Goal: Transaction & Acquisition: Purchase product/service

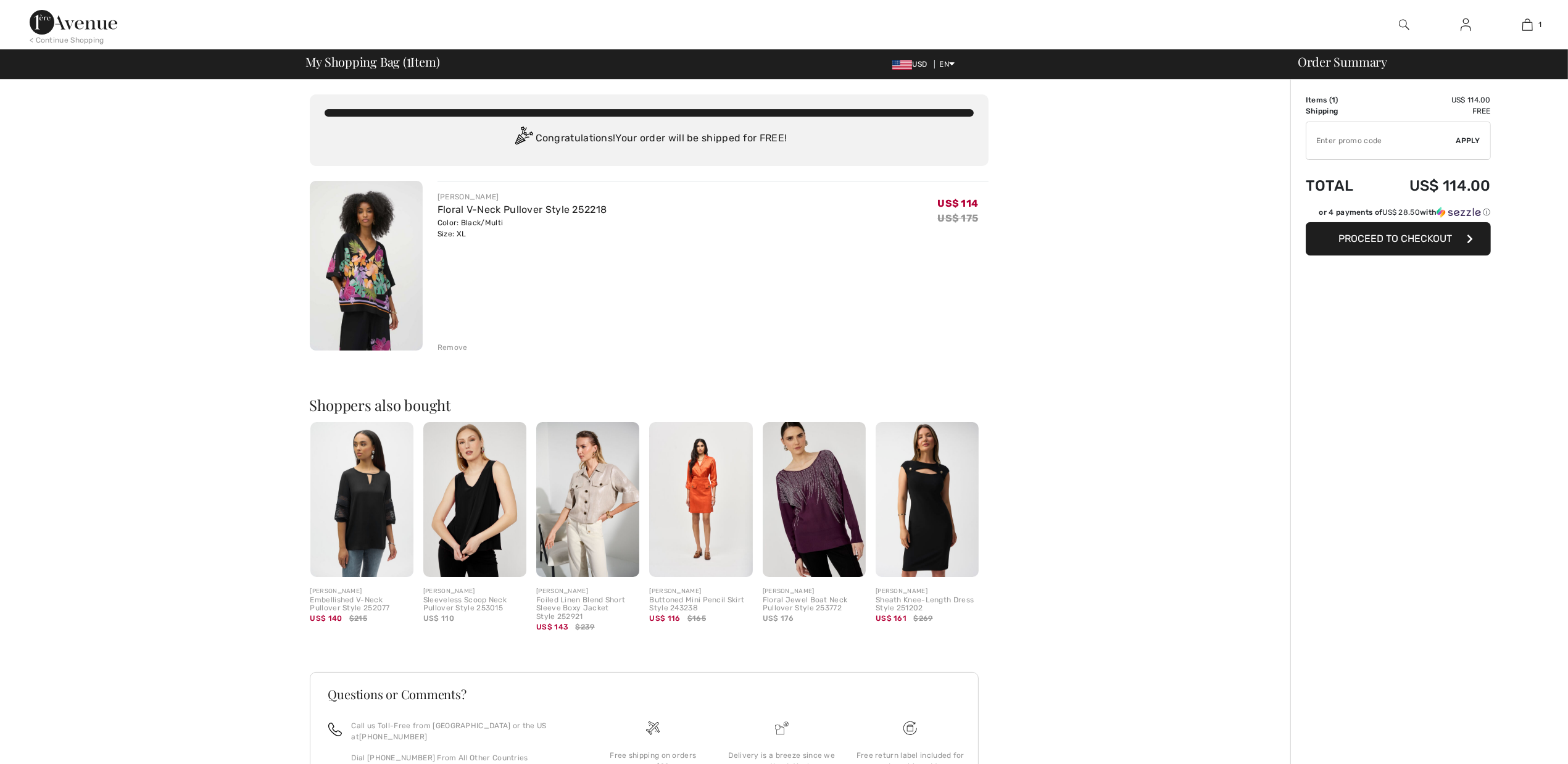
click at [1330, 145] on input "TEXT" at bounding box center [1382, 140] width 150 height 37
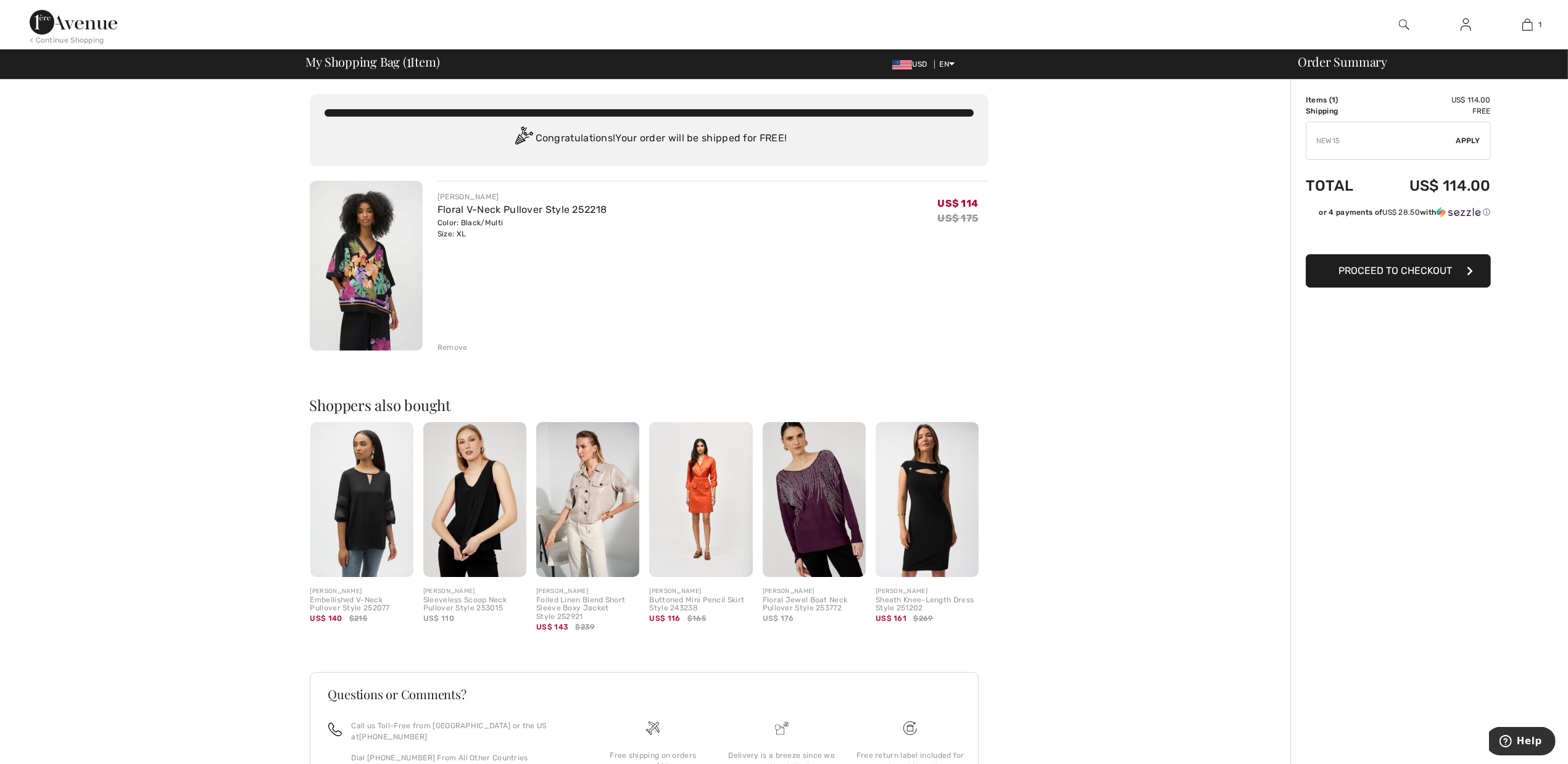
type input "NEW15"
click at [1471, 138] on span "Apply" at bounding box center [1469, 140] width 25 height 11
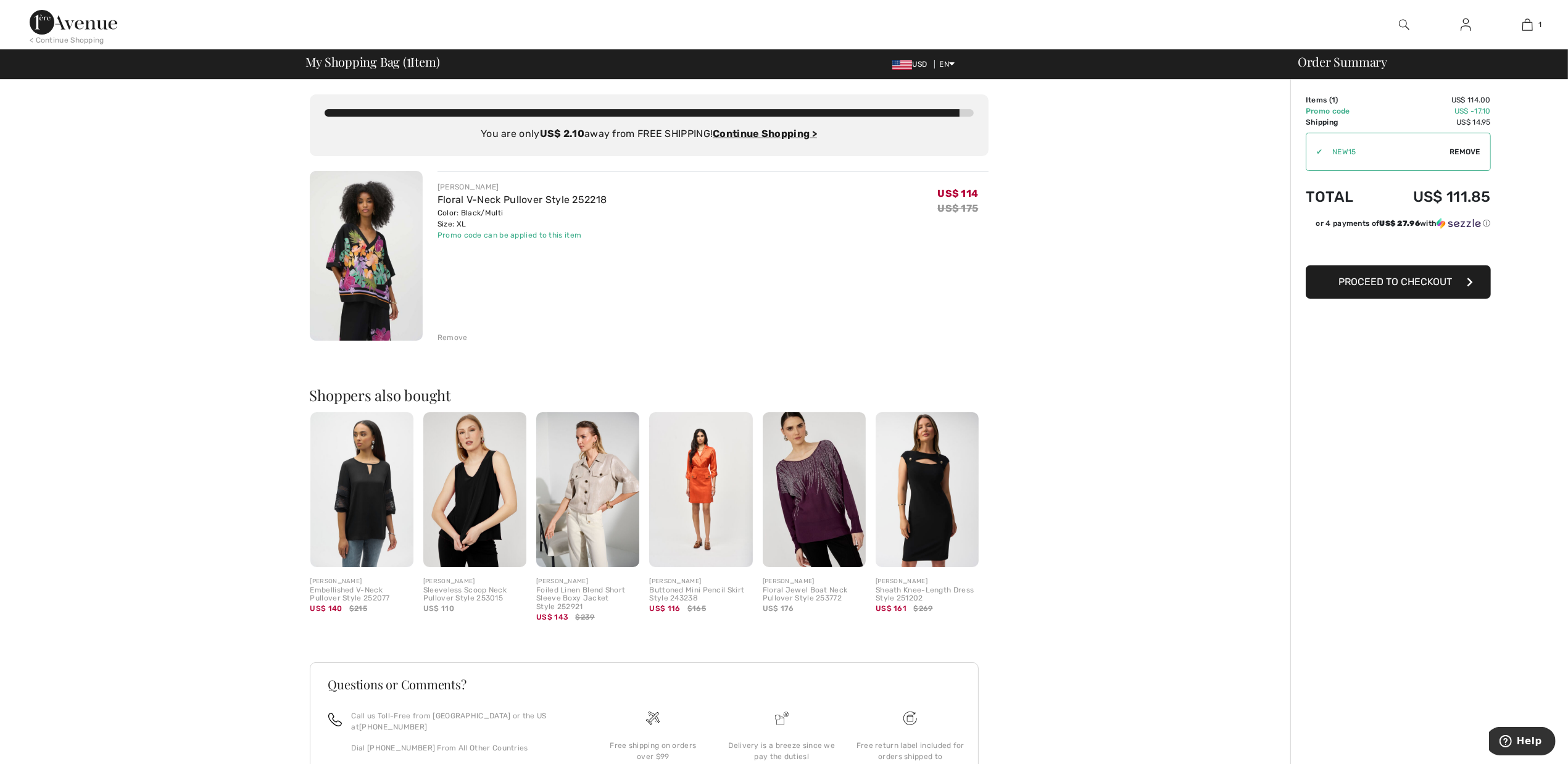
click at [362, 254] on img at bounding box center [366, 256] width 113 height 170
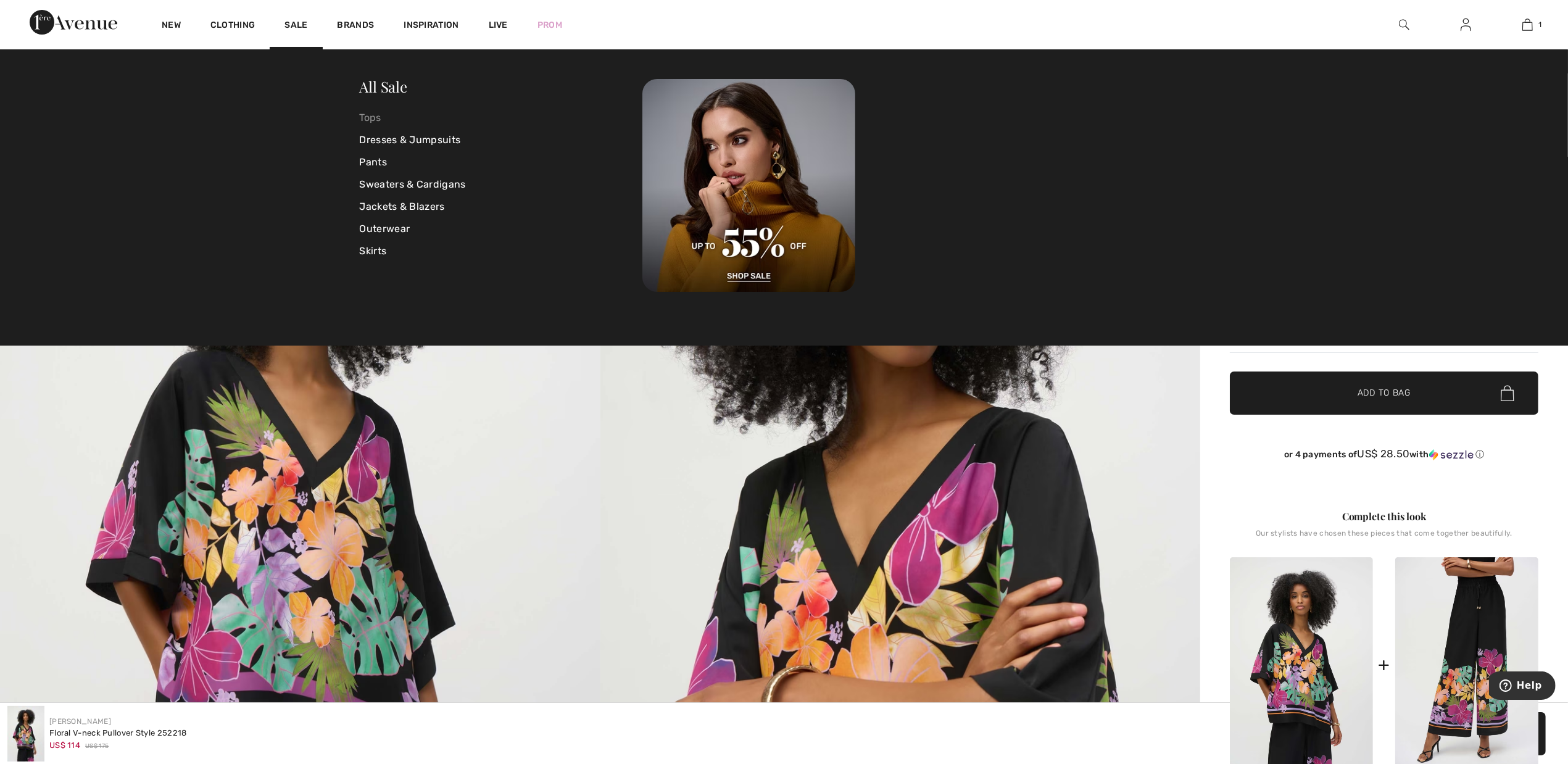
click at [381, 119] on link "Tops" at bounding box center [501, 118] width 283 height 22
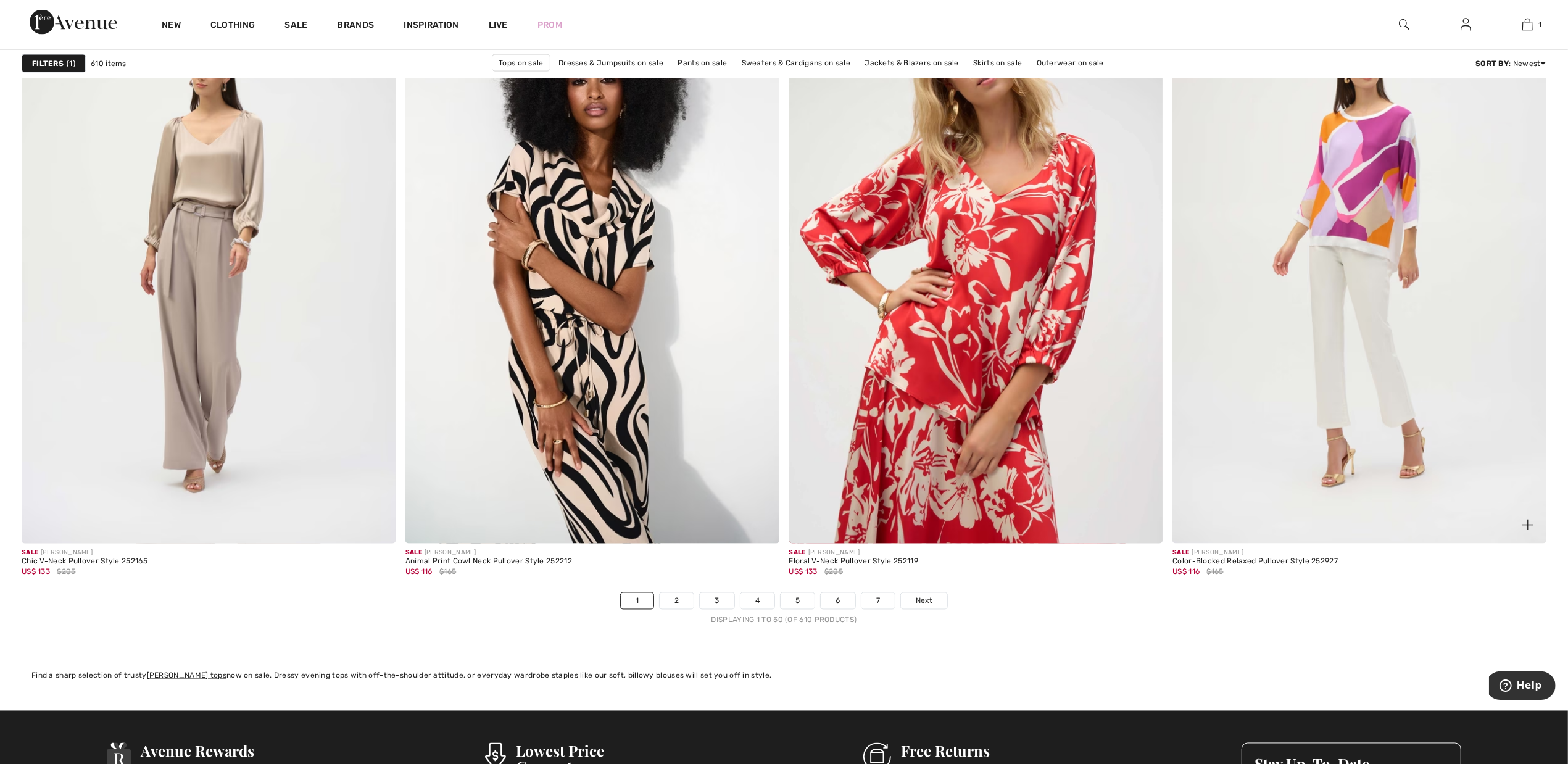
scroll to position [9027, 0]
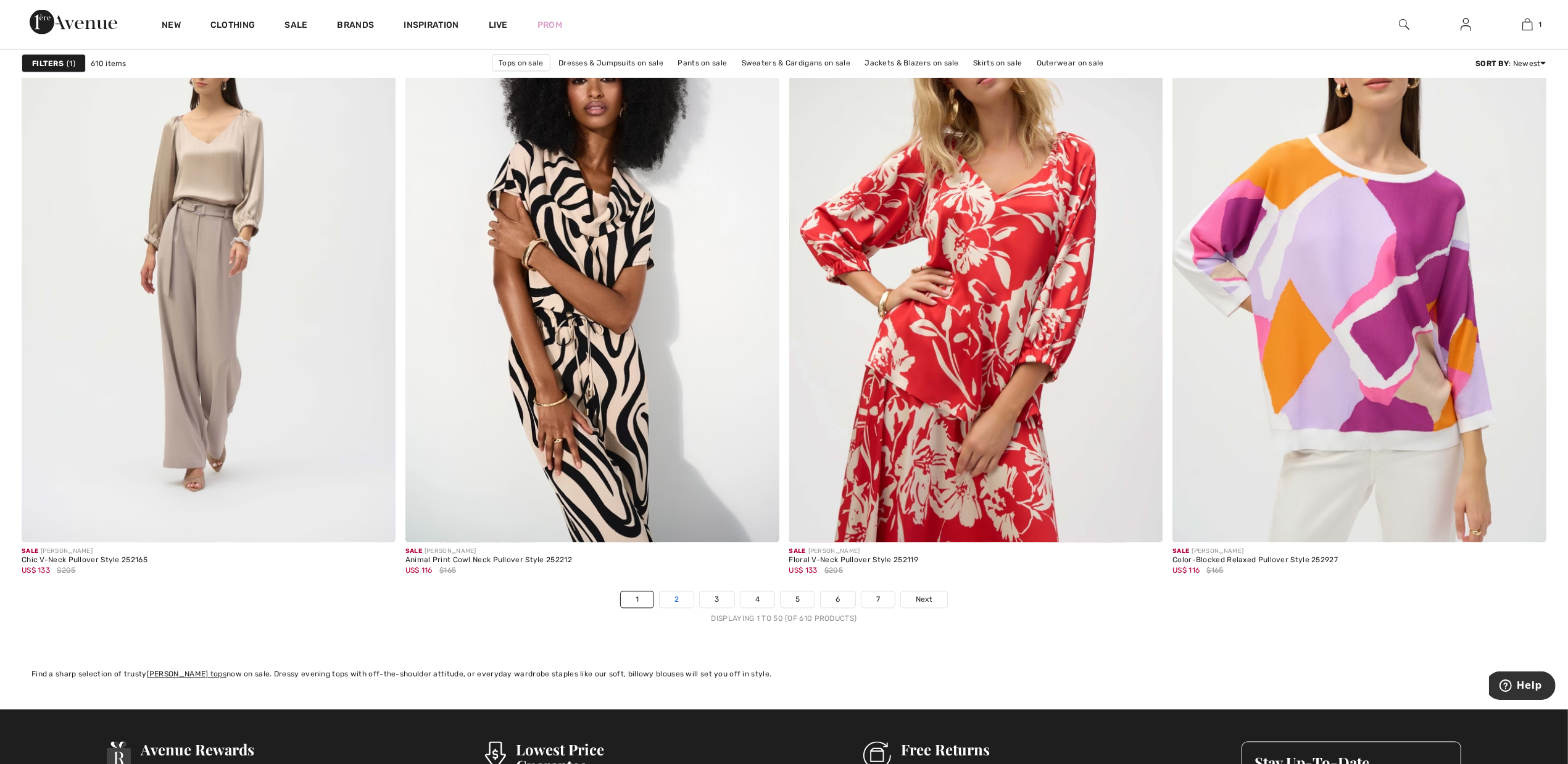
click at [674, 599] on link "2" at bounding box center [677, 600] width 34 height 16
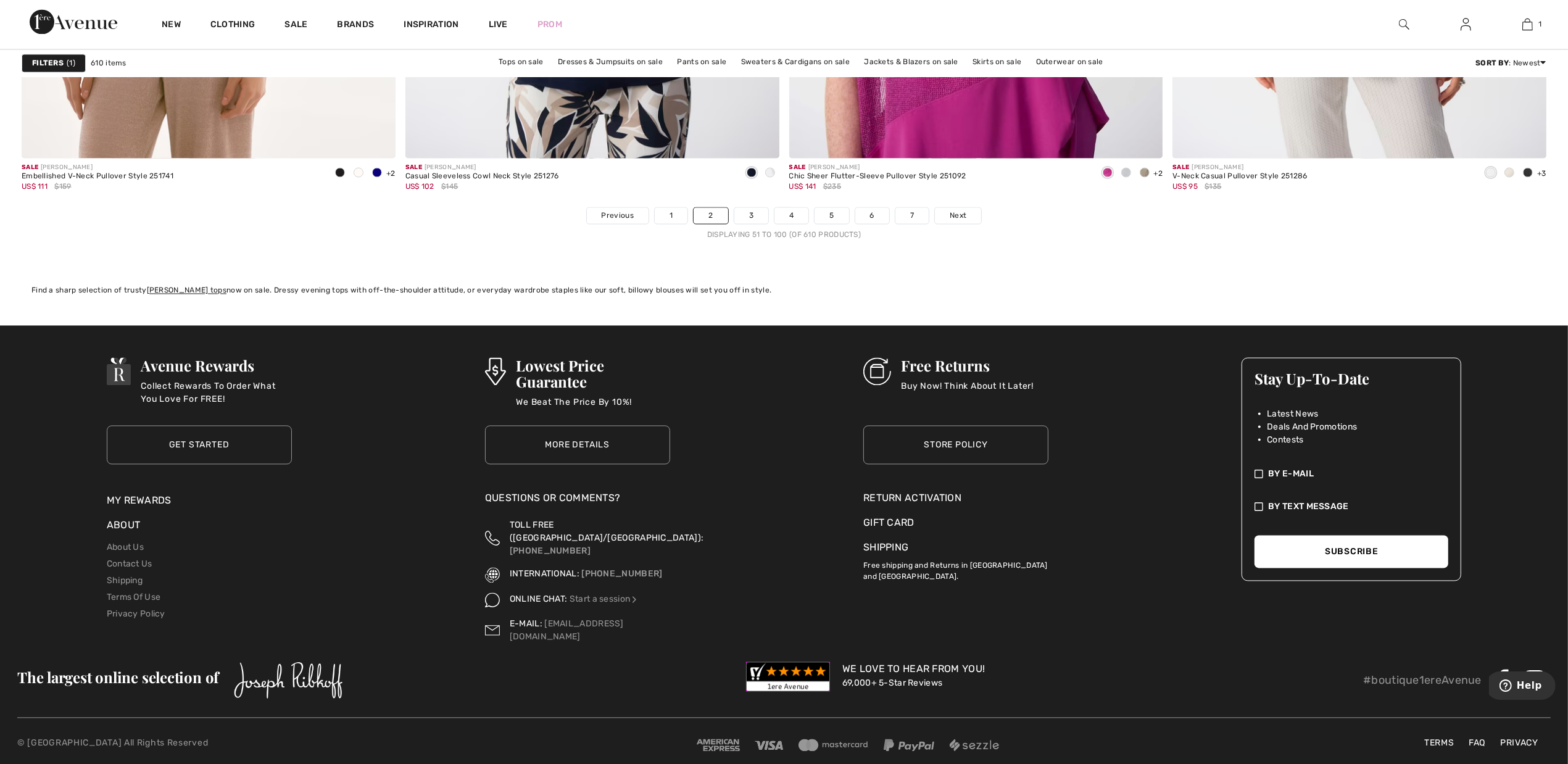
scroll to position [9412, 0]
click at [758, 217] on link "3" at bounding box center [752, 215] width 34 height 16
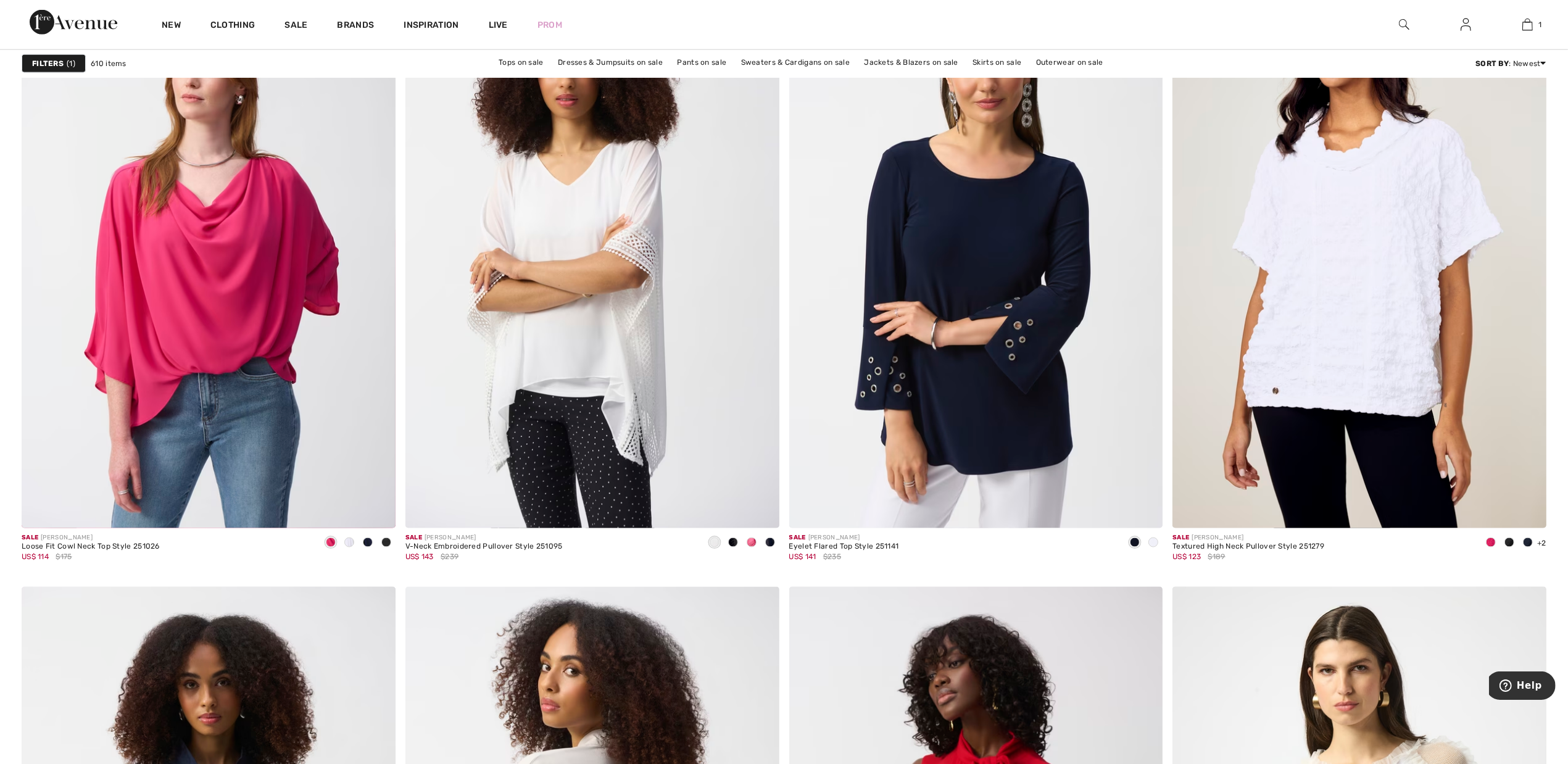
scroll to position [8410, 0]
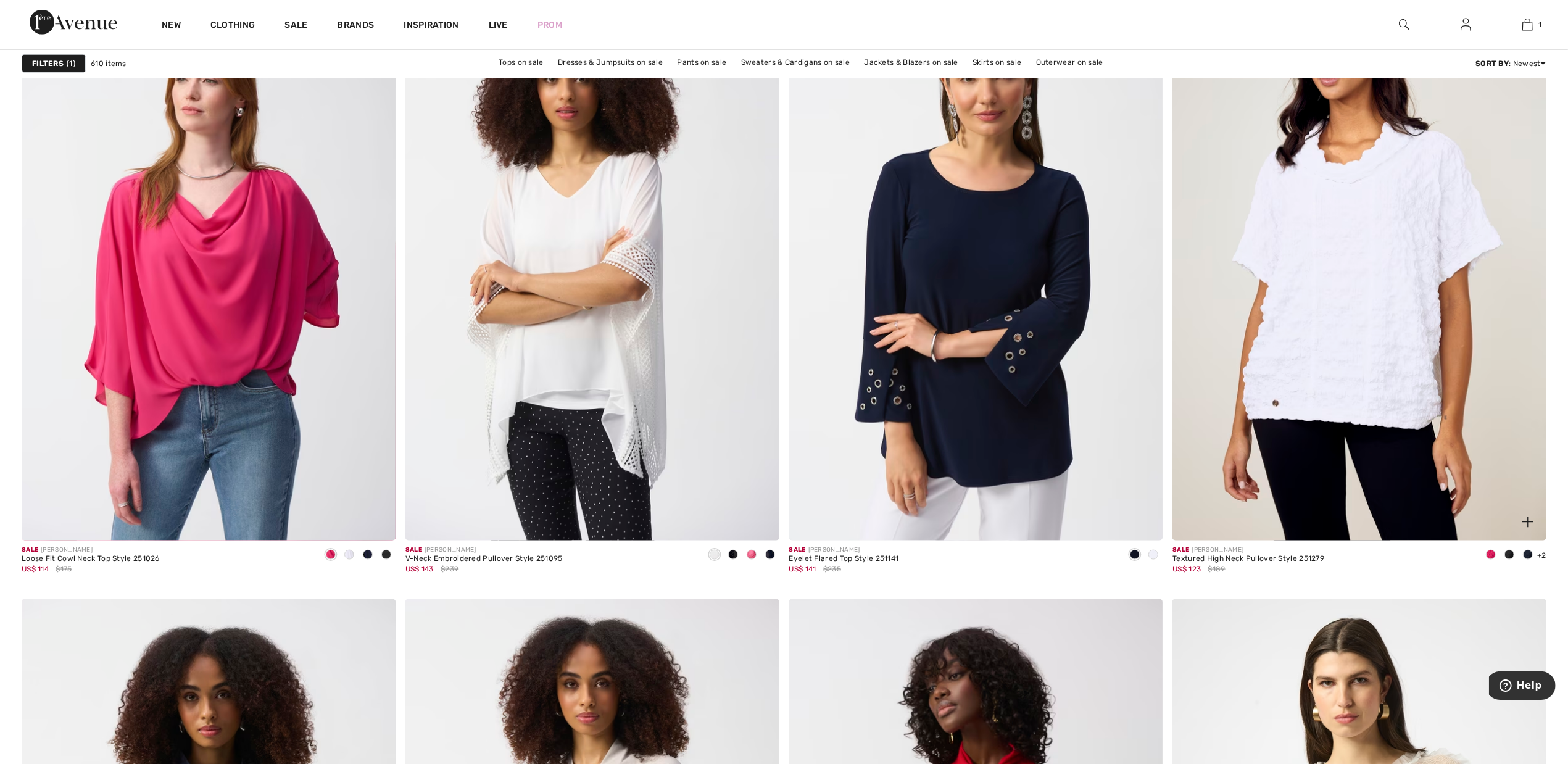
click at [1531, 556] on span at bounding box center [1528, 555] width 10 height 10
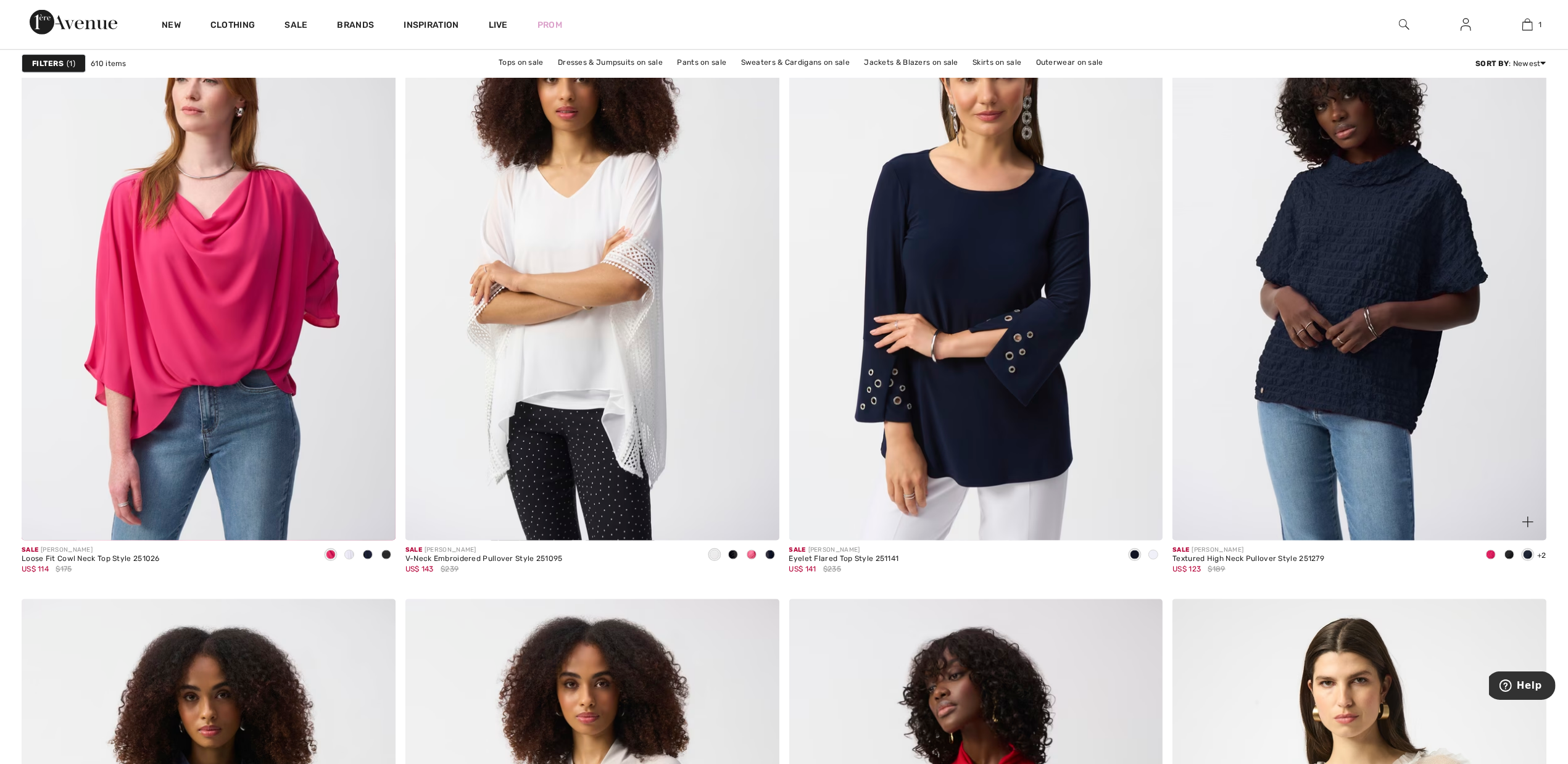
click at [1510, 556] on span at bounding box center [1510, 555] width 10 height 10
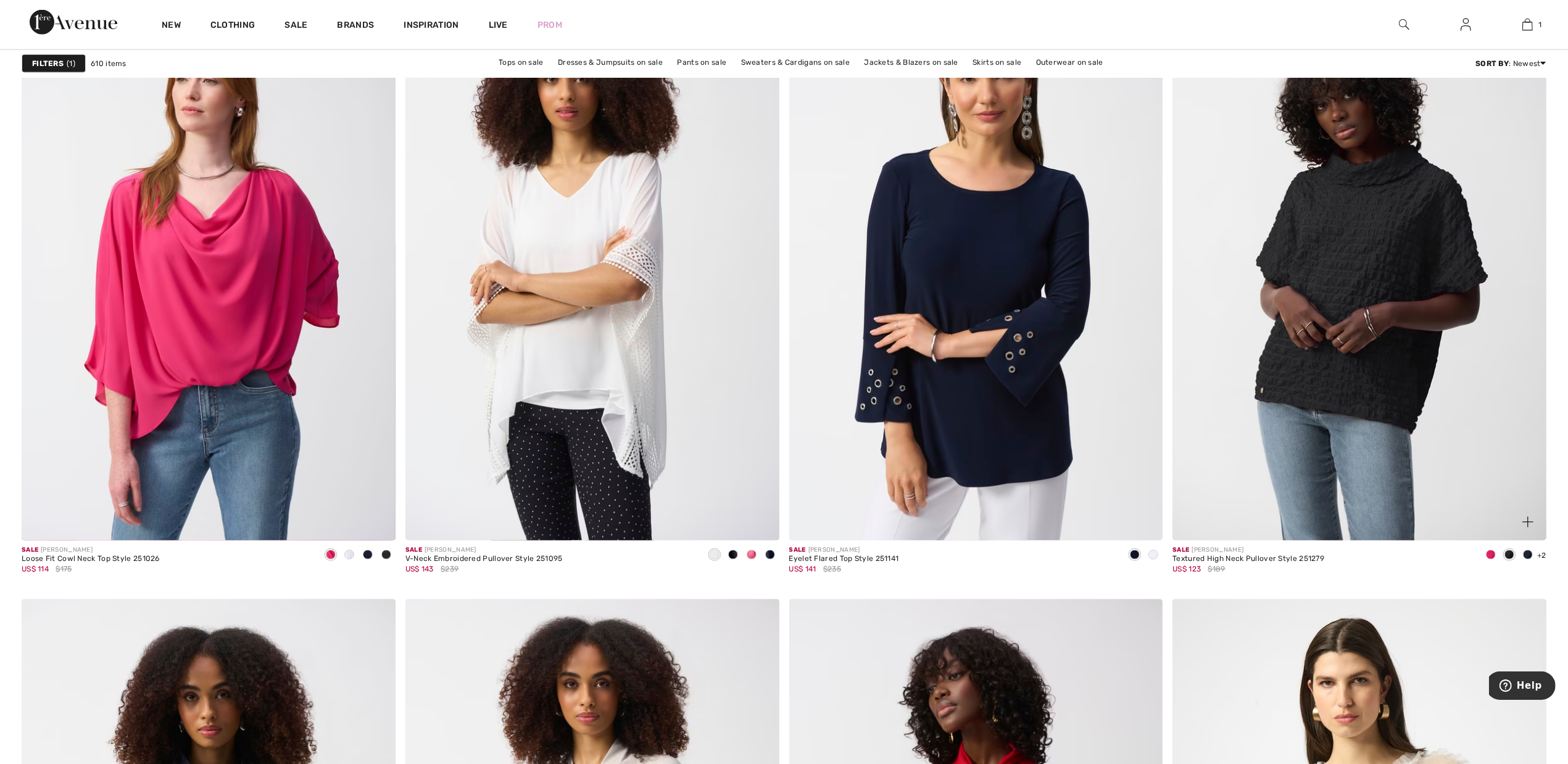
click at [1489, 554] on span at bounding box center [1491, 555] width 10 height 10
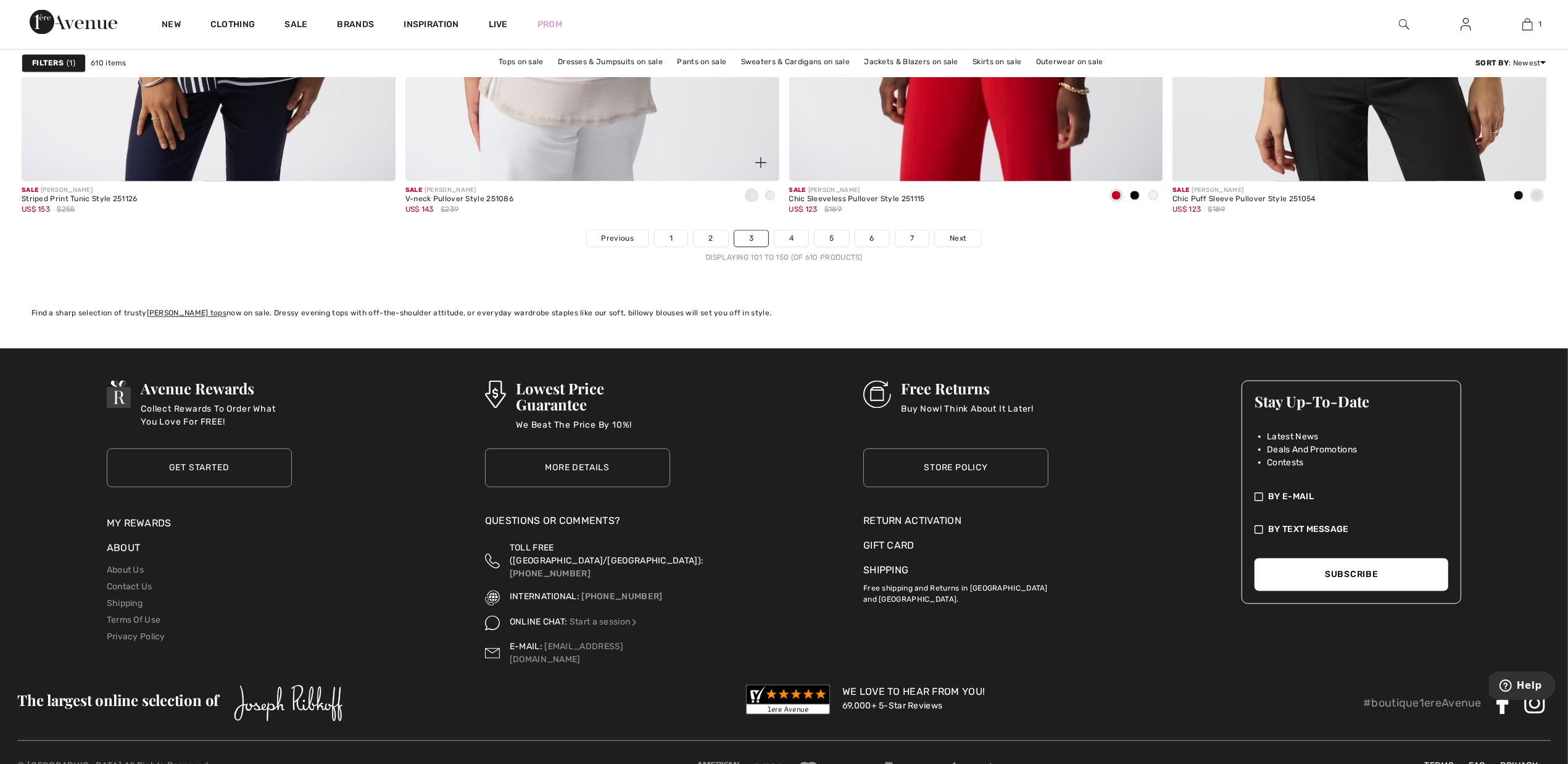
scroll to position [9412, 0]
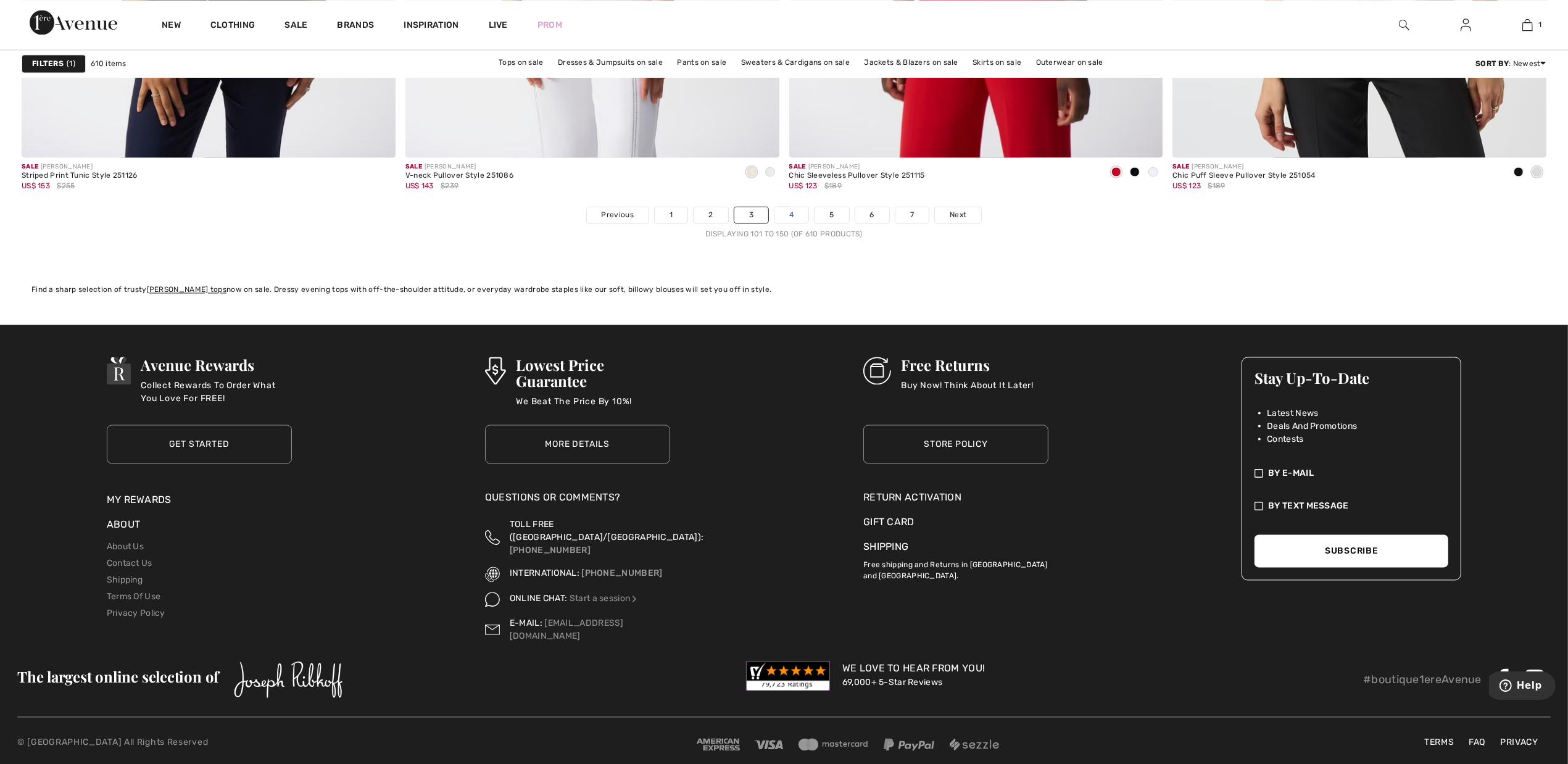
click at [795, 220] on link "4" at bounding box center [792, 215] width 34 height 16
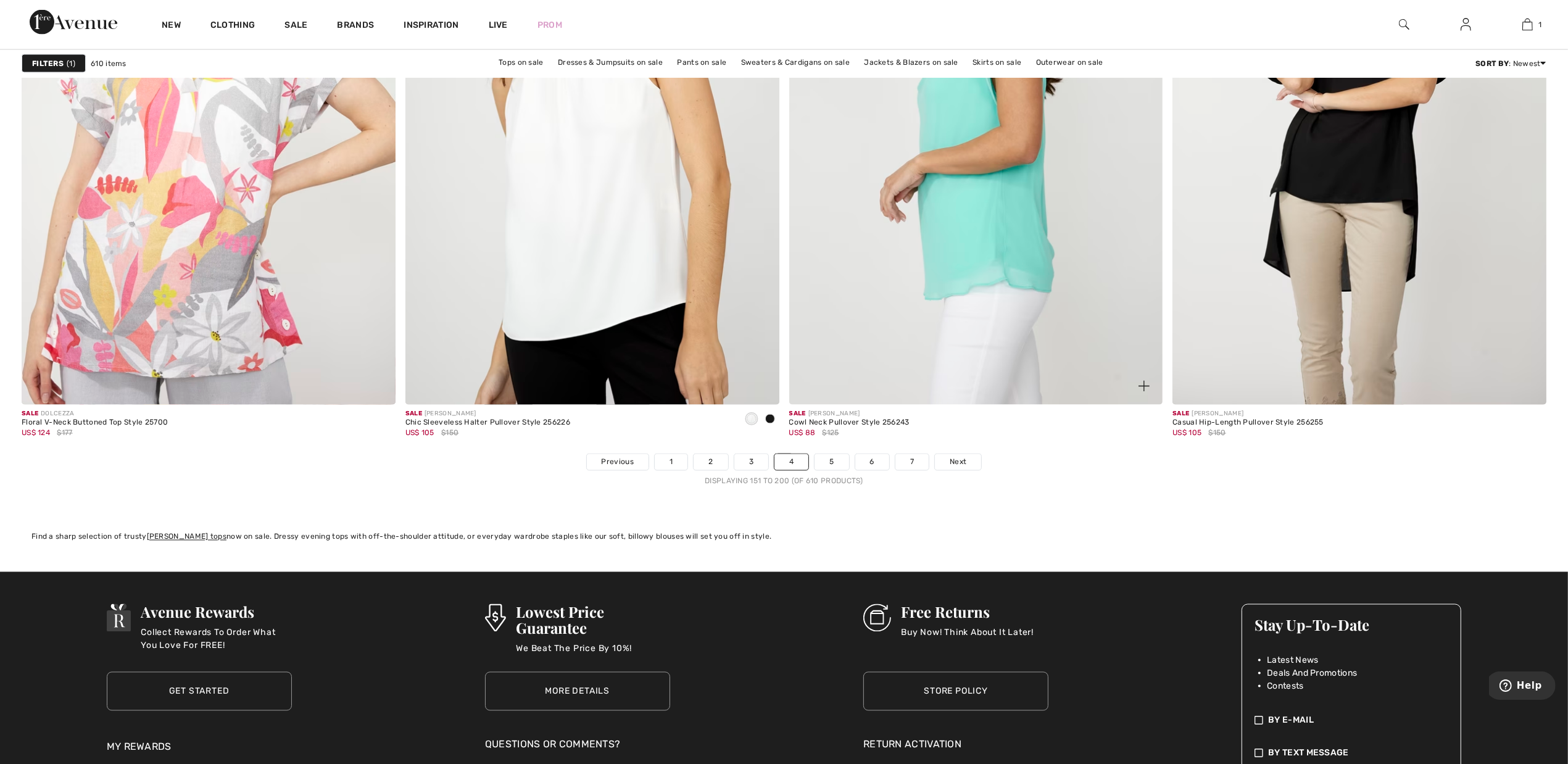
scroll to position [9259, 0]
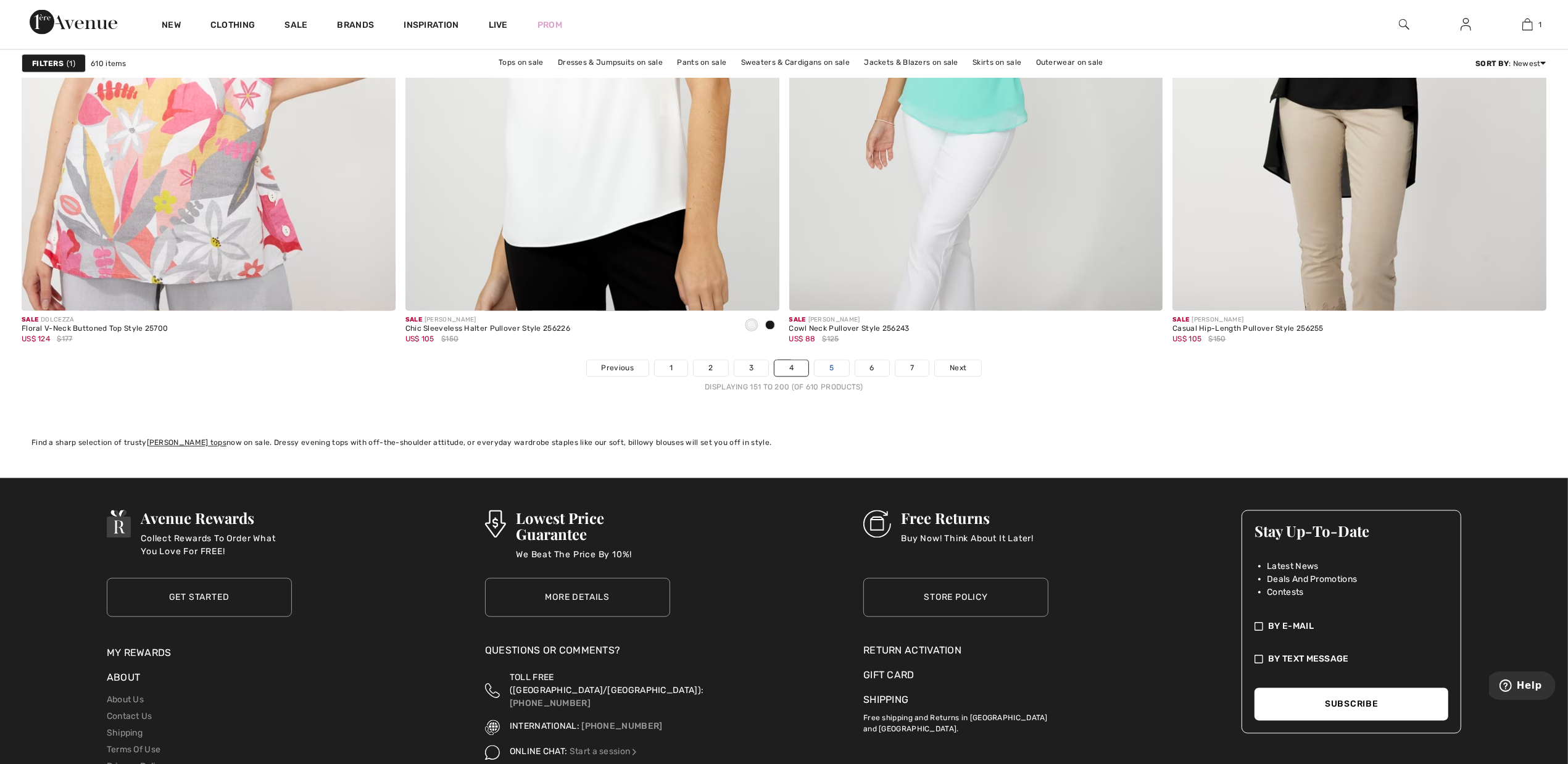
click at [827, 369] on link "5" at bounding box center [832, 368] width 34 height 16
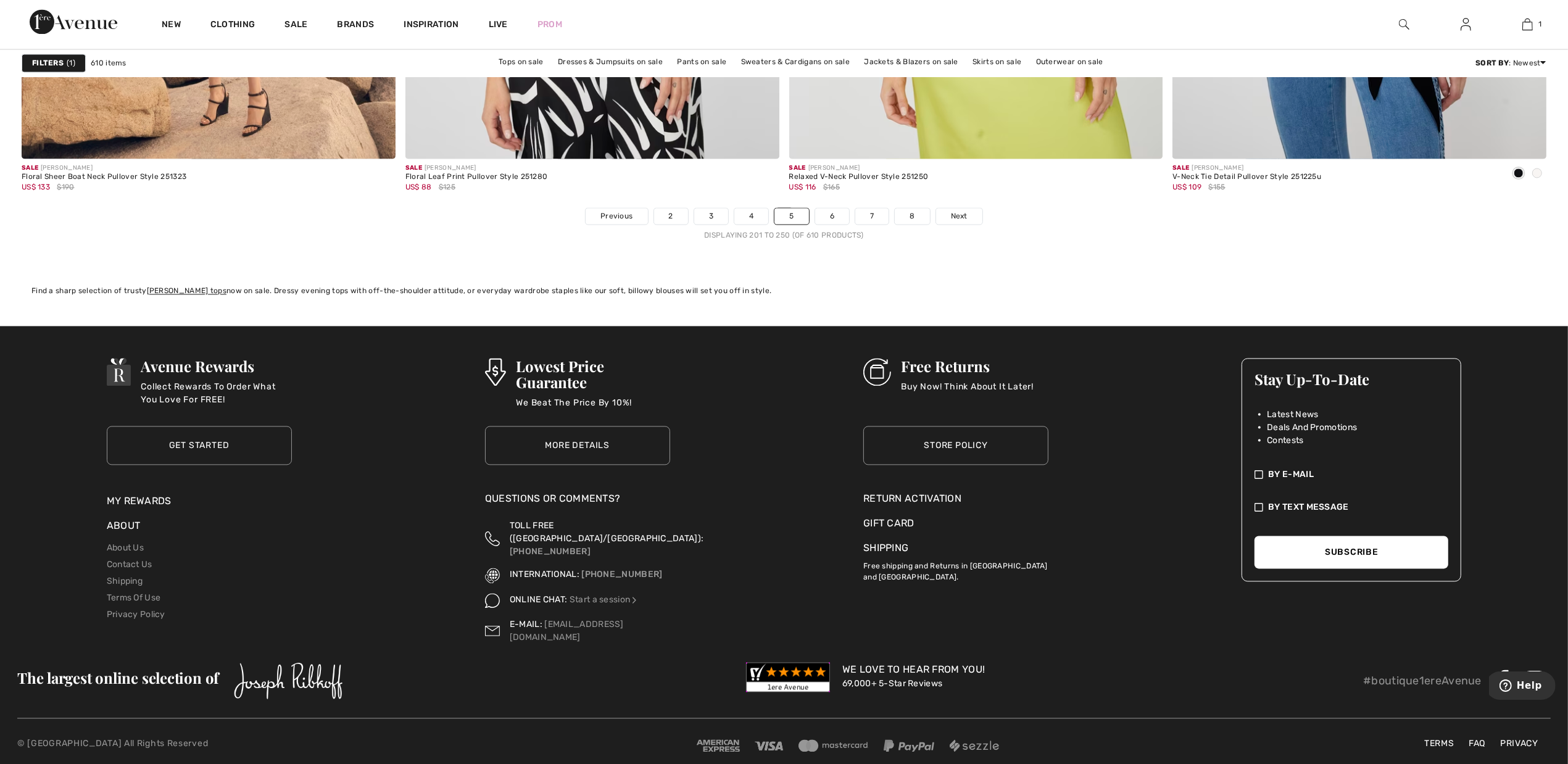
scroll to position [9412, 0]
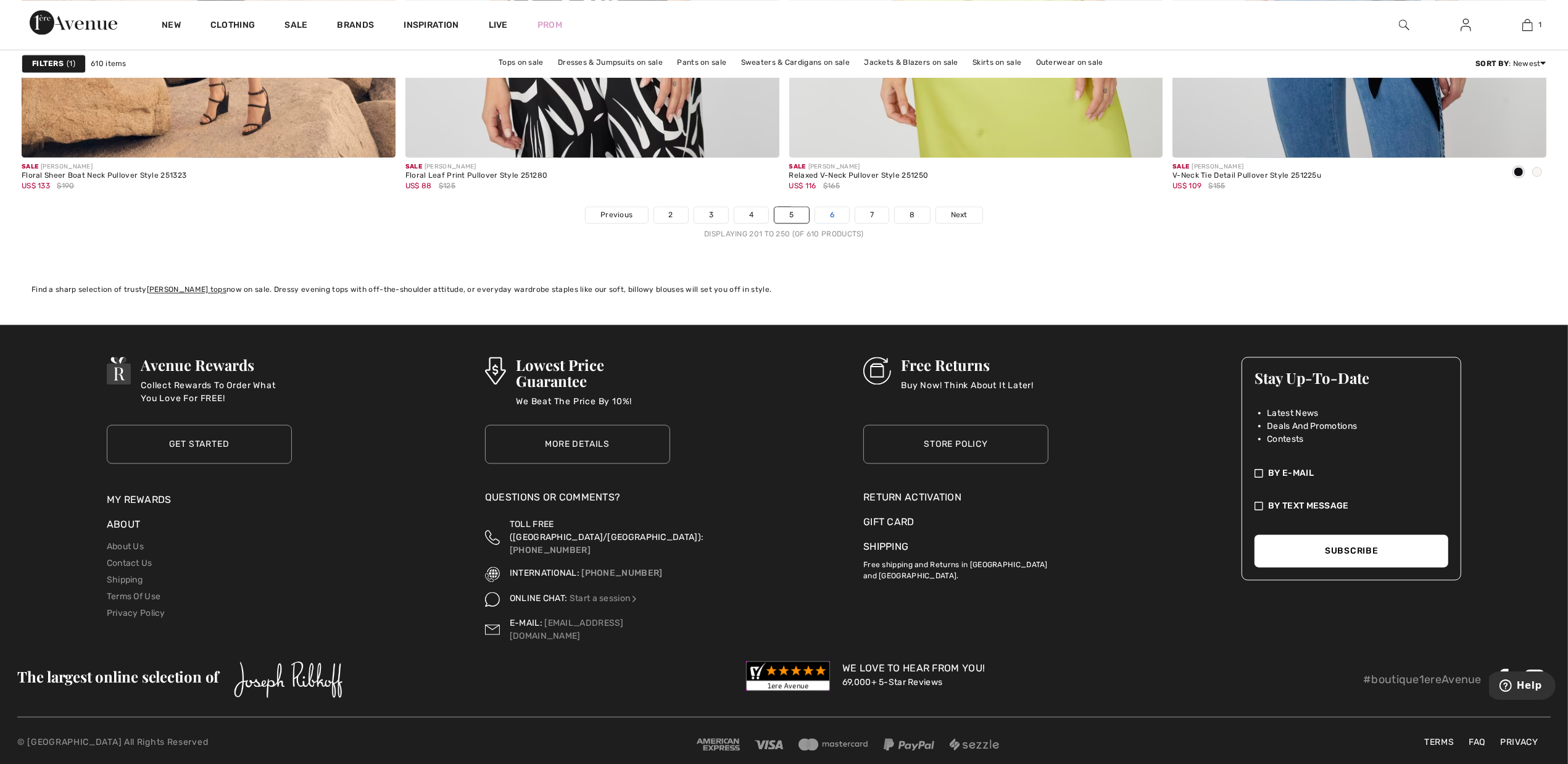
click at [833, 213] on link "6" at bounding box center [832, 215] width 34 height 16
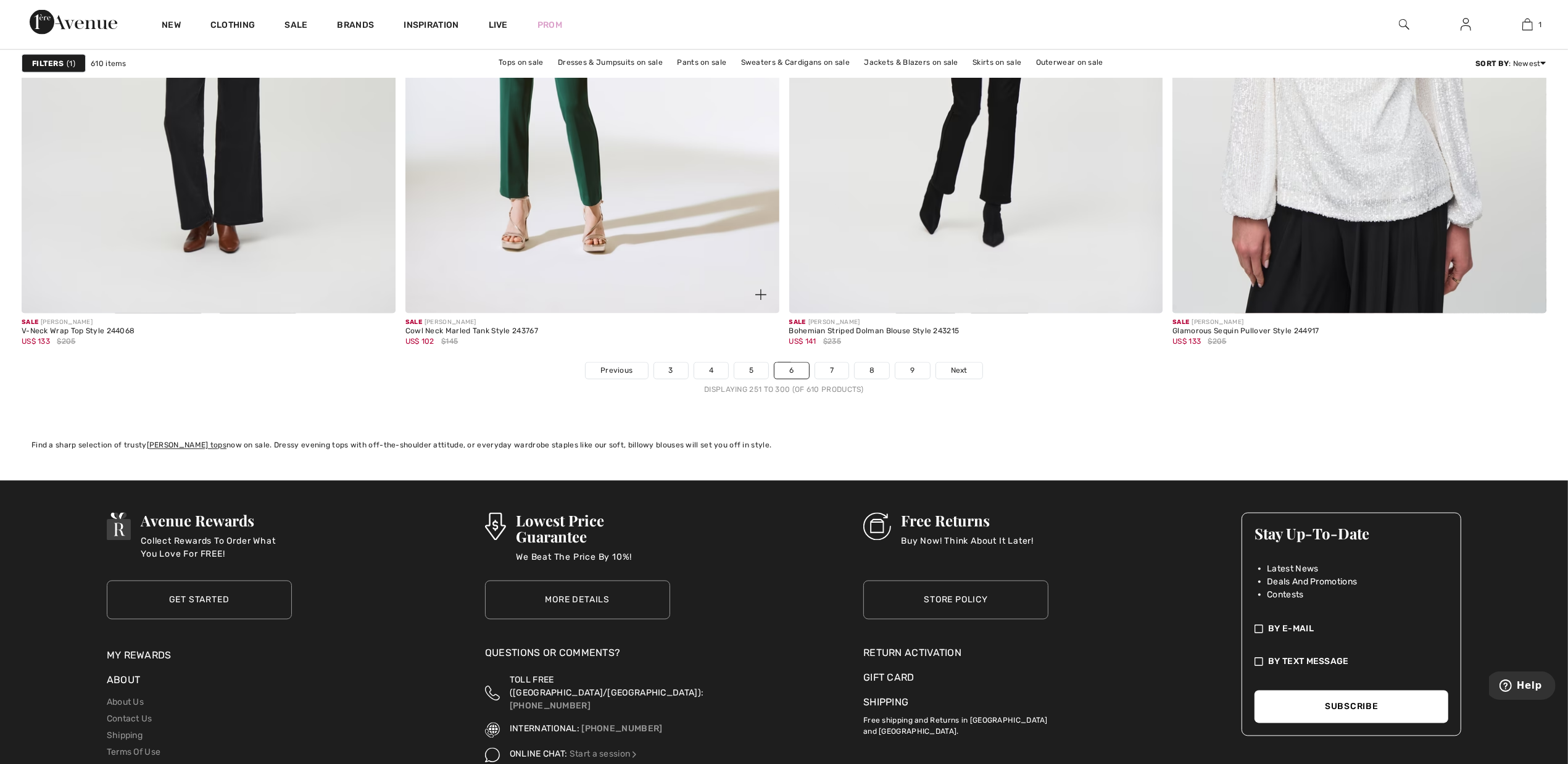
scroll to position [9259, 0]
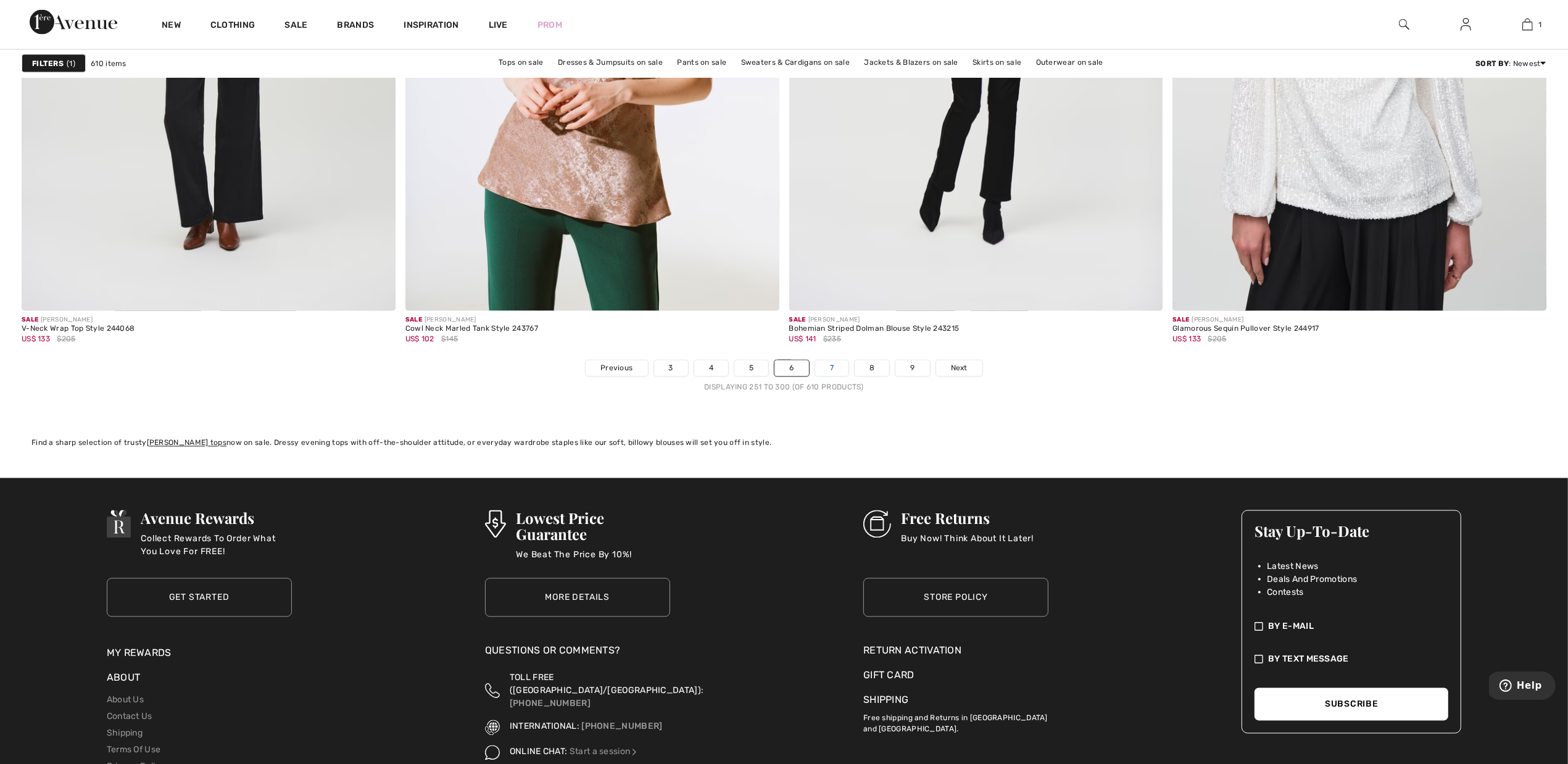
click at [839, 371] on link "7" at bounding box center [831, 368] width 33 height 16
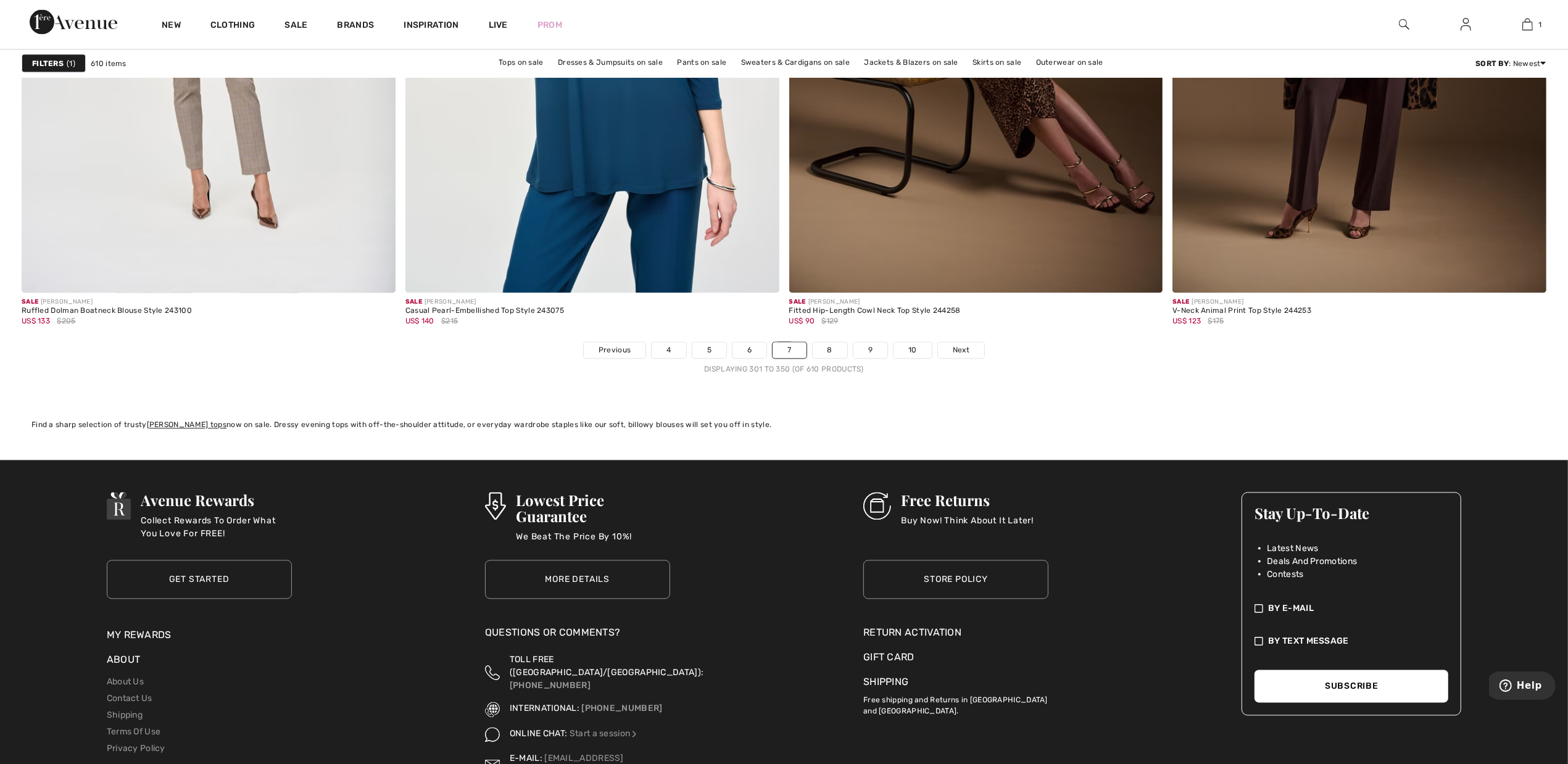
scroll to position [9336, 0]
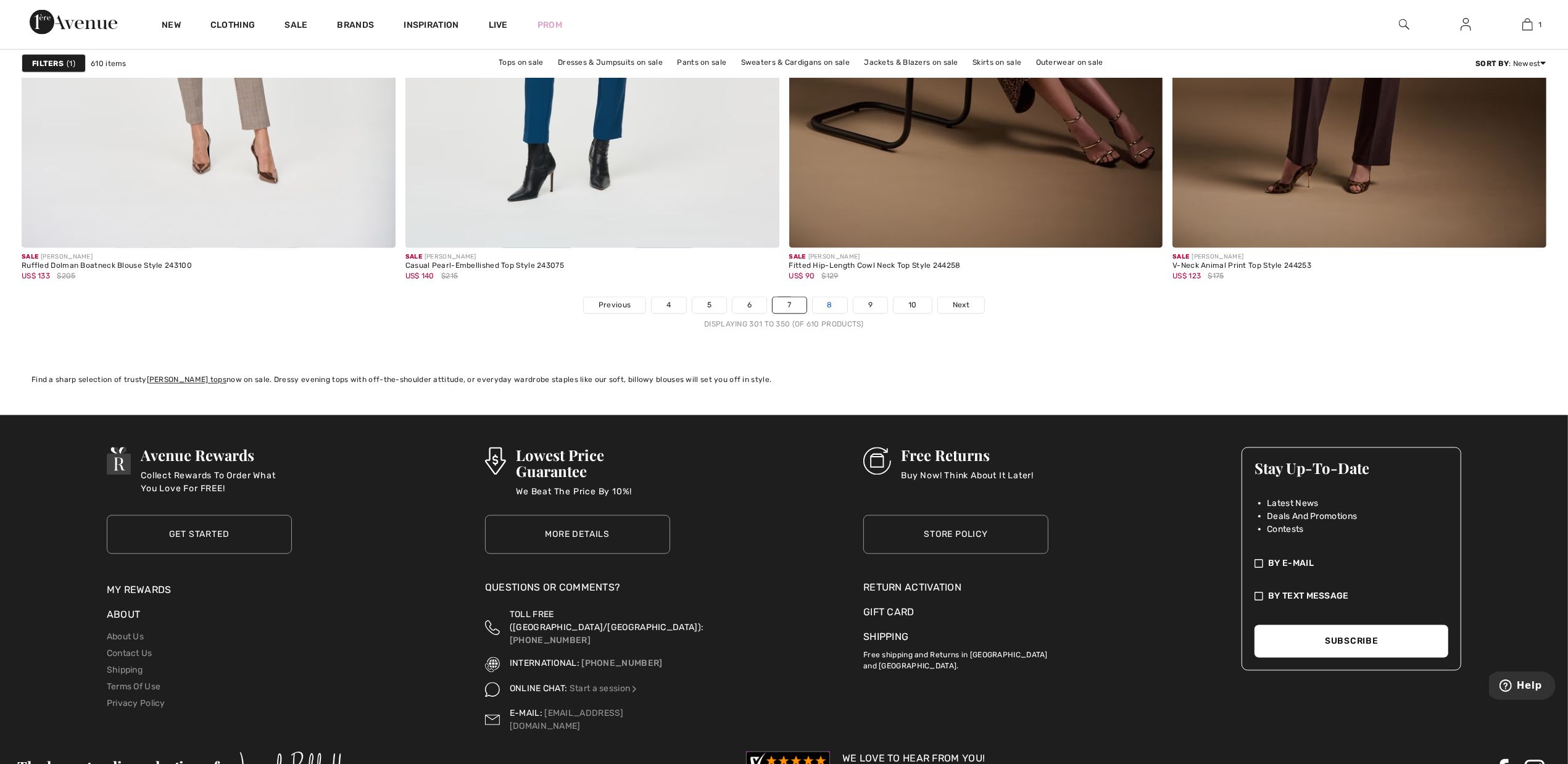
click at [831, 298] on link "8" at bounding box center [830, 306] width 35 height 16
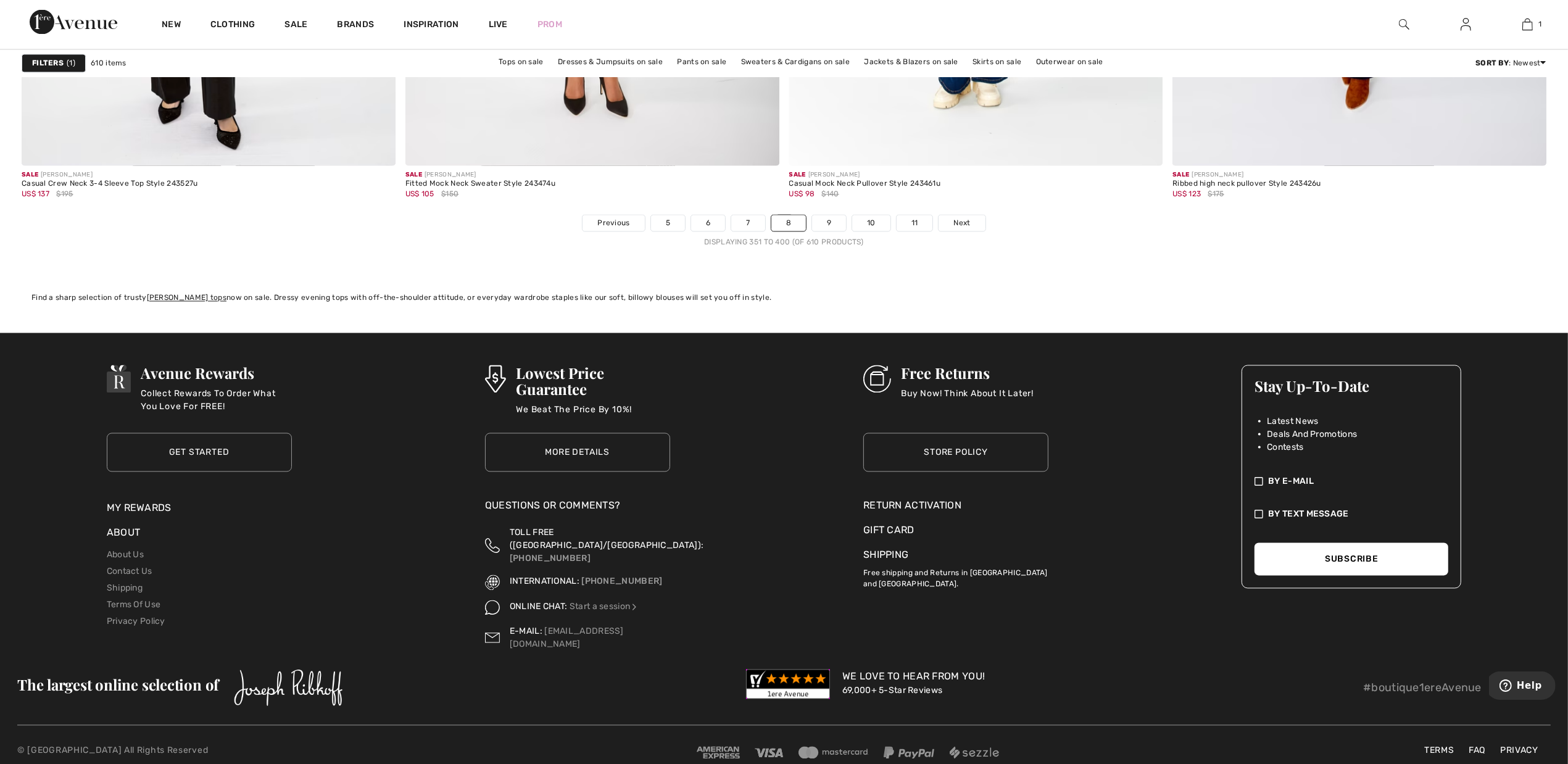
scroll to position [9412, 0]
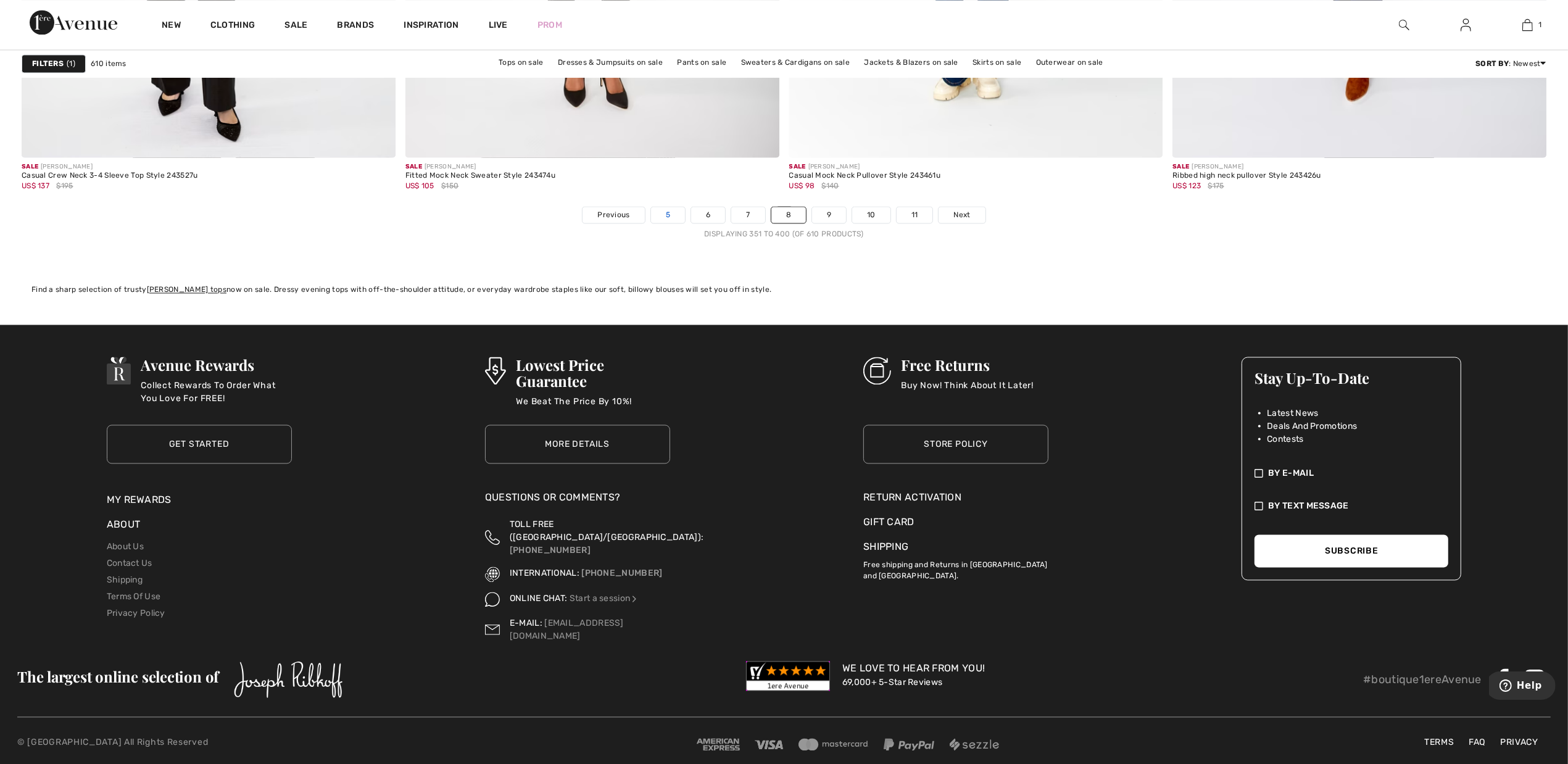
click at [658, 217] on link "5" at bounding box center [668, 215] width 34 height 16
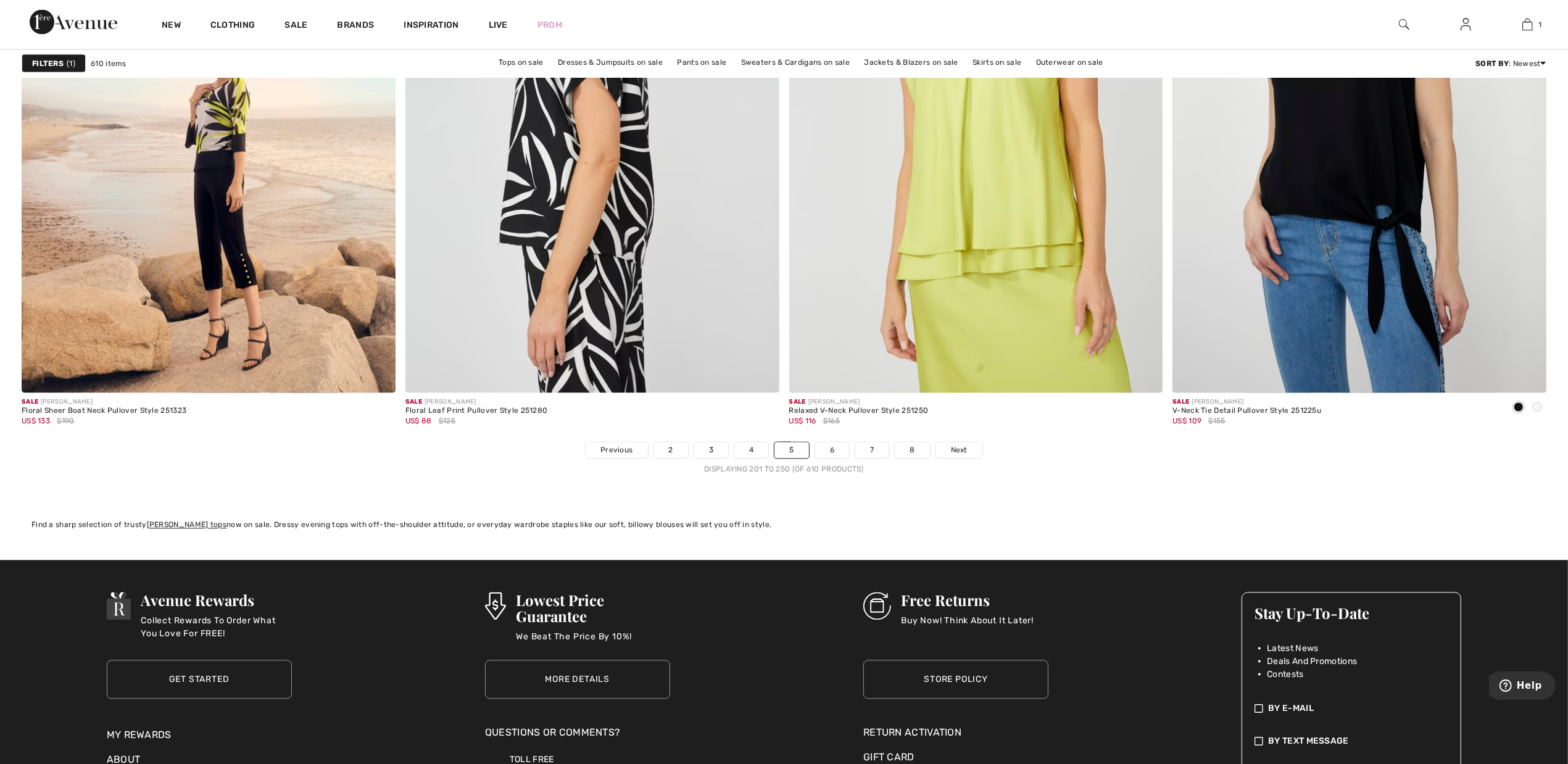
scroll to position [9412, 0]
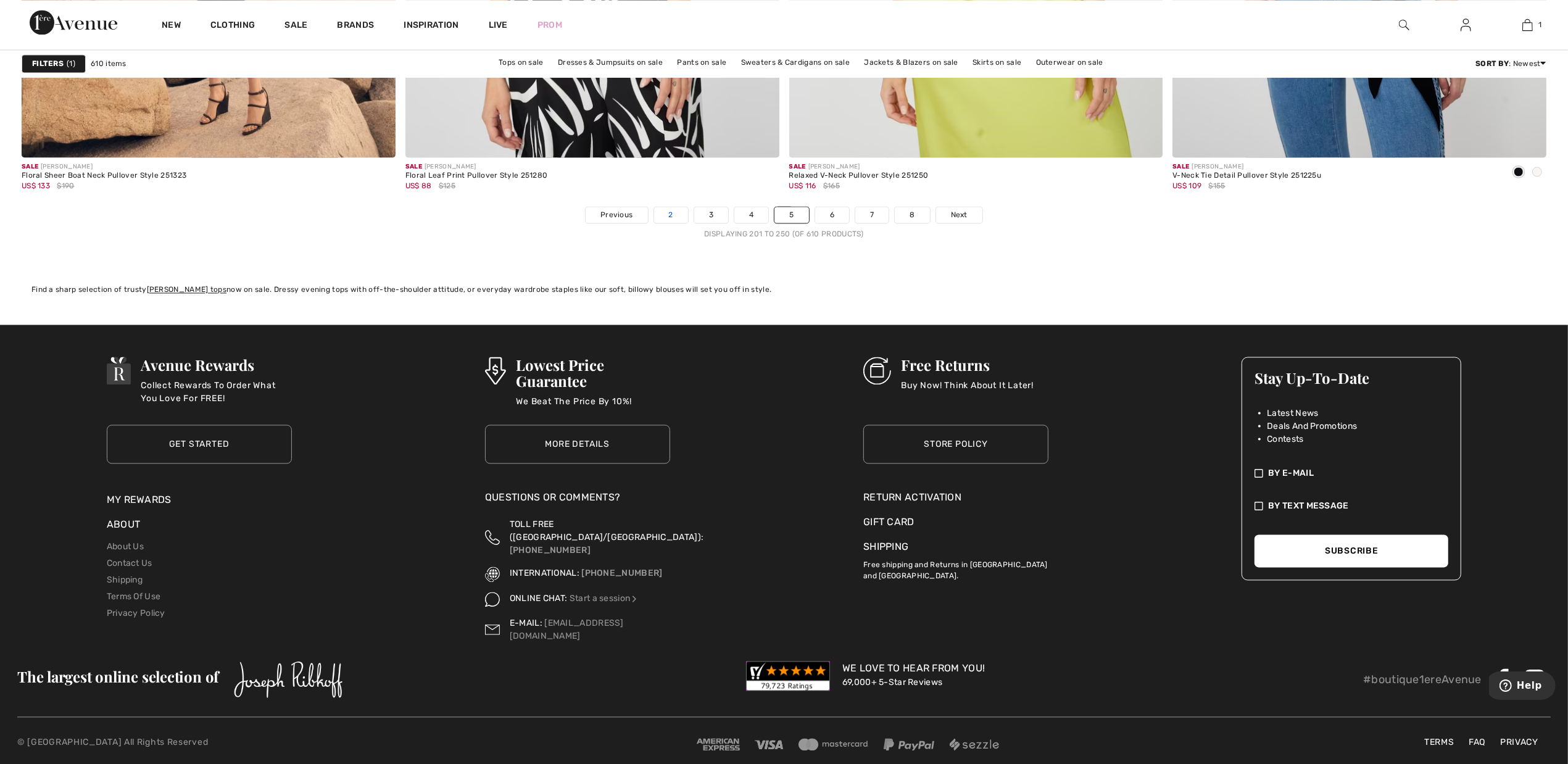
click at [676, 218] on link "2" at bounding box center [671, 215] width 34 height 16
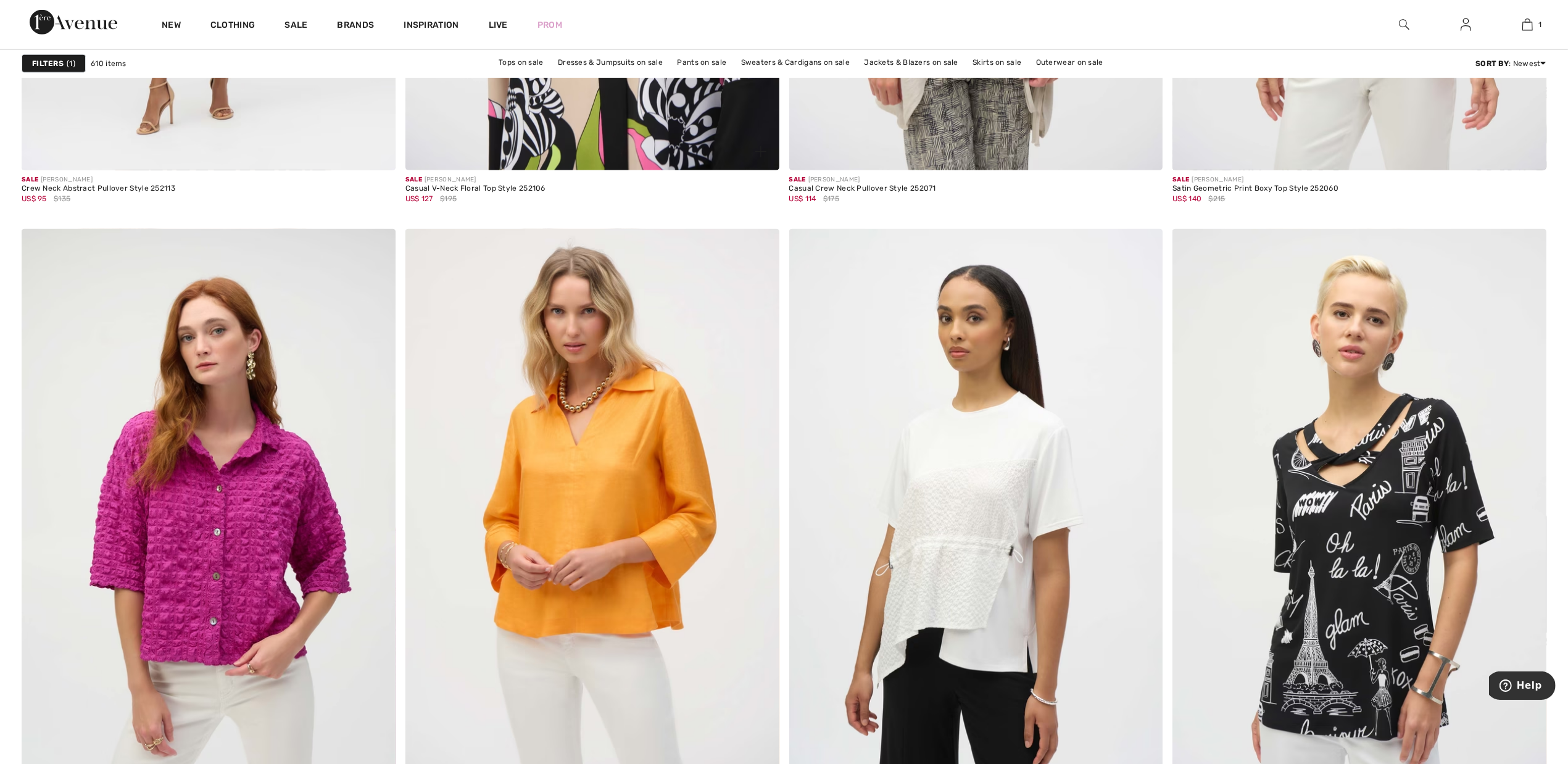
scroll to position [1929, 0]
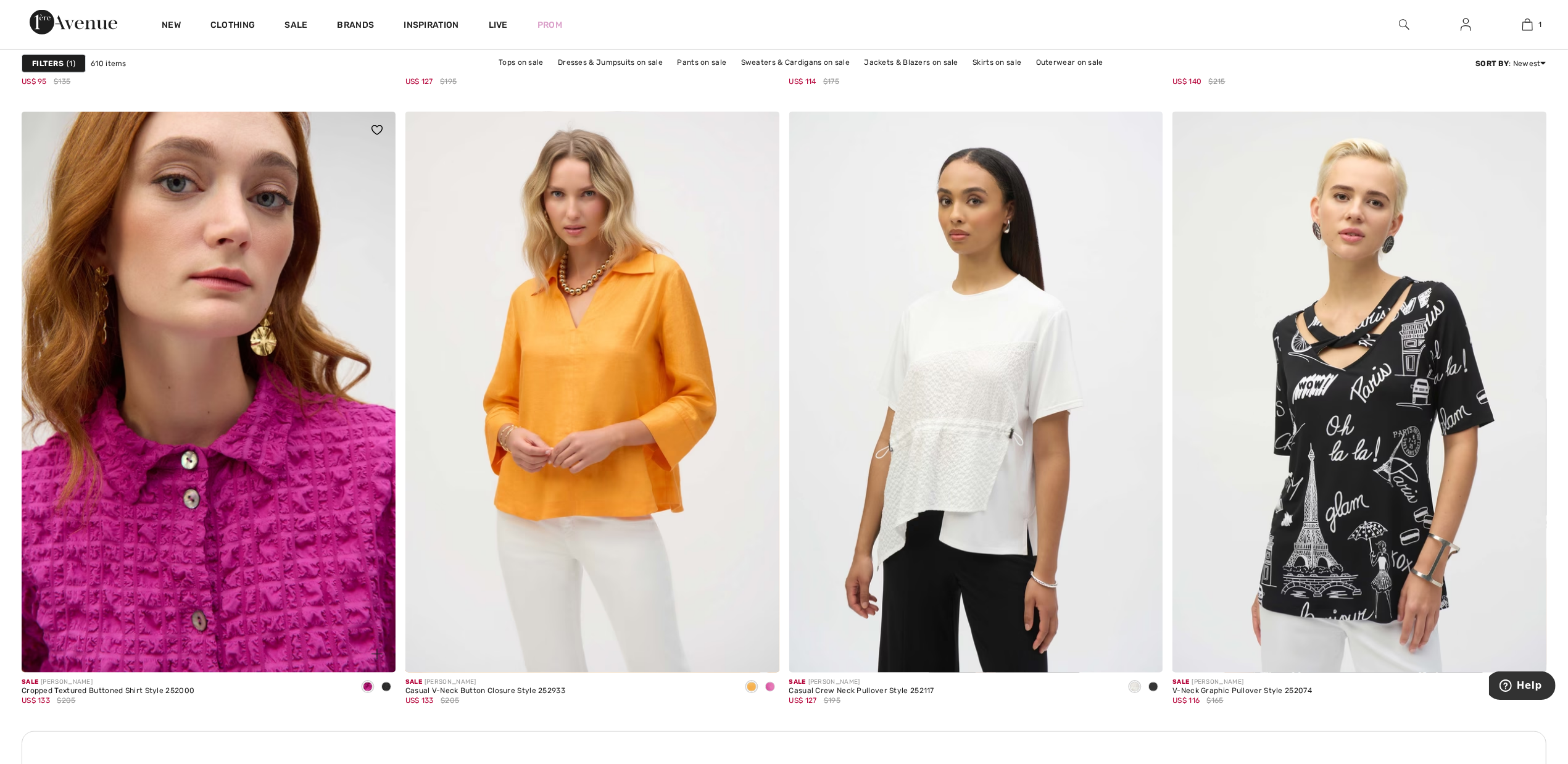
click at [235, 448] on img at bounding box center [209, 392] width 374 height 561
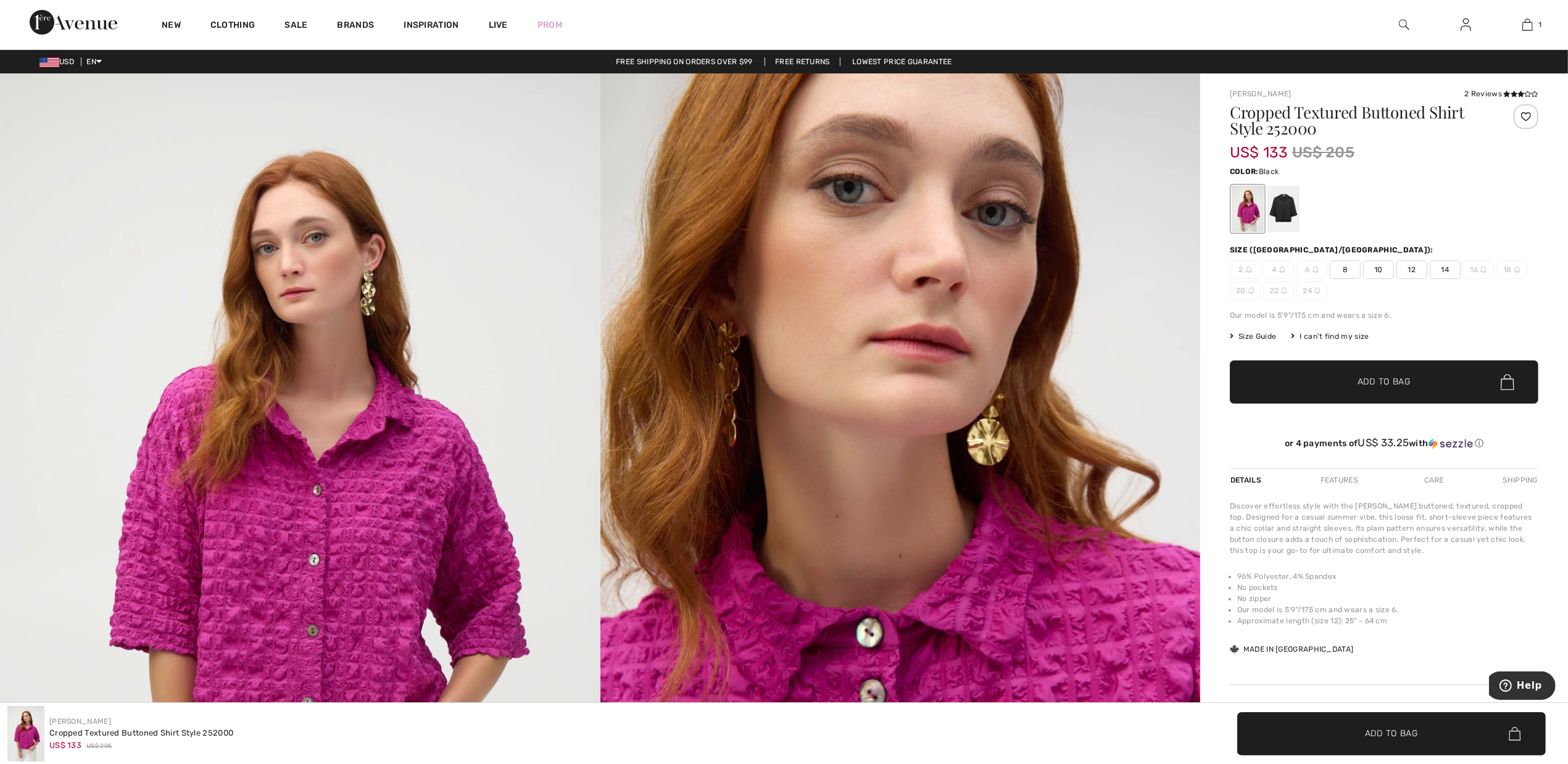
click at [1290, 211] on div at bounding box center [1284, 209] width 32 height 46
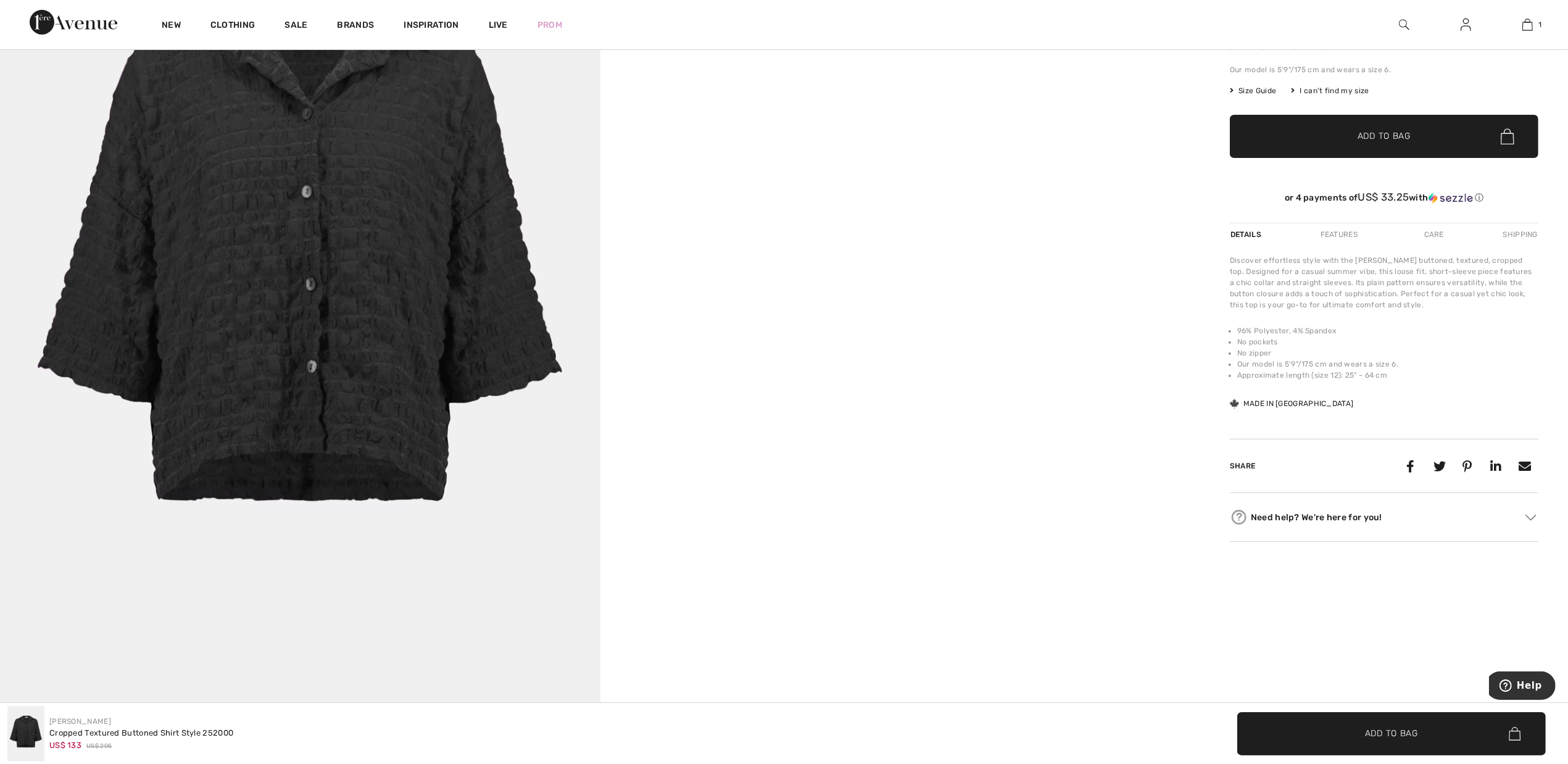
scroll to position [77, 0]
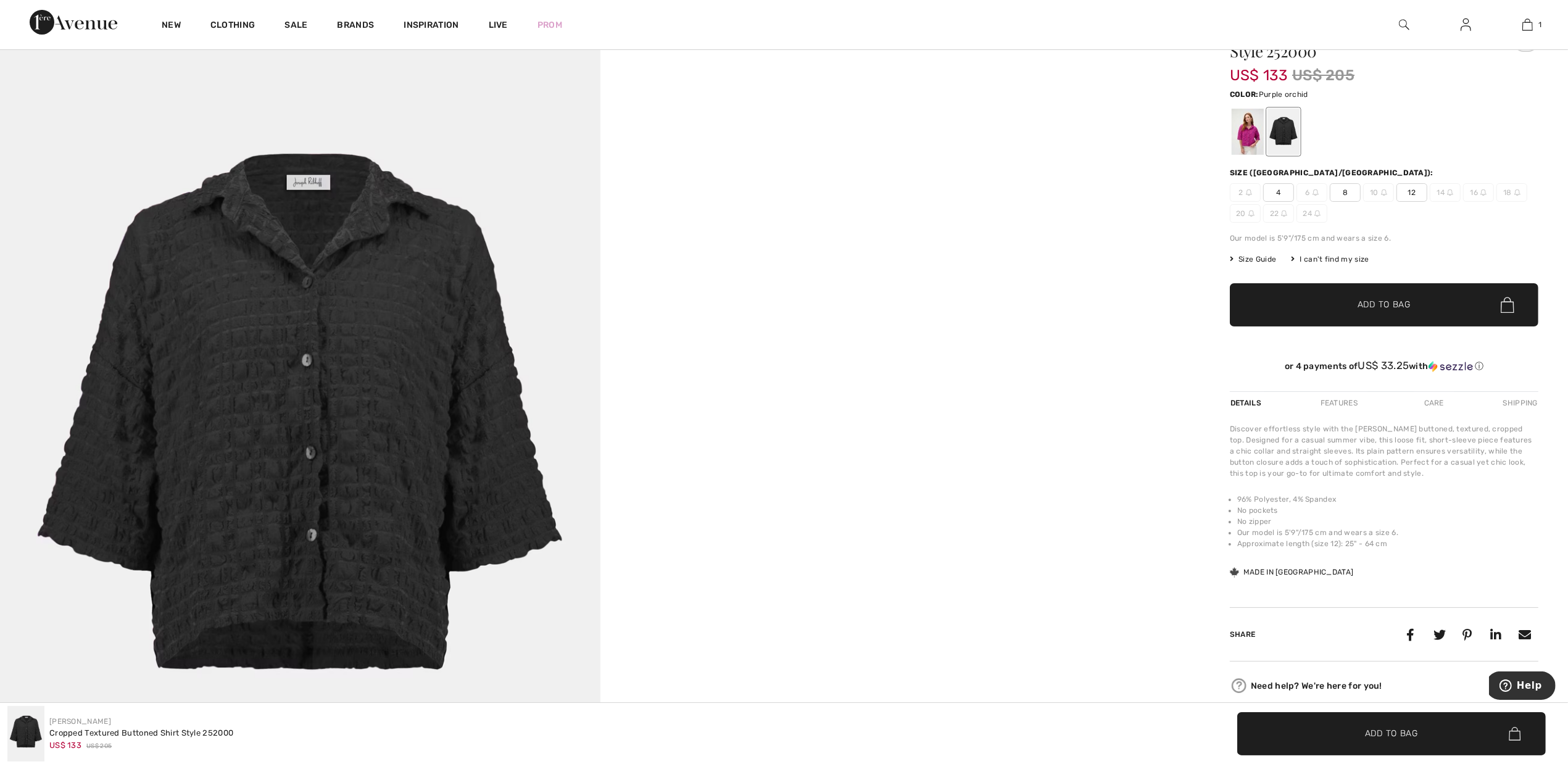
click at [1247, 130] on div at bounding box center [1248, 132] width 32 height 46
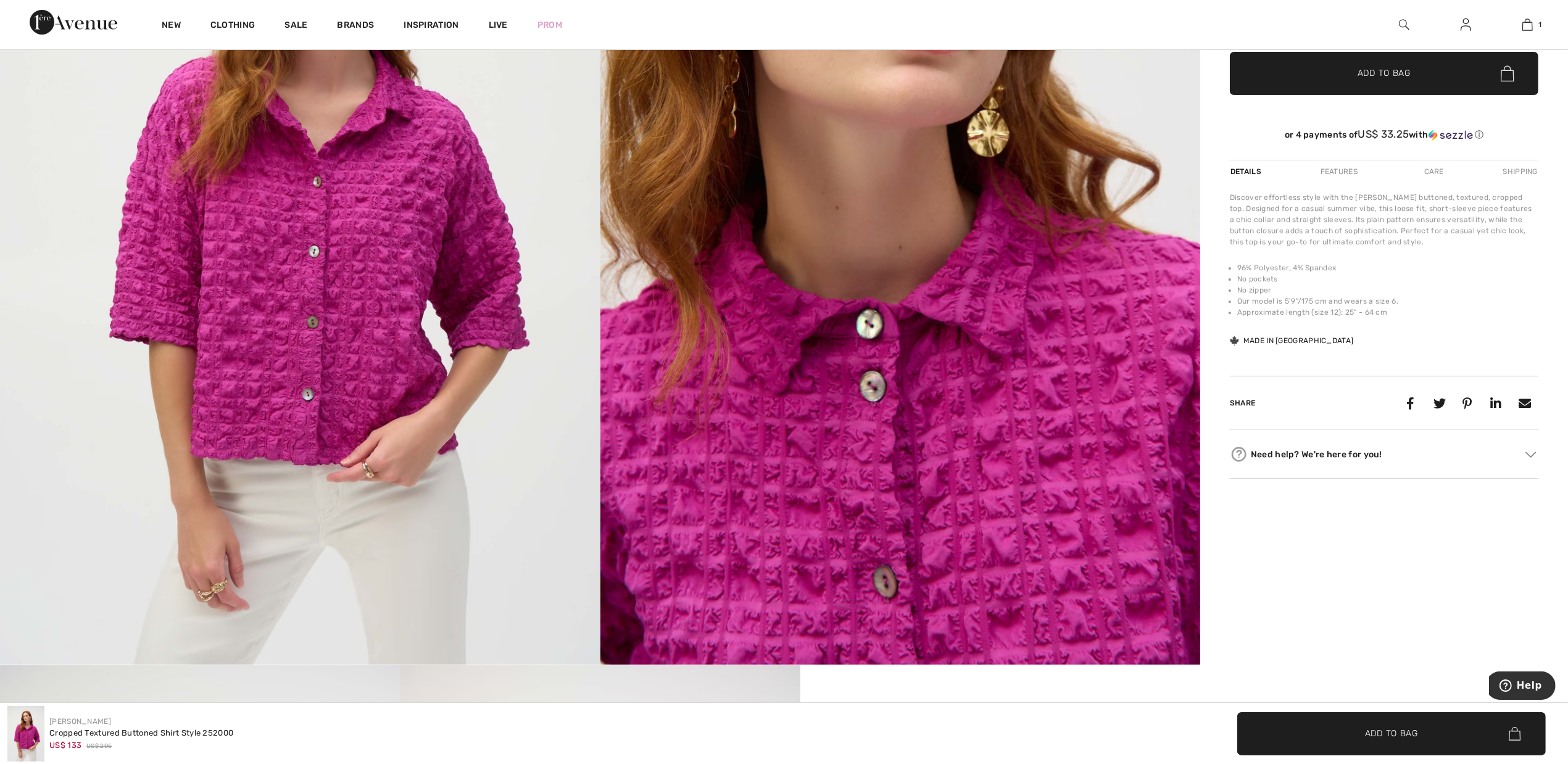
scroll to position [0, 0]
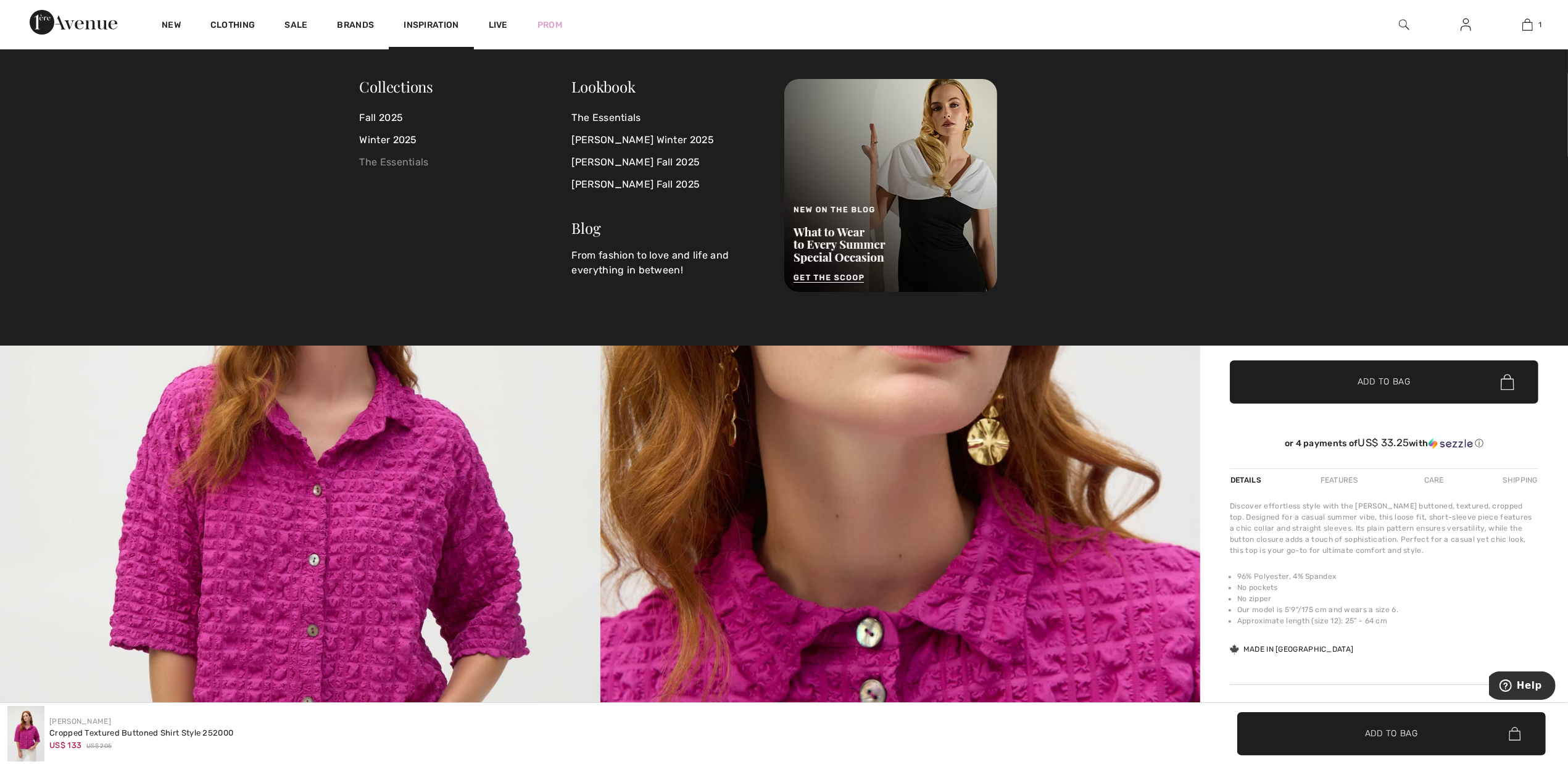
click at [406, 158] on link "The Essentials" at bounding box center [466, 162] width 212 height 22
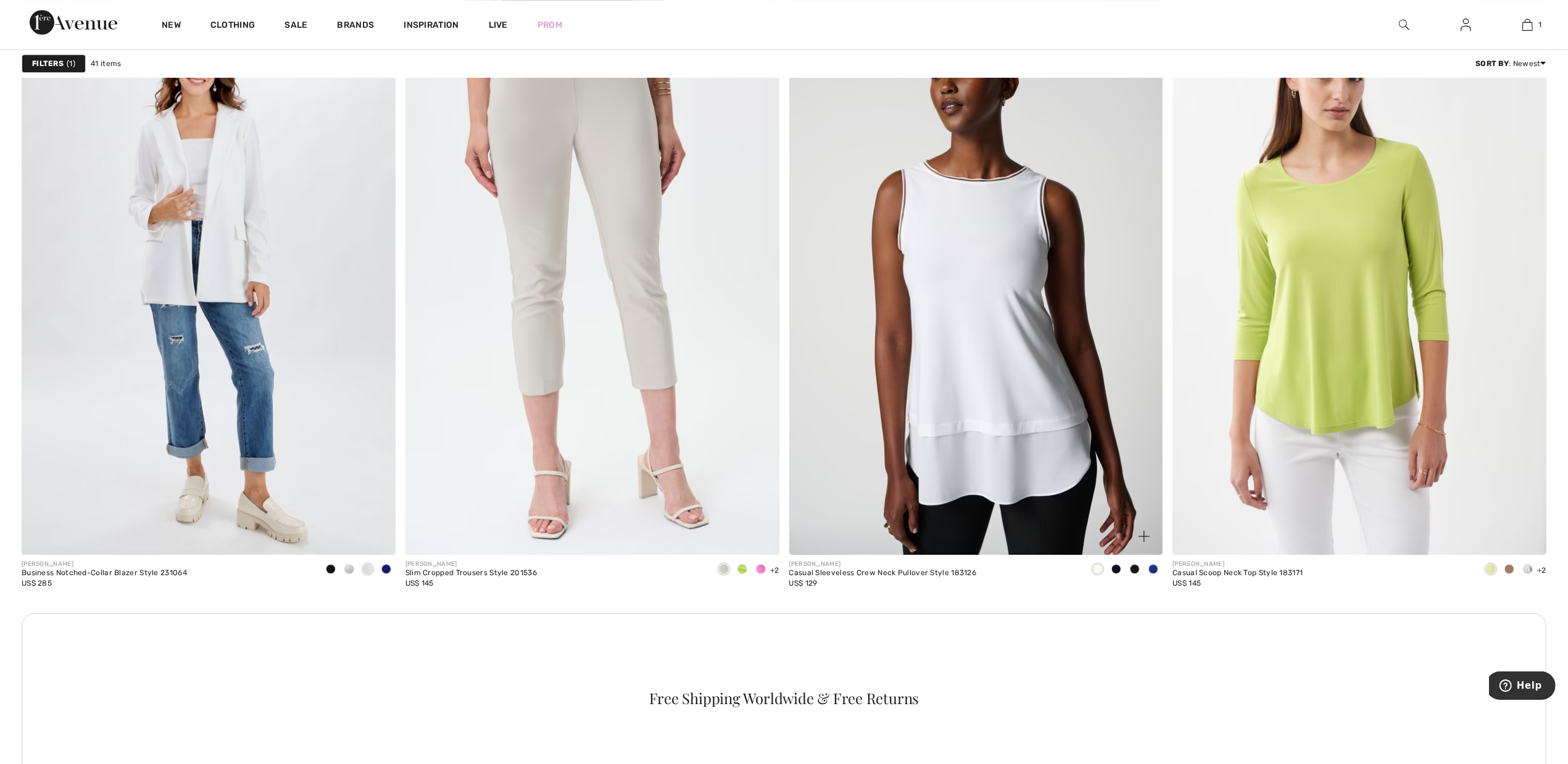
scroll to position [5015, 0]
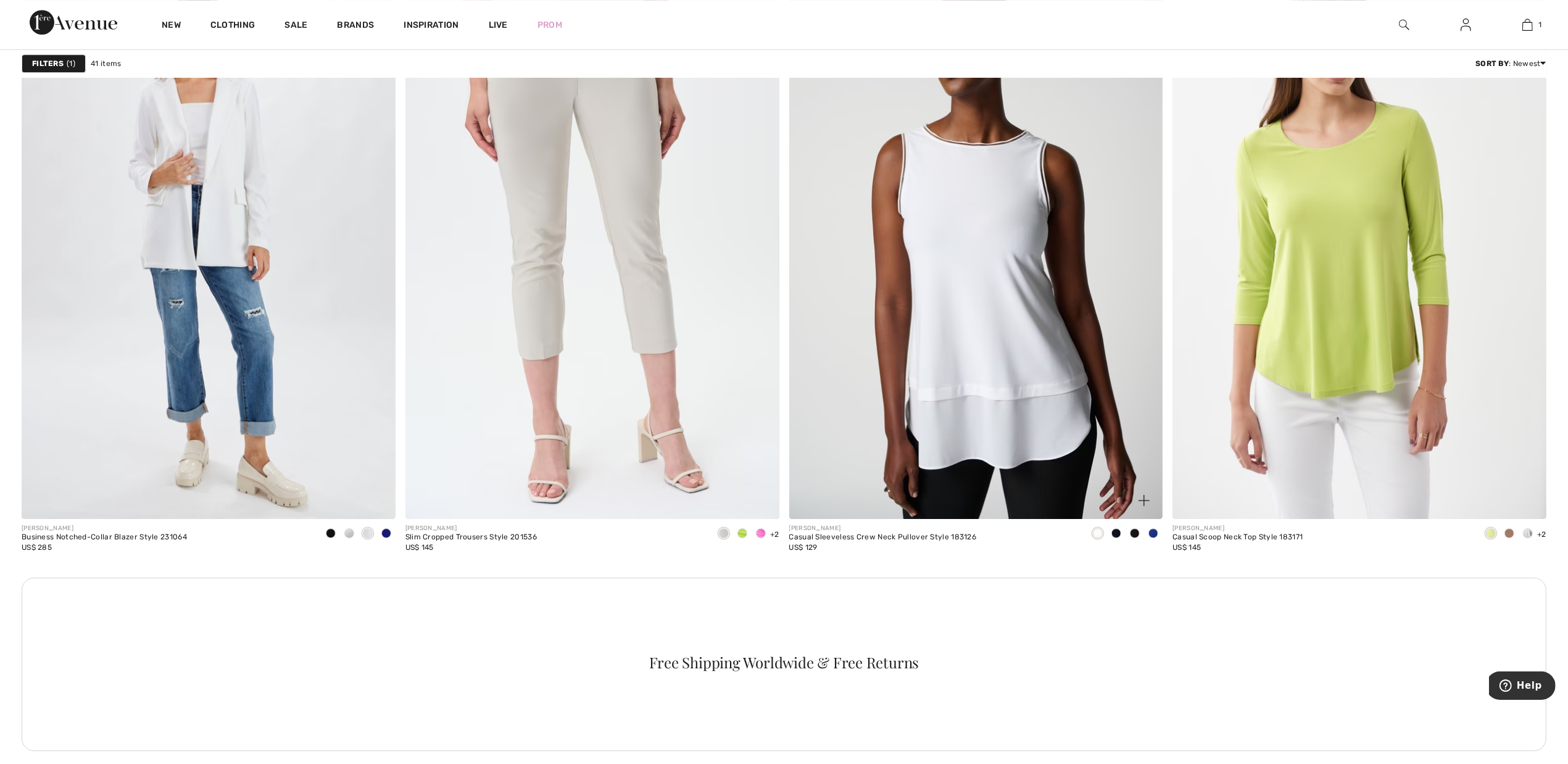
click at [1114, 538] on span at bounding box center [1117, 533] width 10 height 10
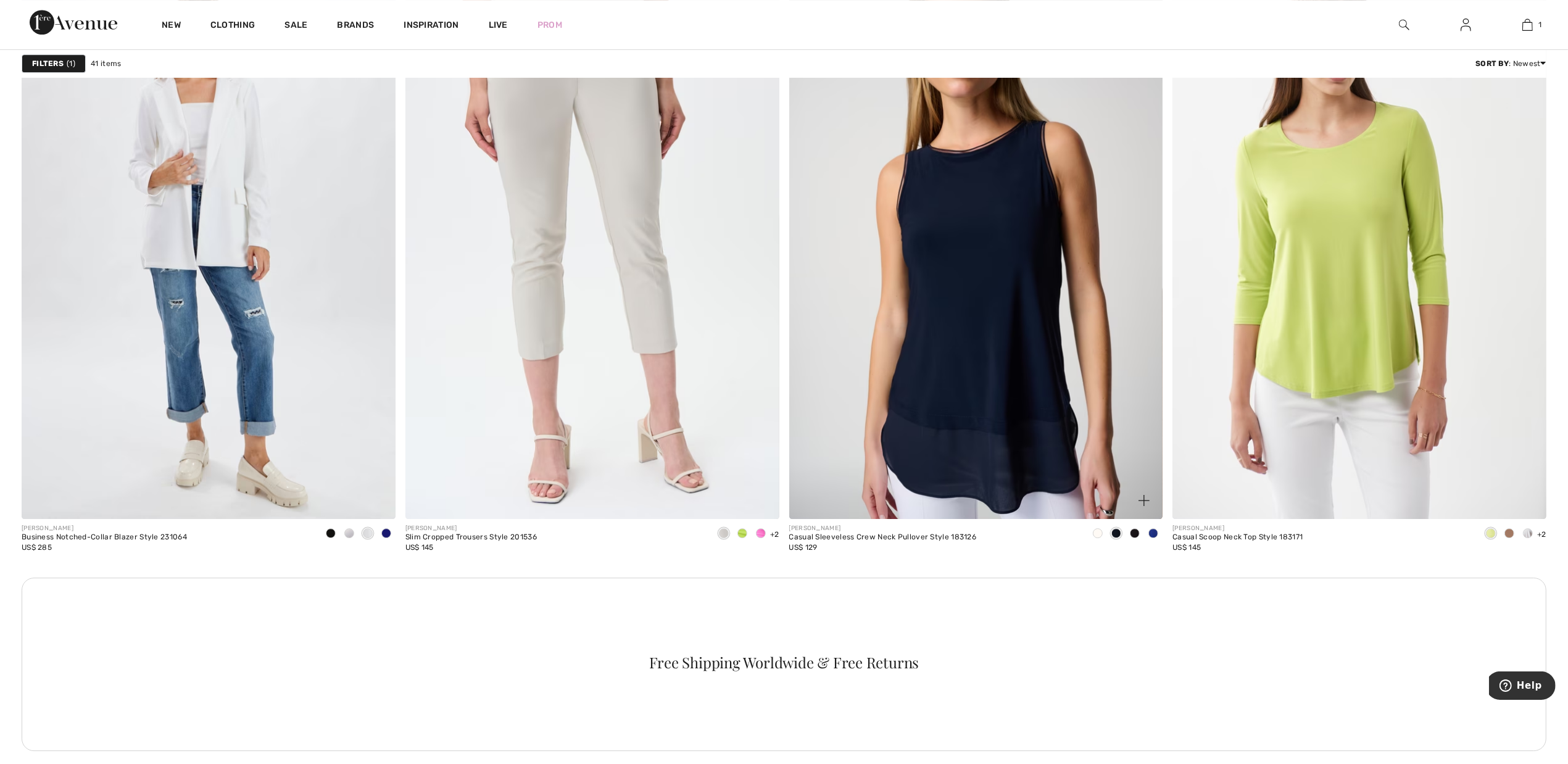
click at [1154, 538] on span at bounding box center [1154, 533] width 10 height 10
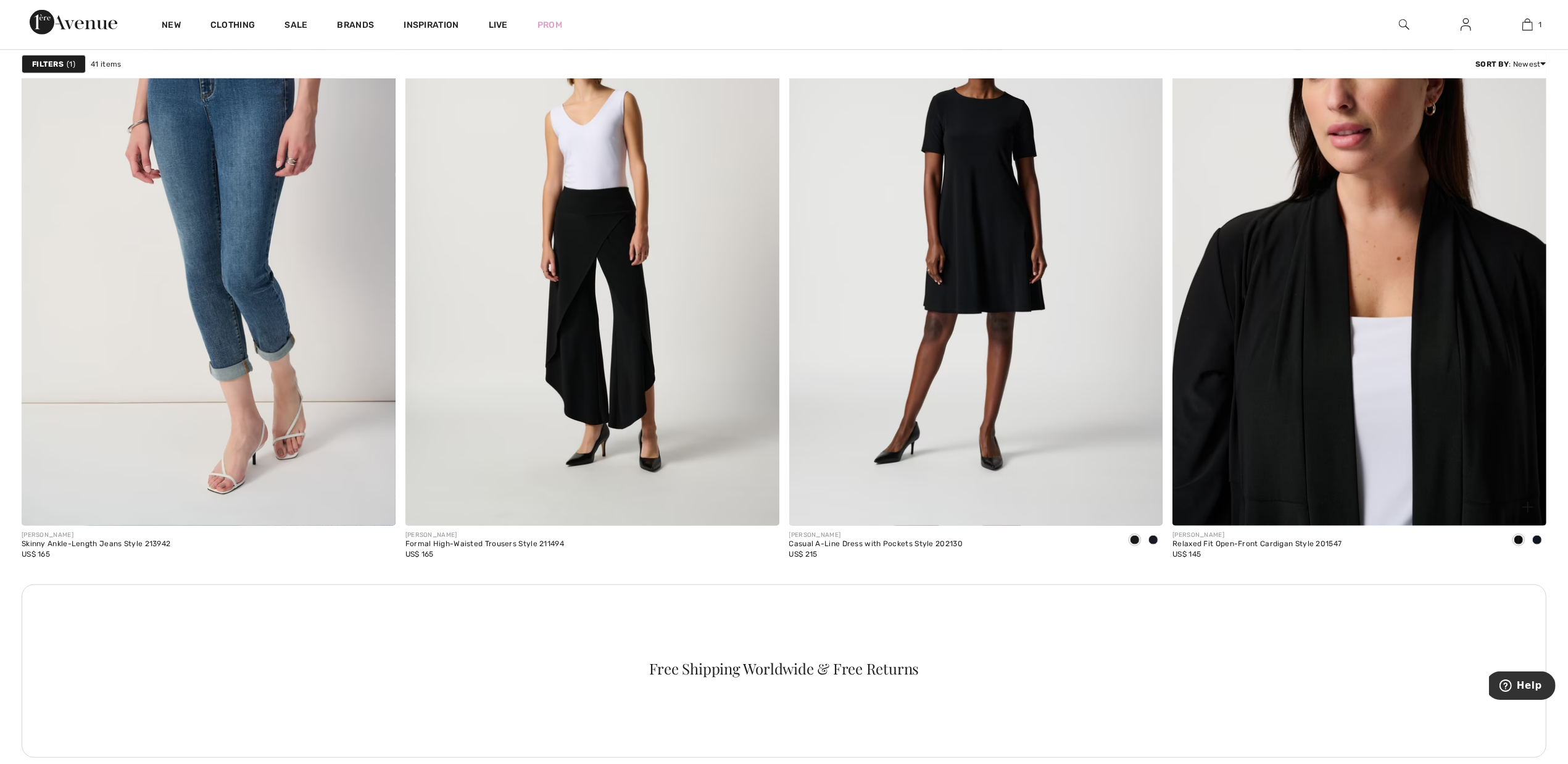
scroll to position [7793, 0]
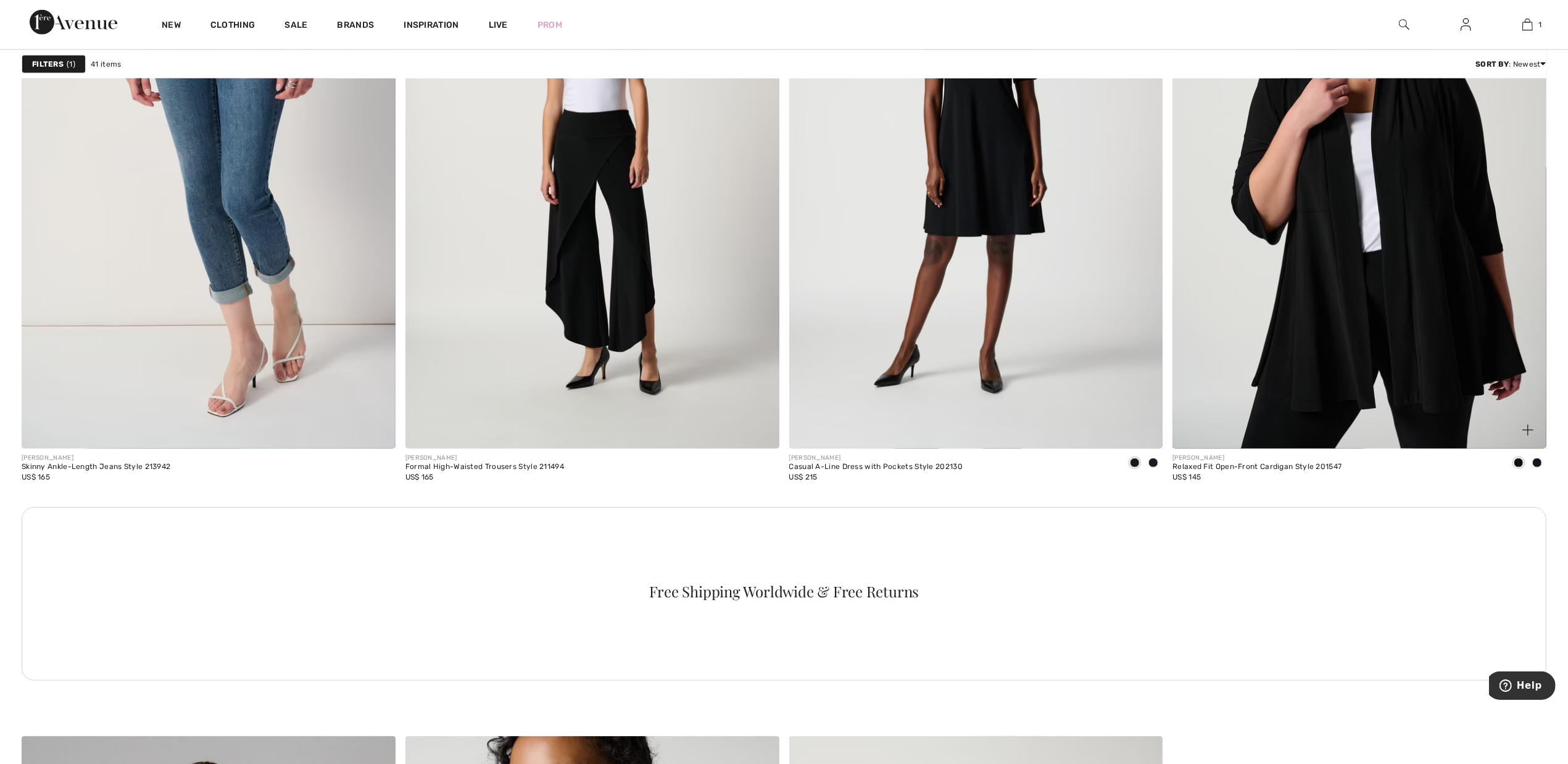
click at [1538, 468] on span at bounding box center [1538, 463] width 10 height 10
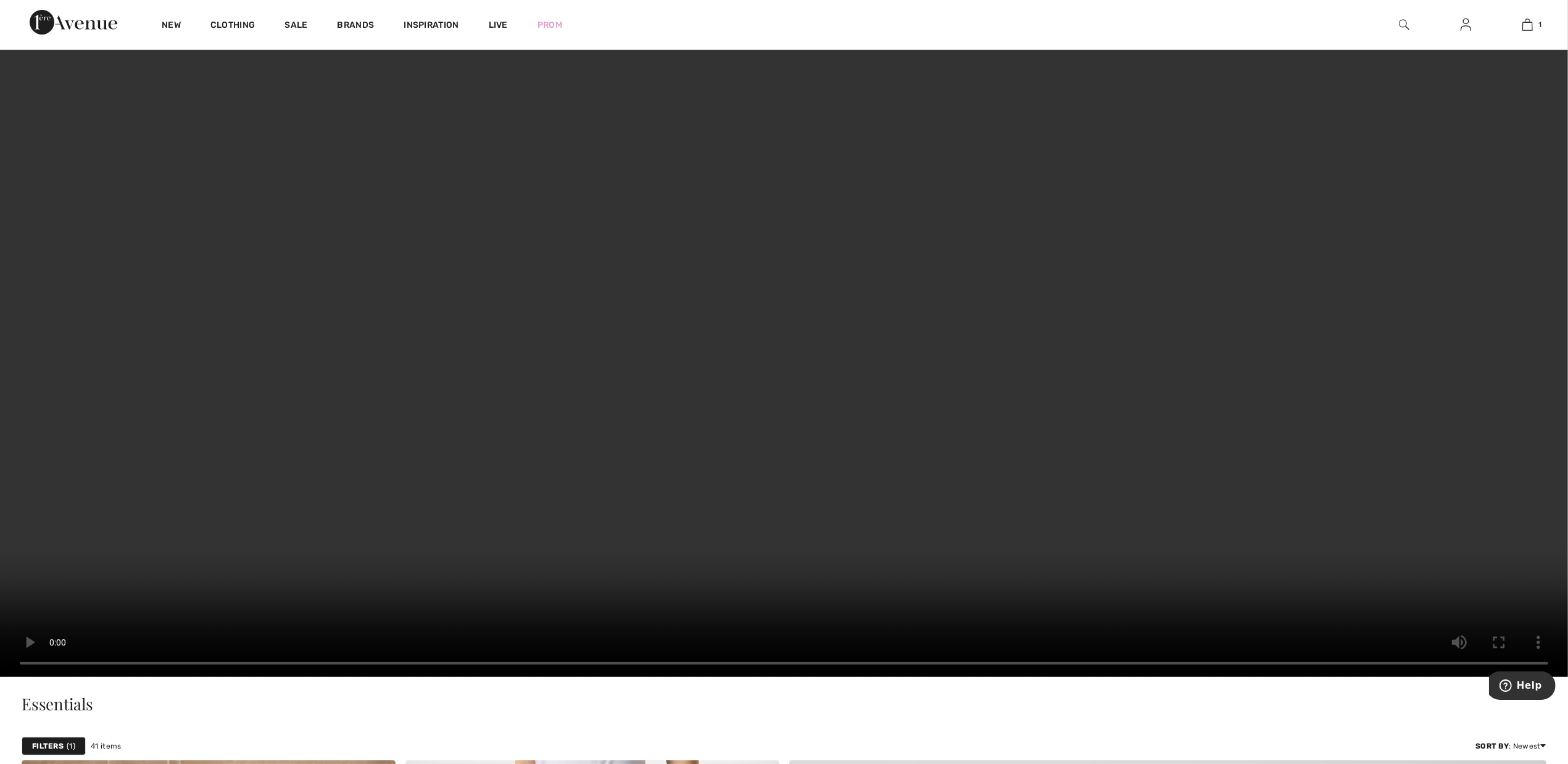
scroll to position [0, 0]
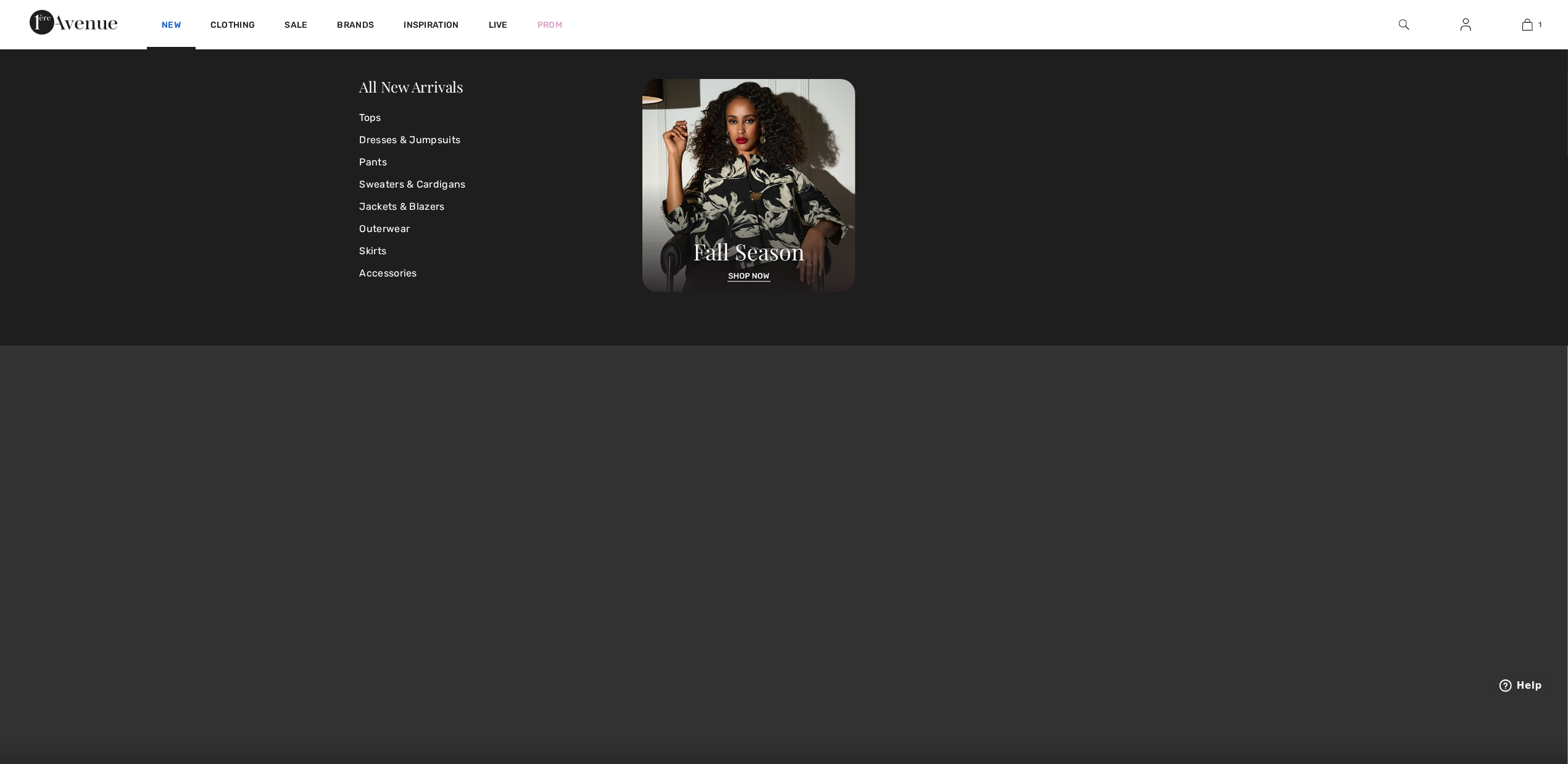
click at [170, 23] on link "New" at bounding box center [171, 26] width 19 height 13
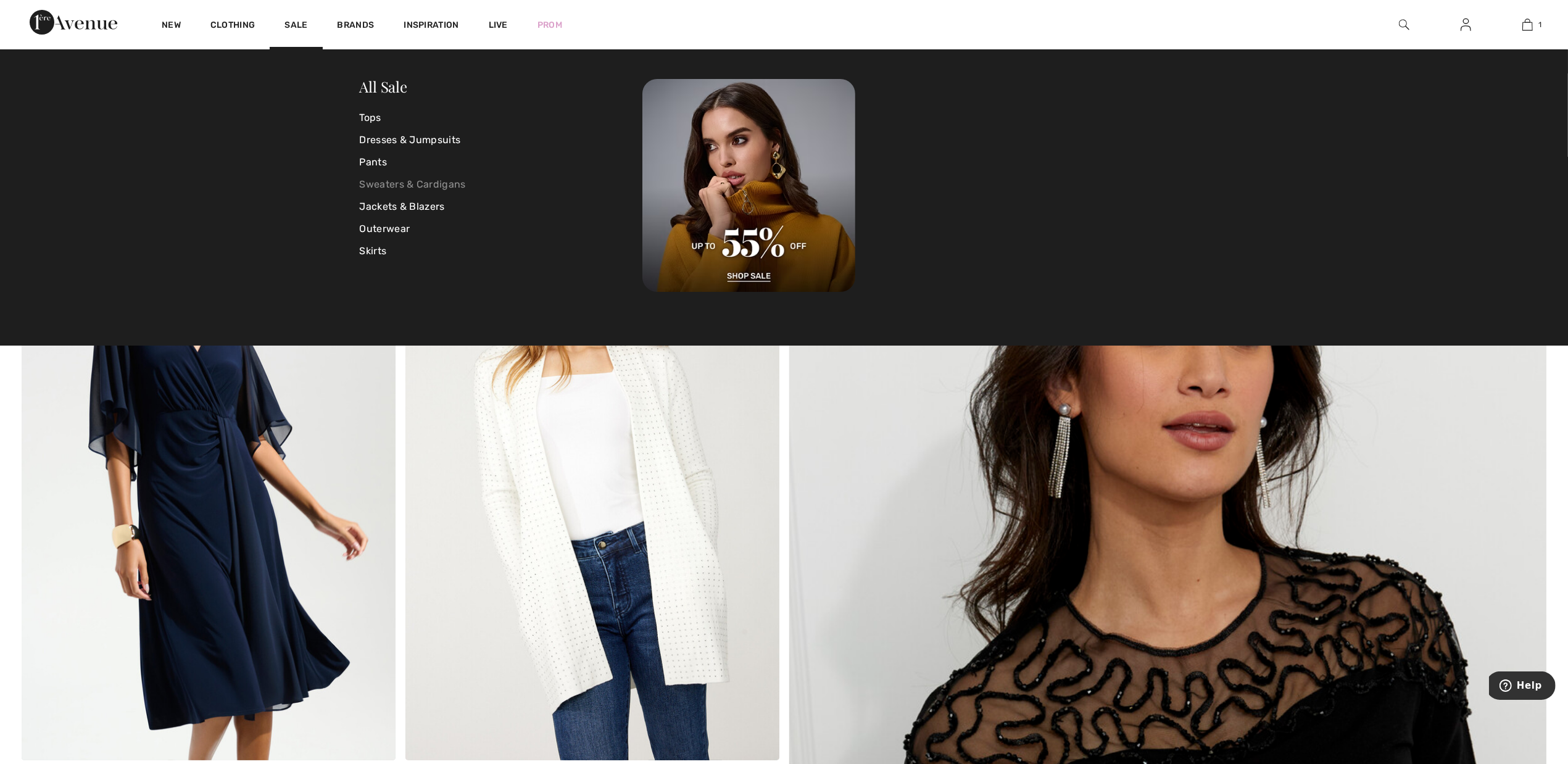
click at [371, 178] on link "Sweaters & Cardigans" at bounding box center [501, 184] width 283 height 22
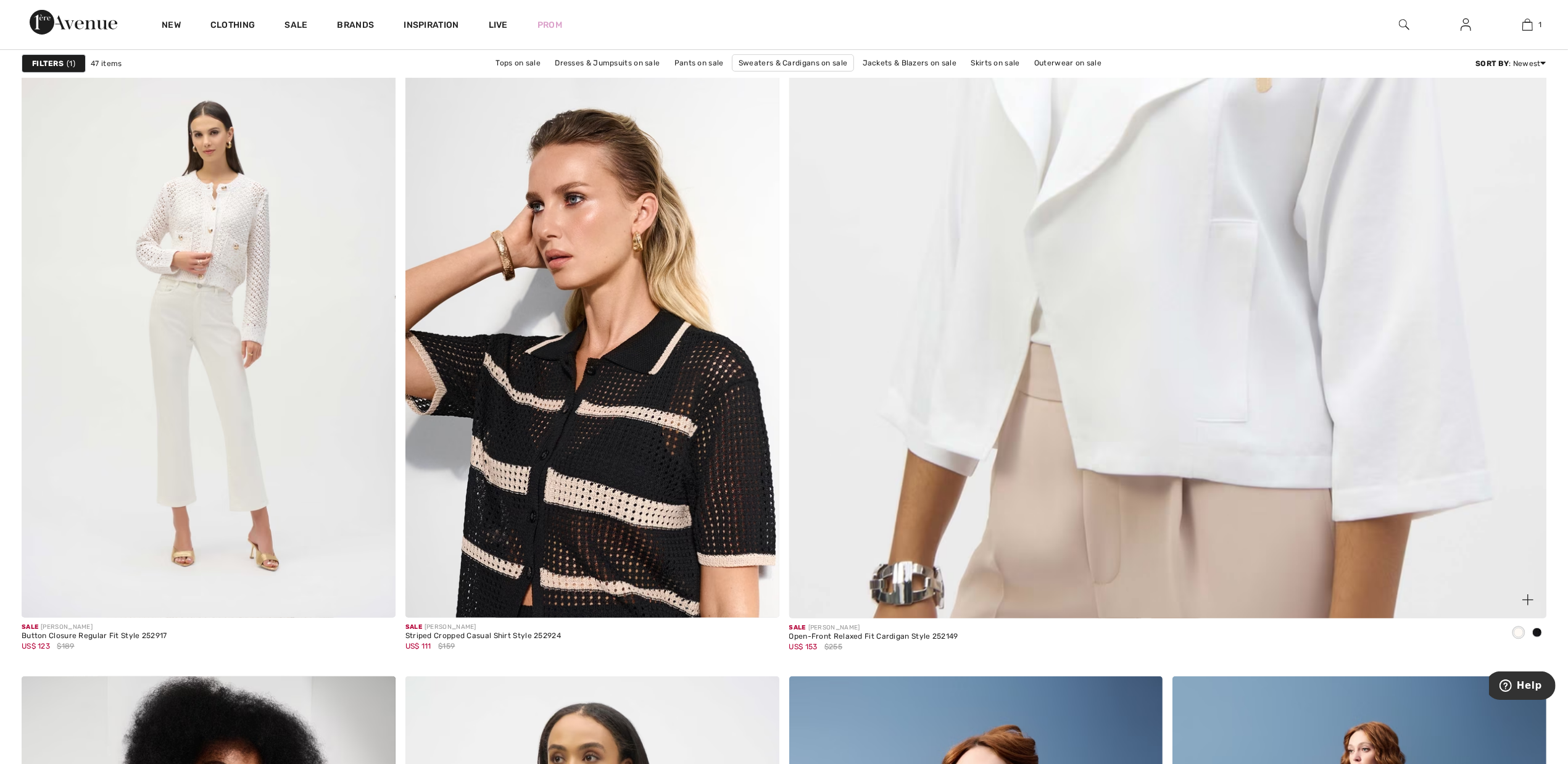
scroll to position [772, 0]
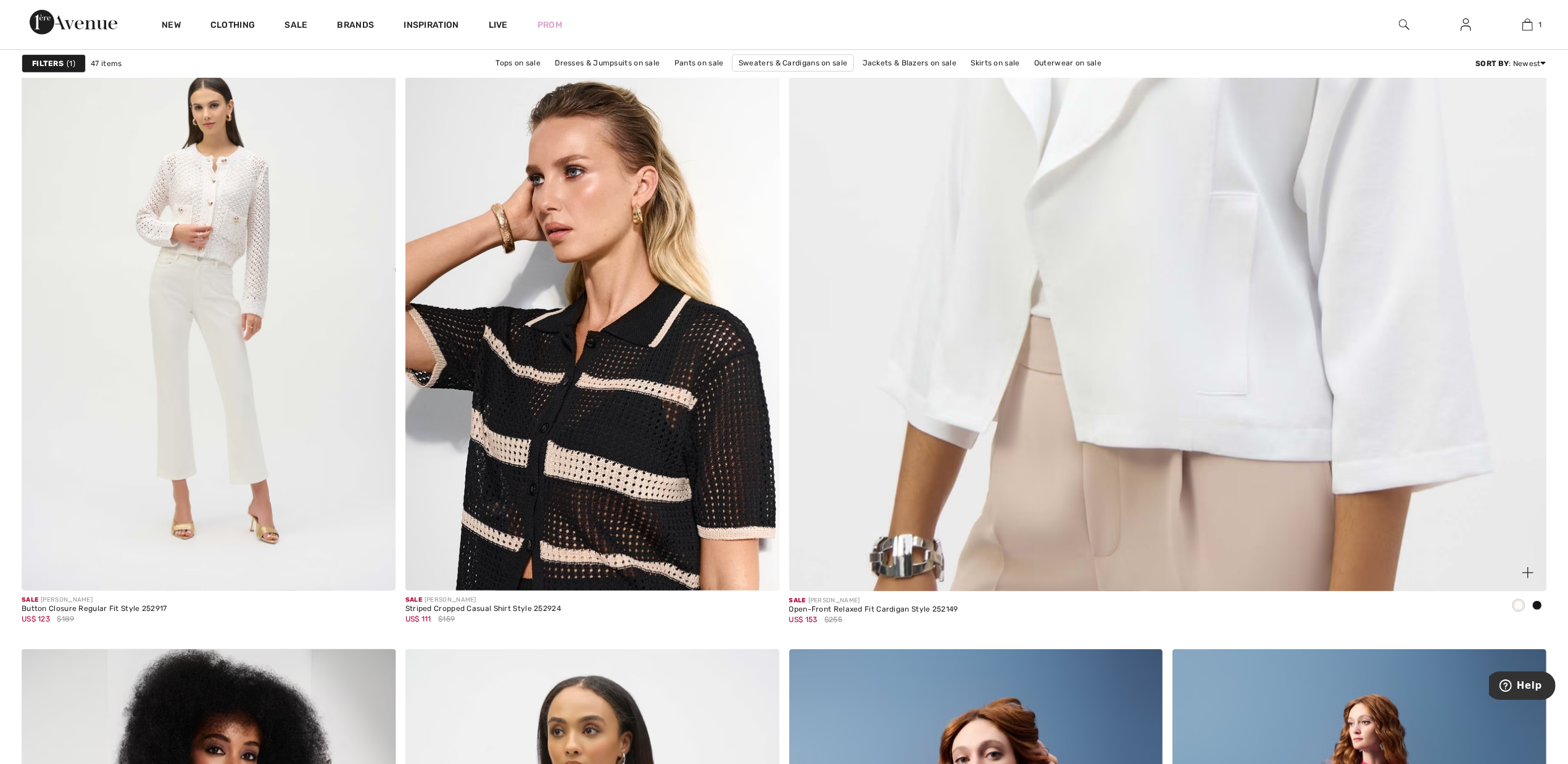
click at [1542, 607] on div at bounding box center [1537, 606] width 19 height 20
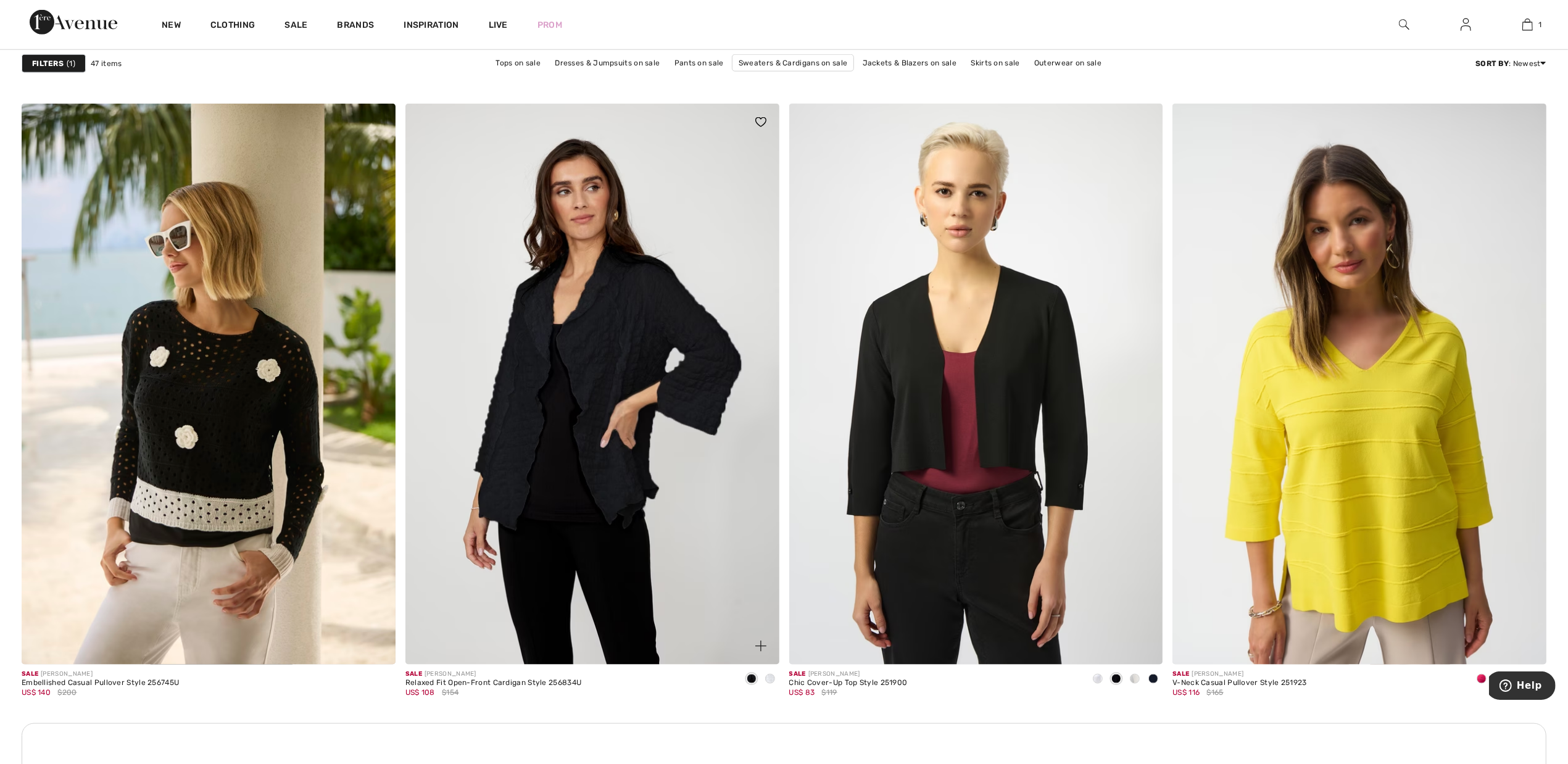
scroll to position [1929, 0]
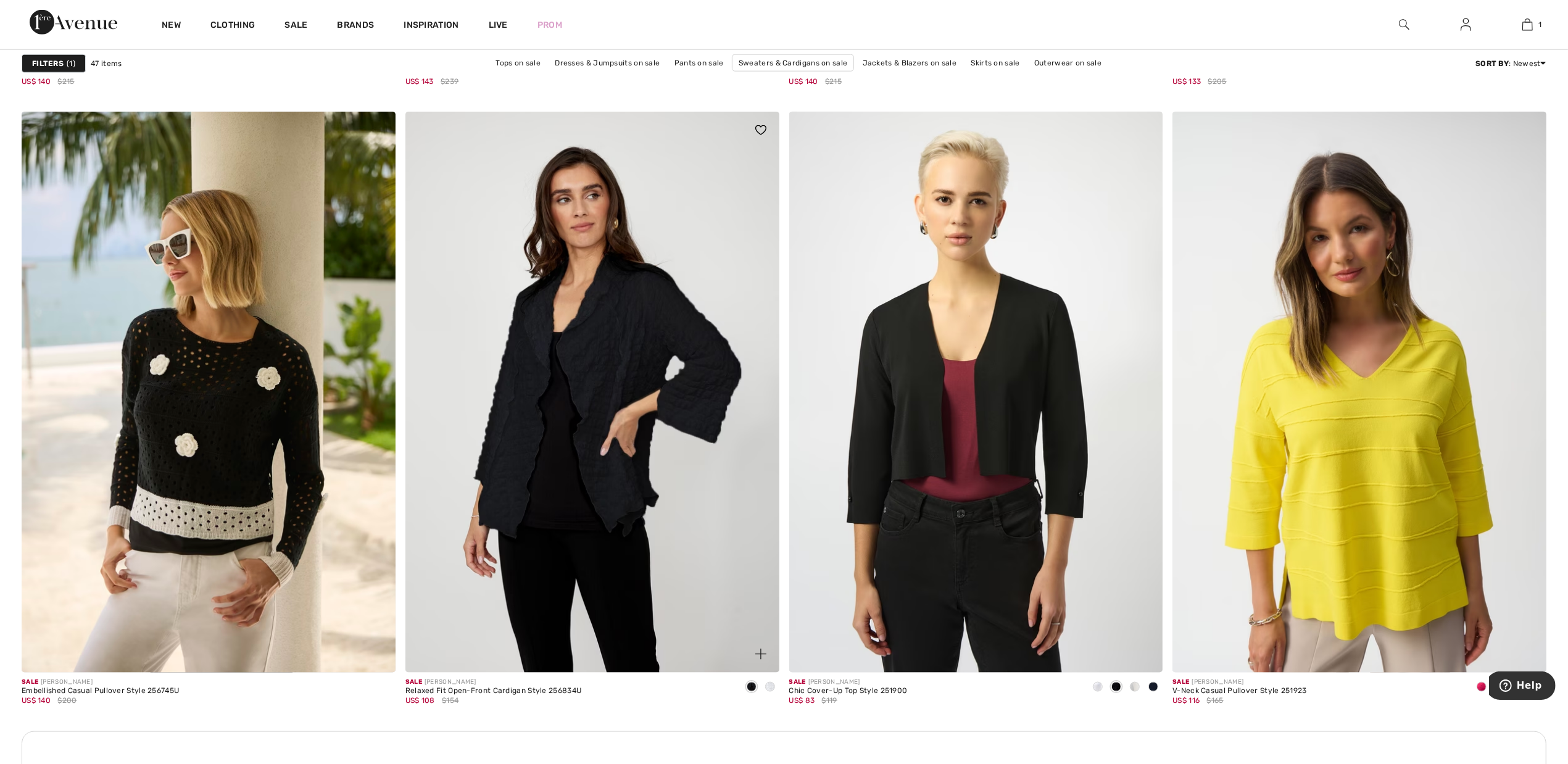
click at [769, 687] on span at bounding box center [770, 687] width 10 height 10
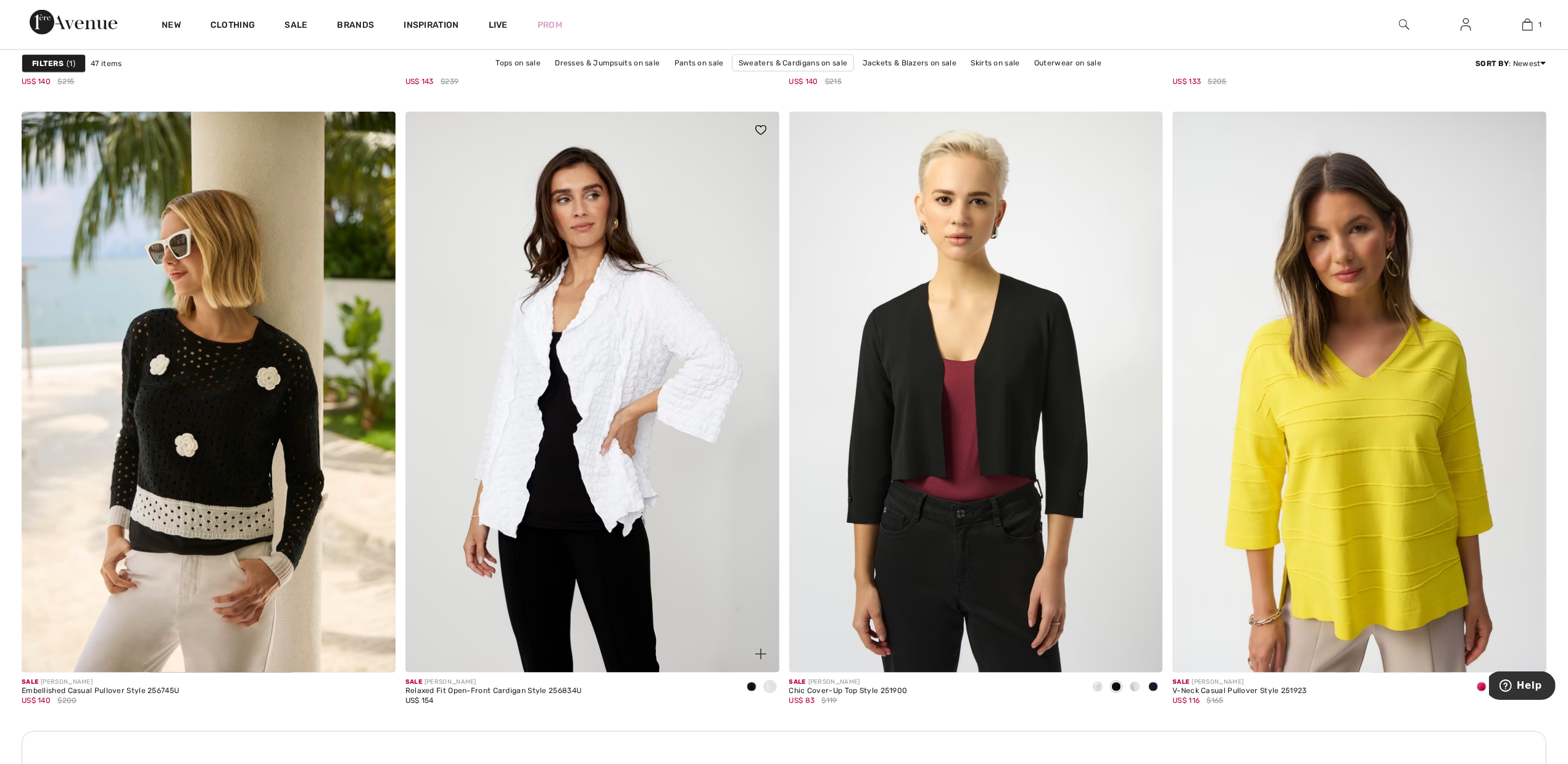
click at [753, 689] on span at bounding box center [752, 687] width 10 height 10
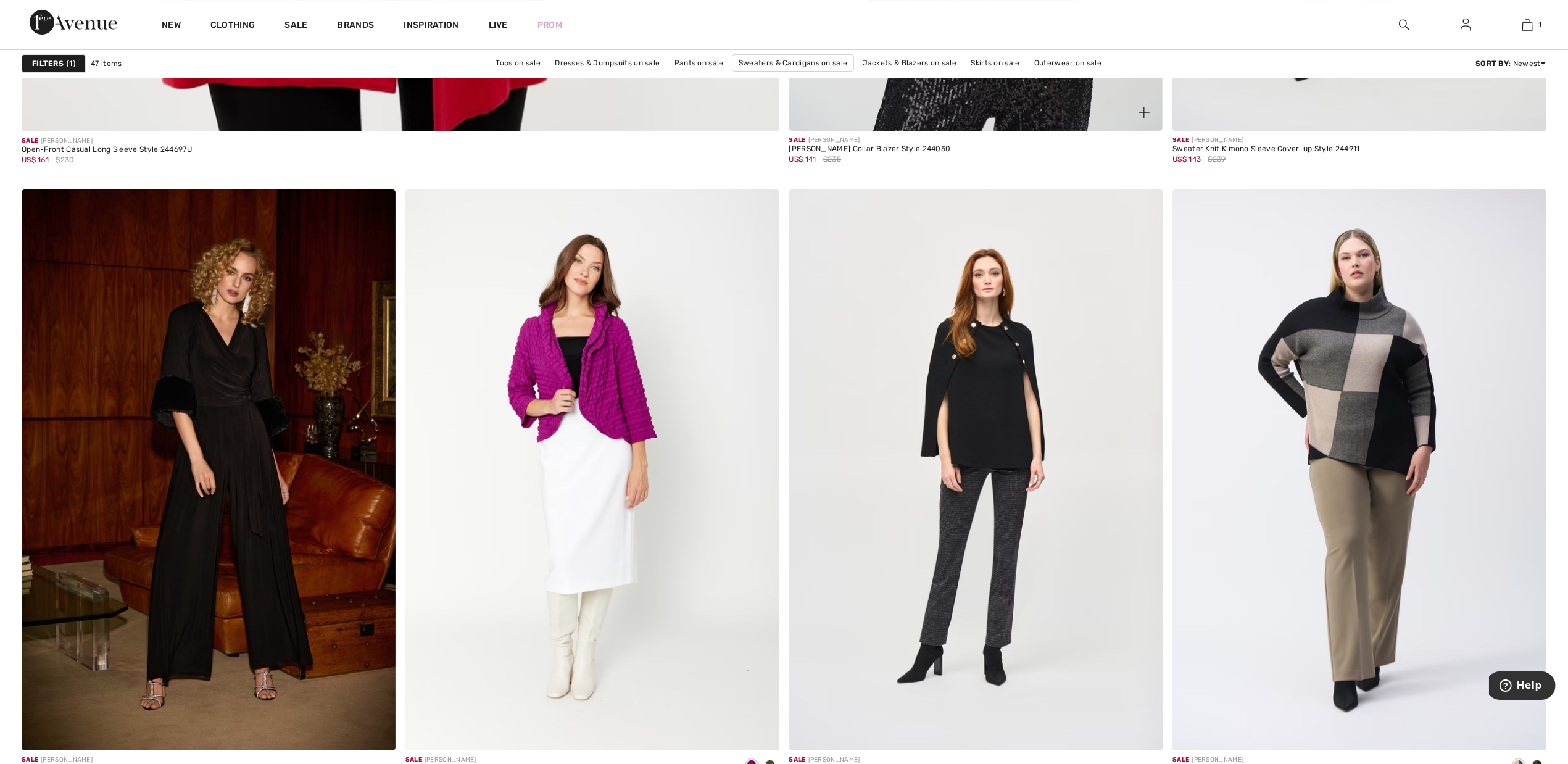
scroll to position [6173, 0]
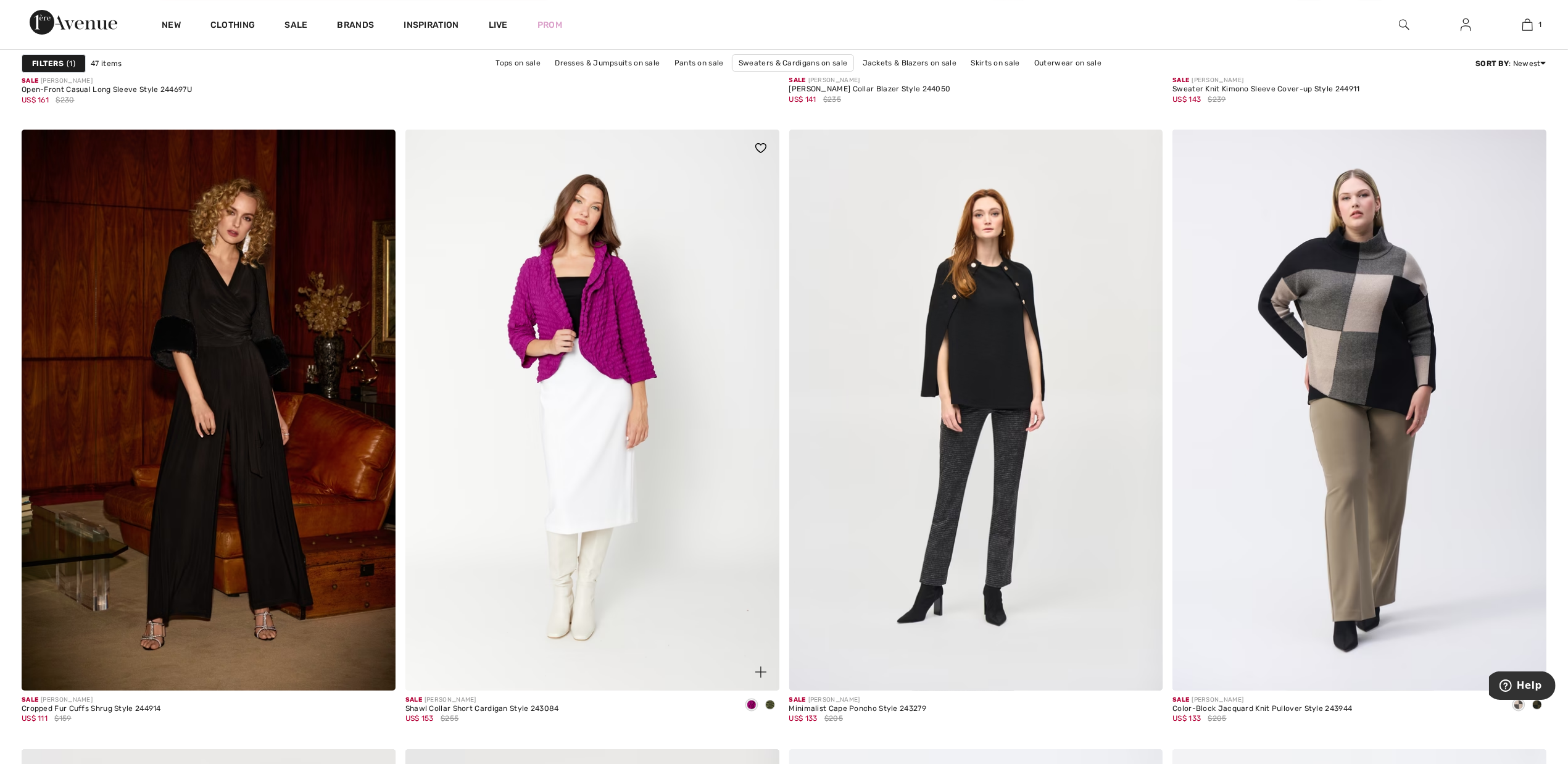
click at [770, 707] on span at bounding box center [770, 705] width 10 height 10
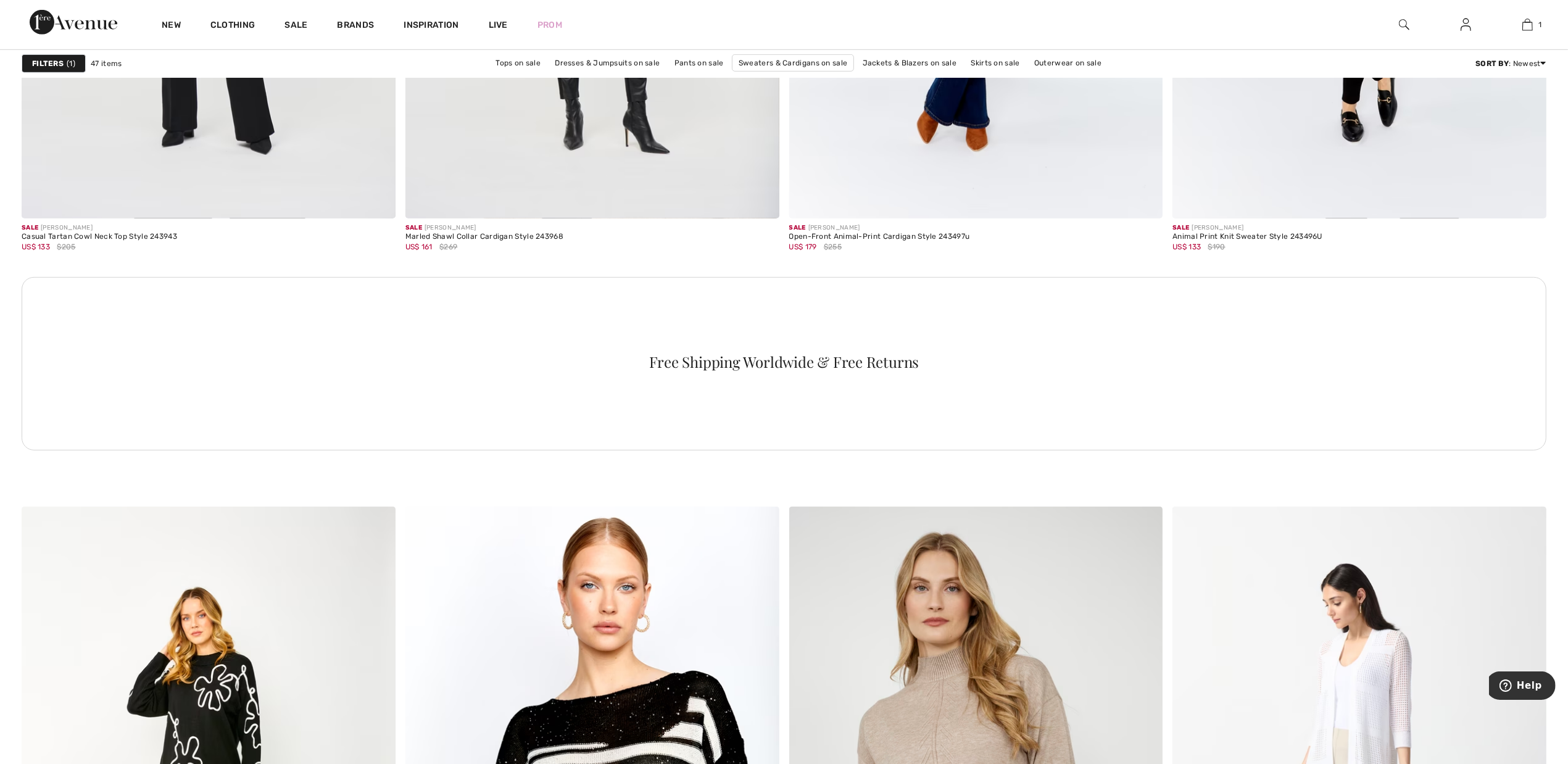
scroll to position [7021, 0]
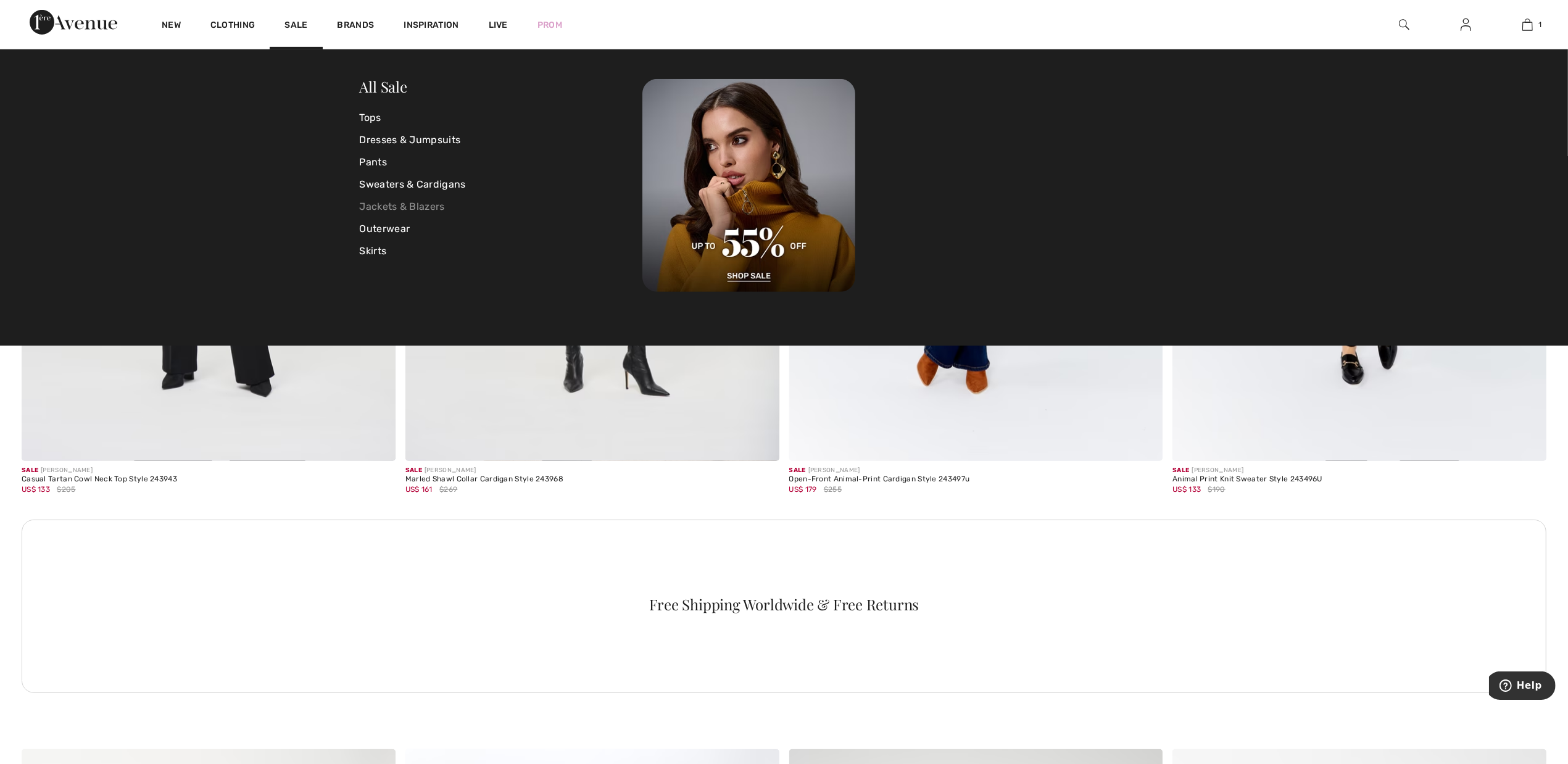
click at [409, 209] on link "Jackets & Blazers" at bounding box center [501, 207] width 283 height 22
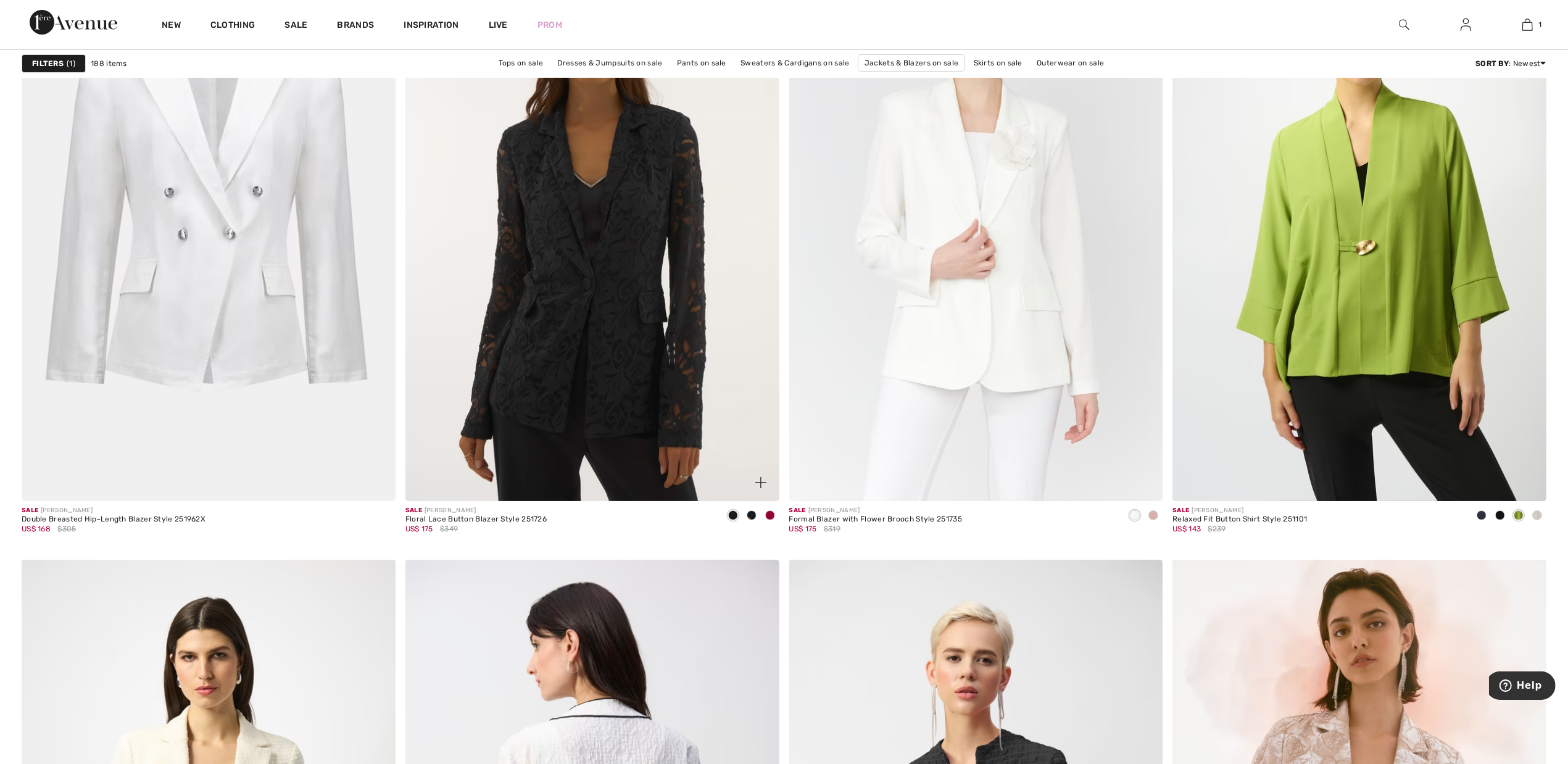
scroll to position [6404, 0]
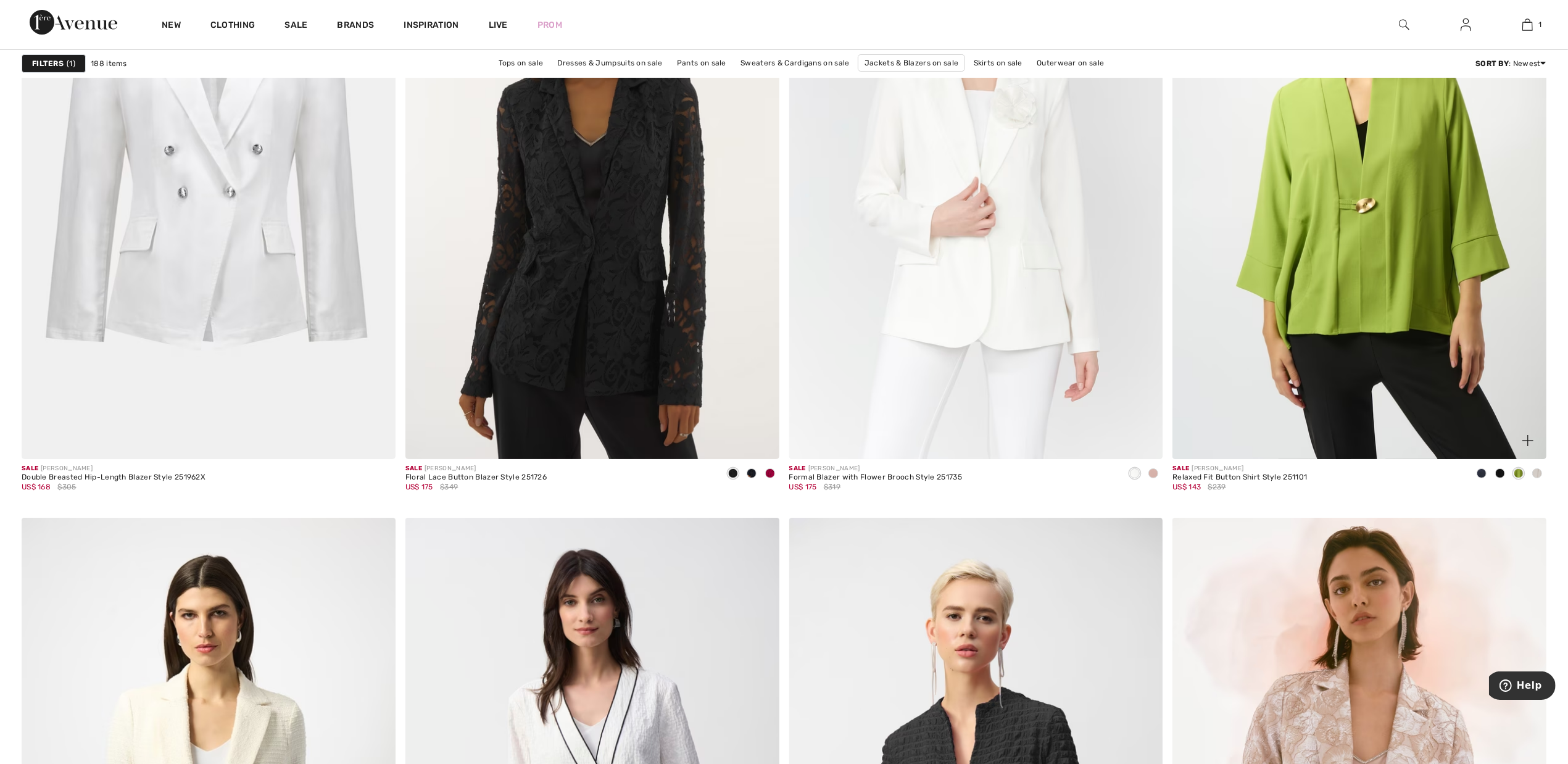
click at [1501, 472] on span at bounding box center [1501, 474] width 10 height 10
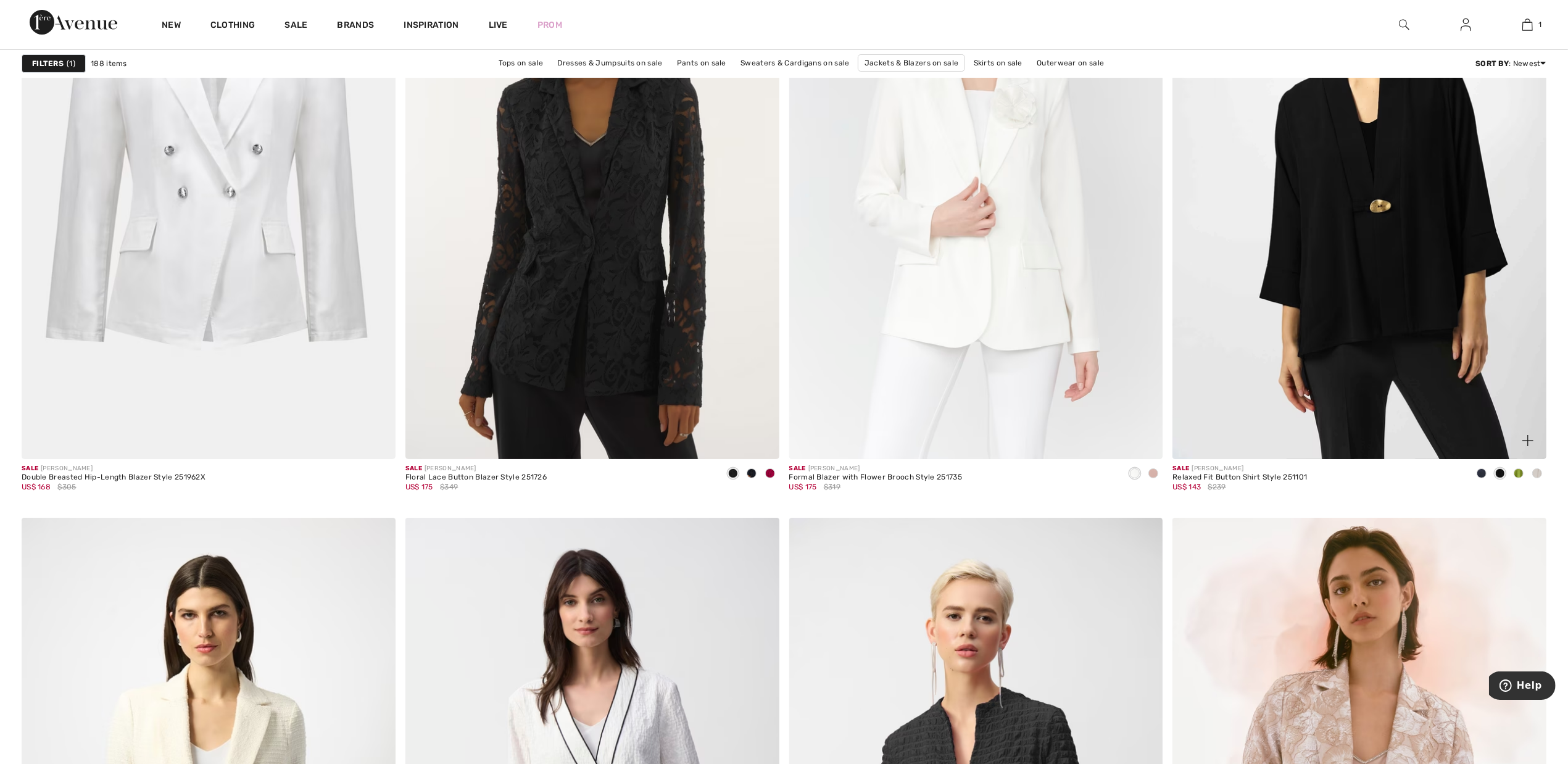
click at [1477, 475] on span at bounding box center [1482, 474] width 10 height 10
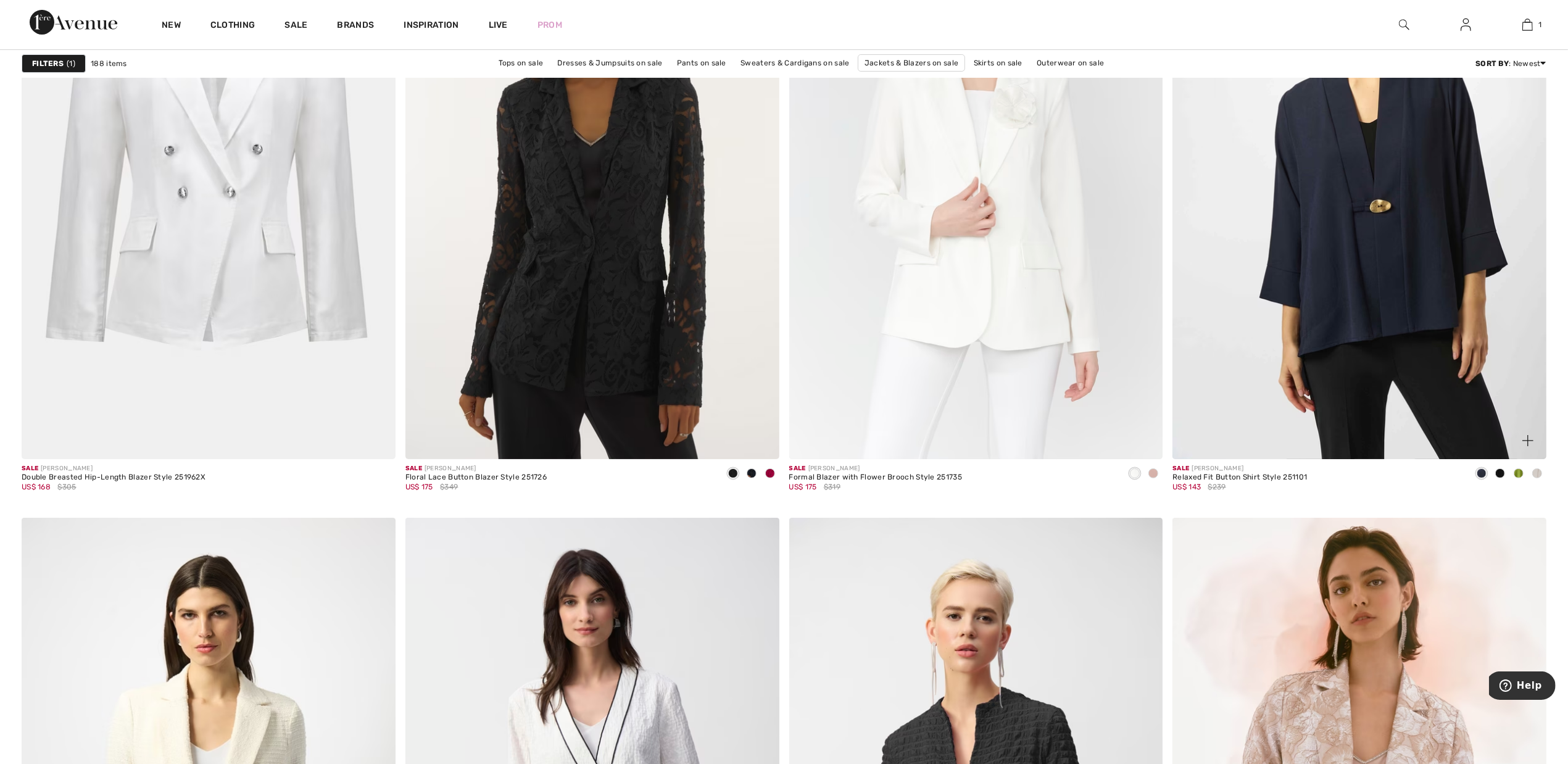
click at [1538, 474] on span at bounding box center [1538, 474] width 10 height 10
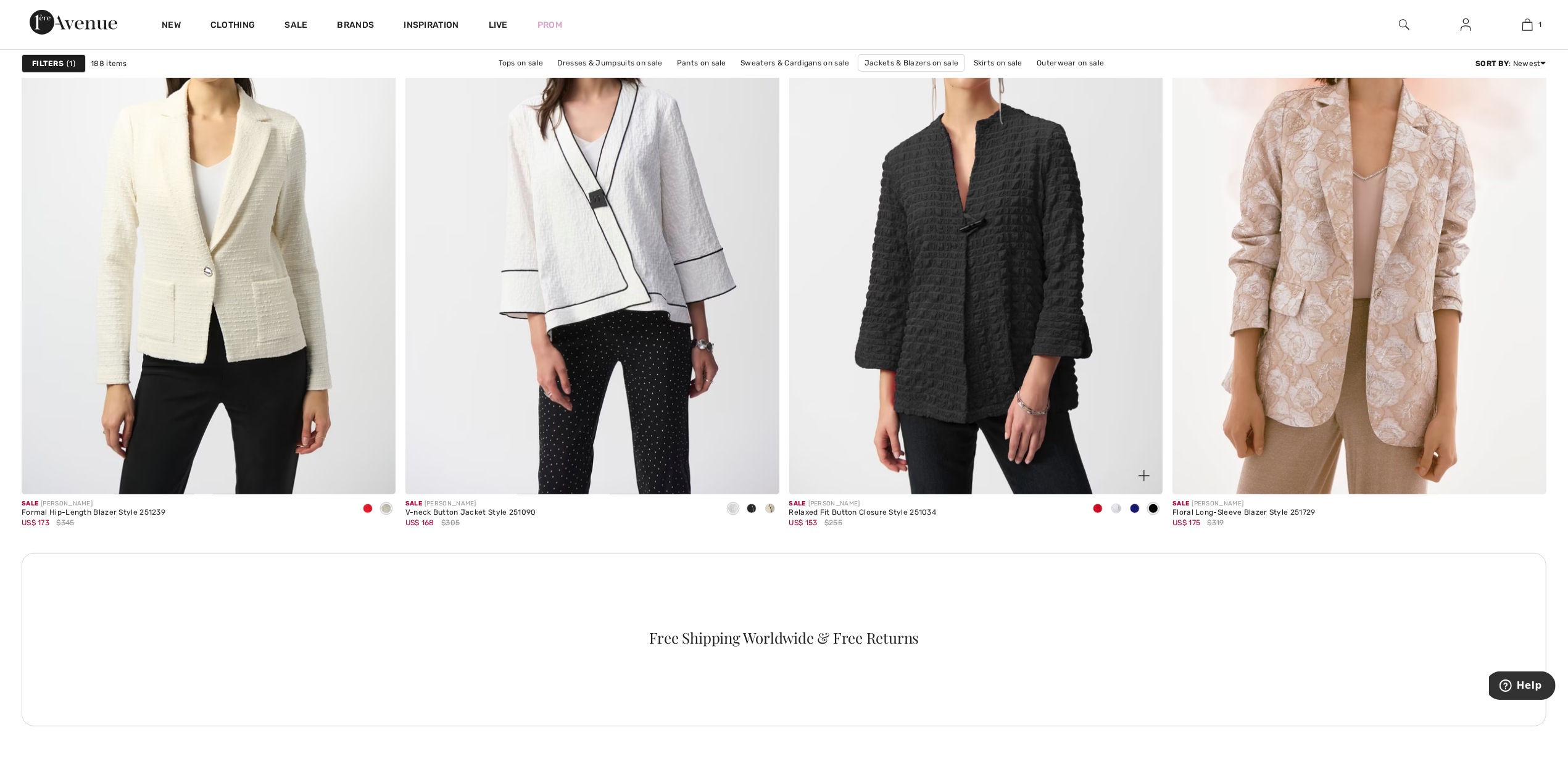
scroll to position [6944, 0]
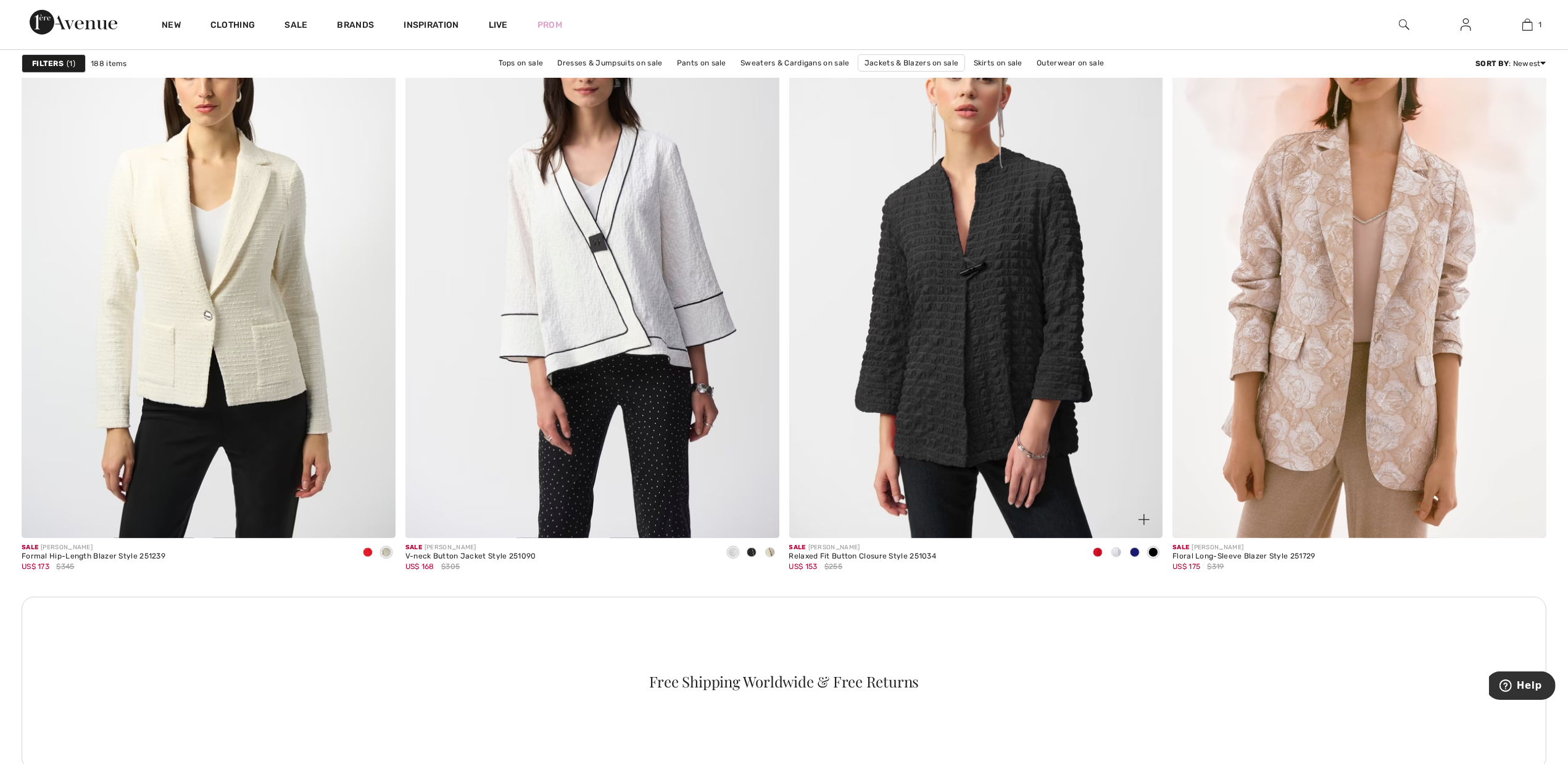
click at [1118, 551] on span at bounding box center [1117, 553] width 10 height 10
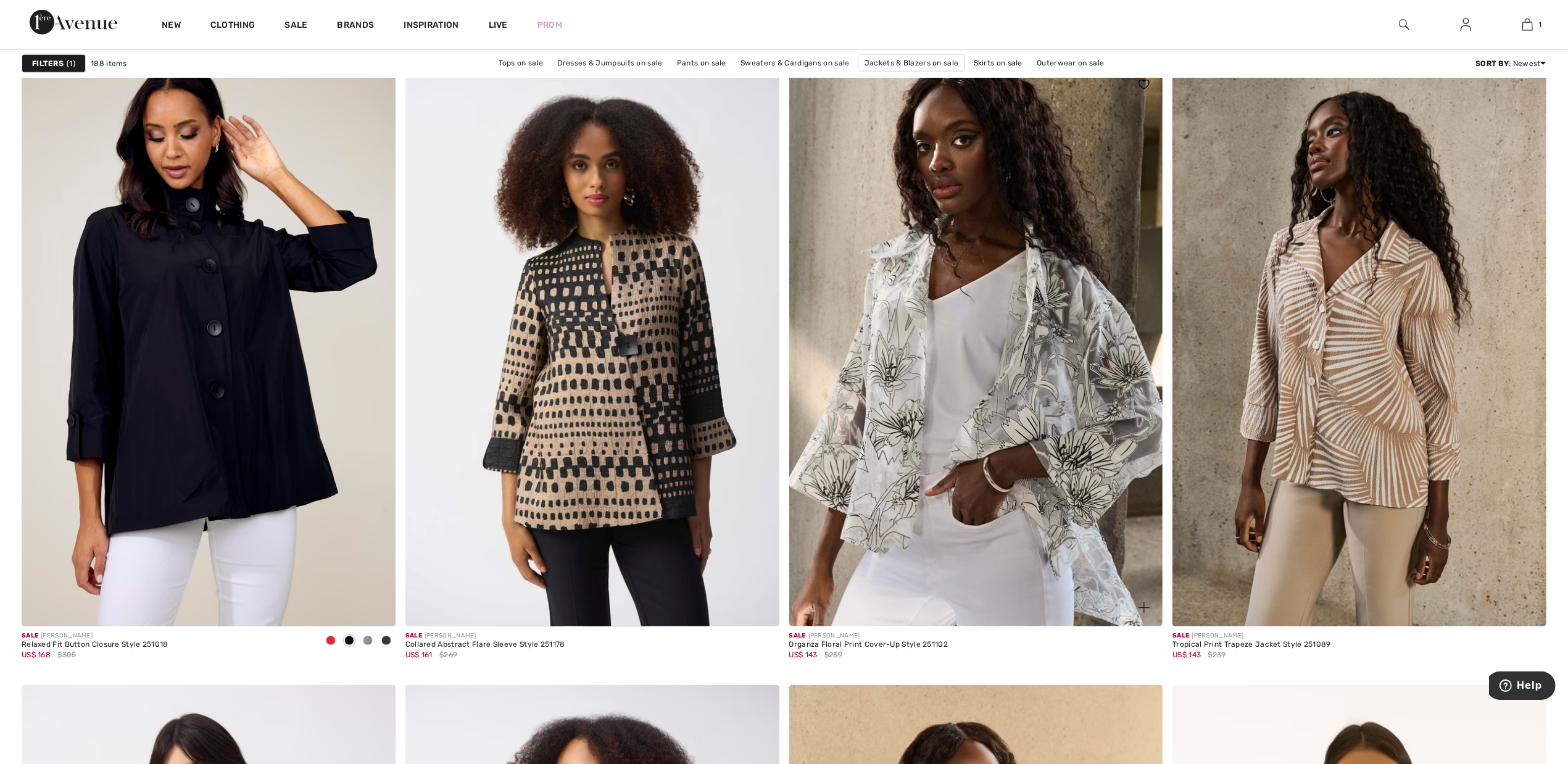
scroll to position [7716, 0]
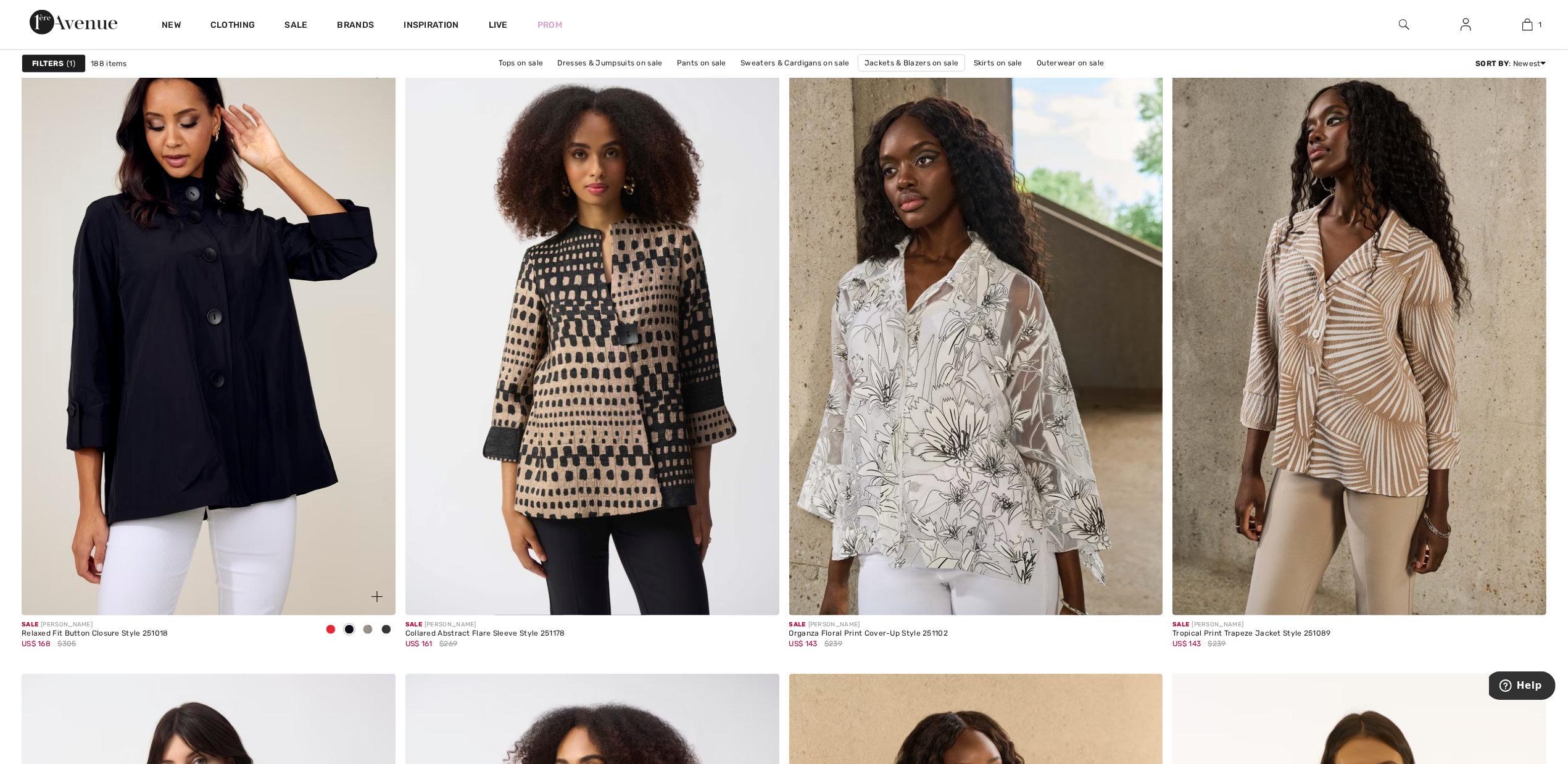
click at [368, 631] on span at bounding box center [368, 630] width 10 height 10
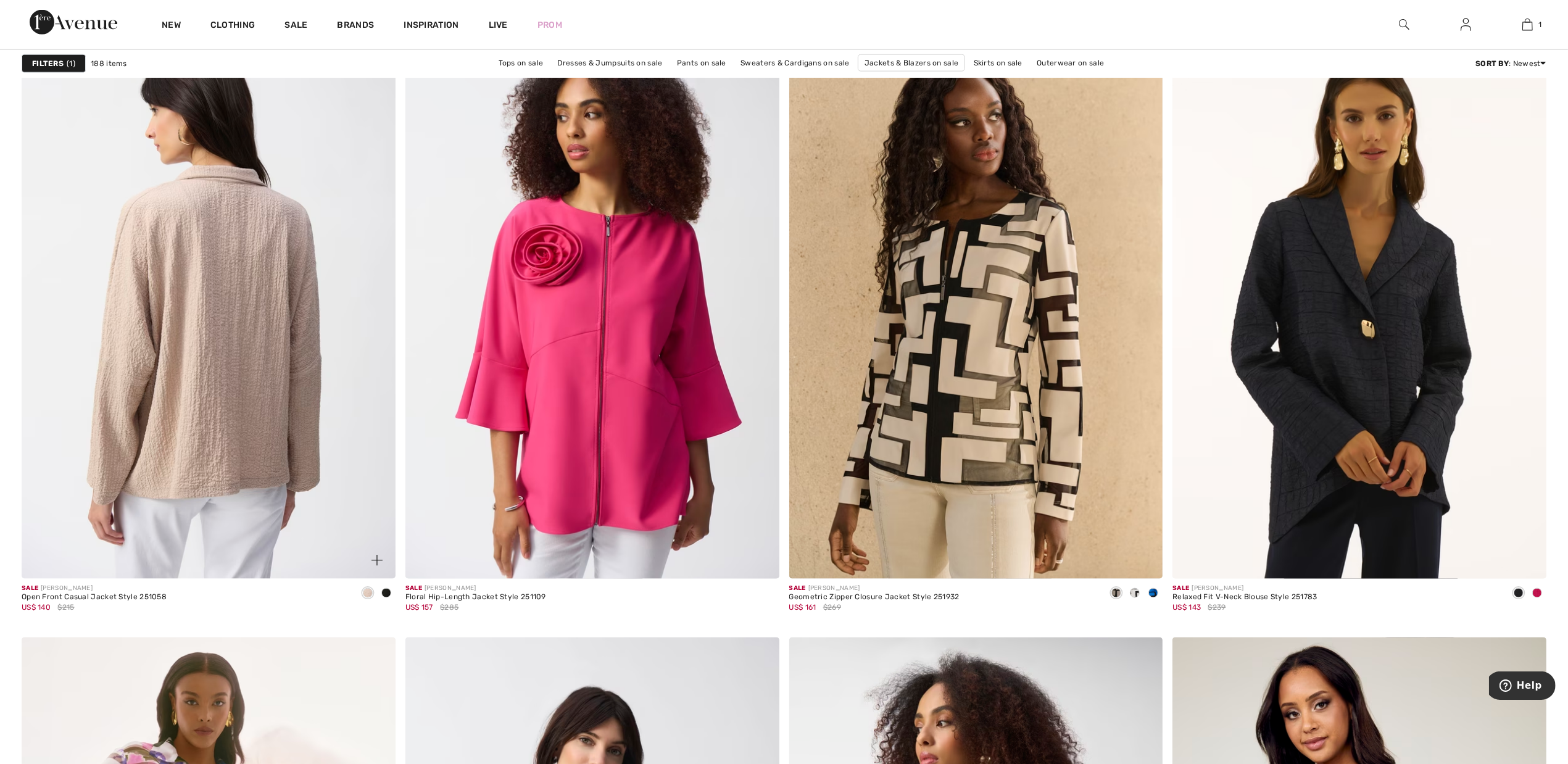
scroll to position [8333, 0]
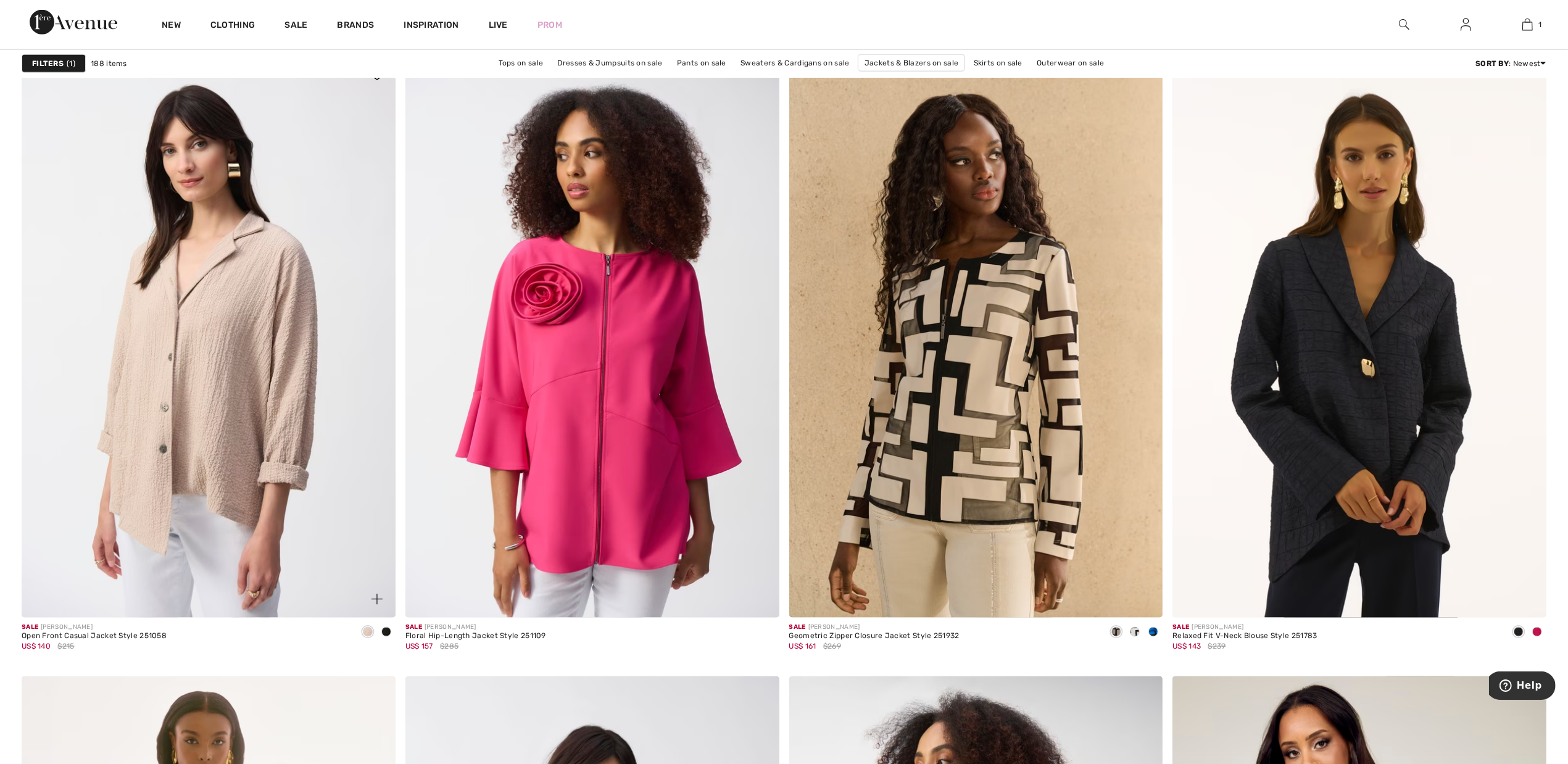
click at [387, 628] on div at bounding box center [386, 633] width 19 height 20
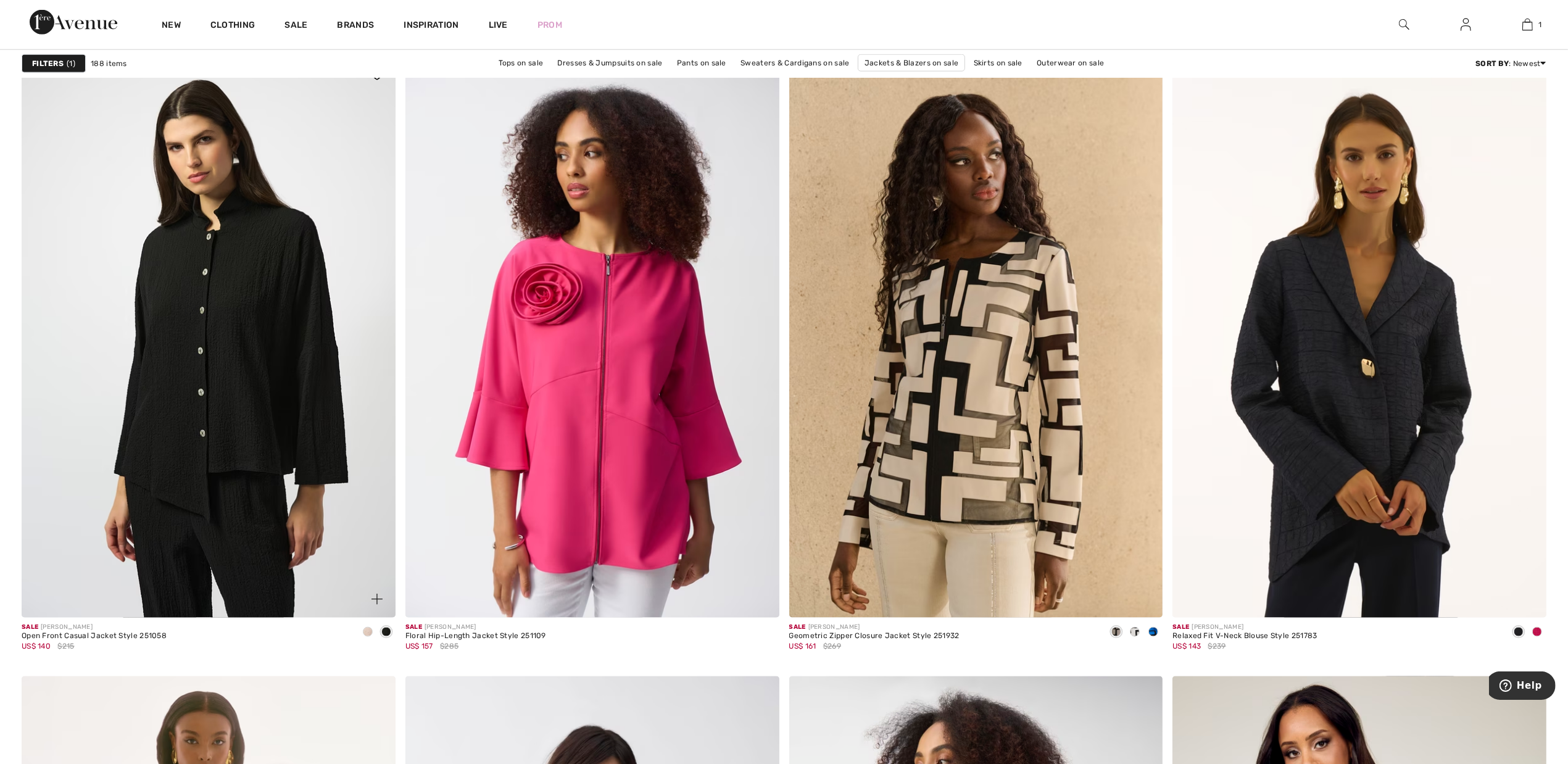
click at [363, 633] on span at bounding box center [368, 632] width 10 height 10
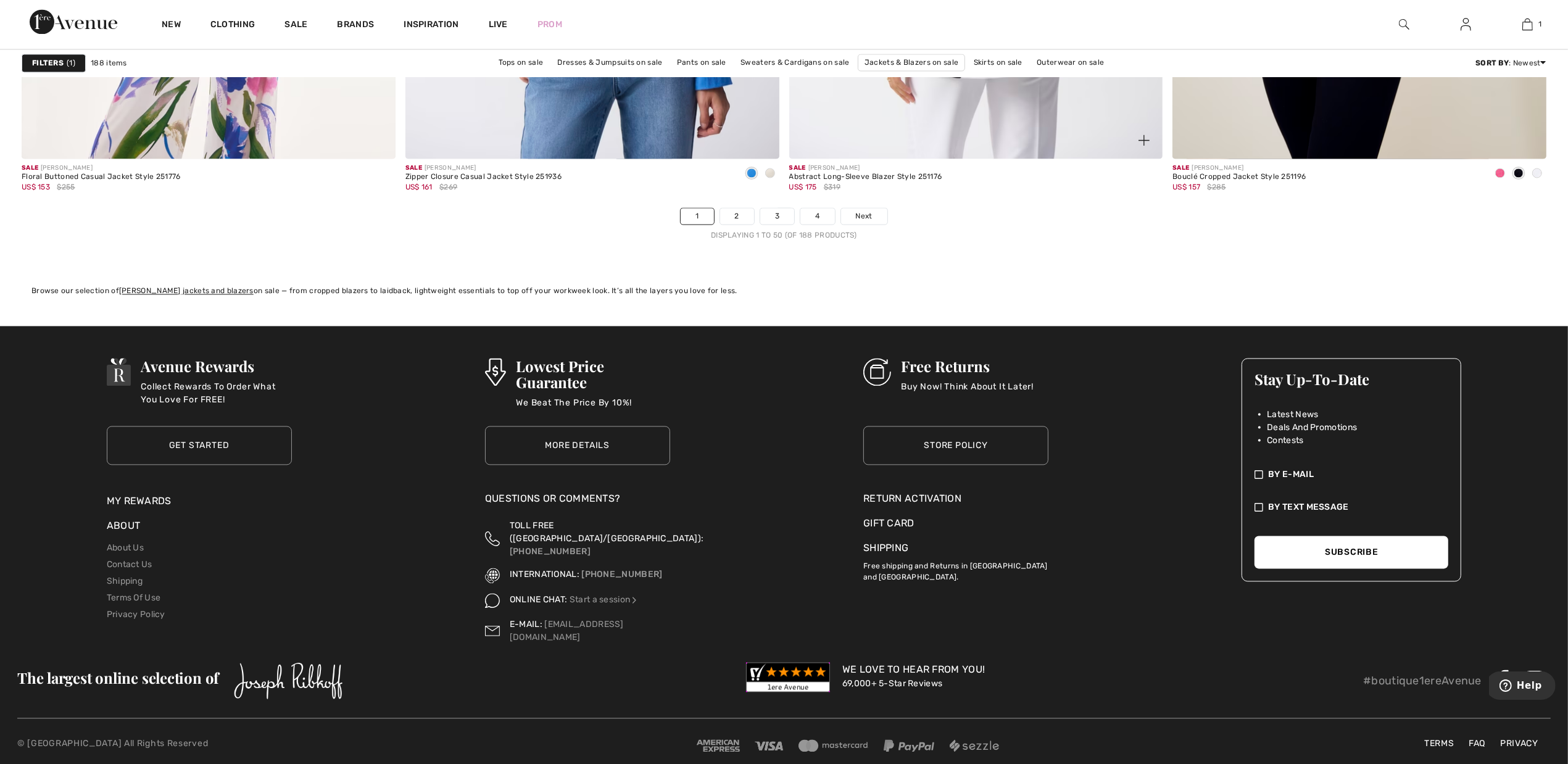
scroll to position [9412, 0]
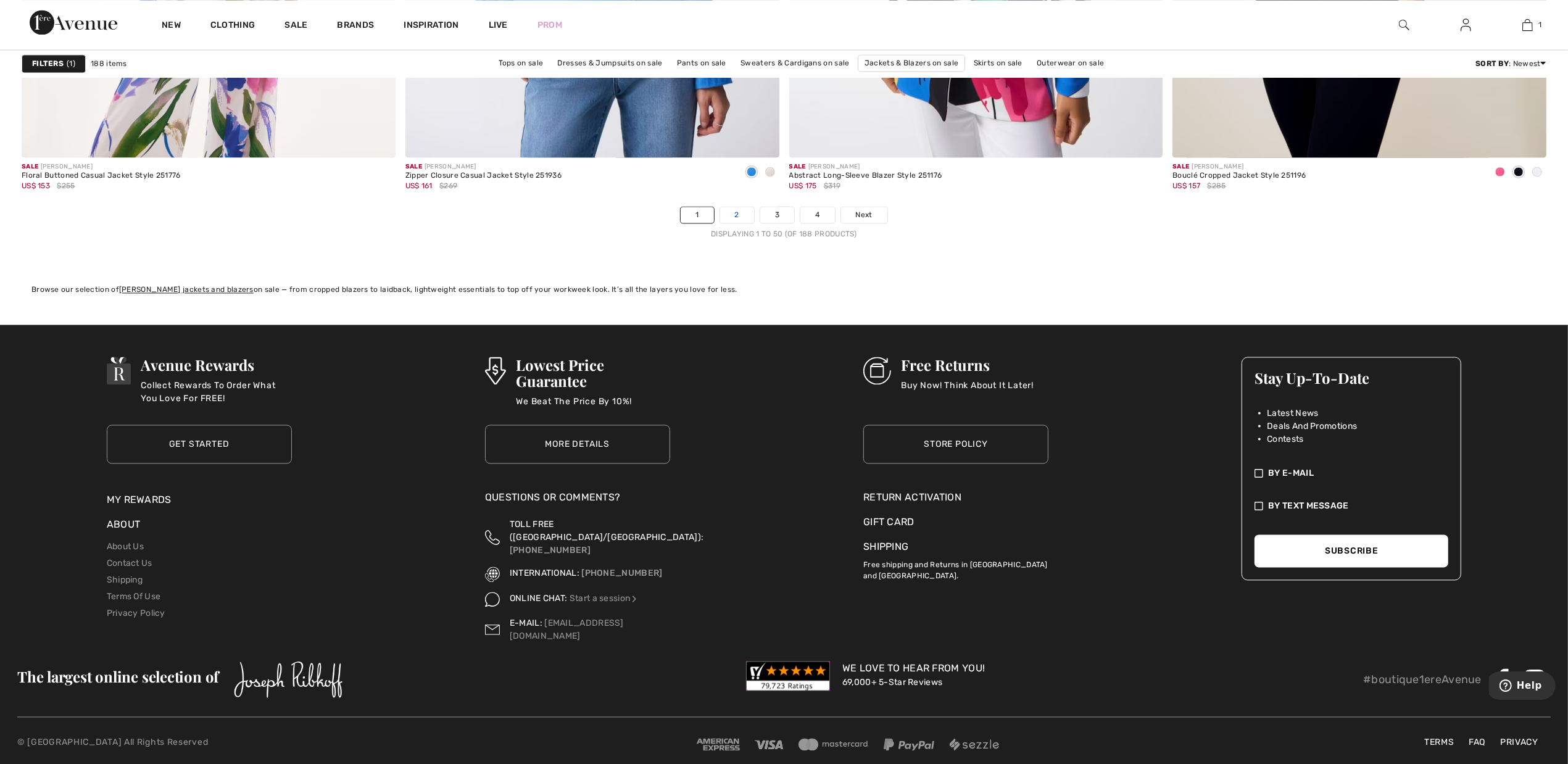
click at [735, 218] on link "2" at bounding box center [737, 215] width 34 height 16
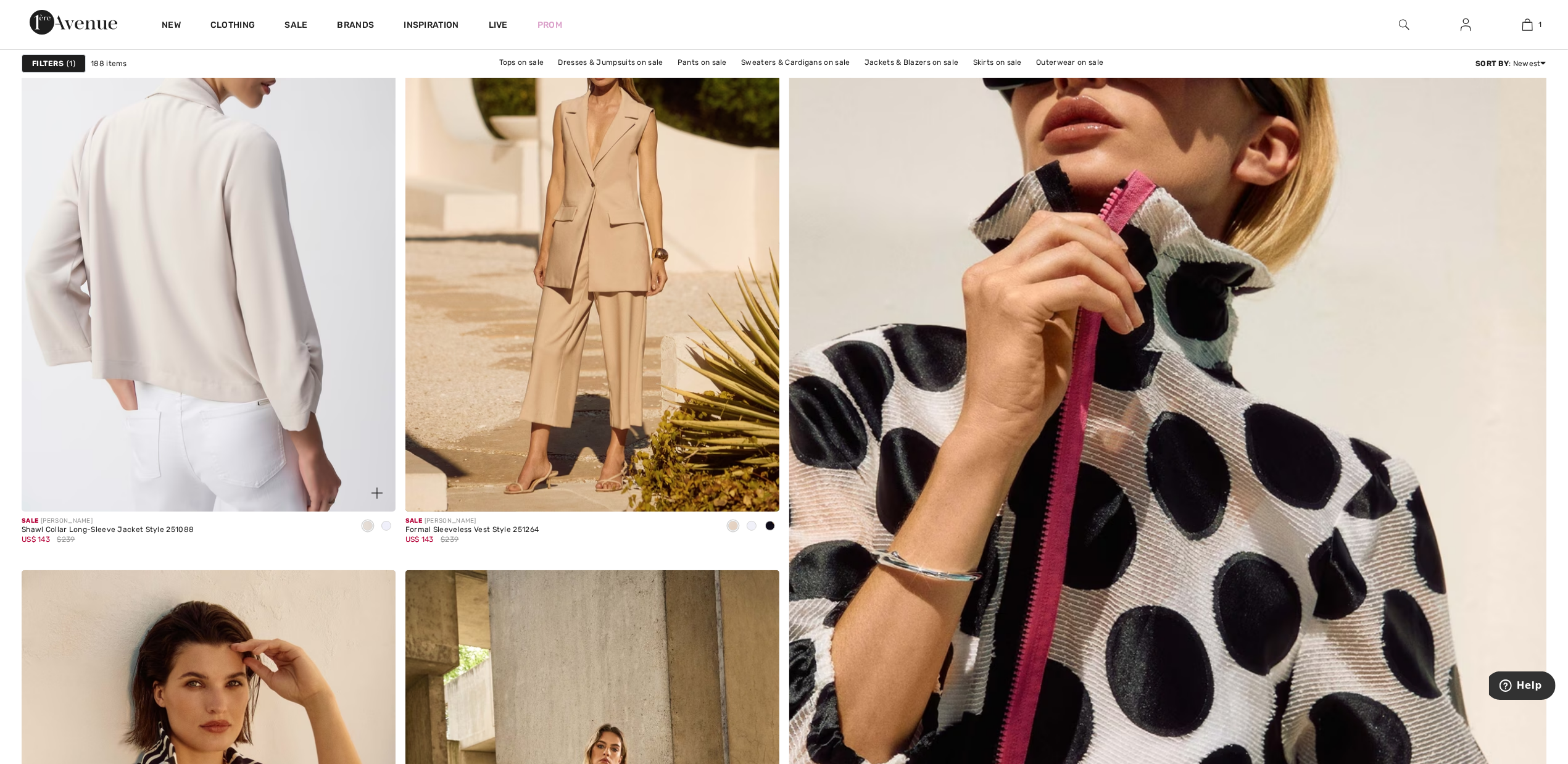
scroll to position [154, 0]
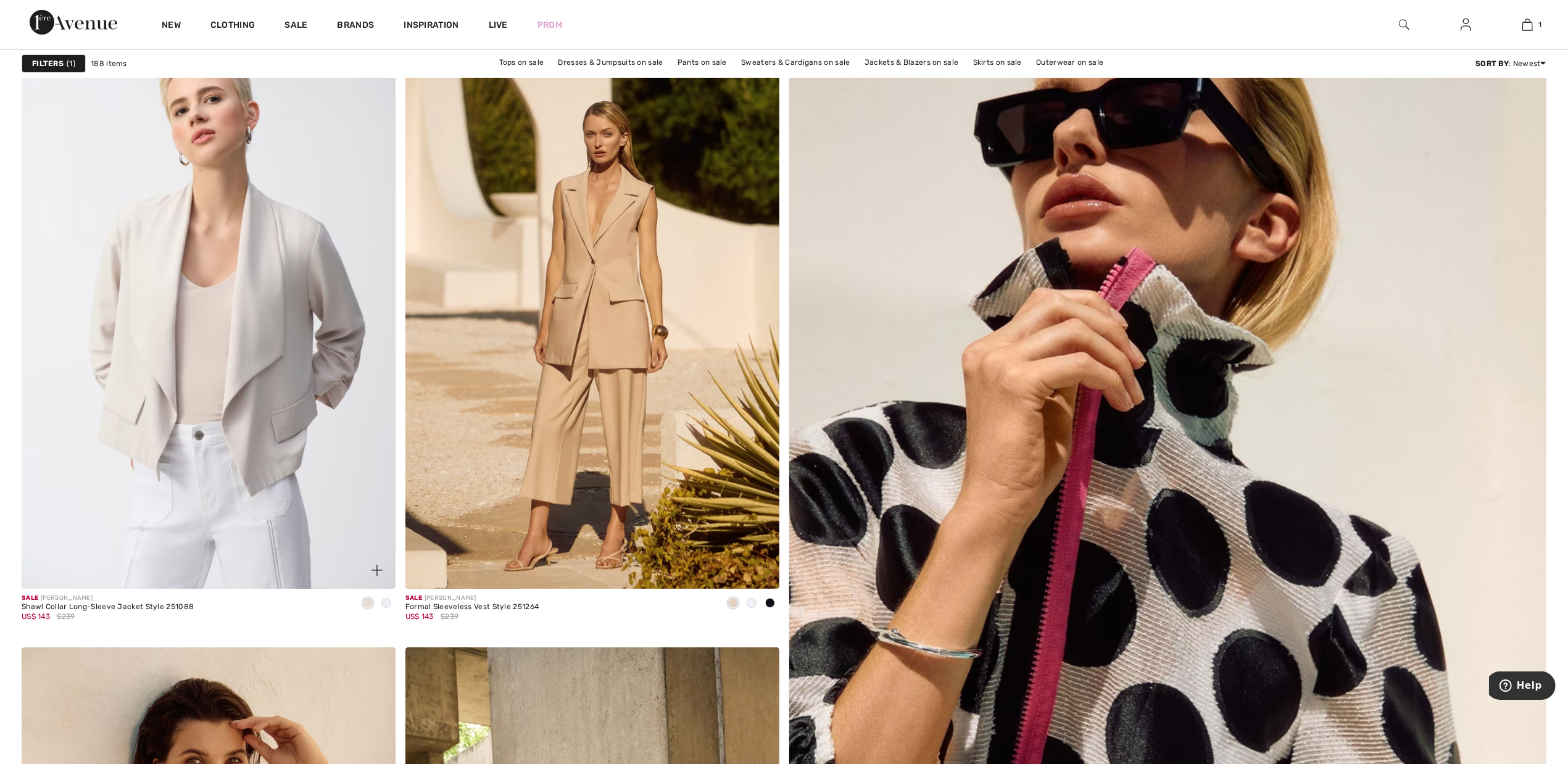
click at [389, 603] on span at bounding box center [386, 603] width 10 height 10
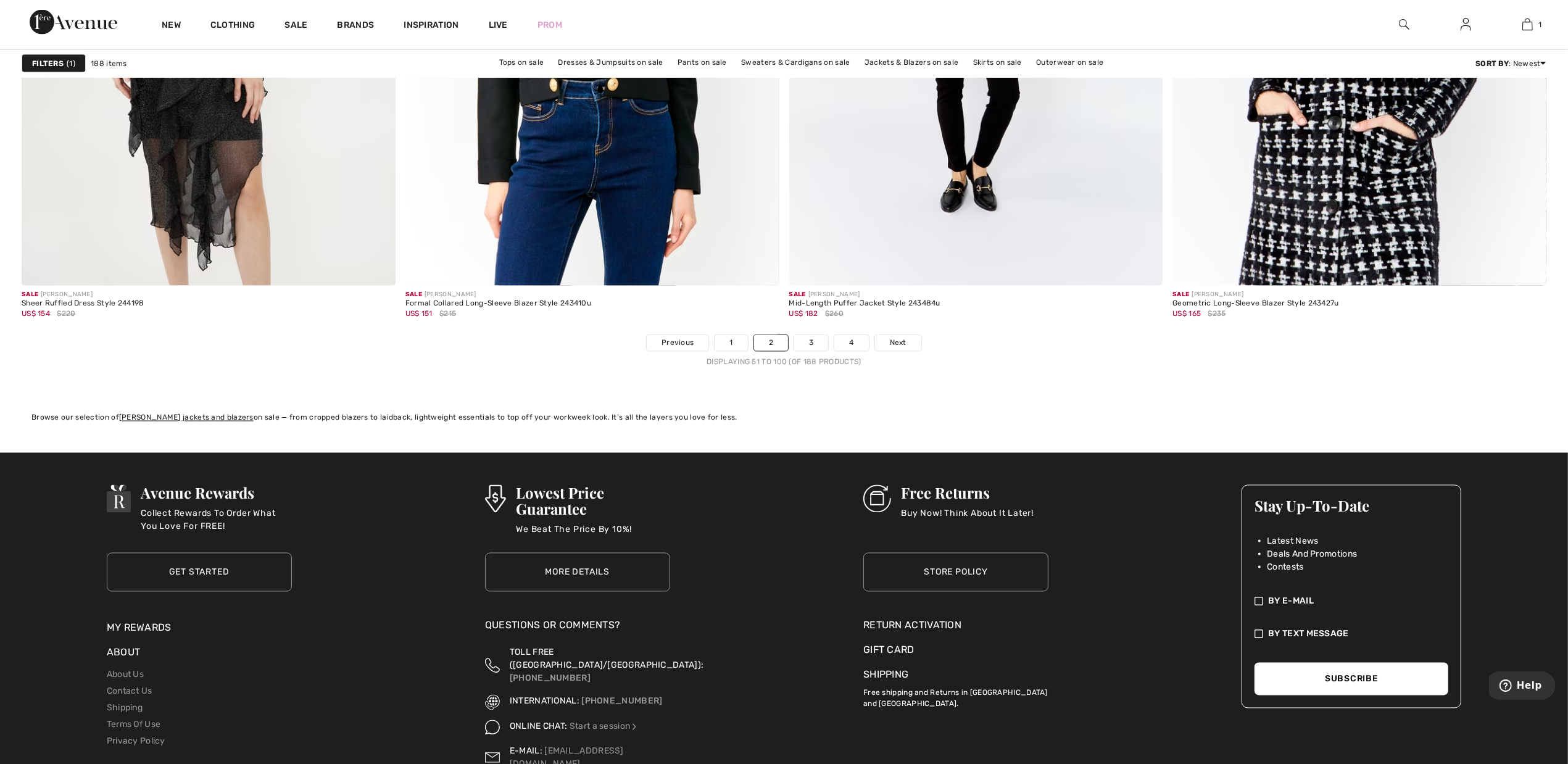
scroll to position [9336, 0]
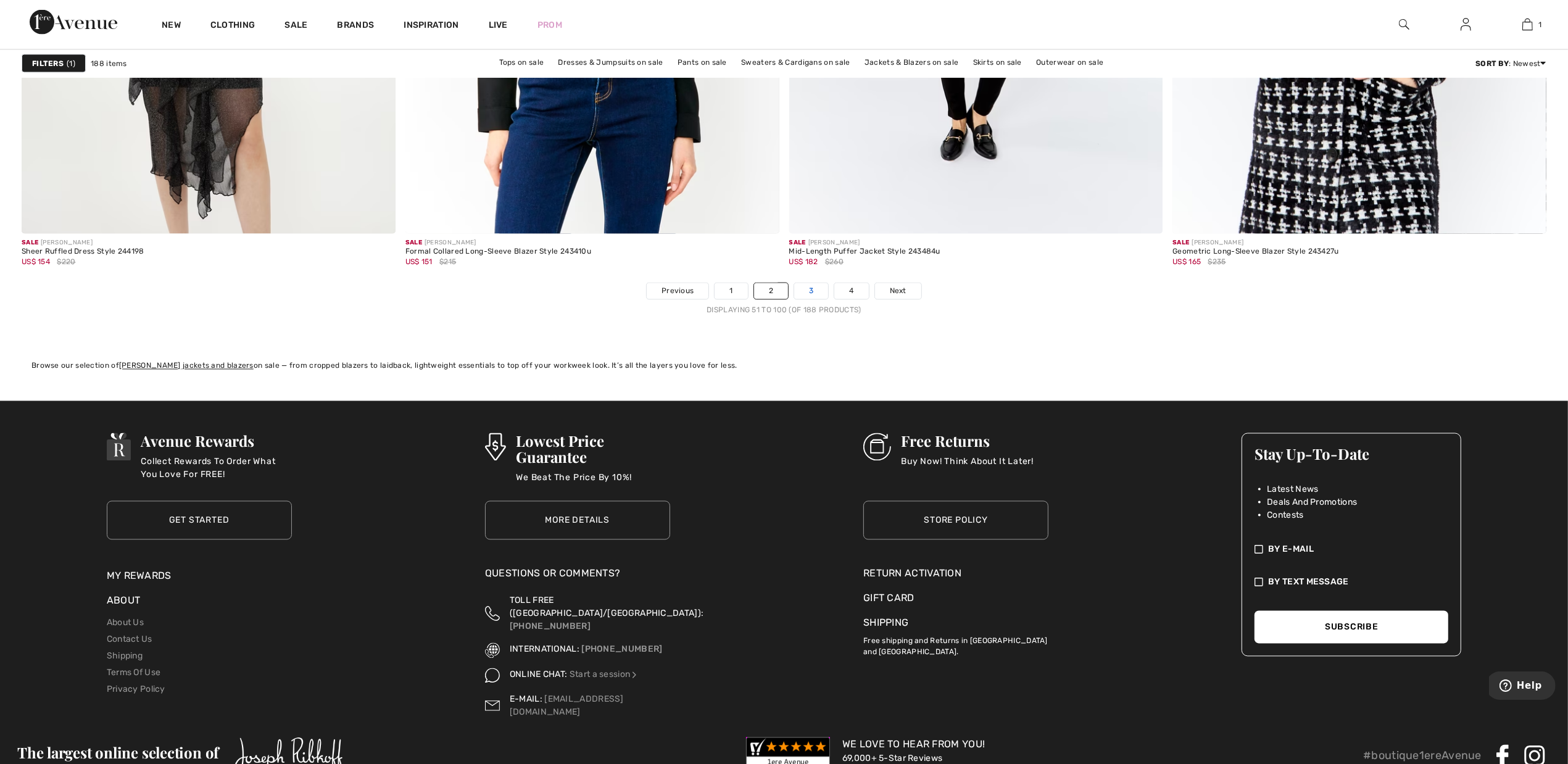
click at [810, 294] on link "3" at bounding box center [811, 291] width 34 height 16
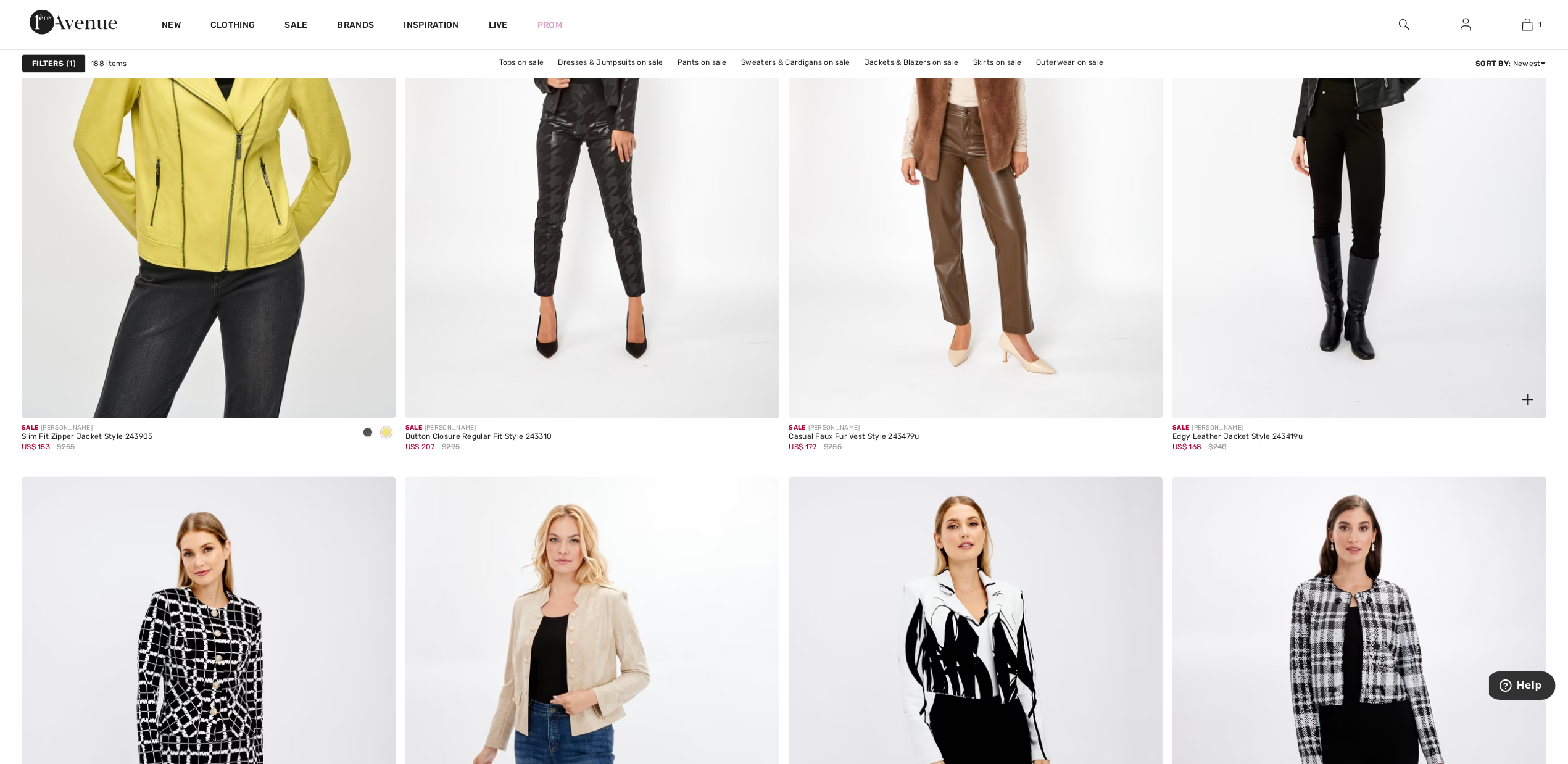
scroll to position [8333, 0]
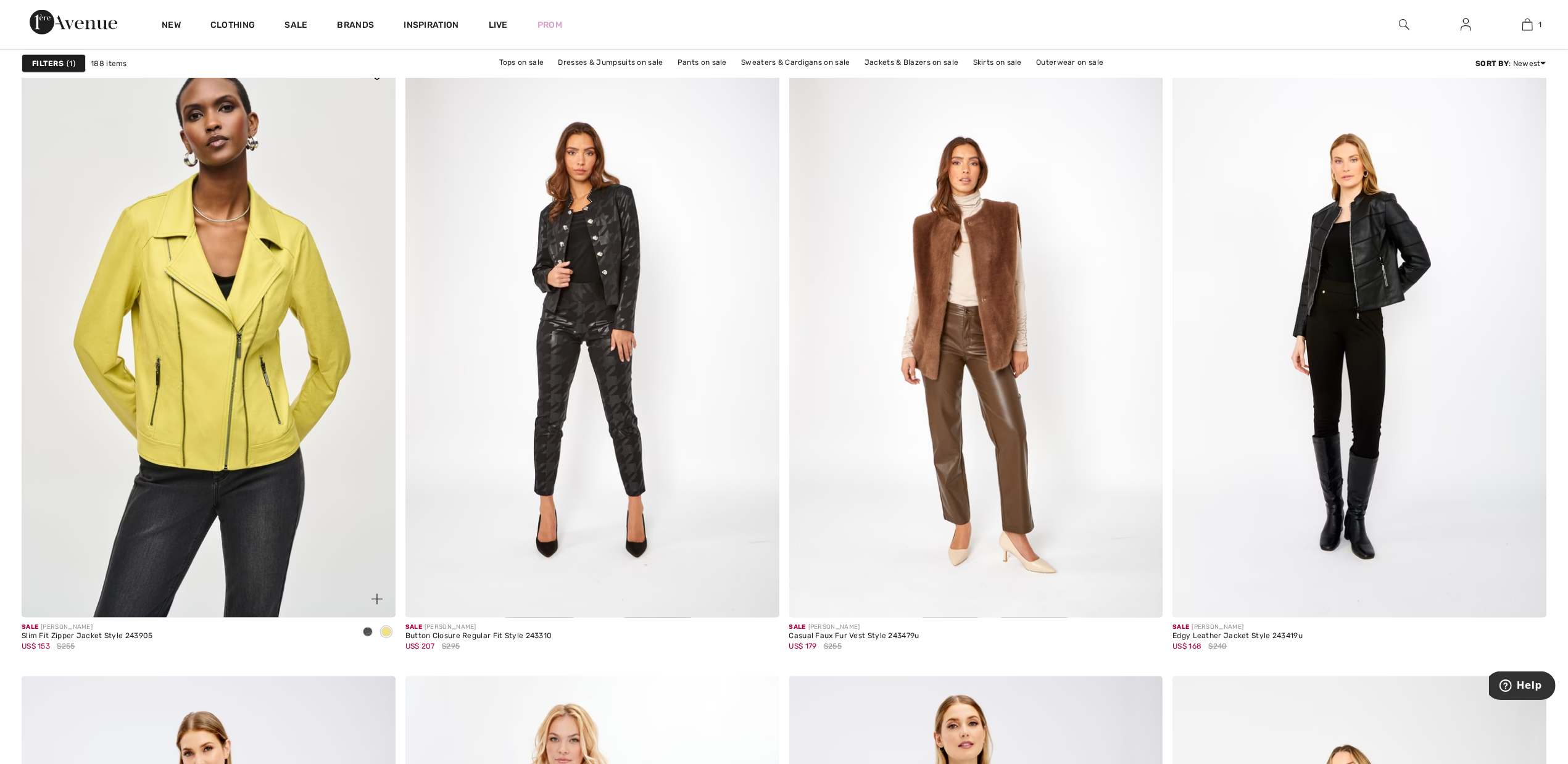
click at [365, 635] on span at bounding box center [368, 632] width 10 height 10
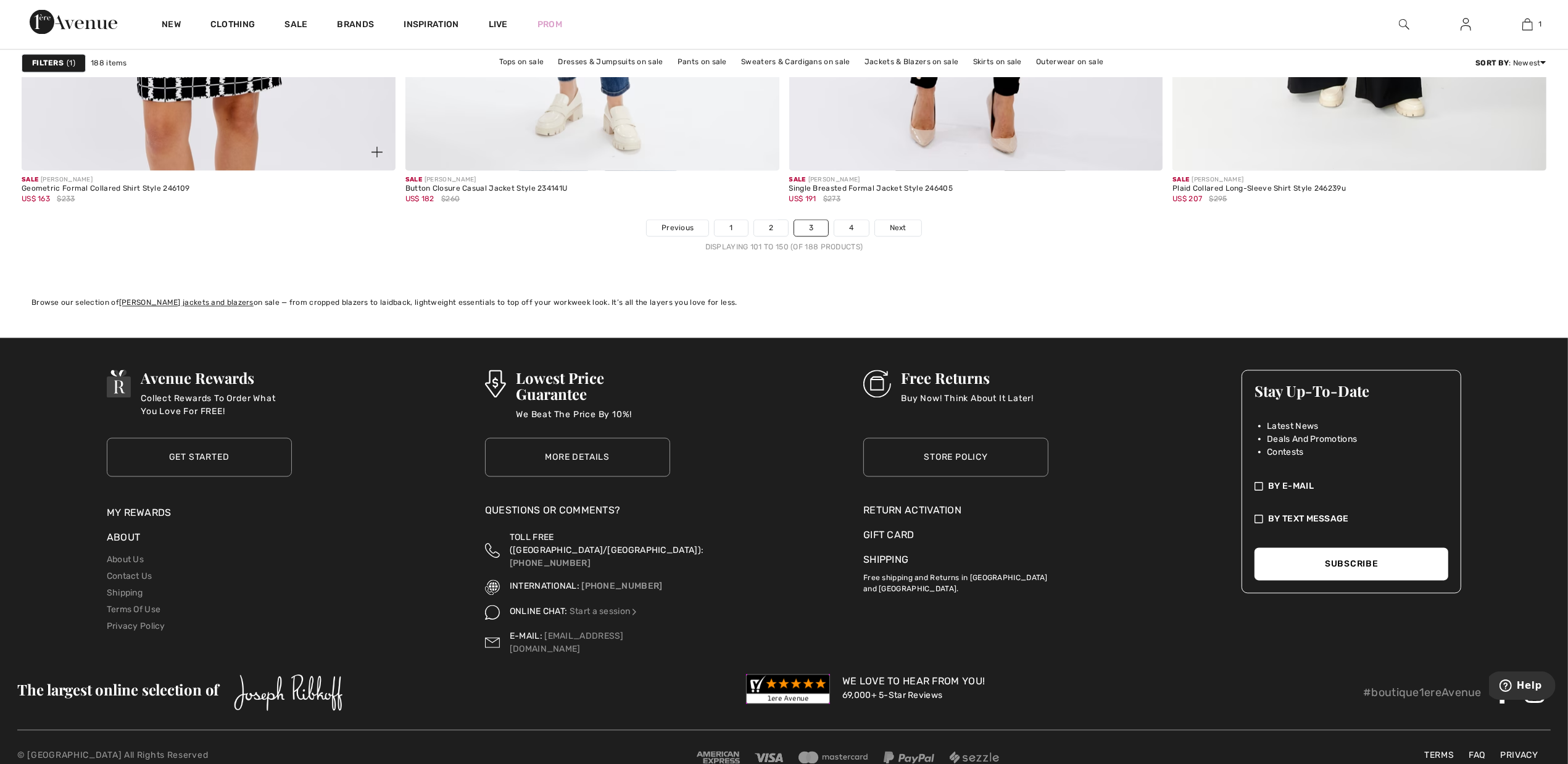
scroll to position [9412, 0]
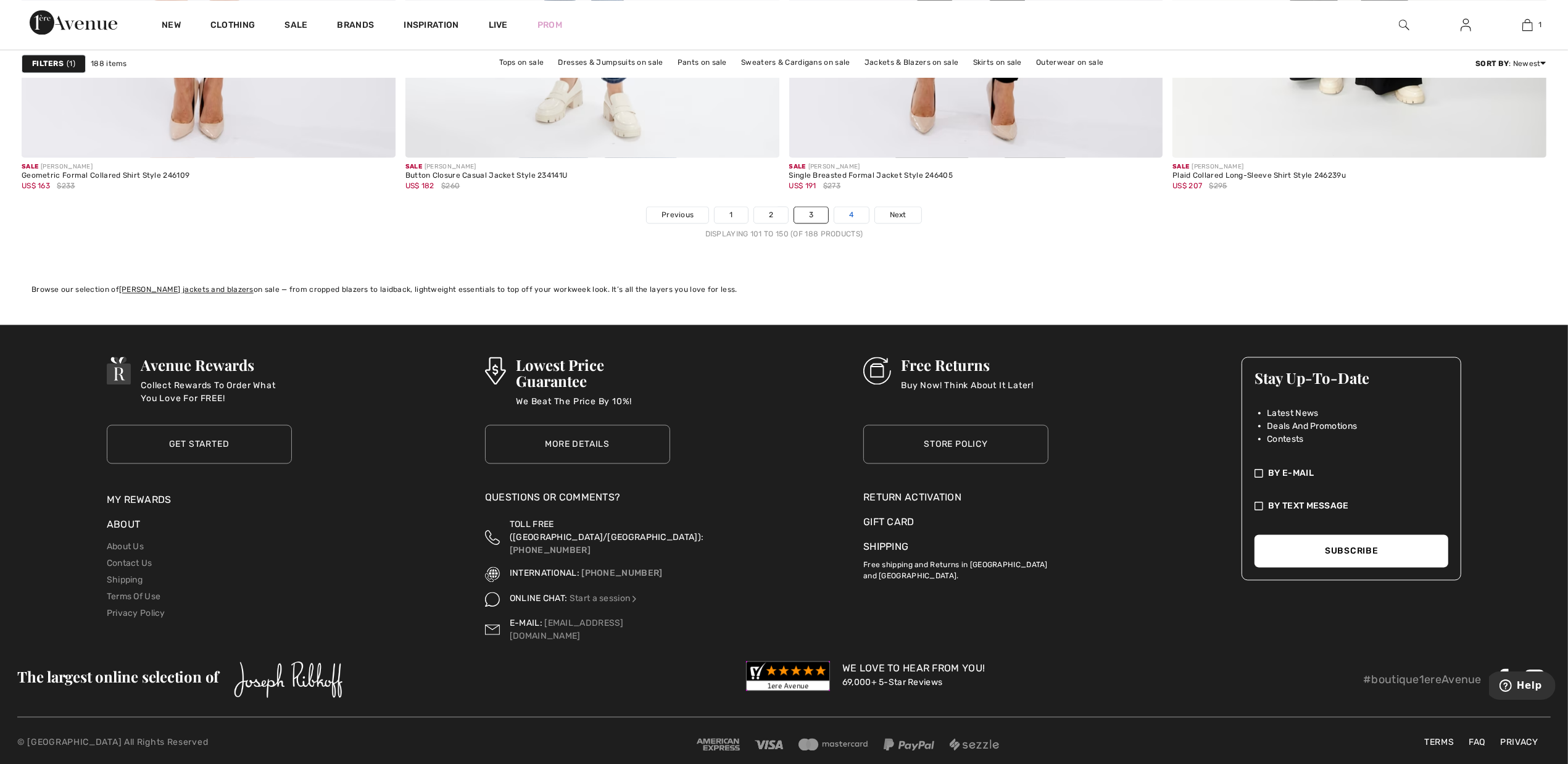
click at [854, 214] on link "4" at bounding box center [852, 215] width 34 height 16
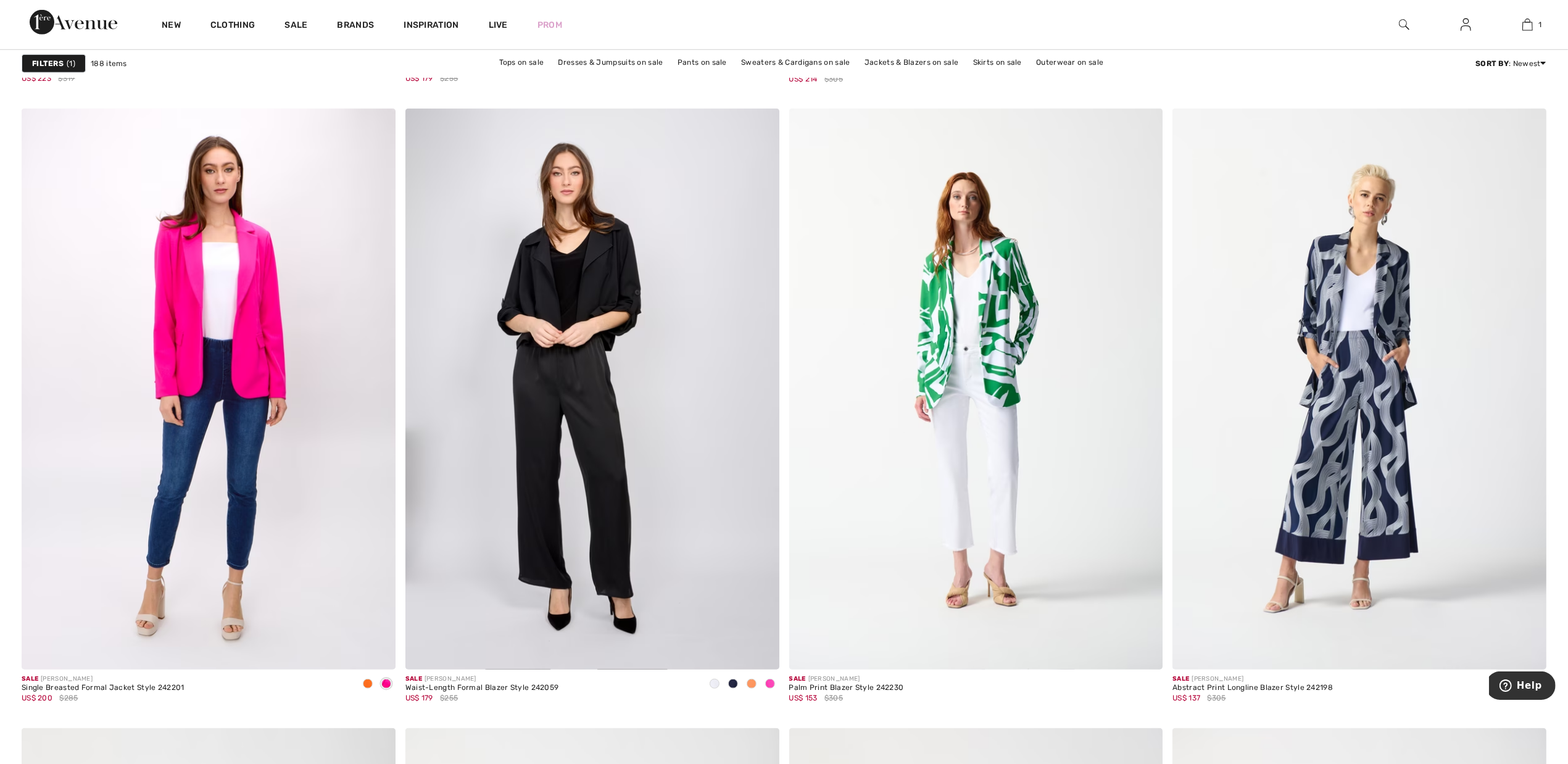
scroll to position [1389, 0]
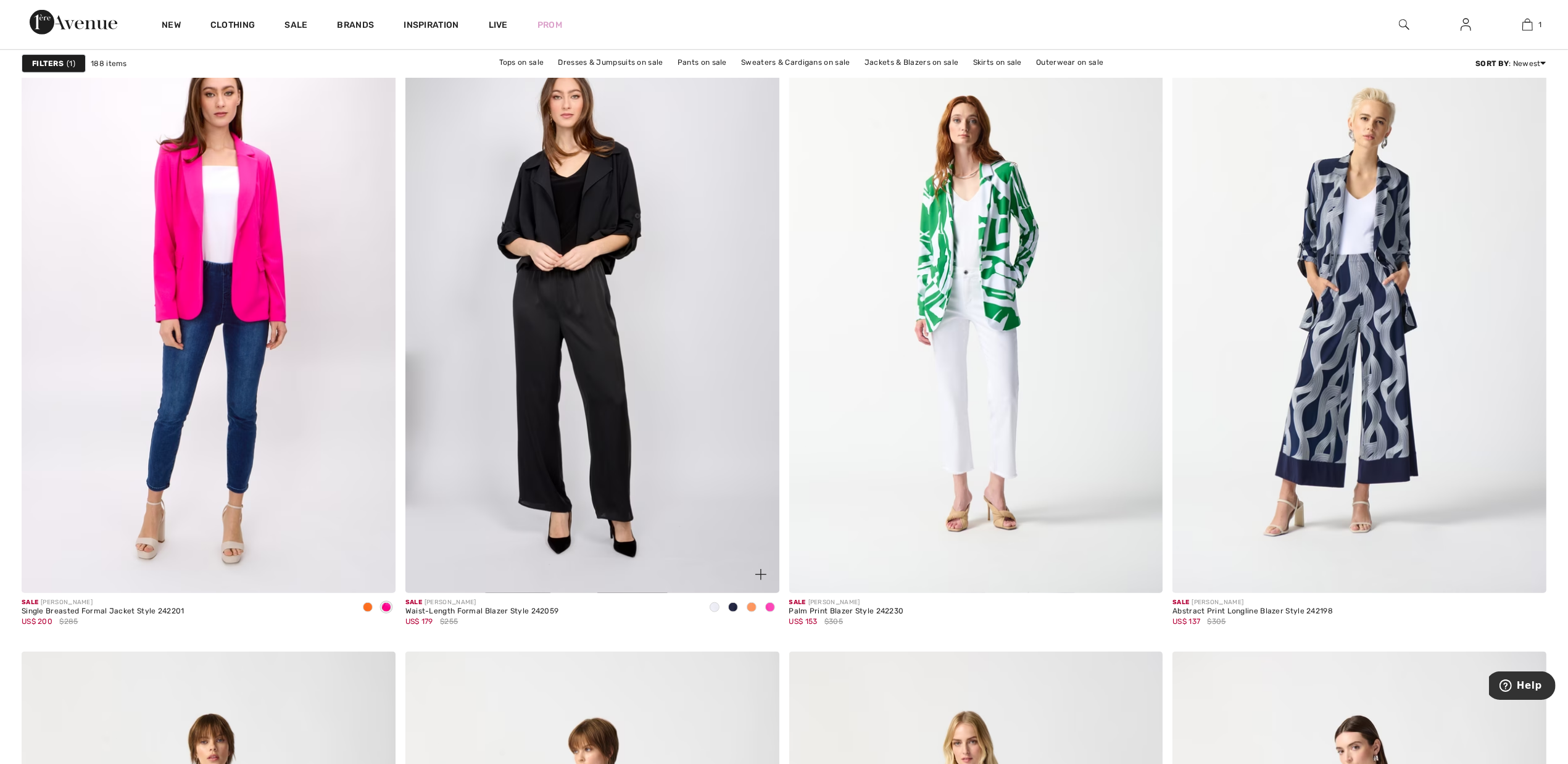
click at [752, 606] on span at bounding box center [752, 607] width 10 height 10
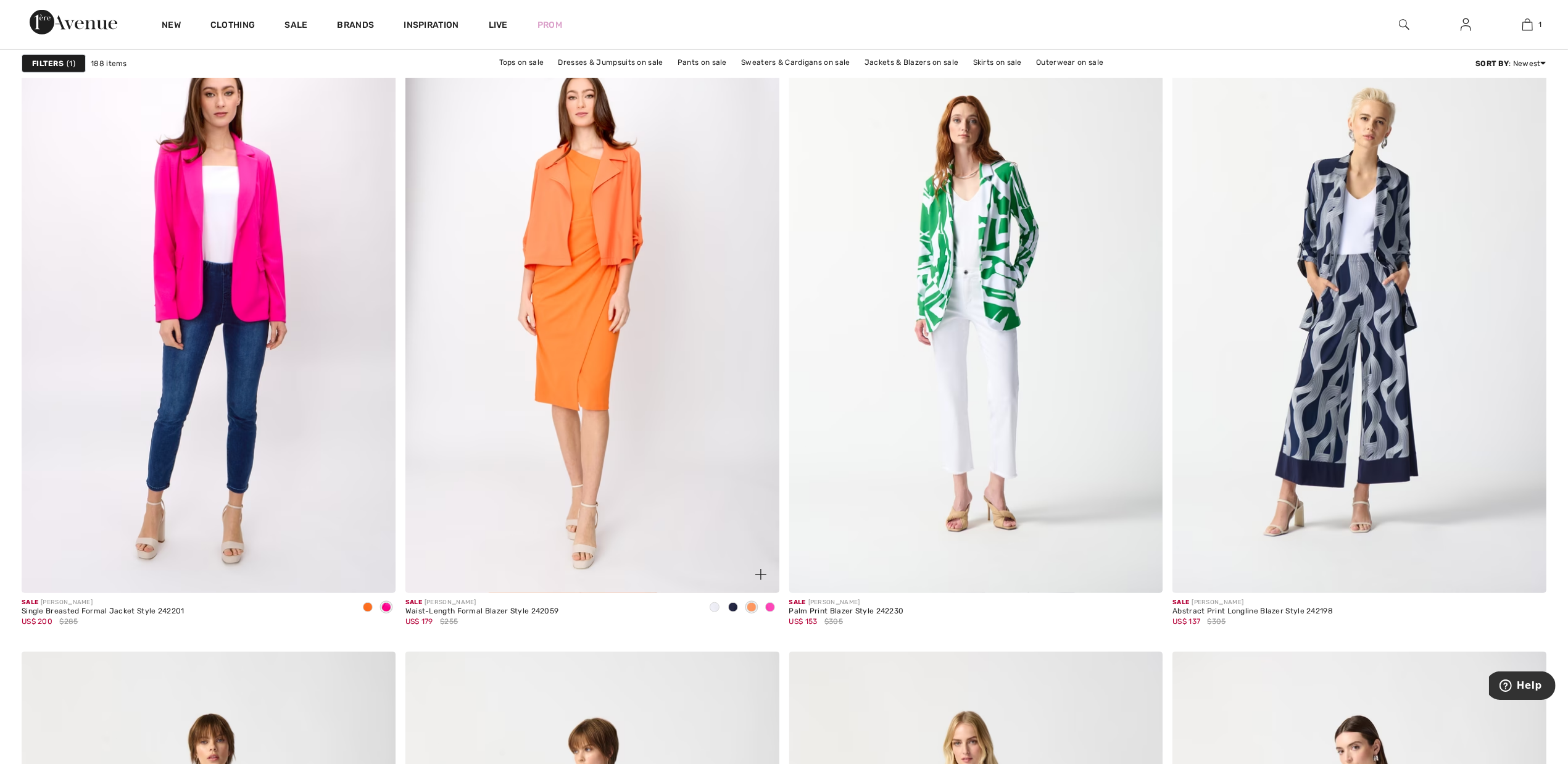
click at [772, 608] on span at bounding box center [770, 607] width 10 height 10
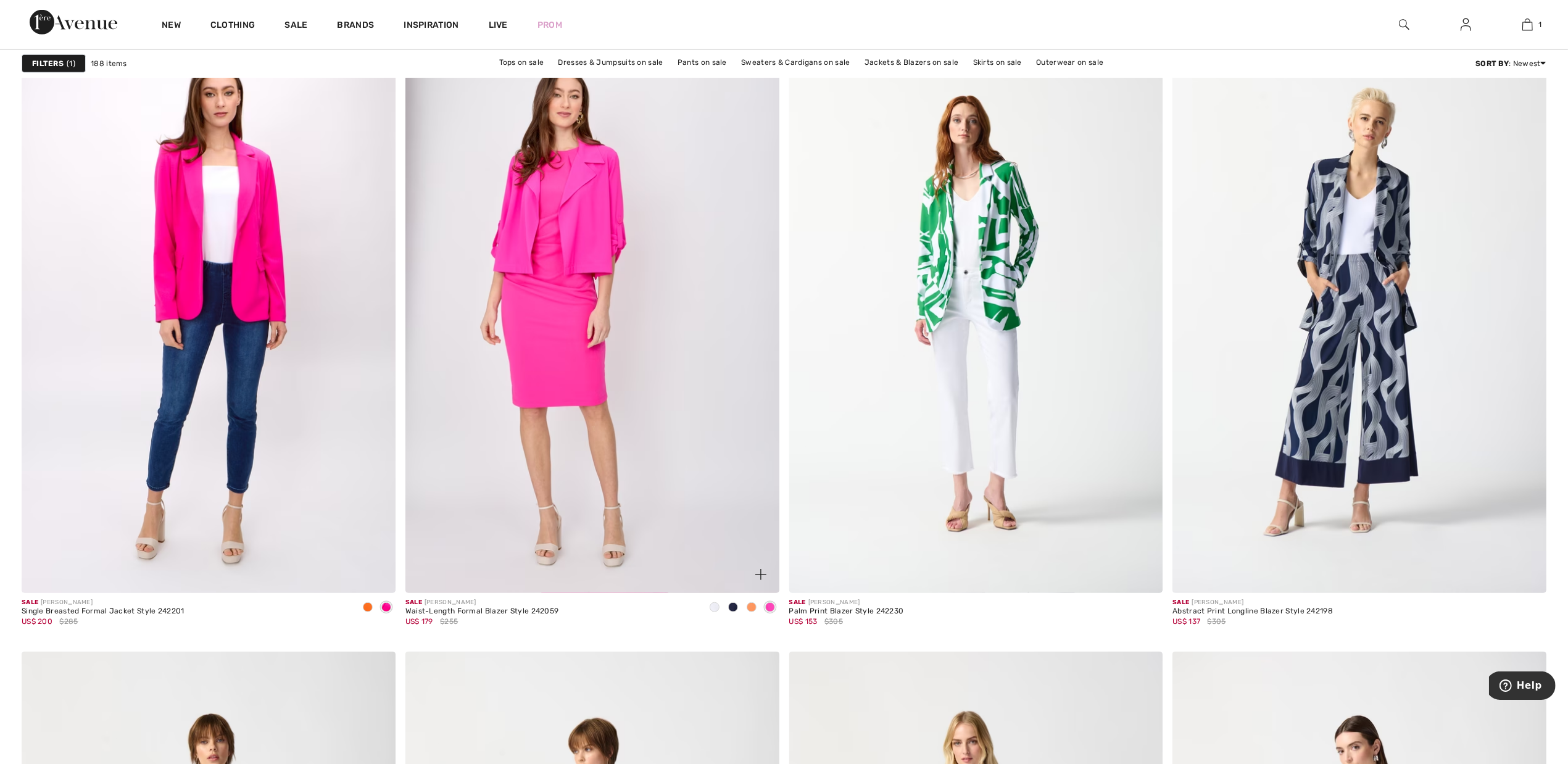
click at [717, 608] on span at bounding box center [715, 607] width 10 height 10
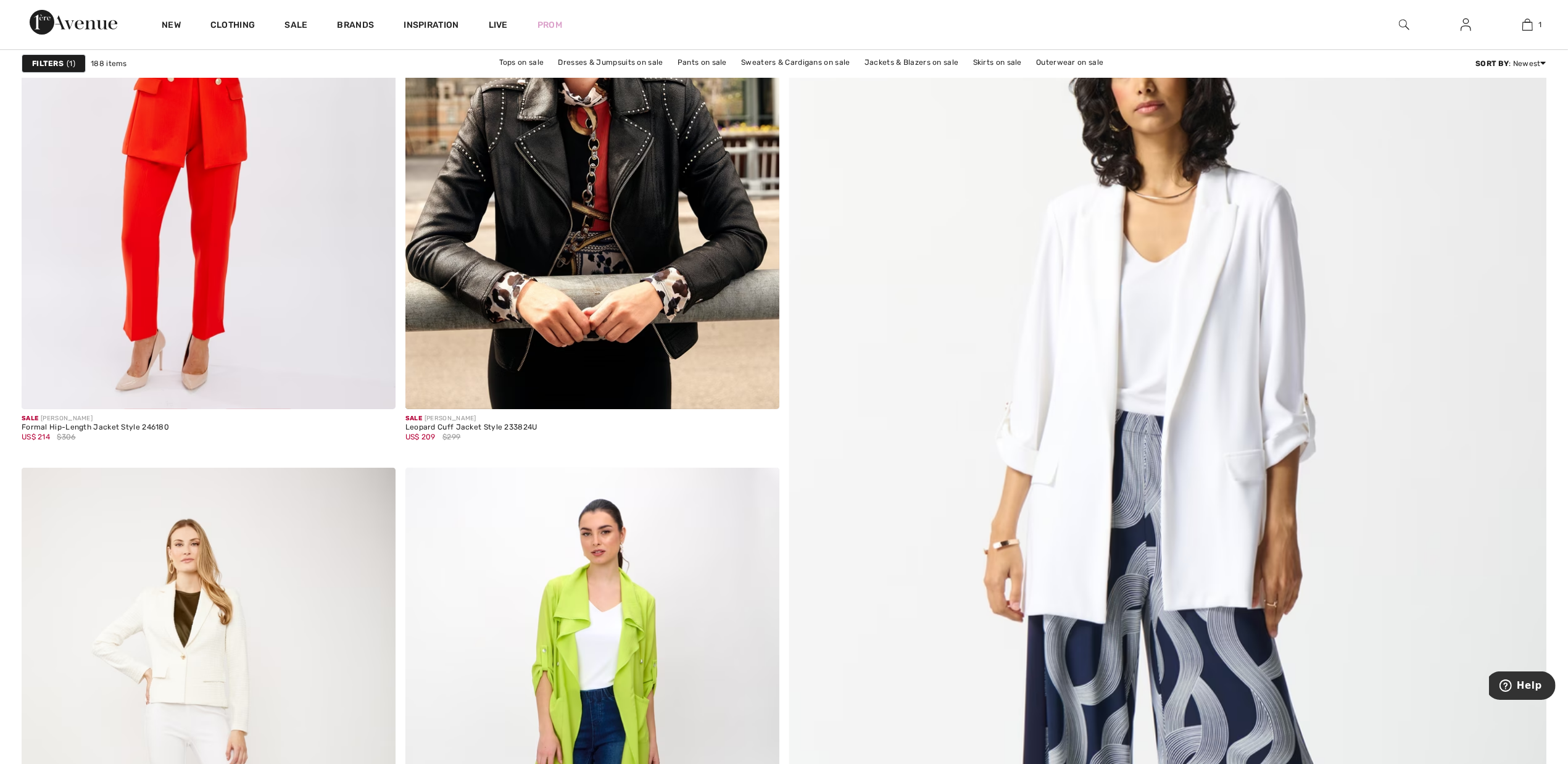
scroll to position [0, 0]
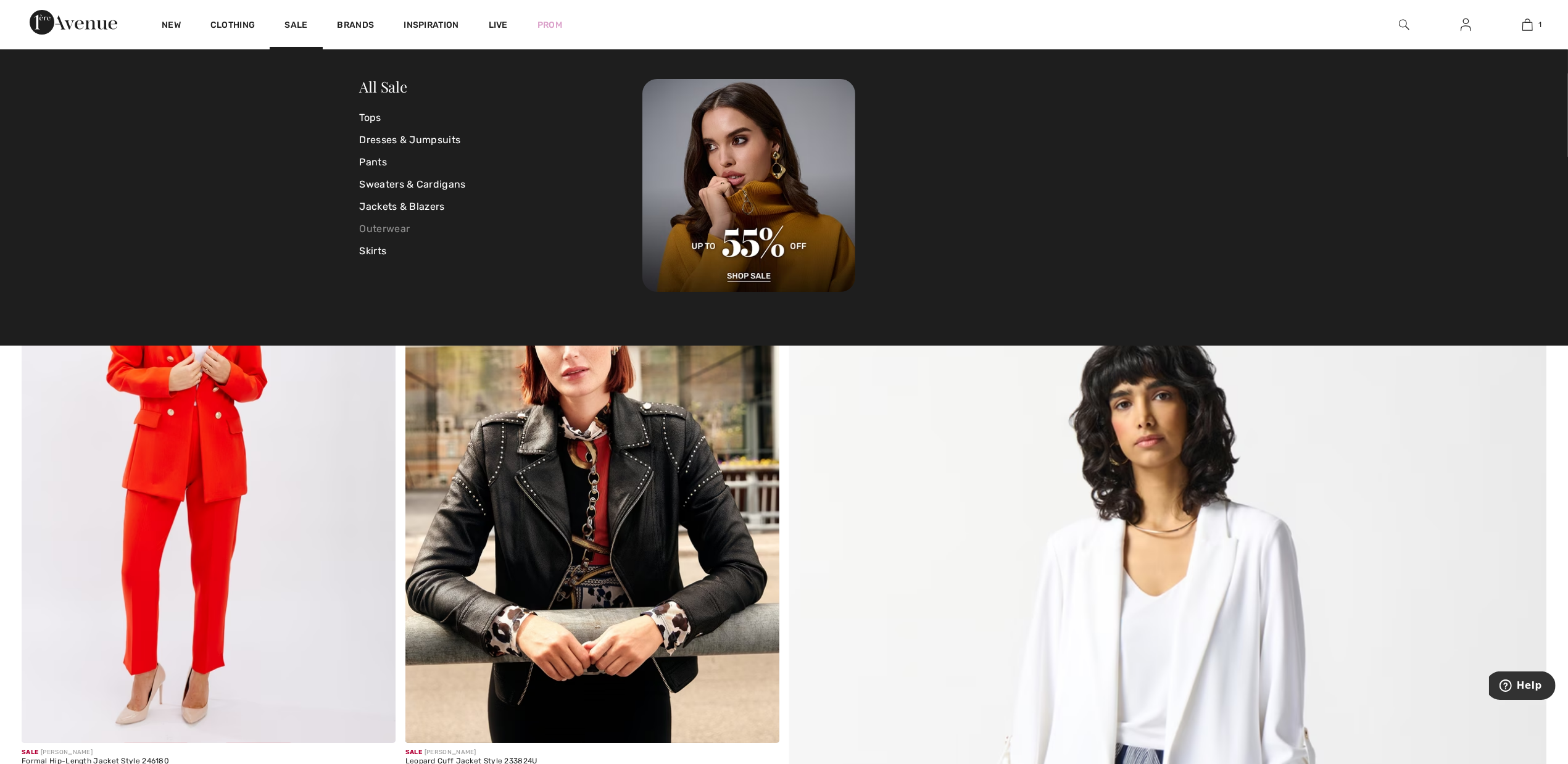
click at [396, 227] on link "Outerwear" at bounding box center [501, 229] width 283 height 22
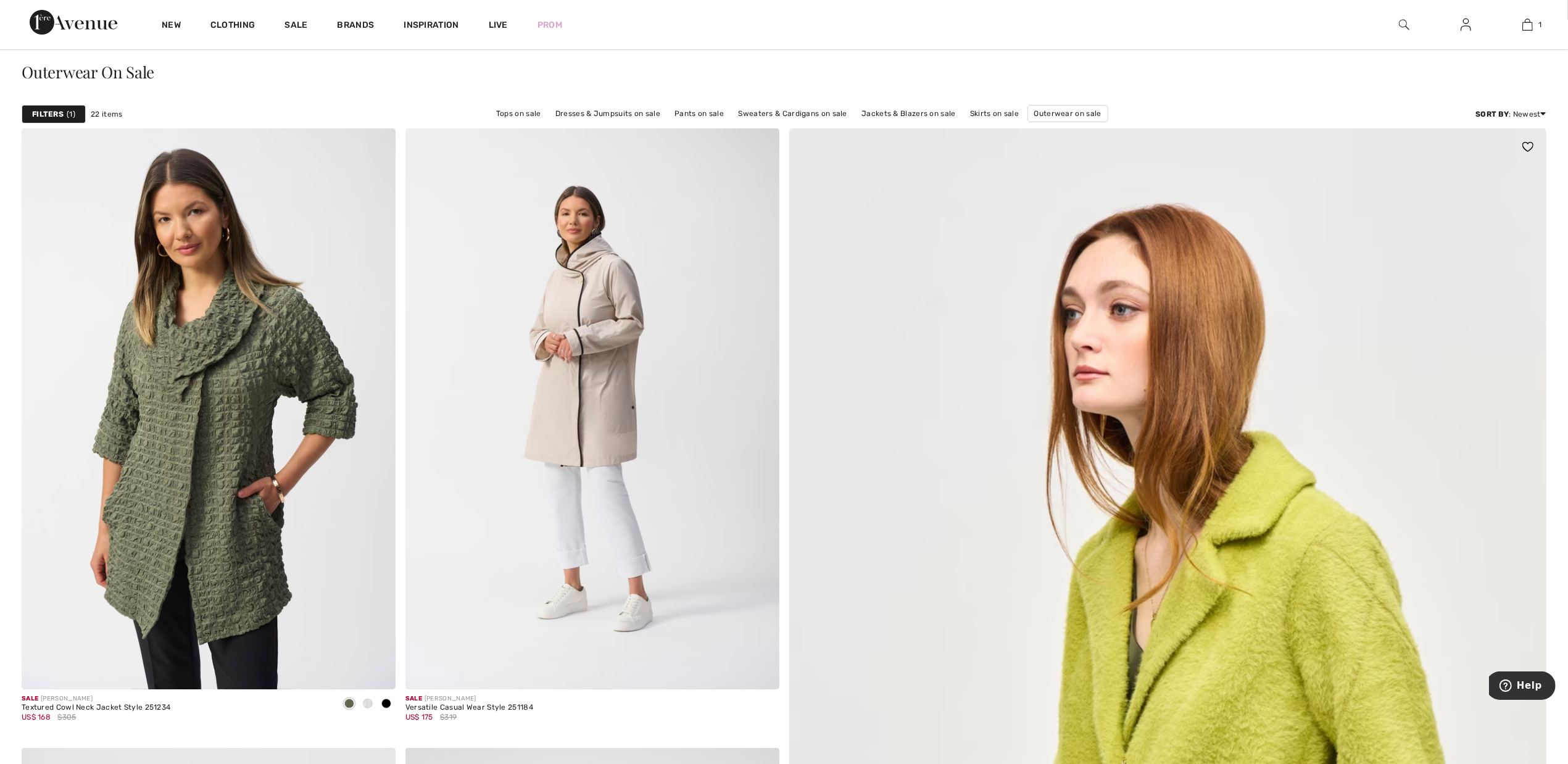
scroll to position [154, 0]
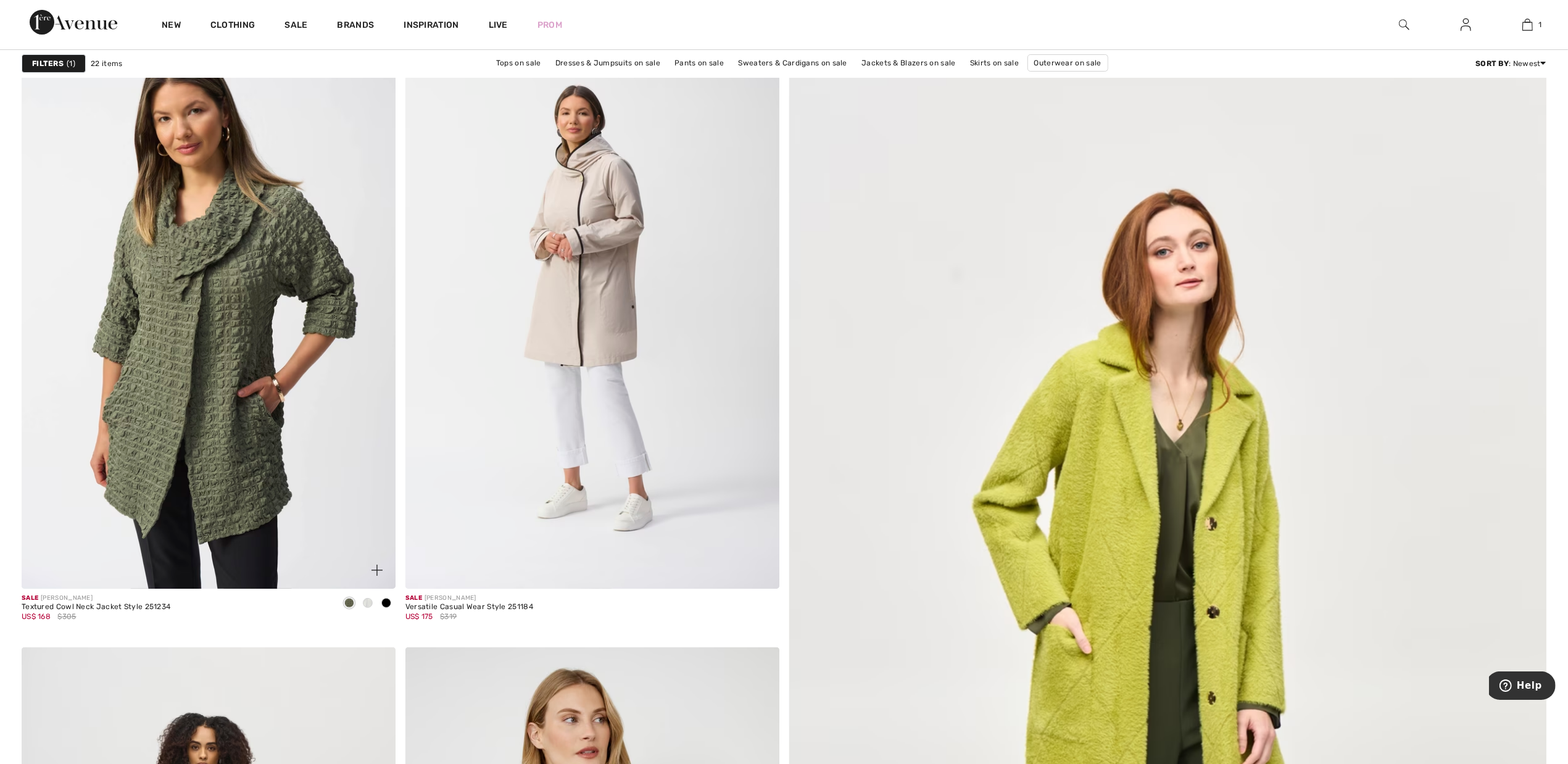
click at [369, 602] on span at bounding box center [368, 603] width 10 height 10
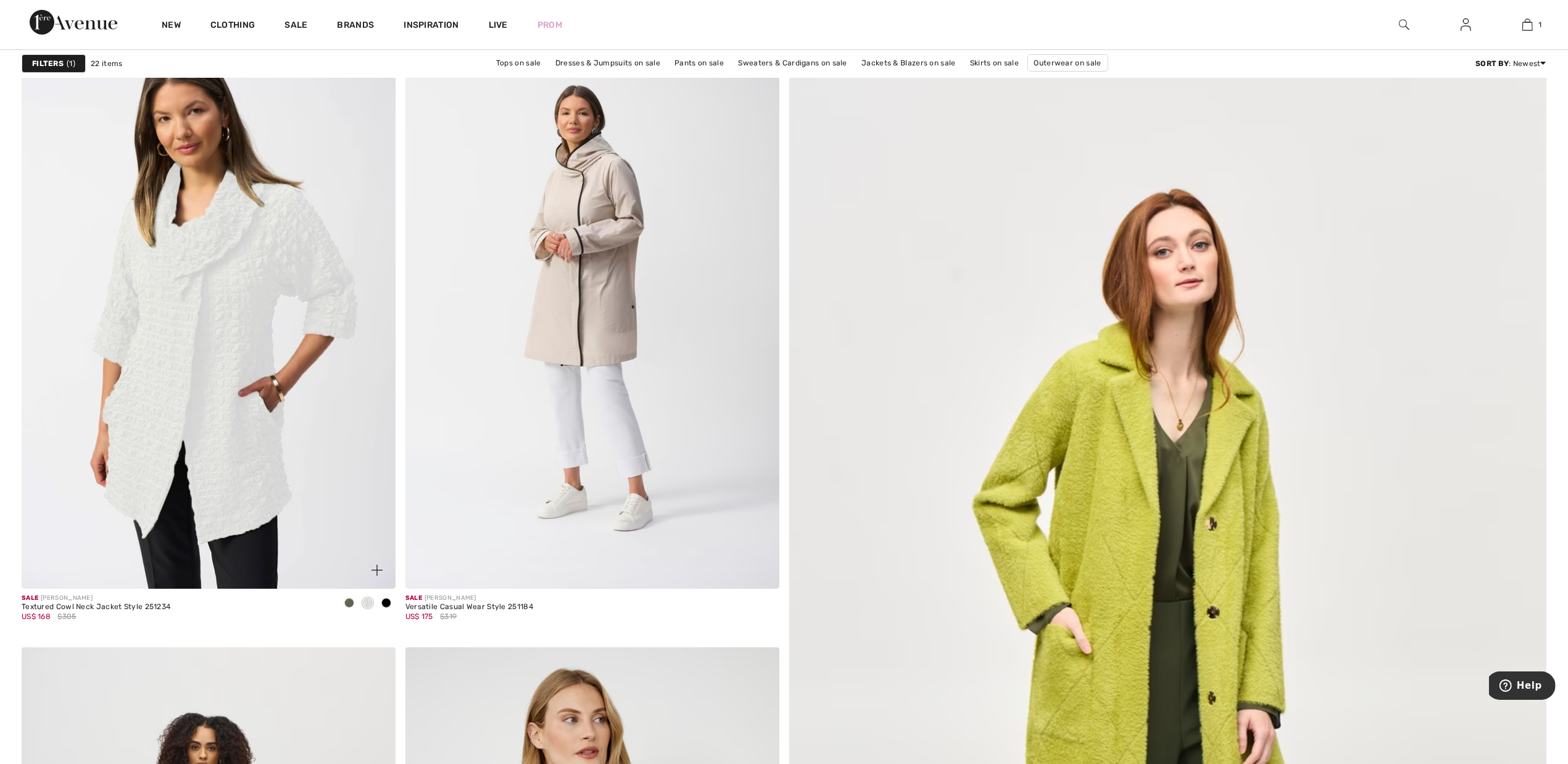
click at [391, 602] on div at bounding box center [386, 604] width 19 height 20
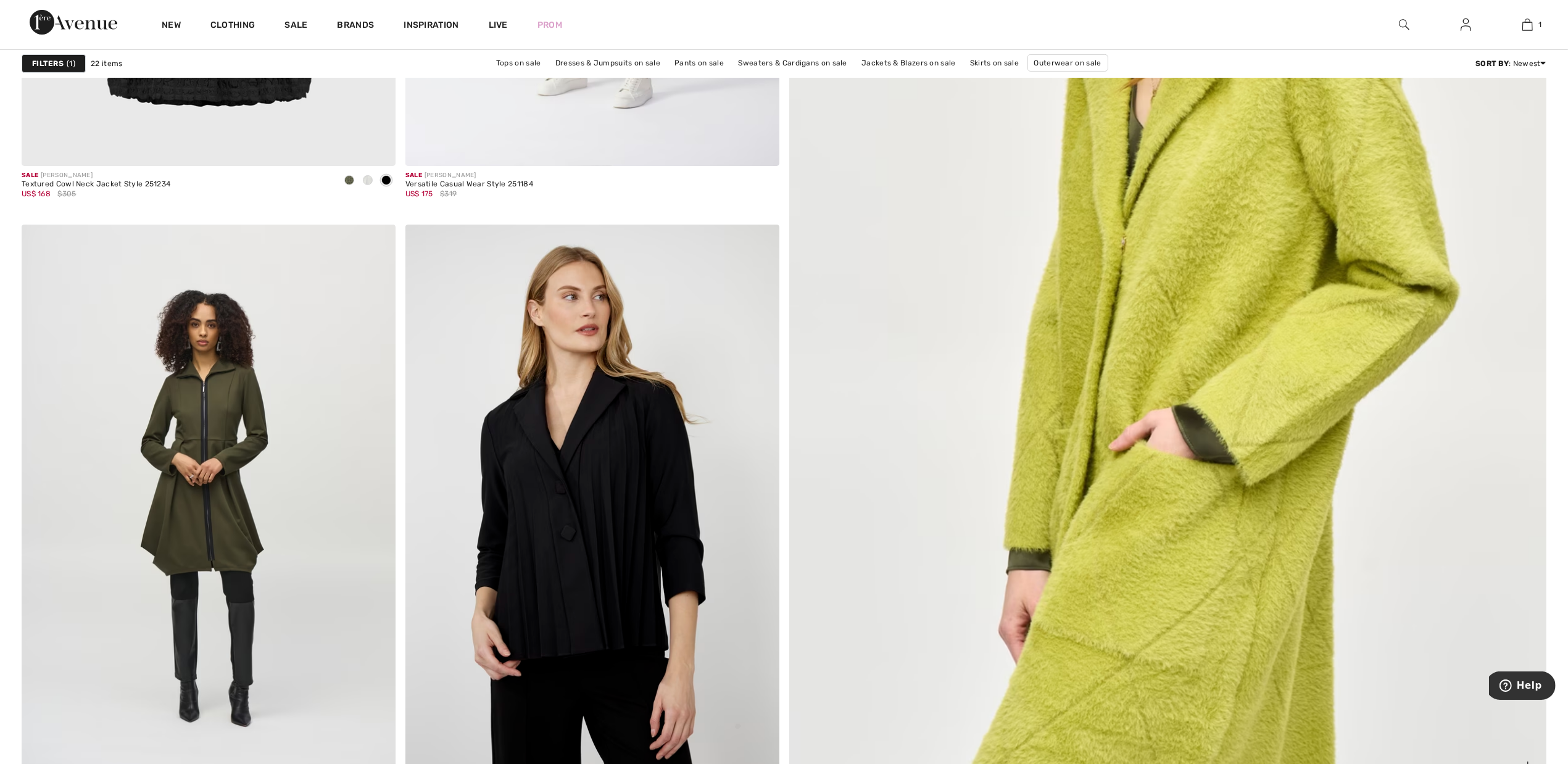
scroll to position [694, 0]
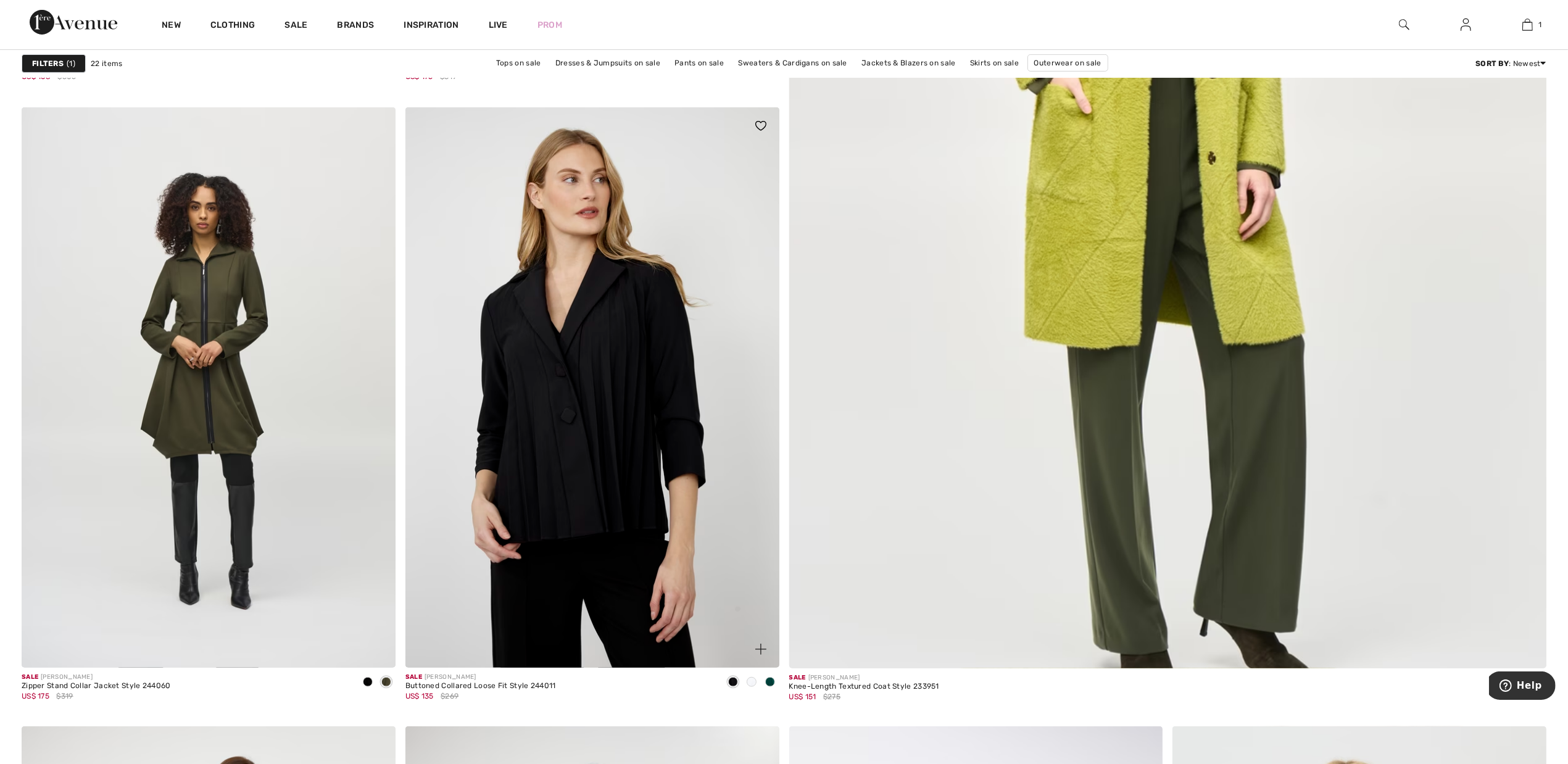
click at [750, 680] on span at bounding box center [752, 682] width 10 height 10
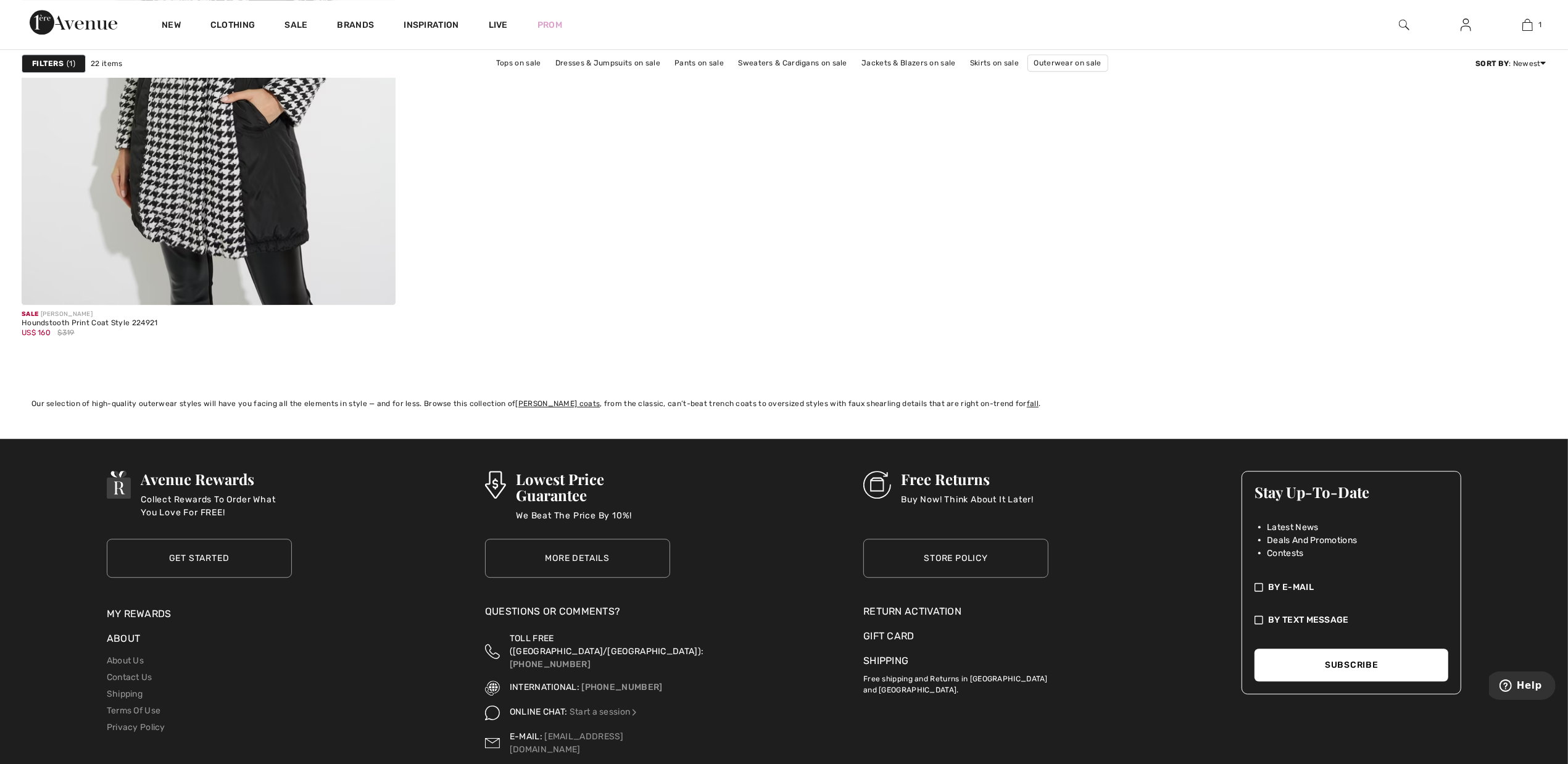
scroll to position [4552, 0]
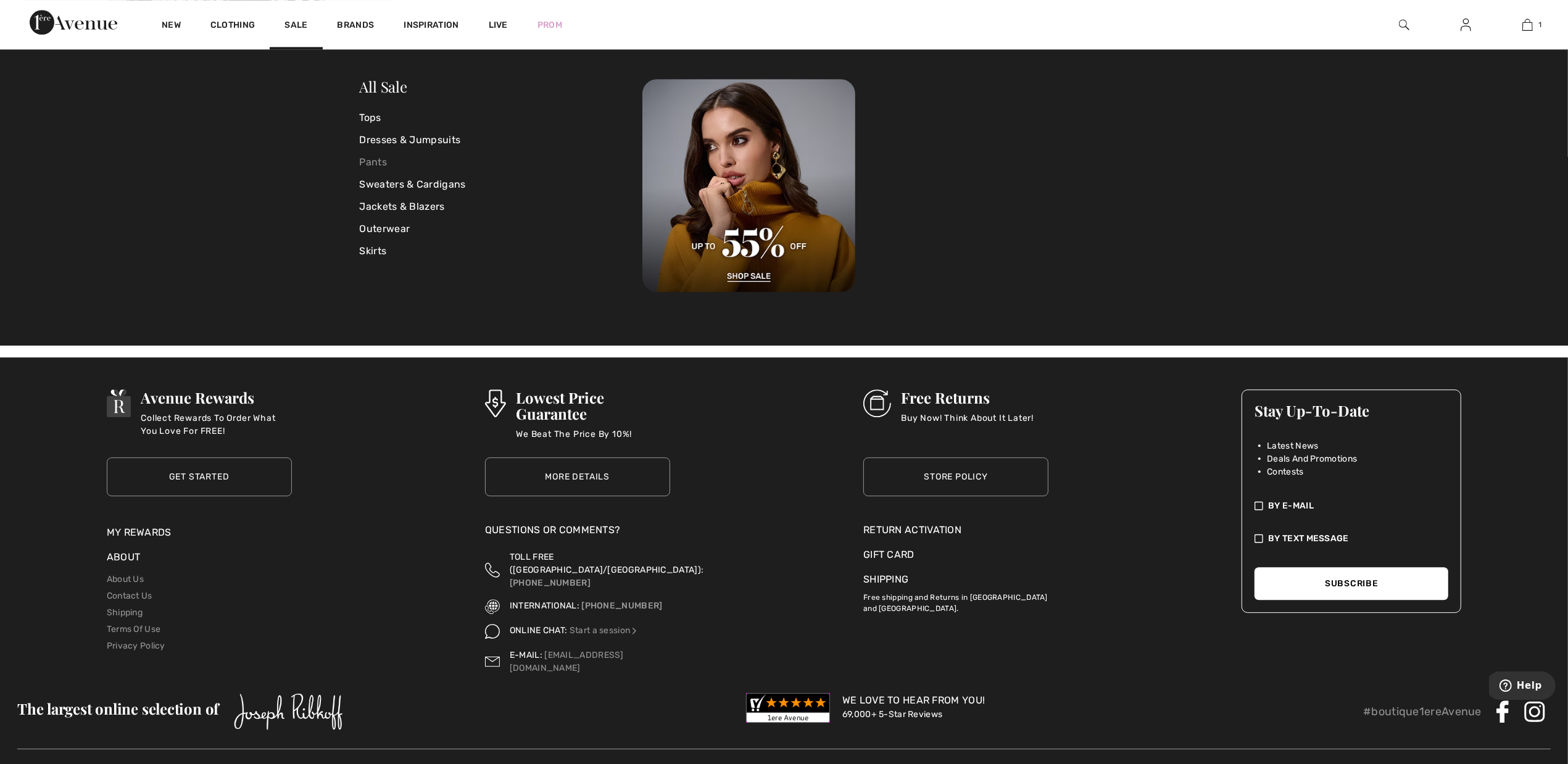
click at [371, 158] on link "Pants" at bounding box center [501, 162] width 283 height 22
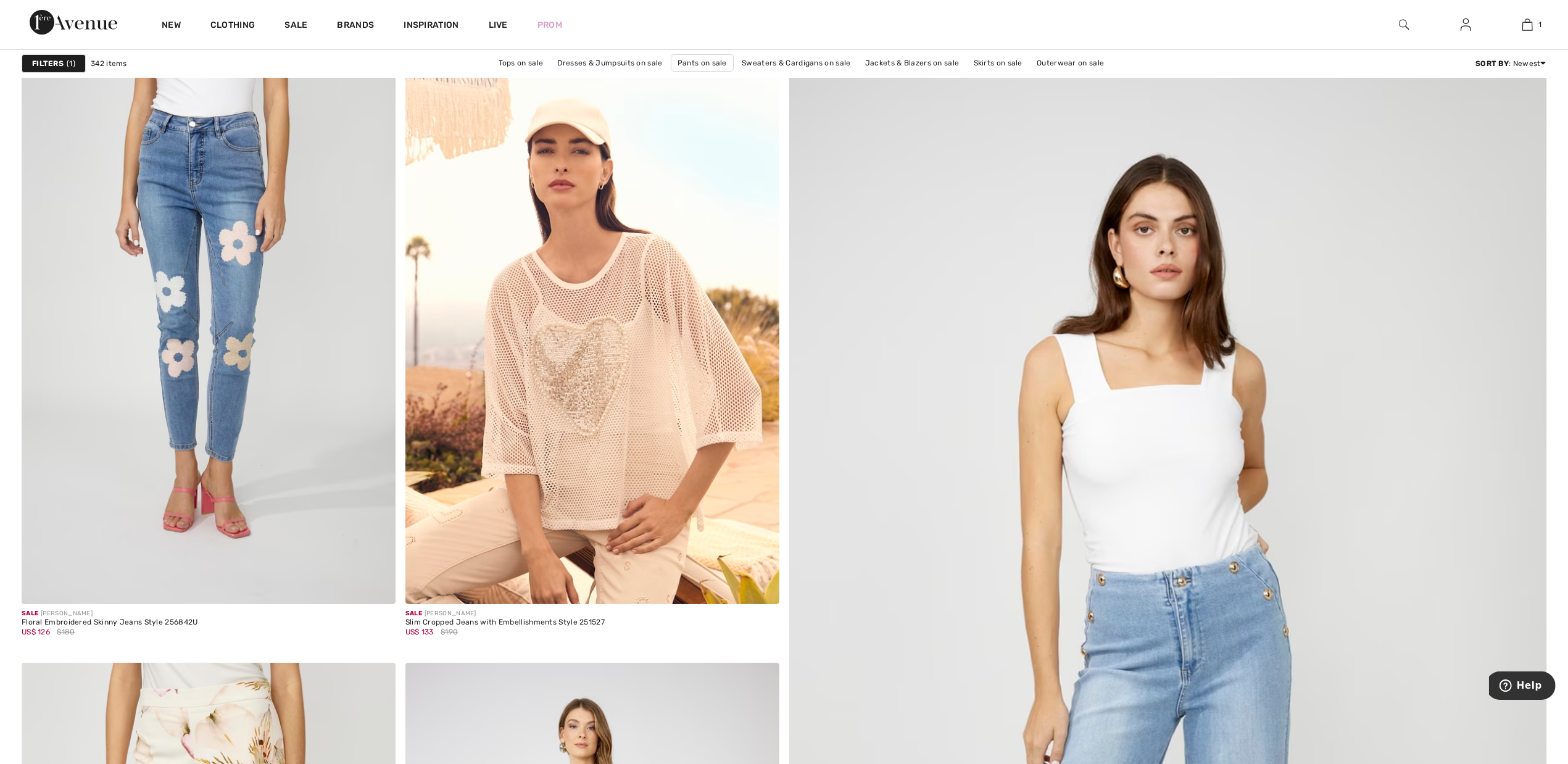
scroll to position [128, 0]
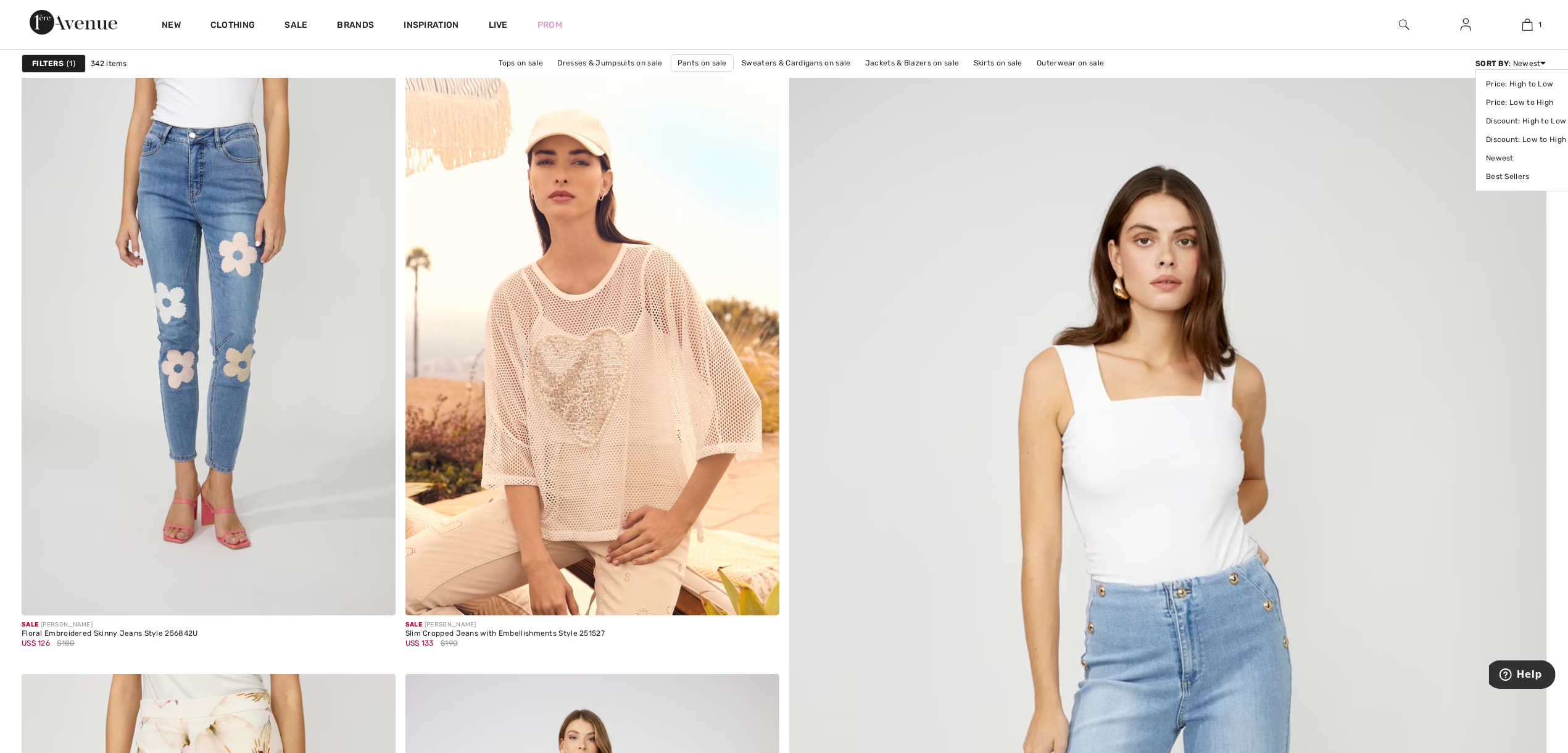
click at [1545, 63] on icon at bounding box center [1544, 63] width 6 height 9
click at [1522, 103] on link "Price: Low to High" at bounding box center [1526, 102] width 80 height 19
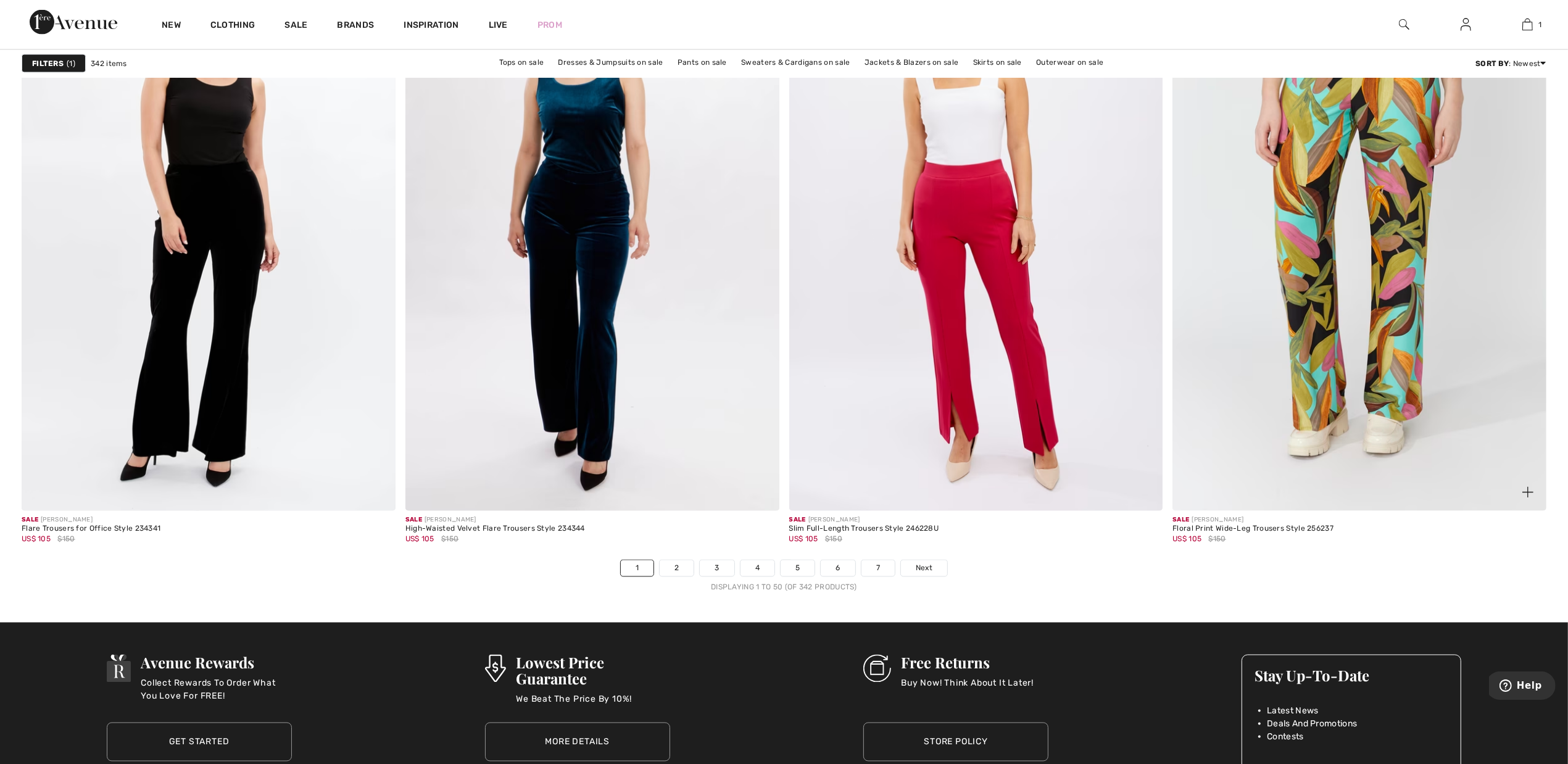
scroll to position [9105, 0]
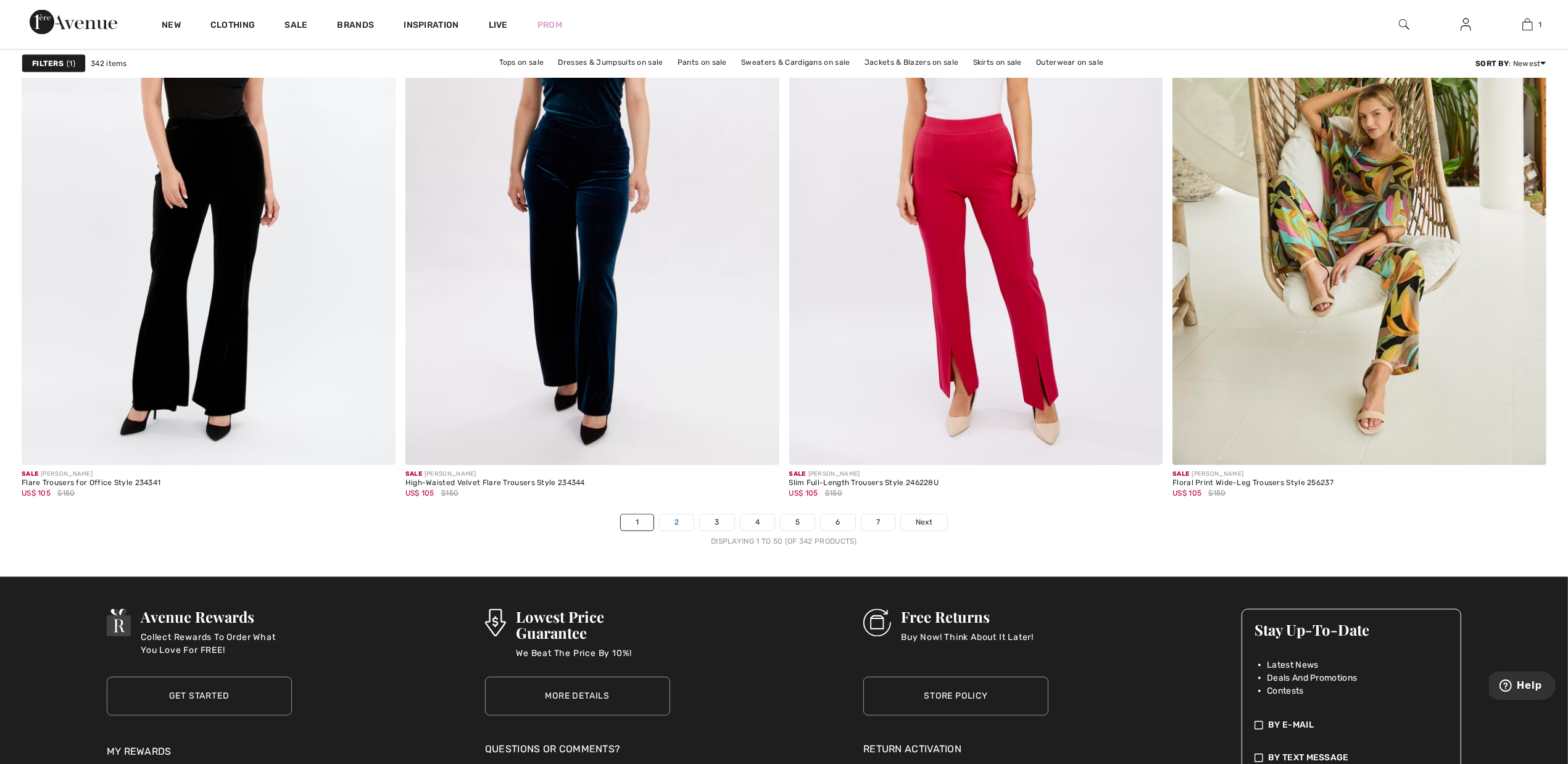
click at [684, 522] on link "2" at bounding box center [677, 523] width 34 height 16
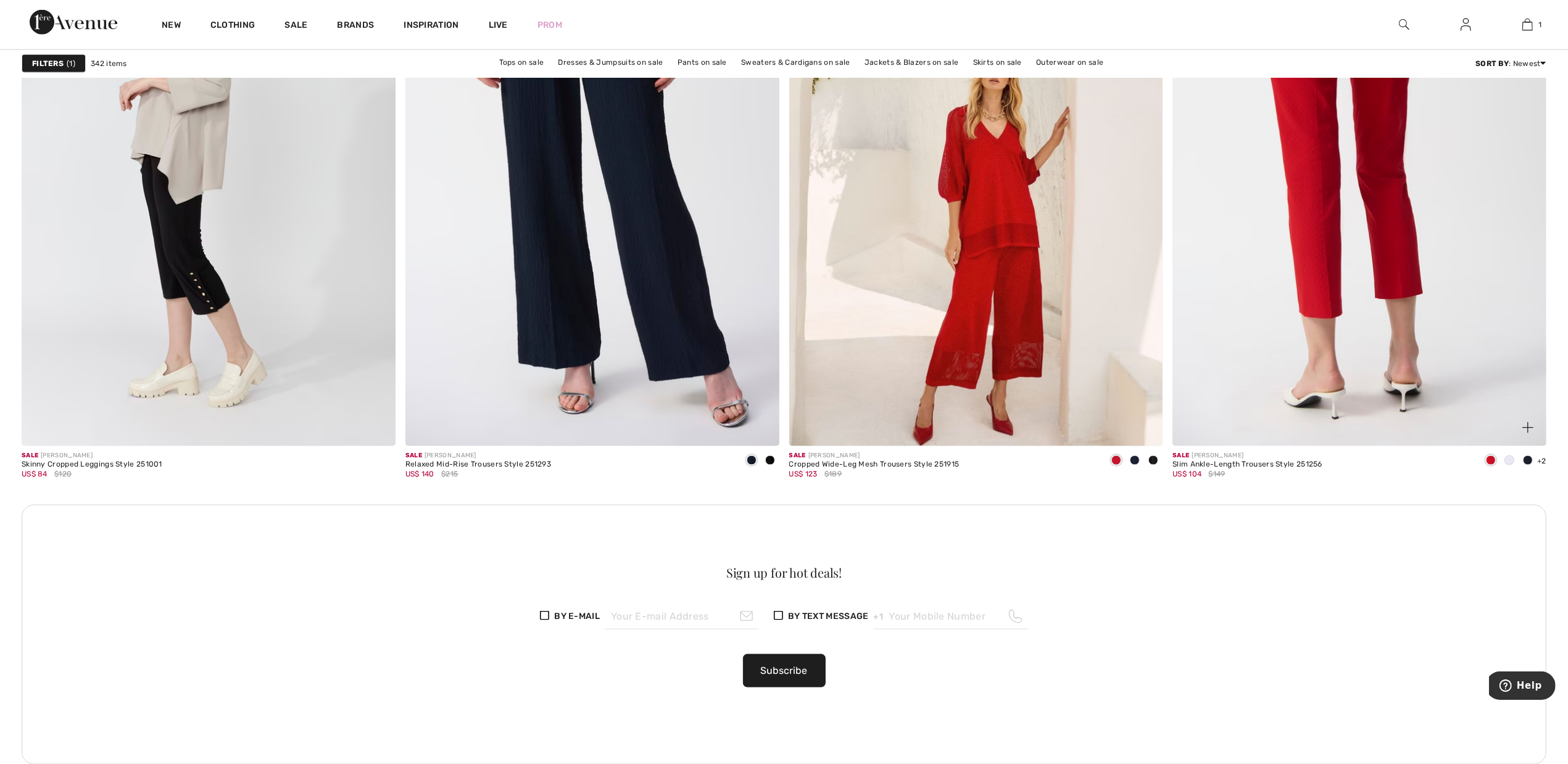
scroll to position [2160, 0]
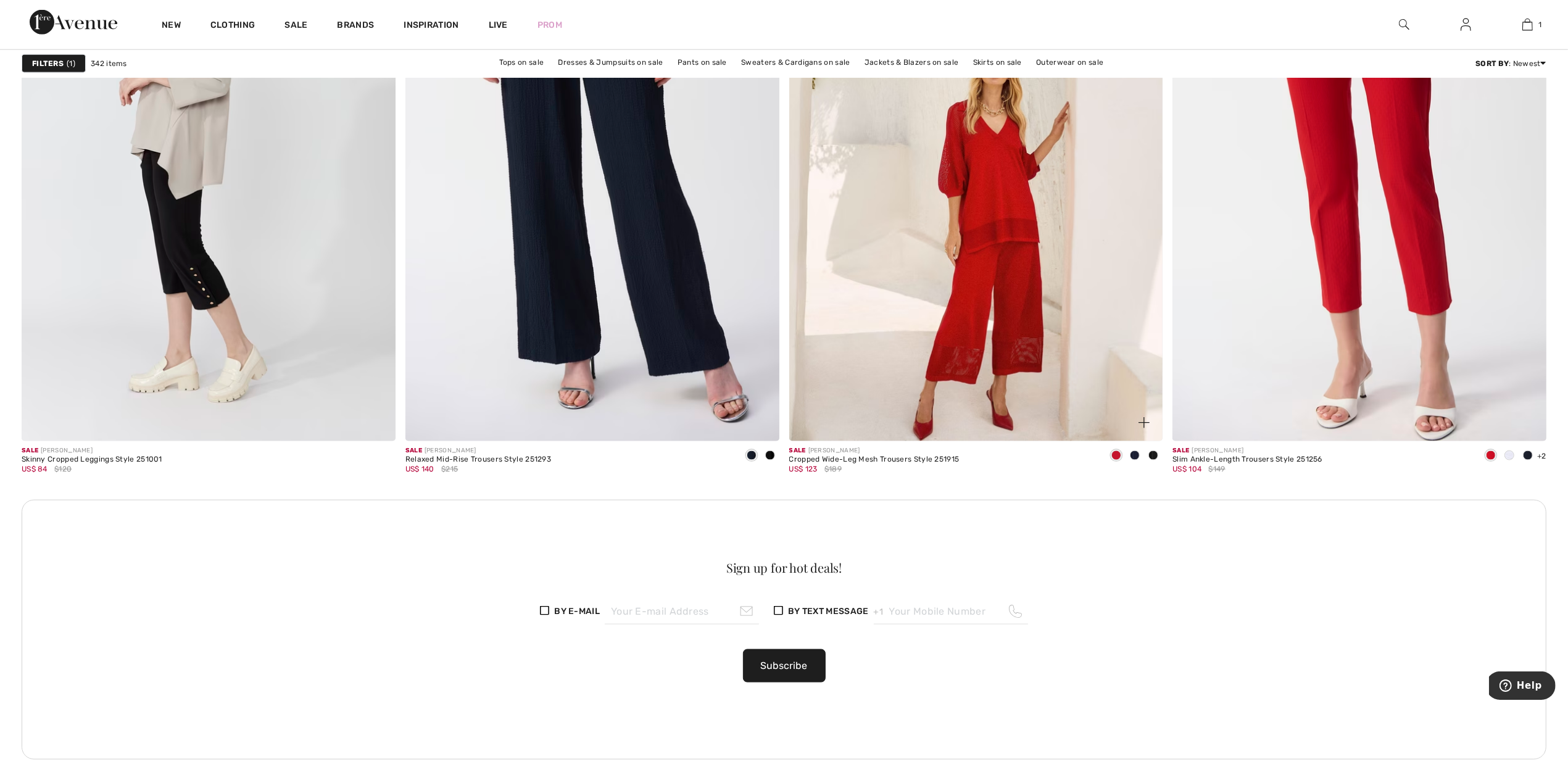
click at [1137, 457] on span at bounding box center [1135, 456] width 10 height 10
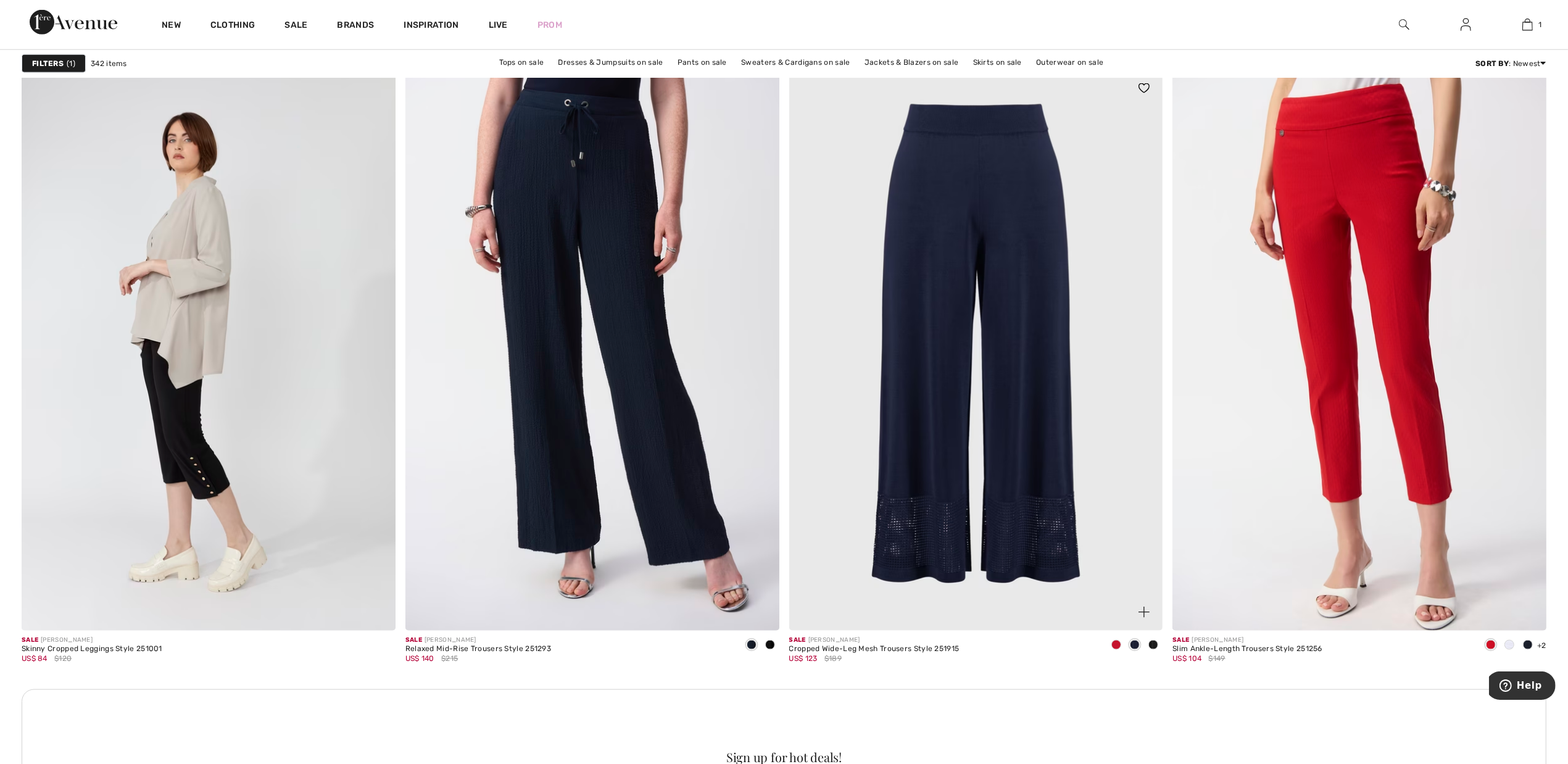
scroll to position [1929, 0]
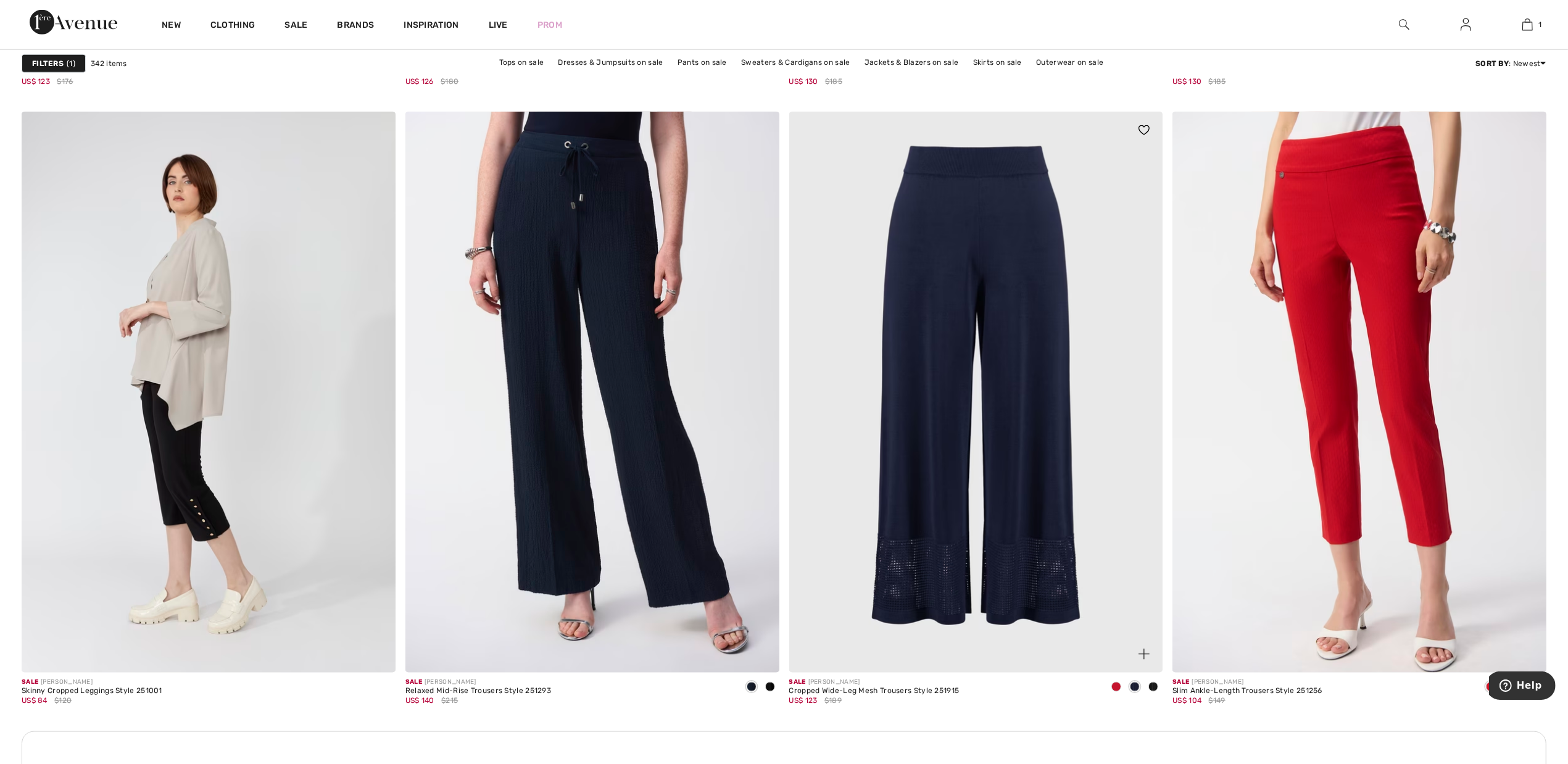
click at [1154, 686] on span at bounding box center [1154, 687] width 10 height 10
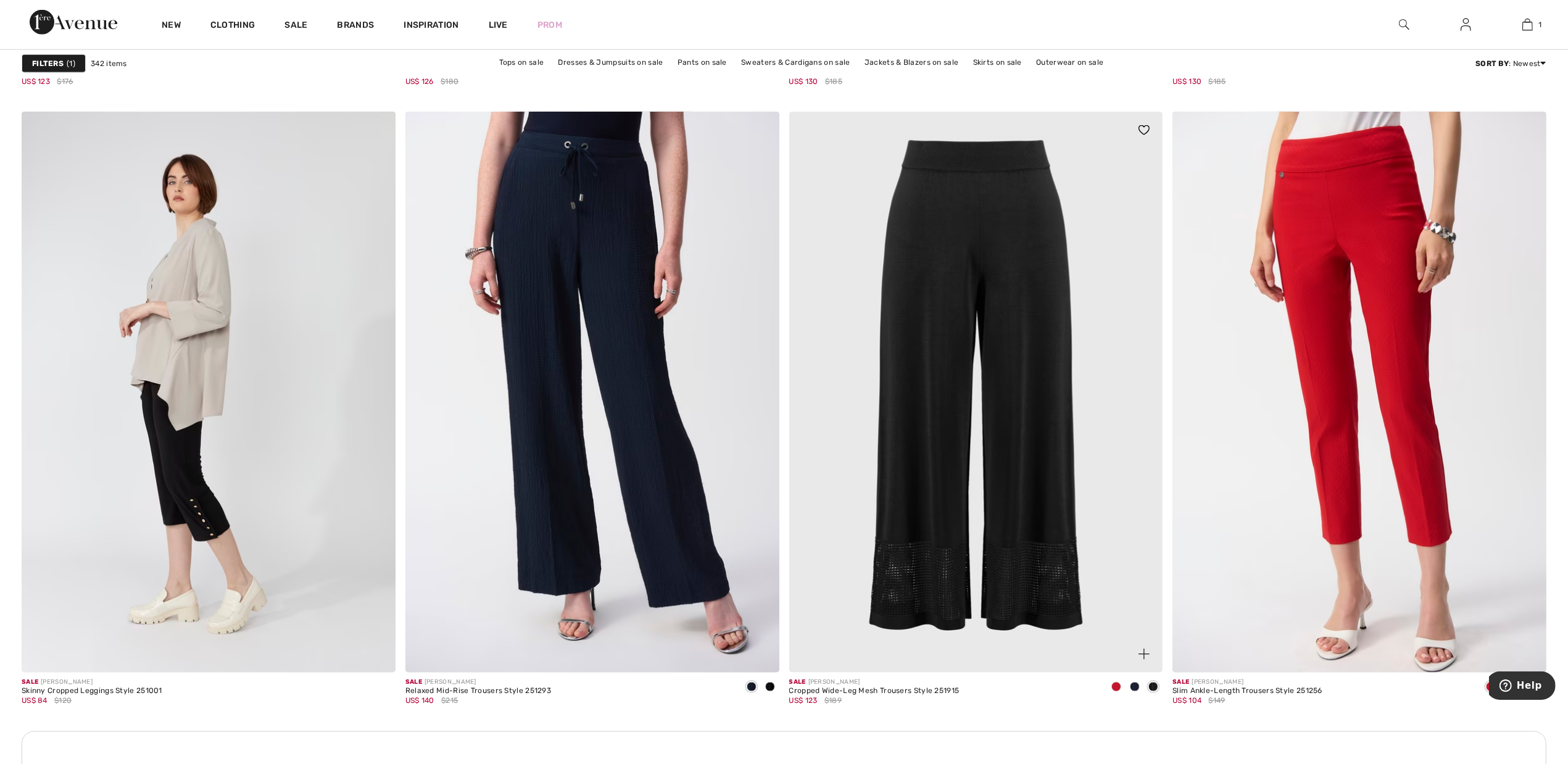
click at [915, 587] on img at bounding box center [976, 392] width 374 height 561
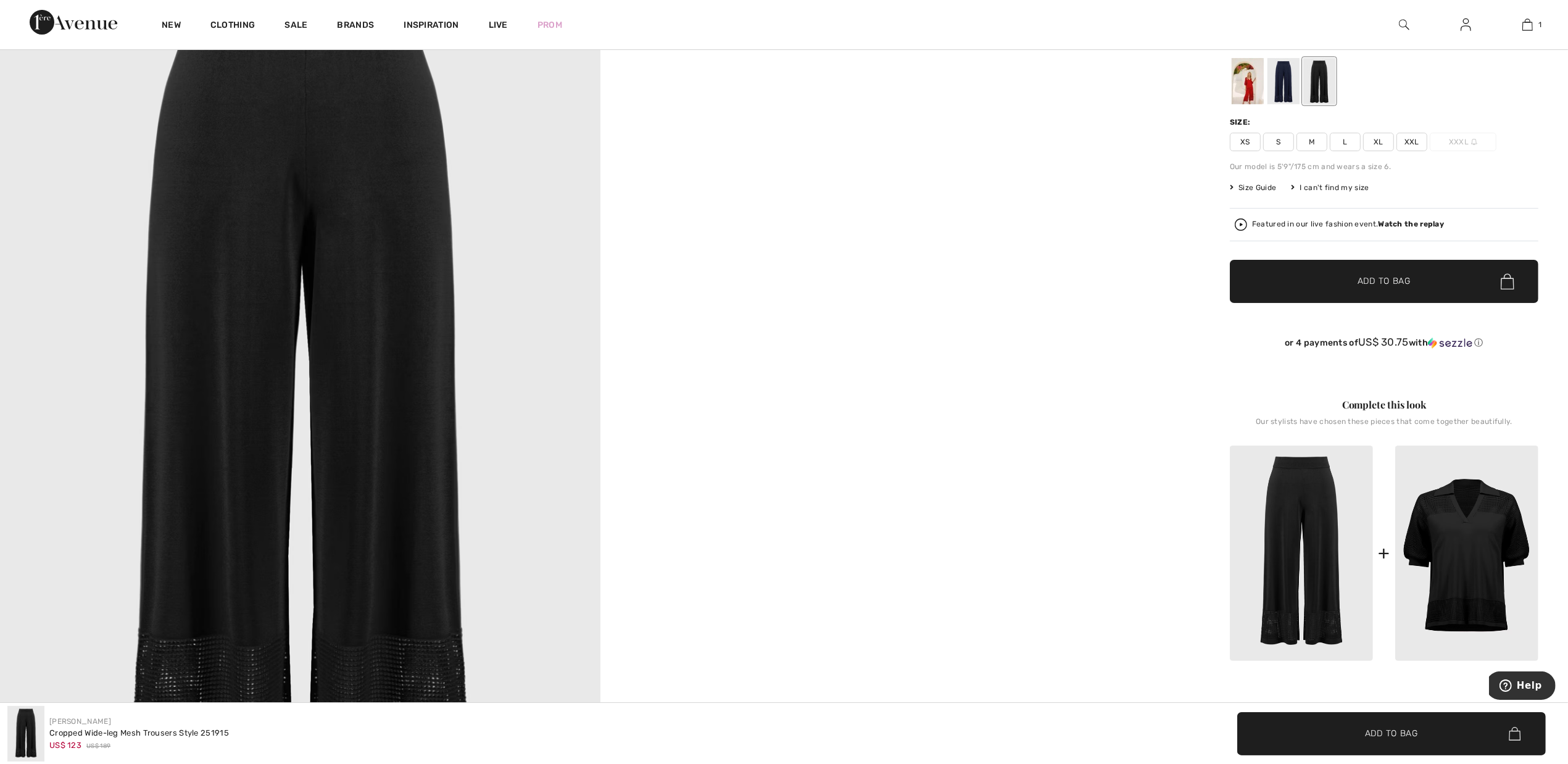
scroll to position [77, 0]
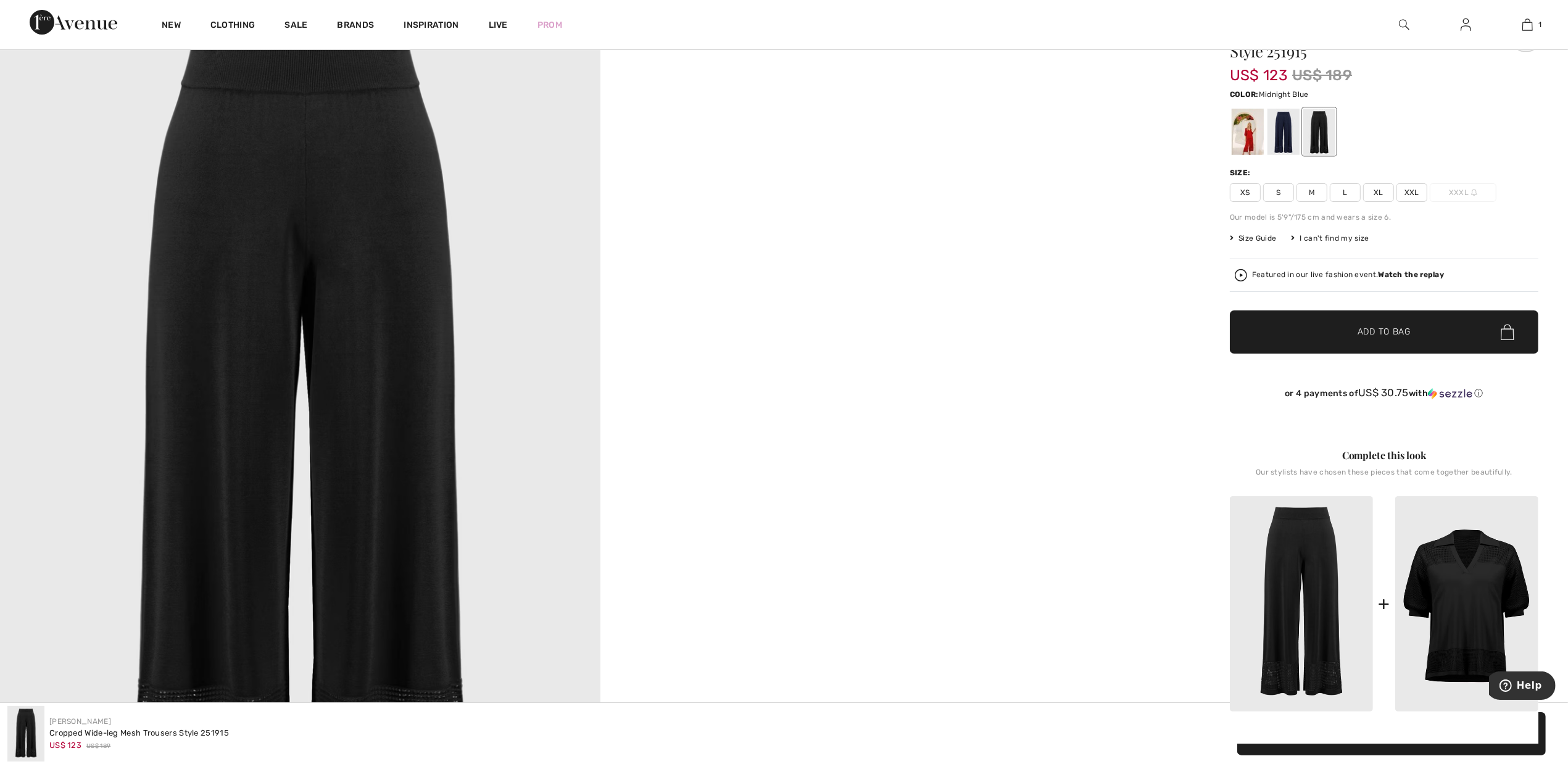
click at [1294, 139] on div at bounding box center [1284, 132] width 32 height 46
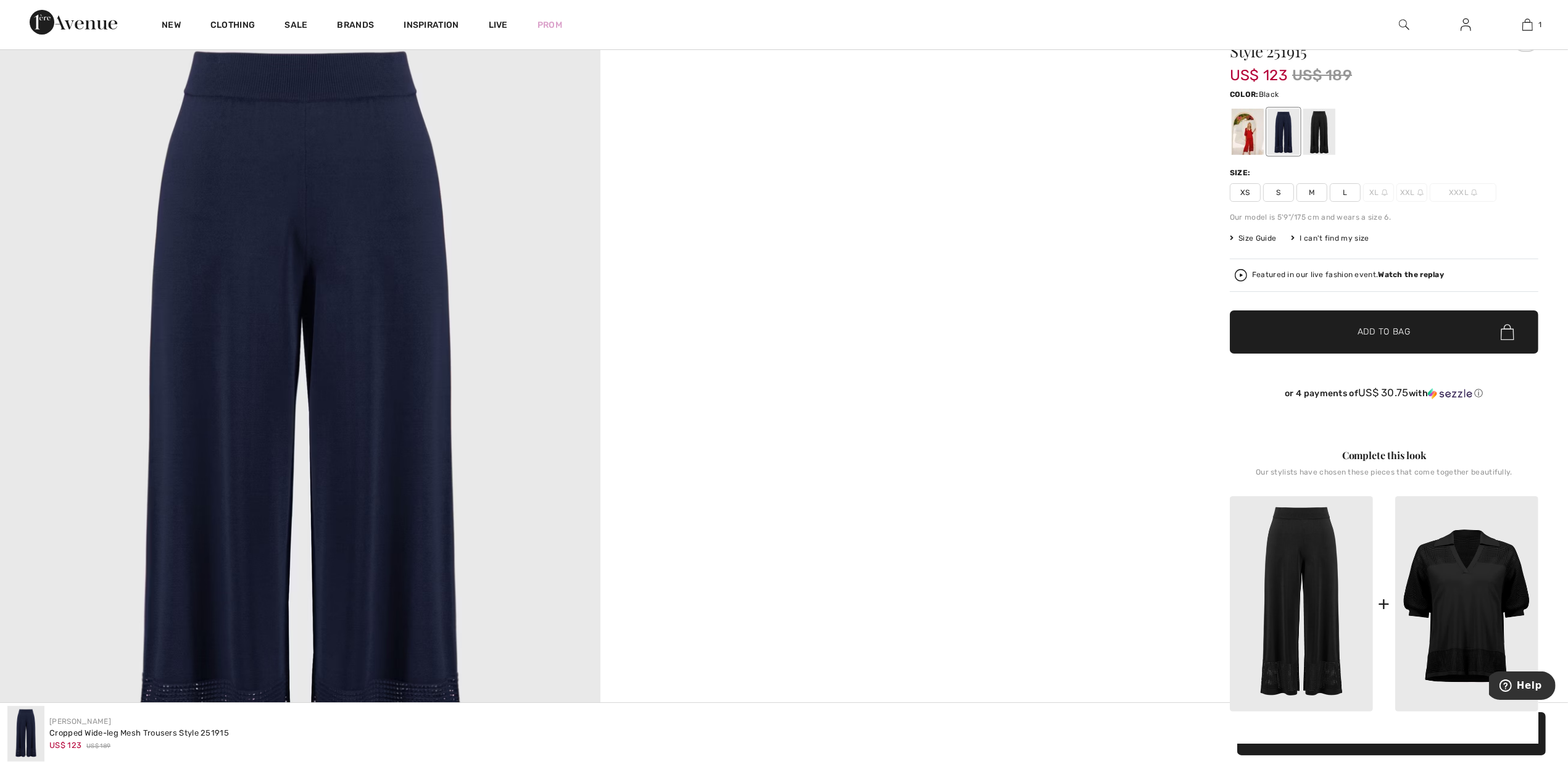
click at [1320, 135] on div at bounding box center [1320, 132] width 32 height 46
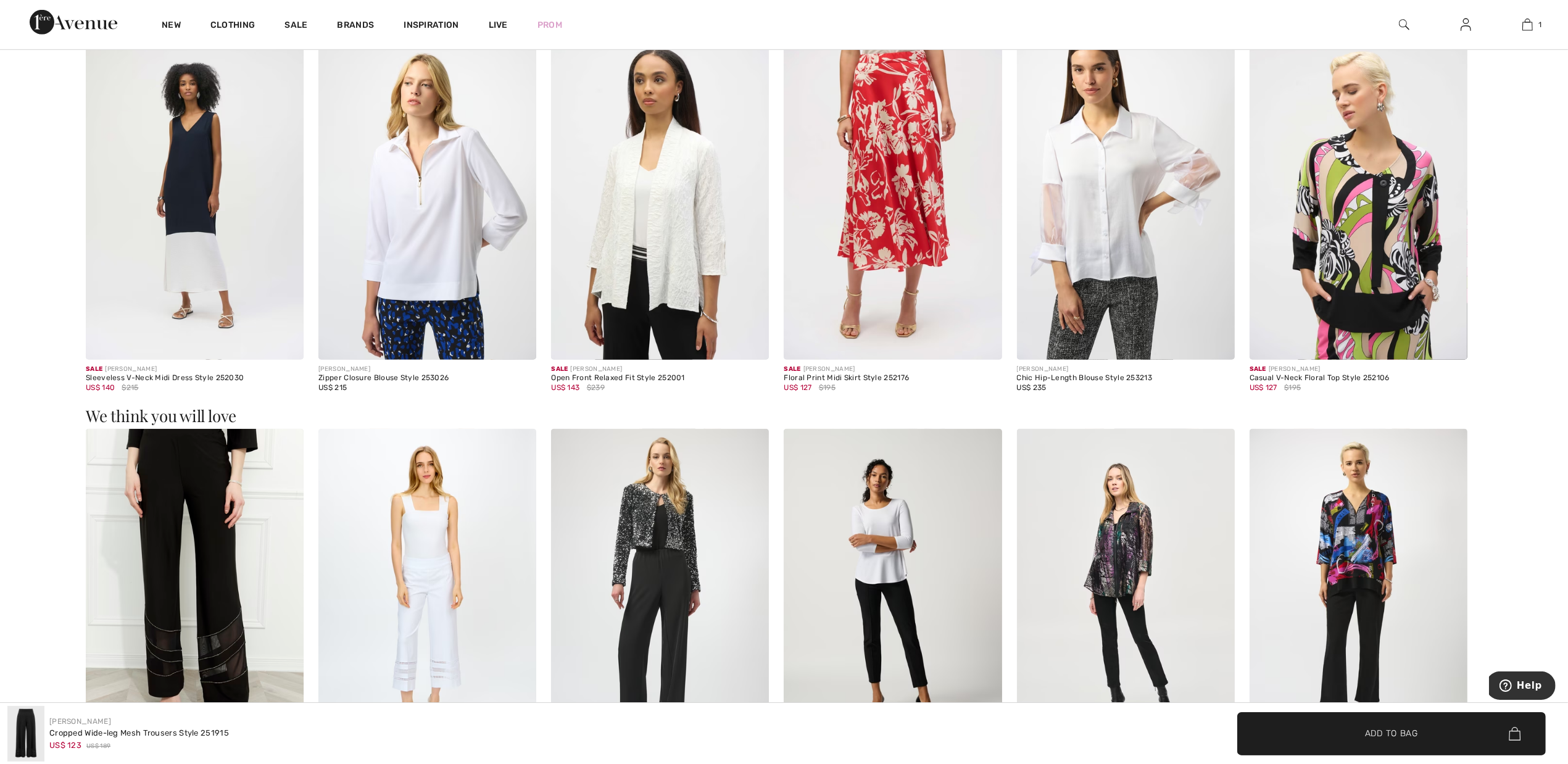
scroll to position [849, 0]
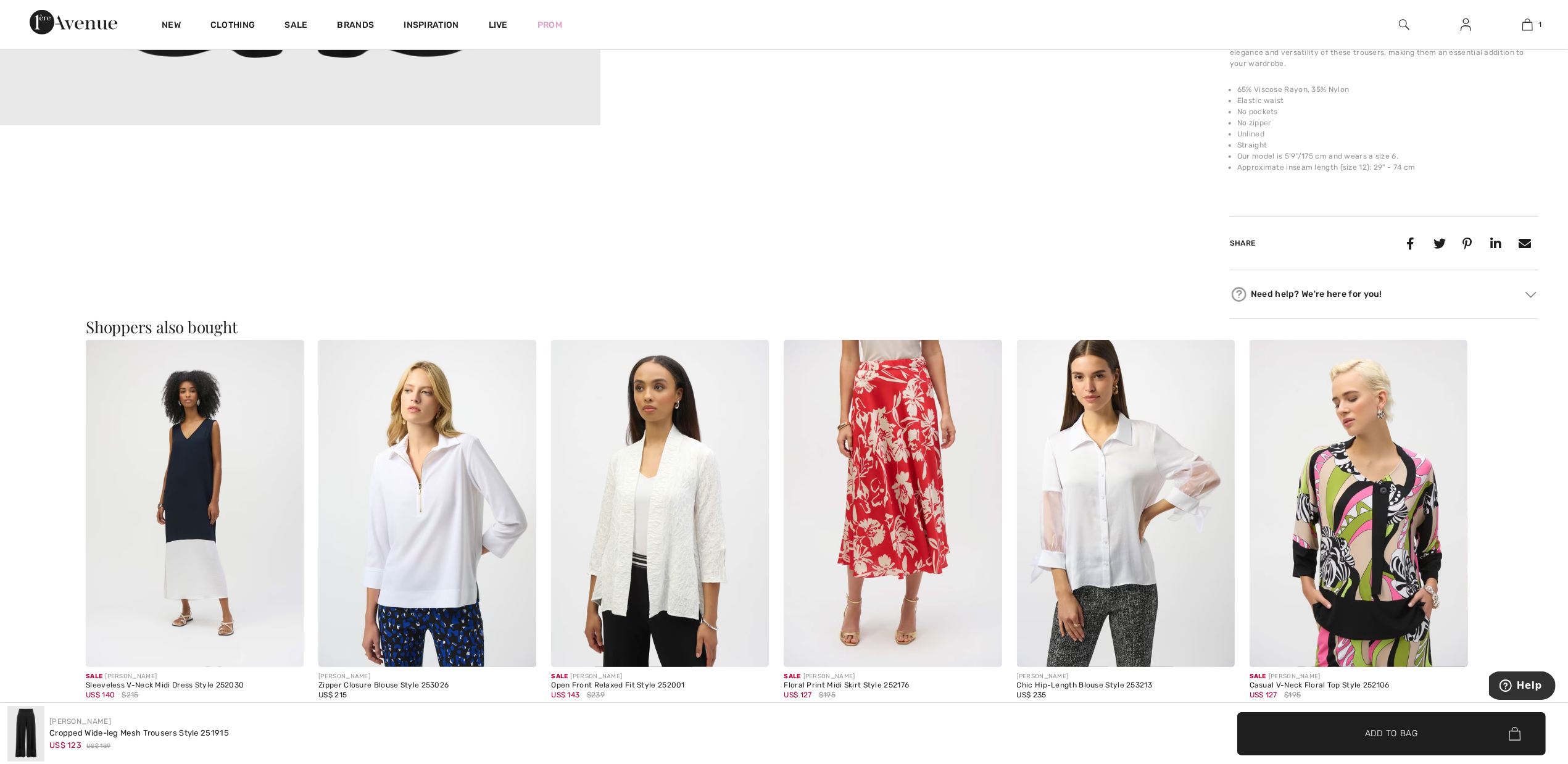
click at [687, 543] on img at bounding box center [660, 503] width 218 height 327
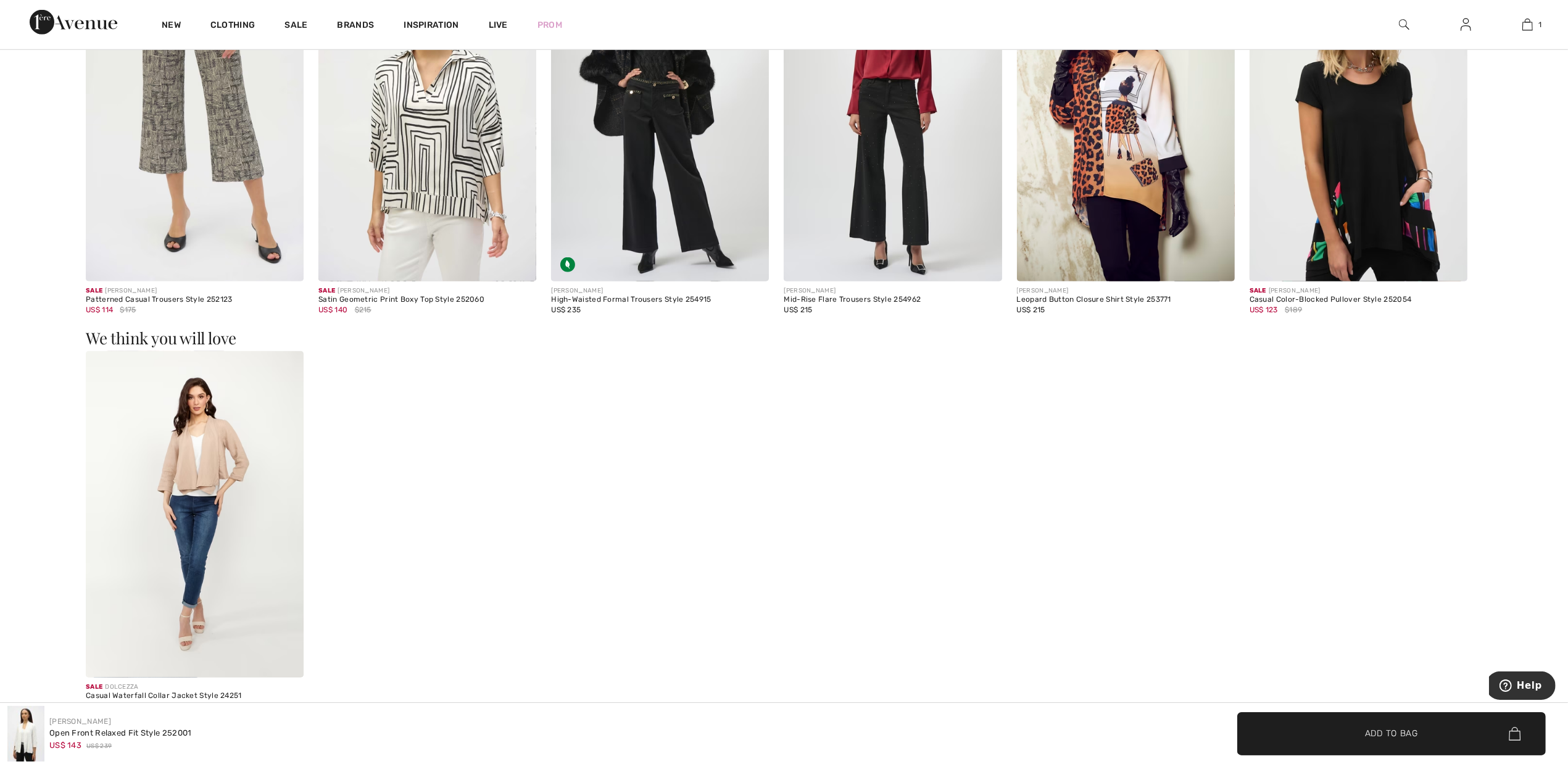
scroll to position [1620, 0]
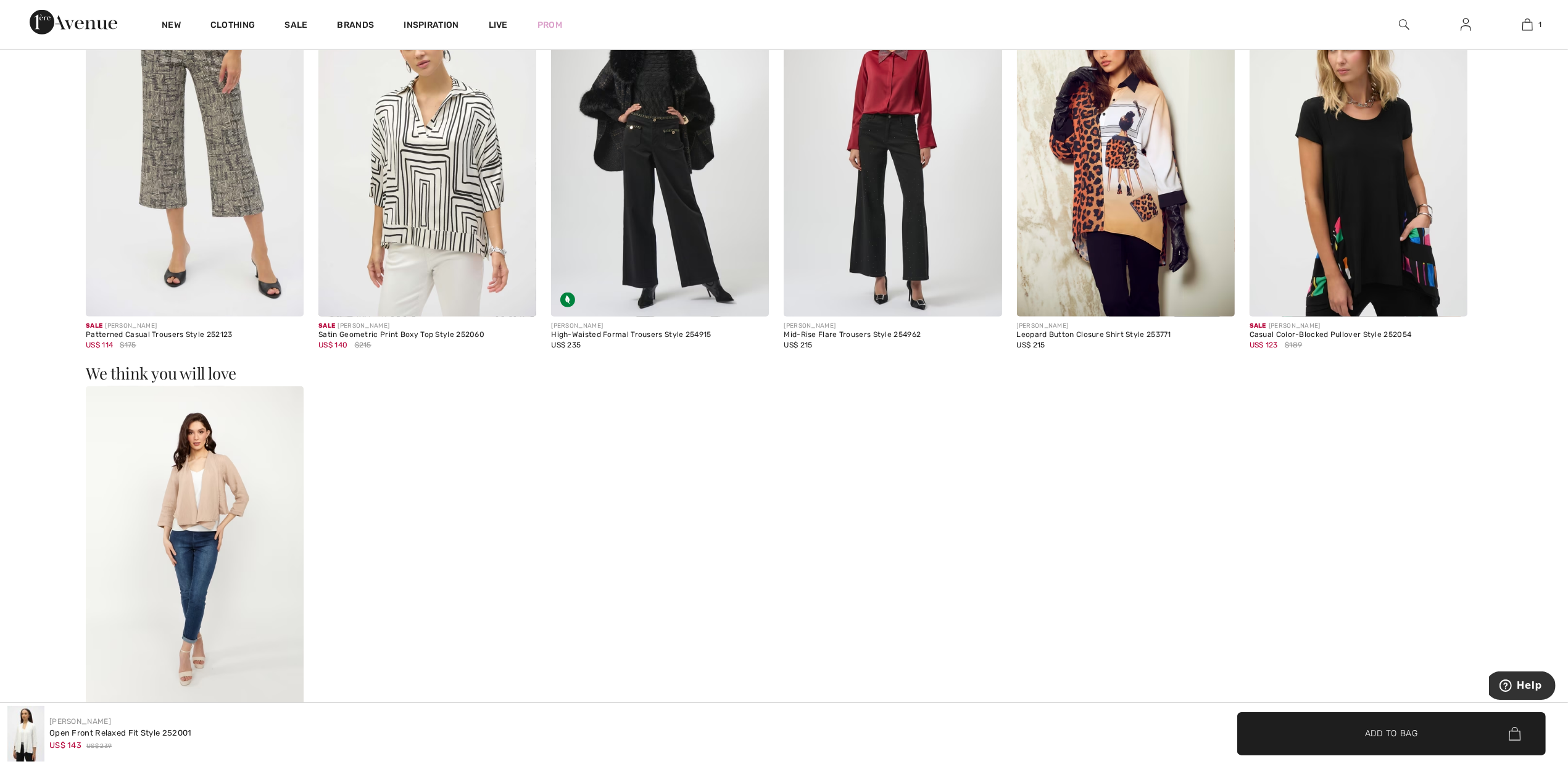
click at [213, 523] on img at bounding box center [195, 549] width 218 height 327
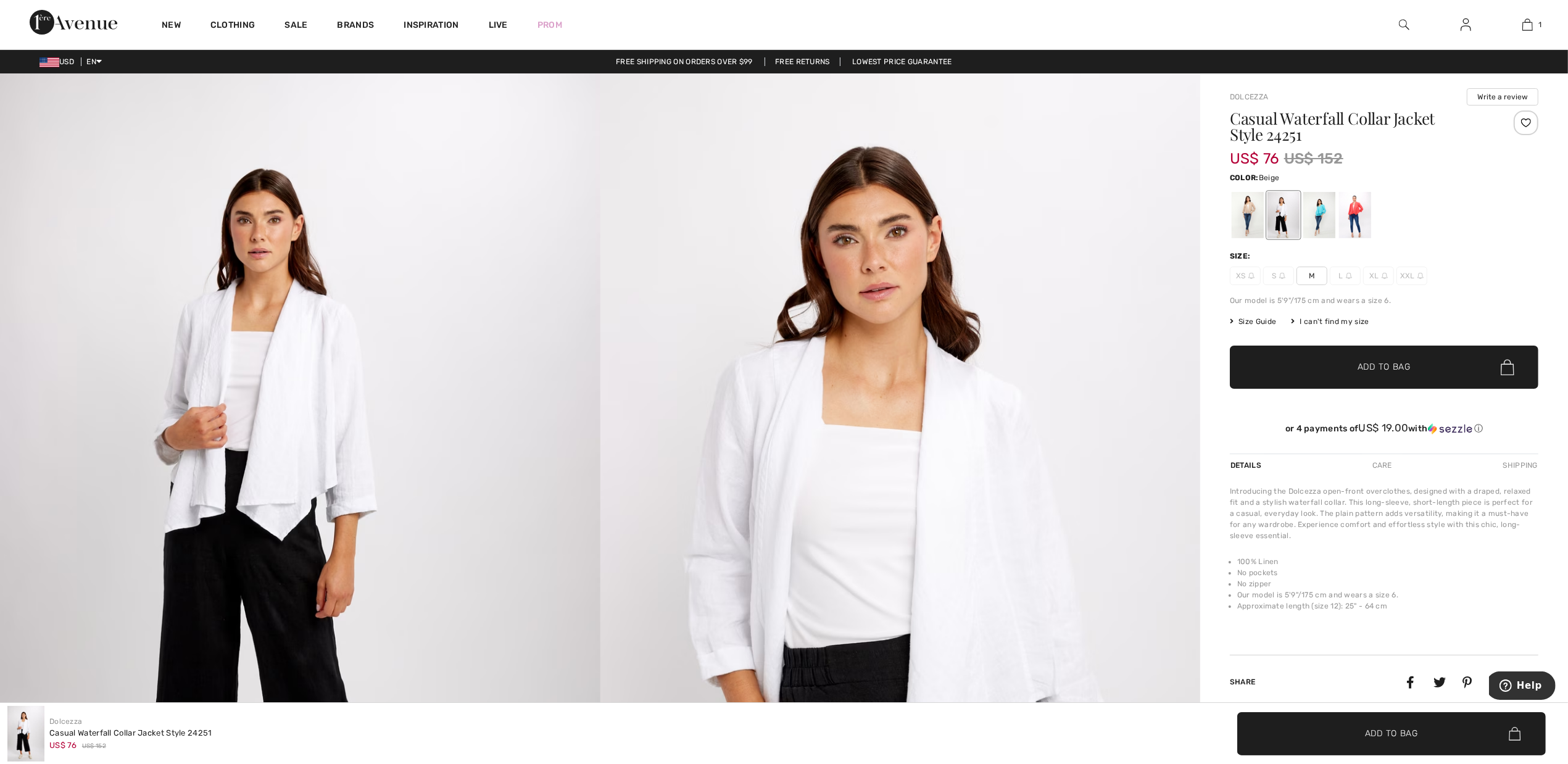
click at [1245, 212] on div at bounding box center [1248, 215] width 32 height 46
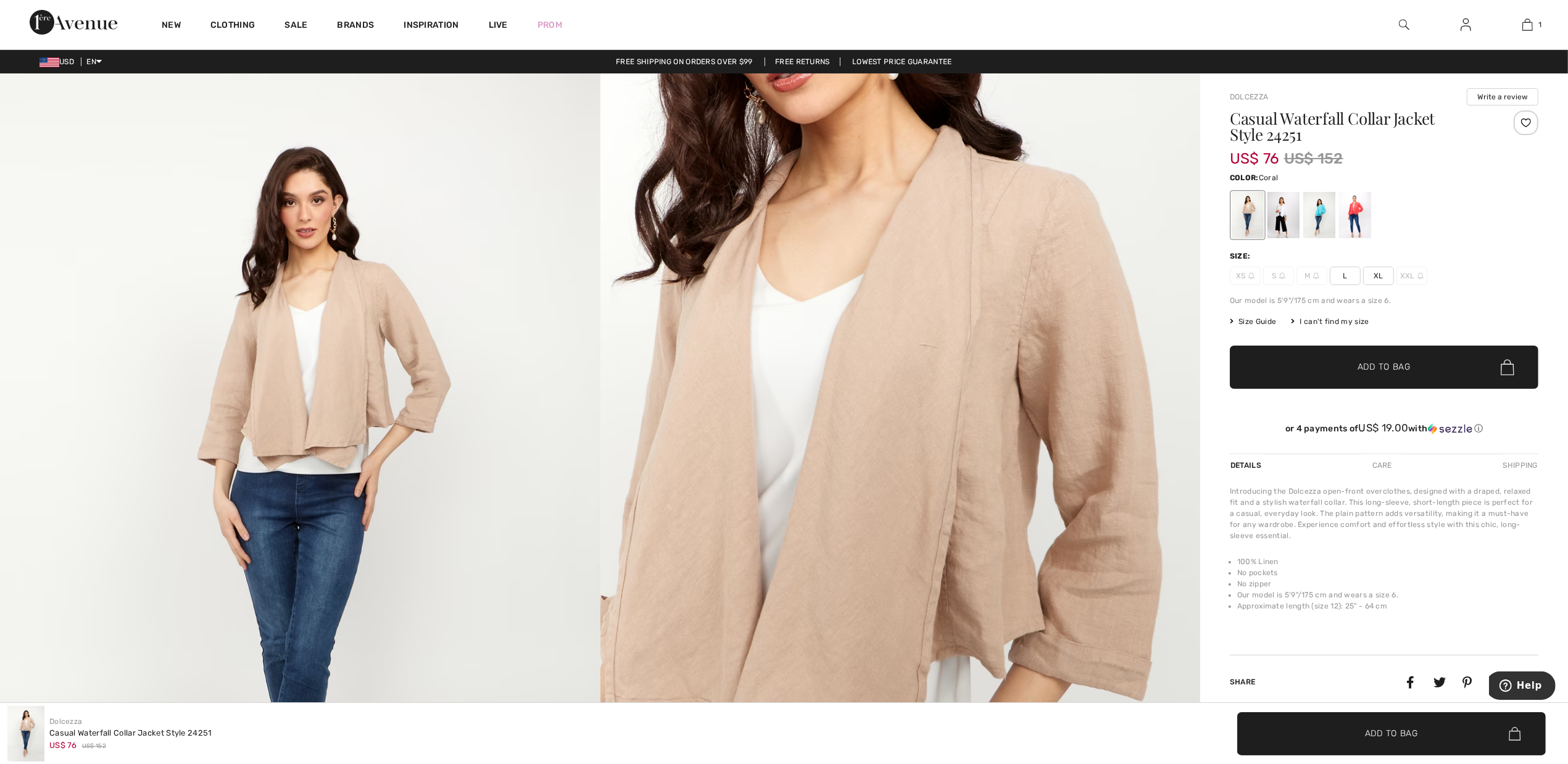
click at [1359, 210] on div at bounding box center [1355, 215] width 32 height 46
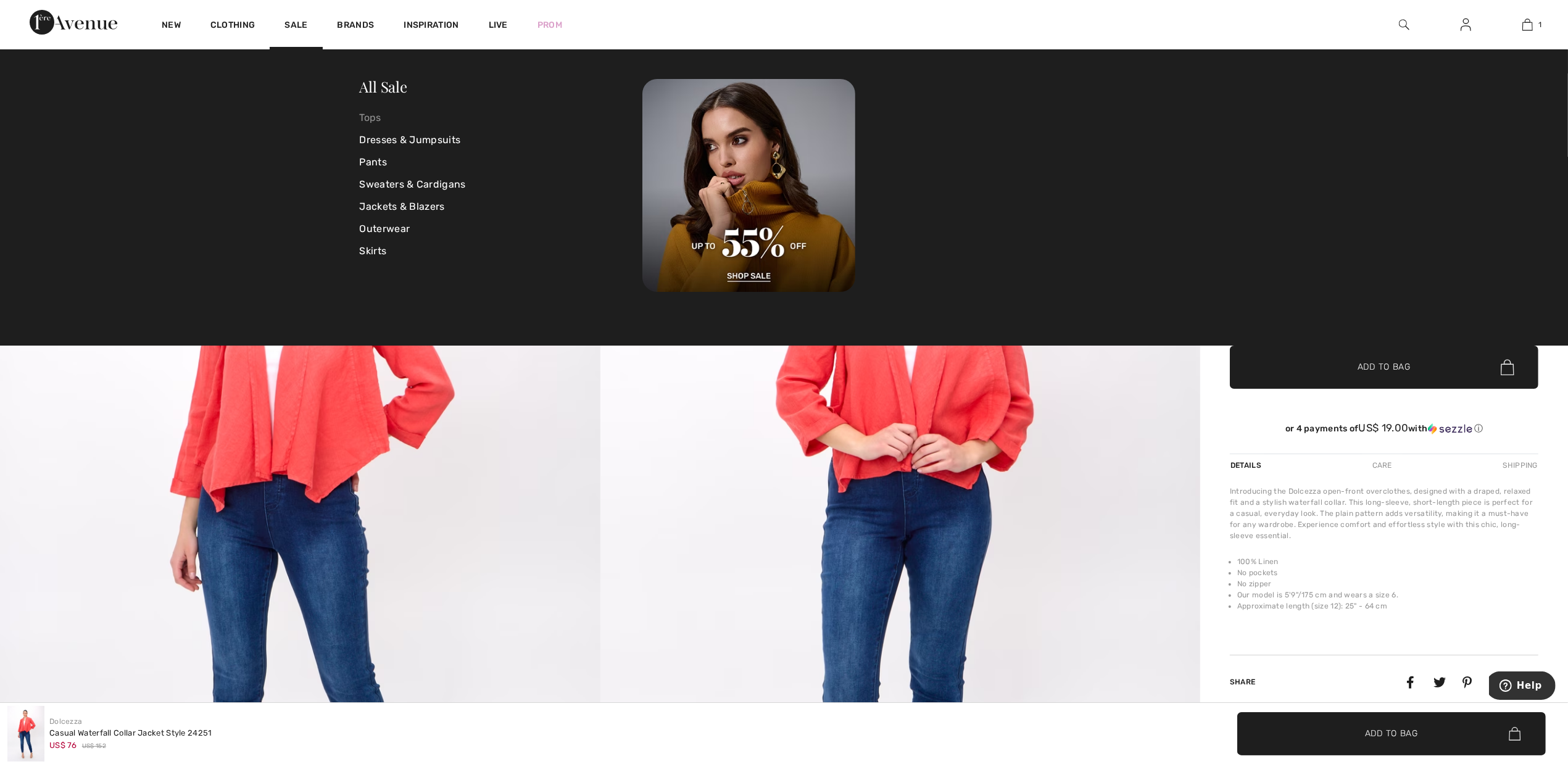
click at [369, 117] on link "Tops" at bounding box center [501, 118] width 283 height 22
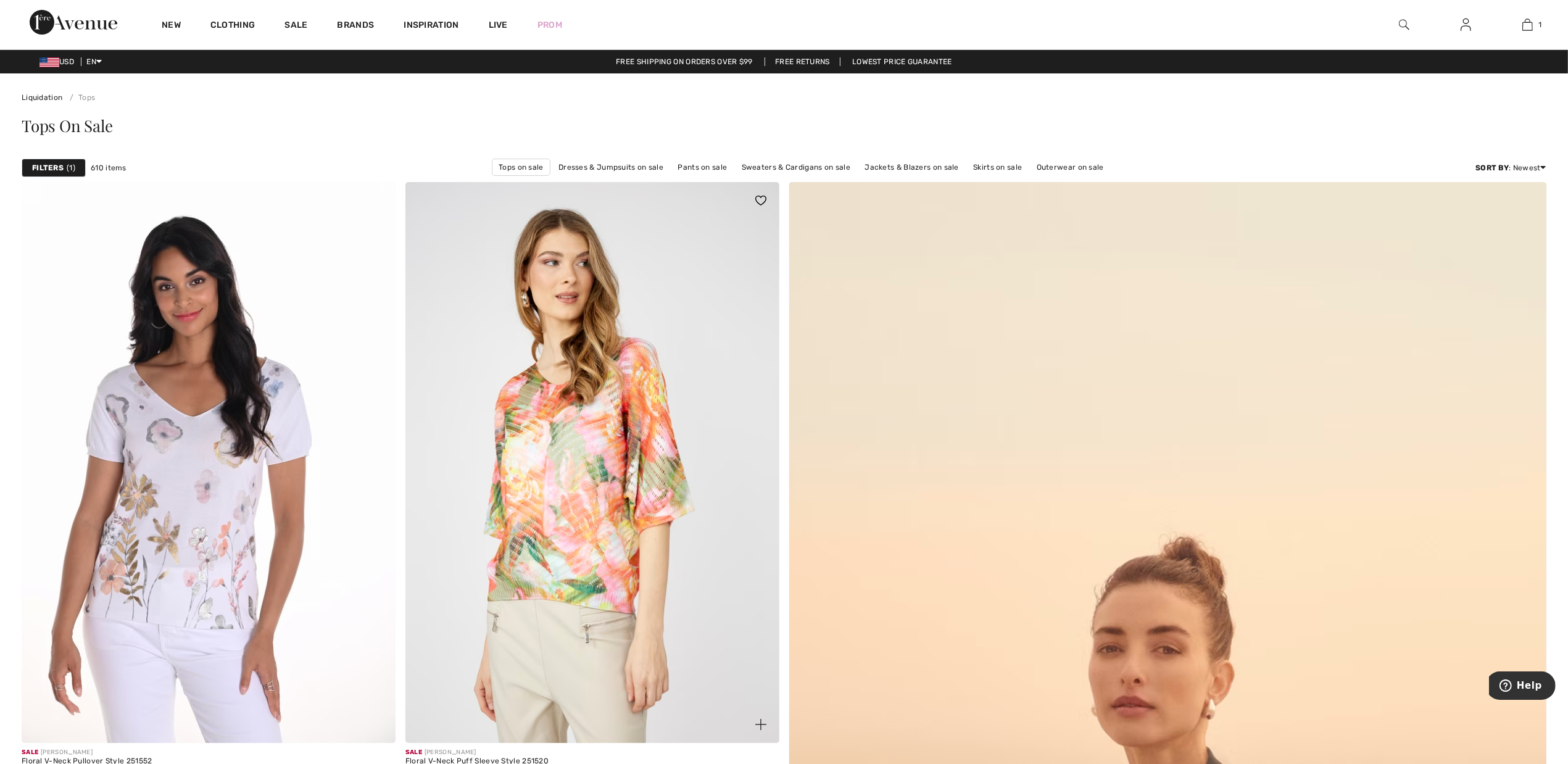
click at [579, 516] on img at bounding box center [593, 462] width 374 height 561
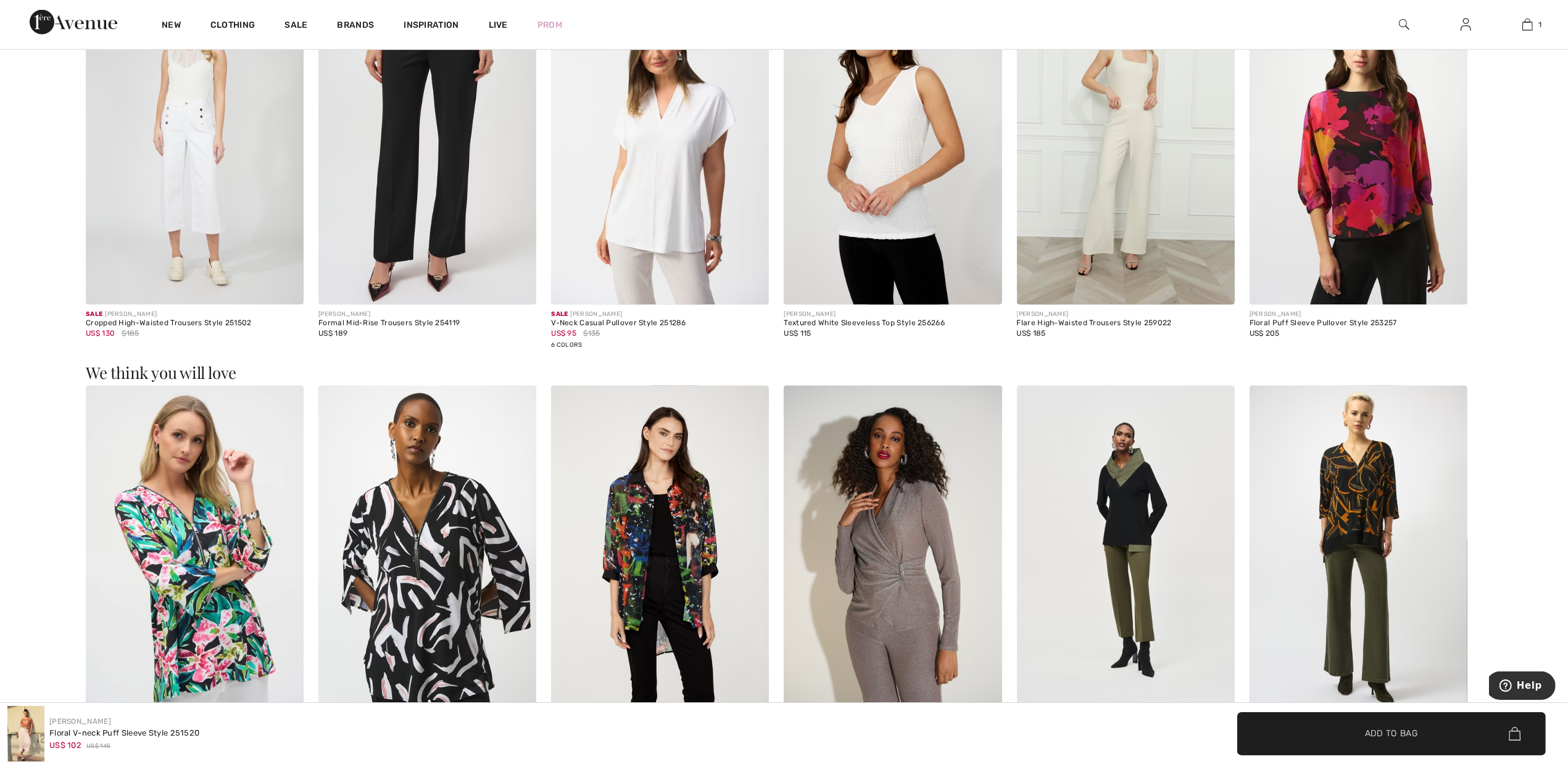
scroll to position [2315, 0]
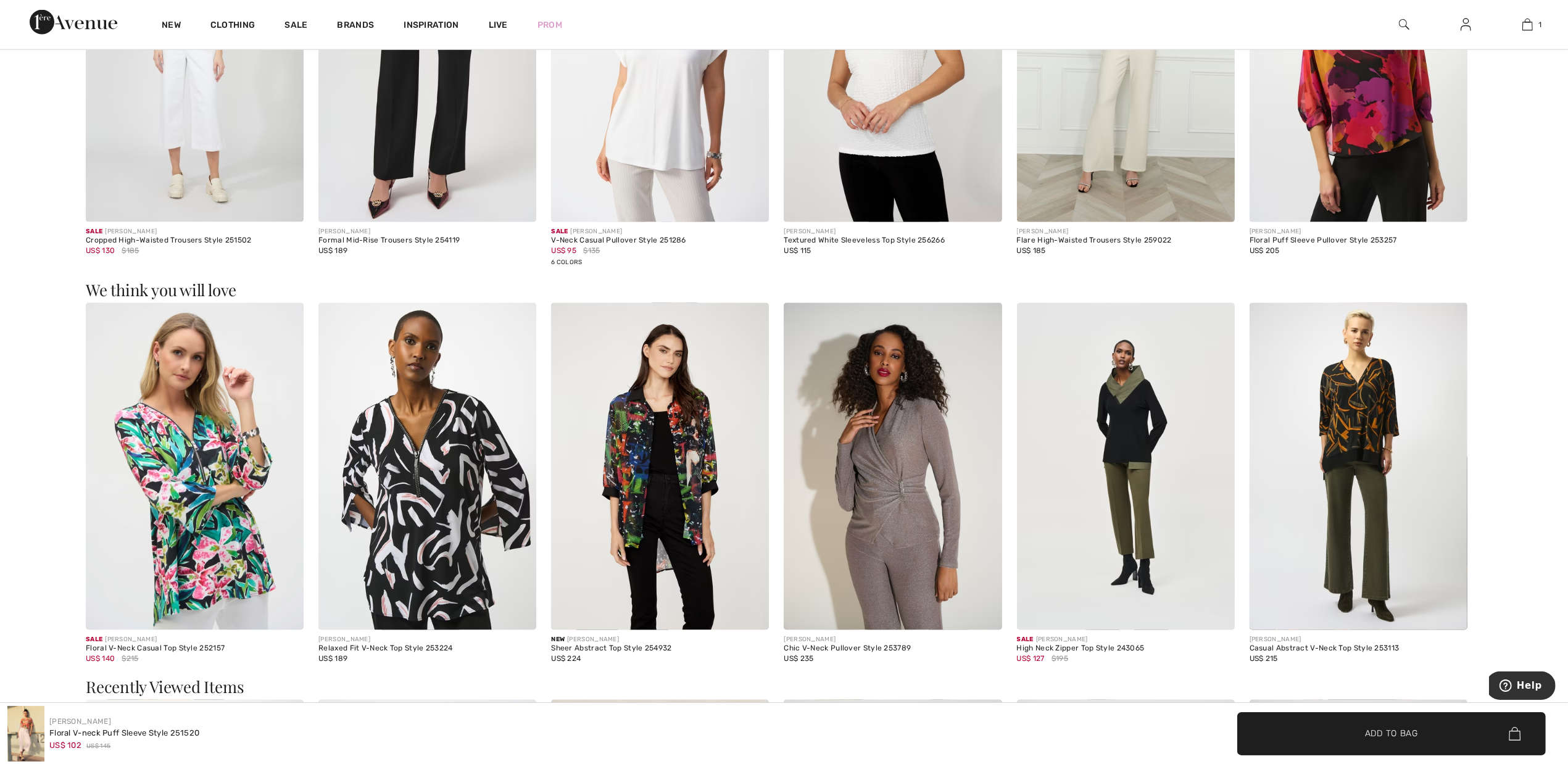
click at [1365, 418] on img at bounding box center [1359, 466] width 218 height 327
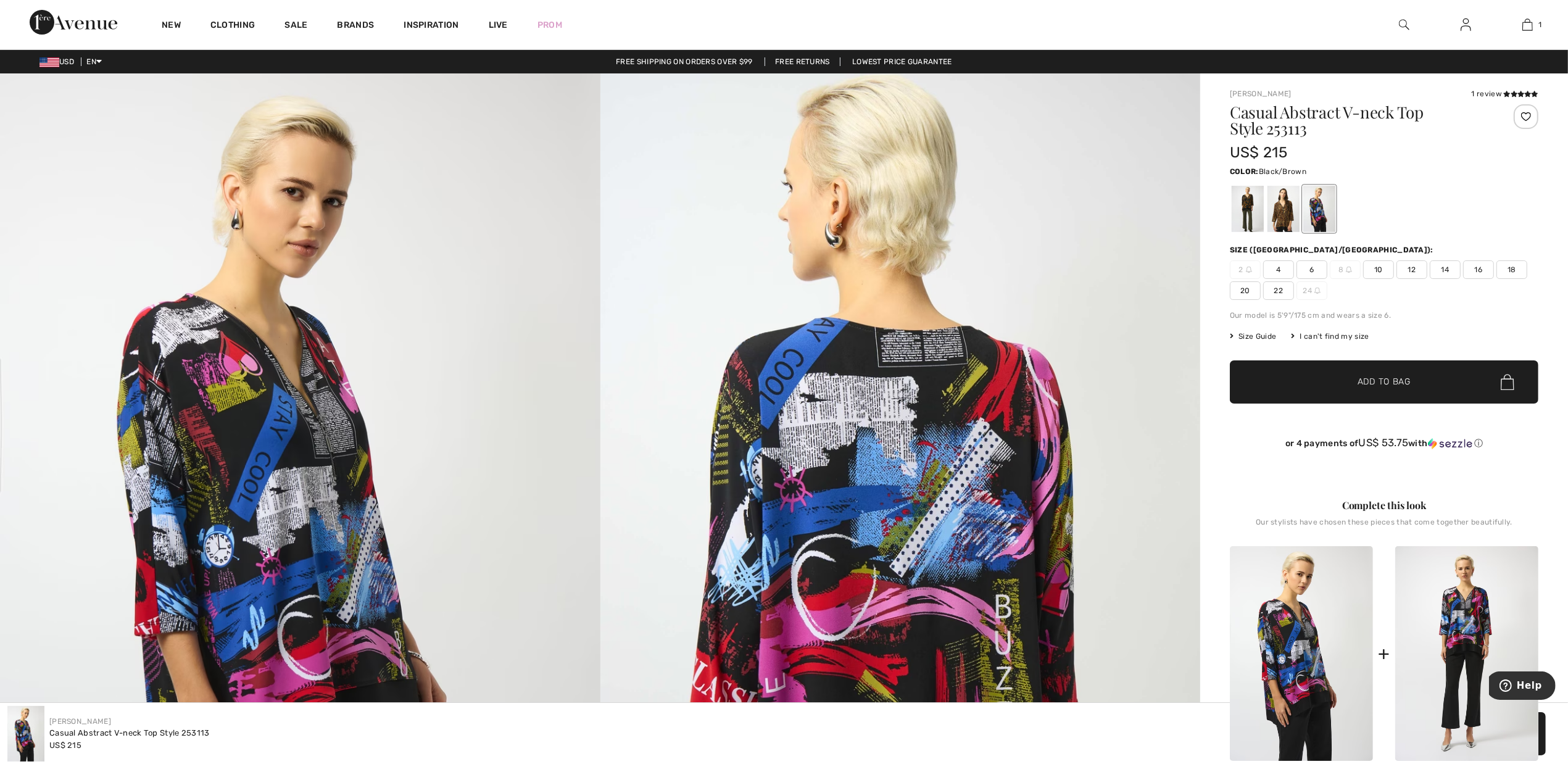
click at [1281, 215] on div at bounding box center [1284, 209] width 32 height 46
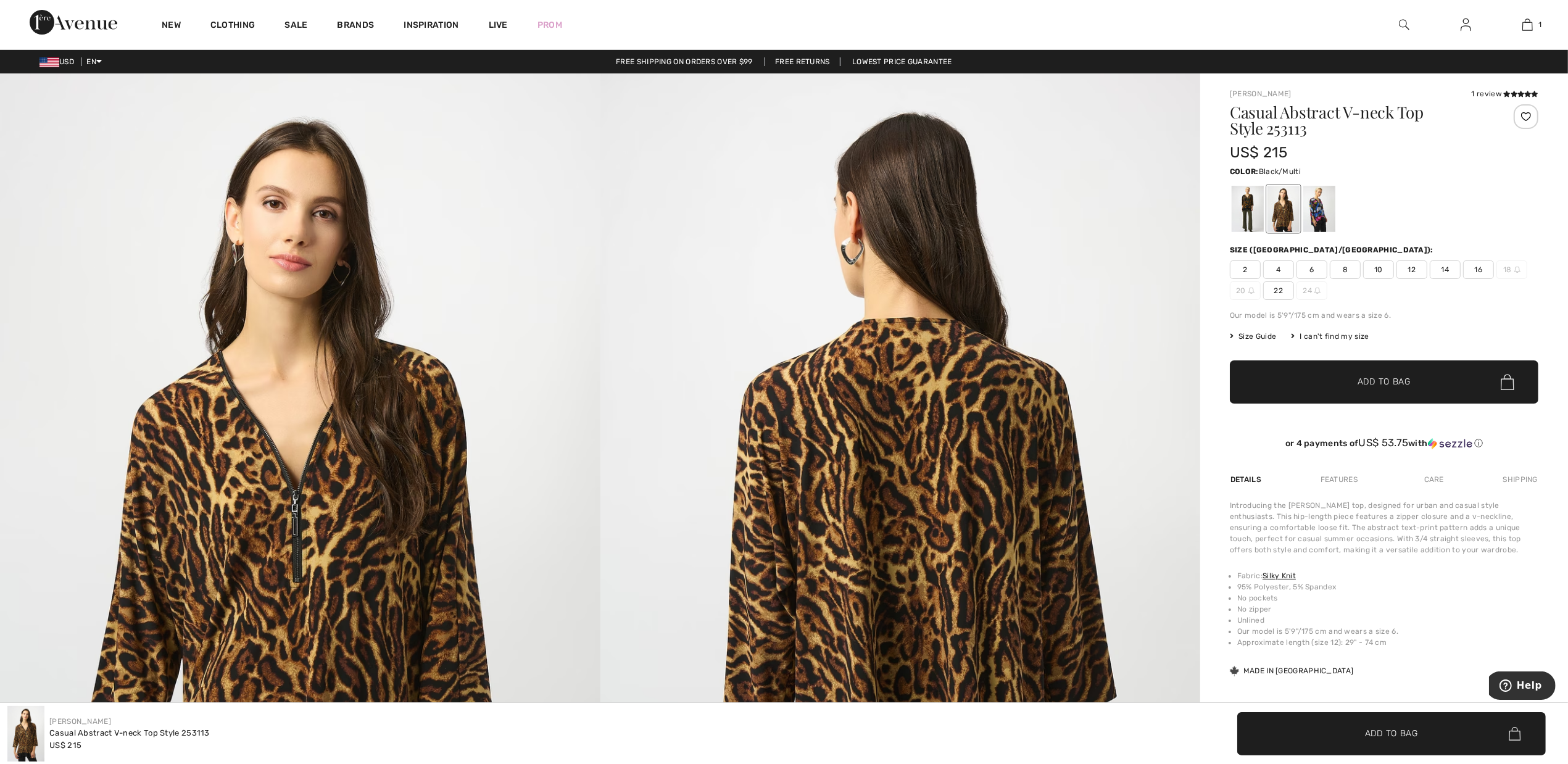
click at [1250, 210] on div at bounding box center [1248, 209] width 32 height 46
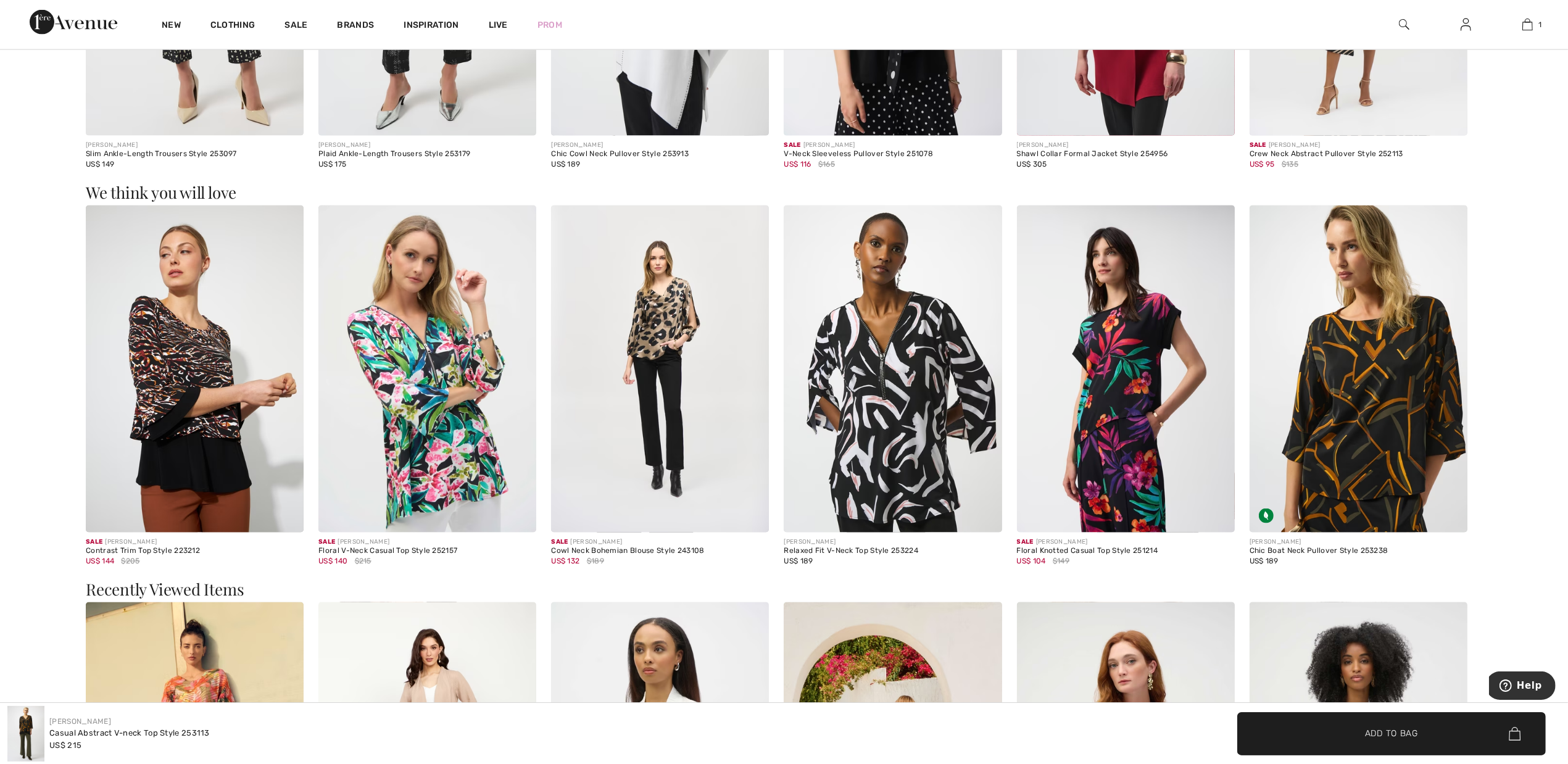
scroll to position [2546, 0]
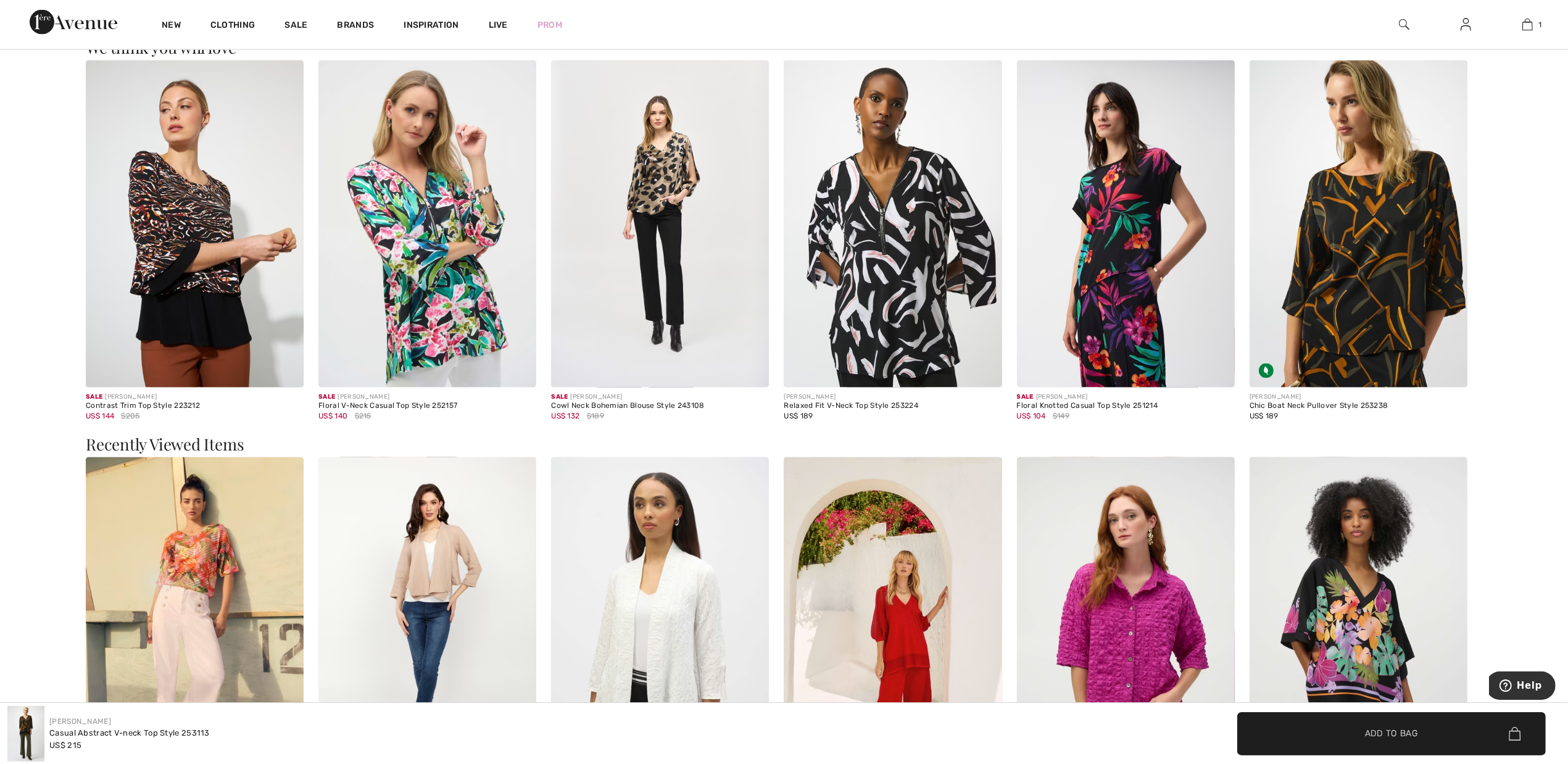
click at [1359, 302] on img at bounding box center [1359, 223] width 218 height 327
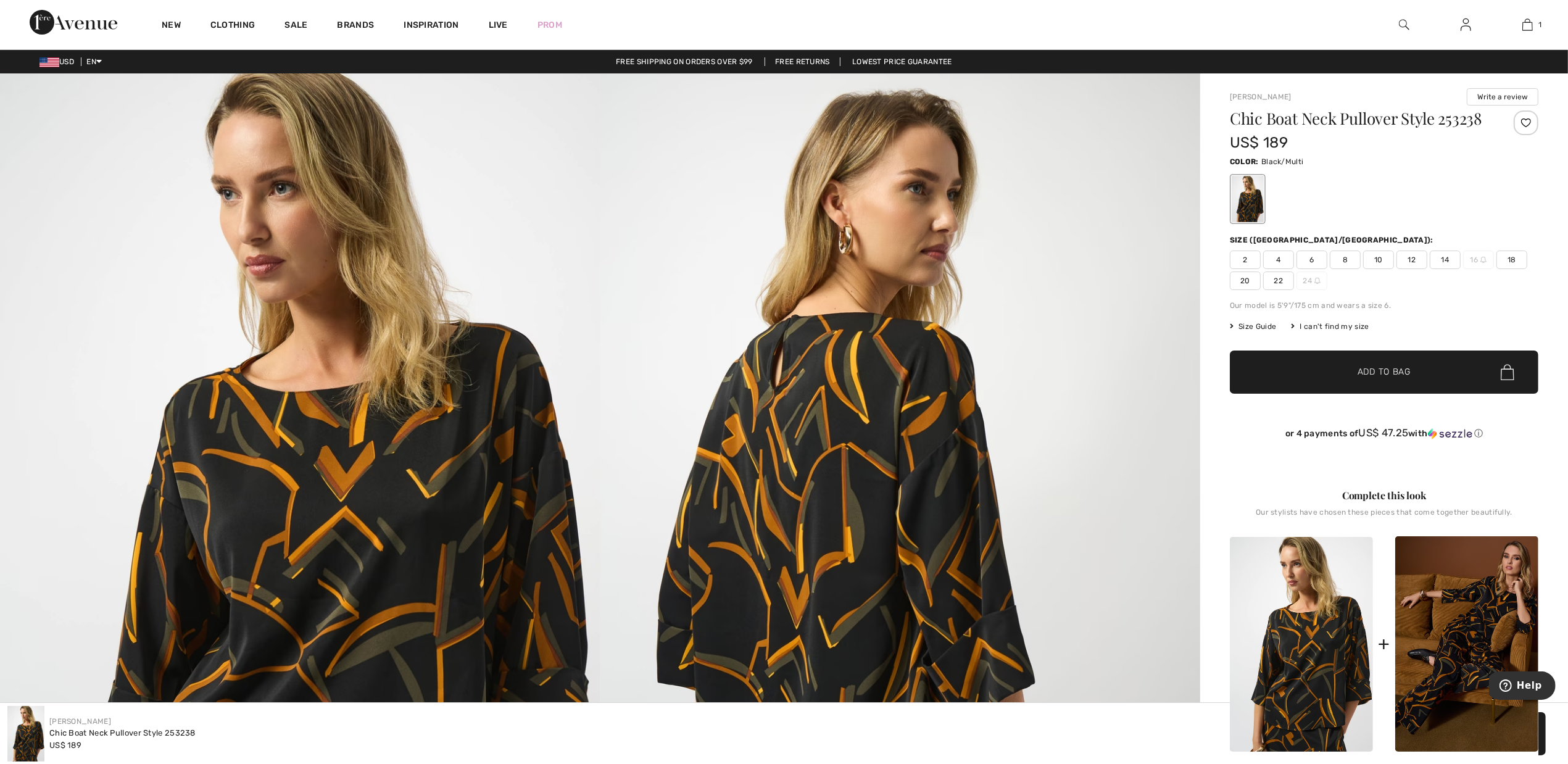
click at [1257, 325] on span "Size Guide" at bounding box center [1253, 326] width 46 height 11
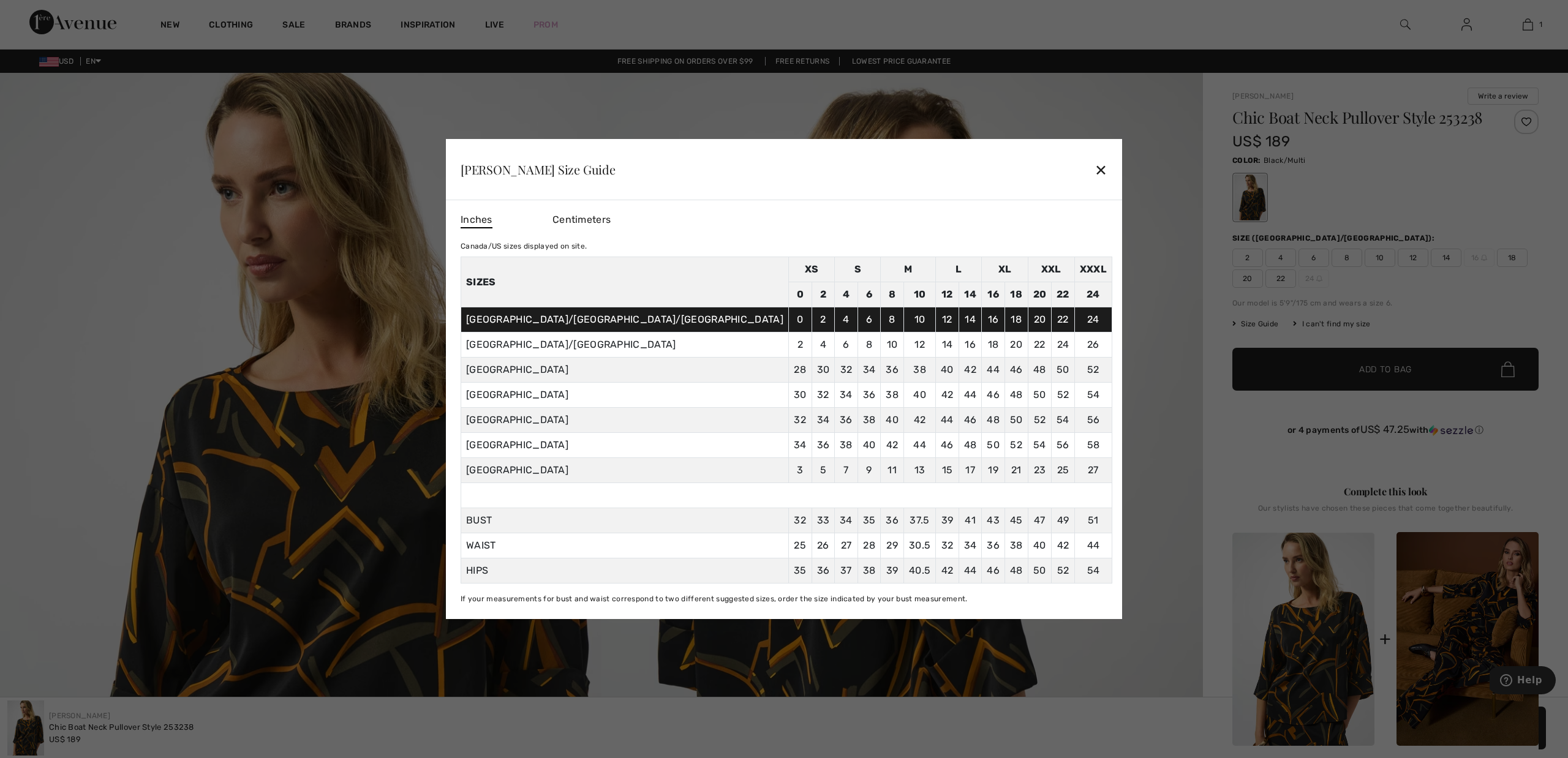
click at [1095, 169] on div "✕" at bounding box center [1101, 170] width 13 height 26
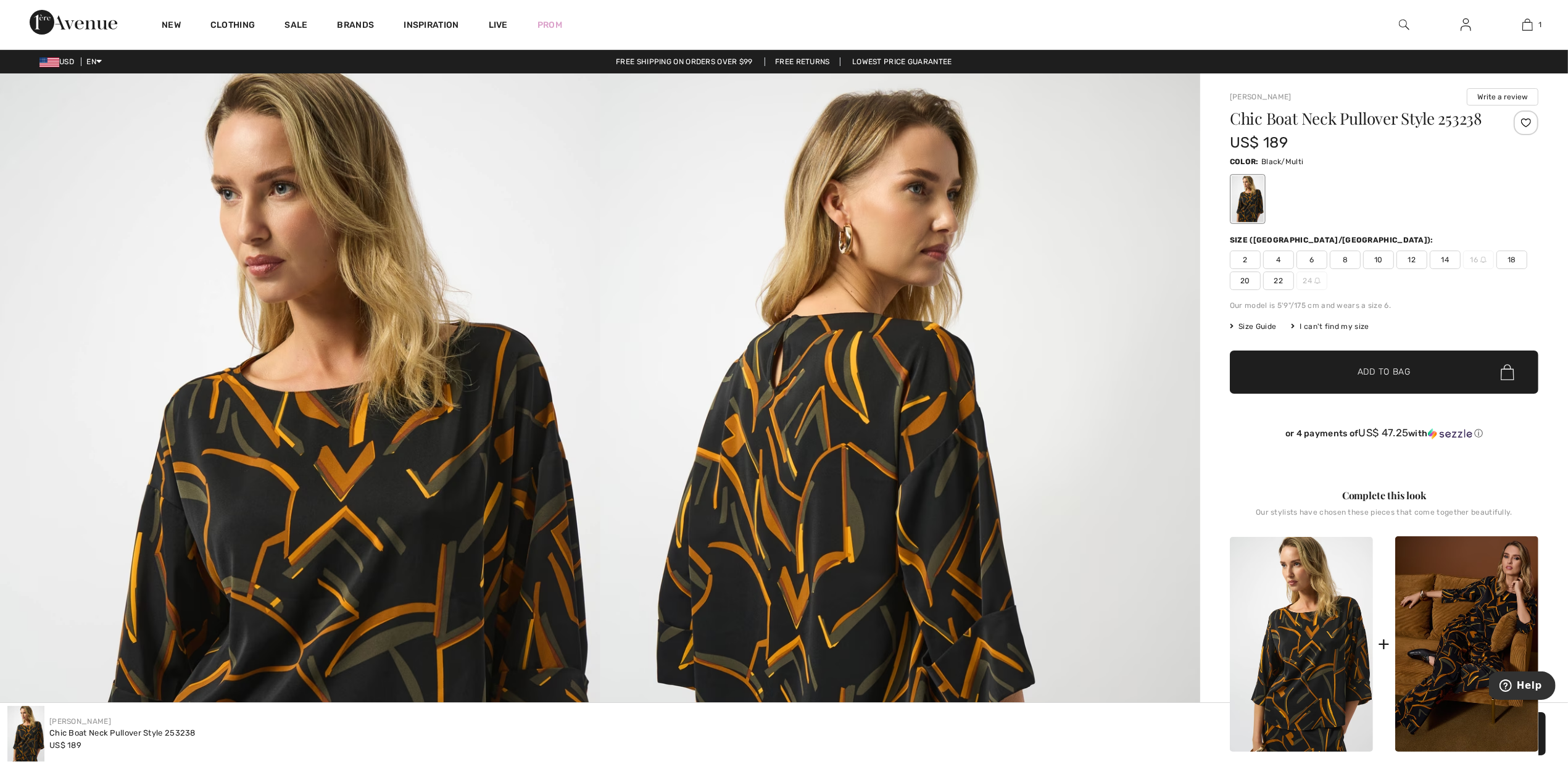
click at [1477, 259] on span "16" at bounding box center [1479, 260] width 31 height 19
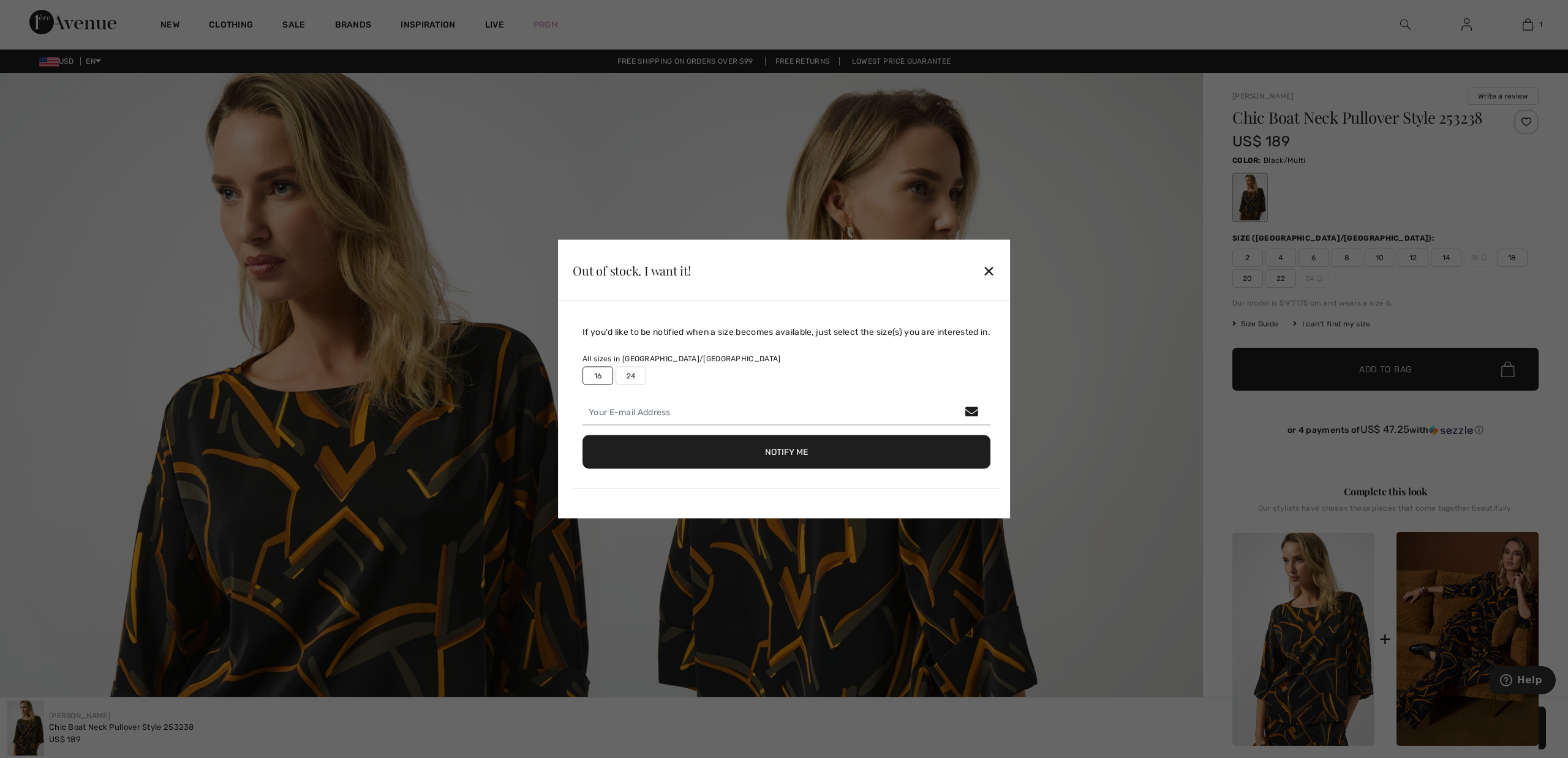
click at [988, 271] on div "✕" at bounding box center [988, 270] width 13 height 26
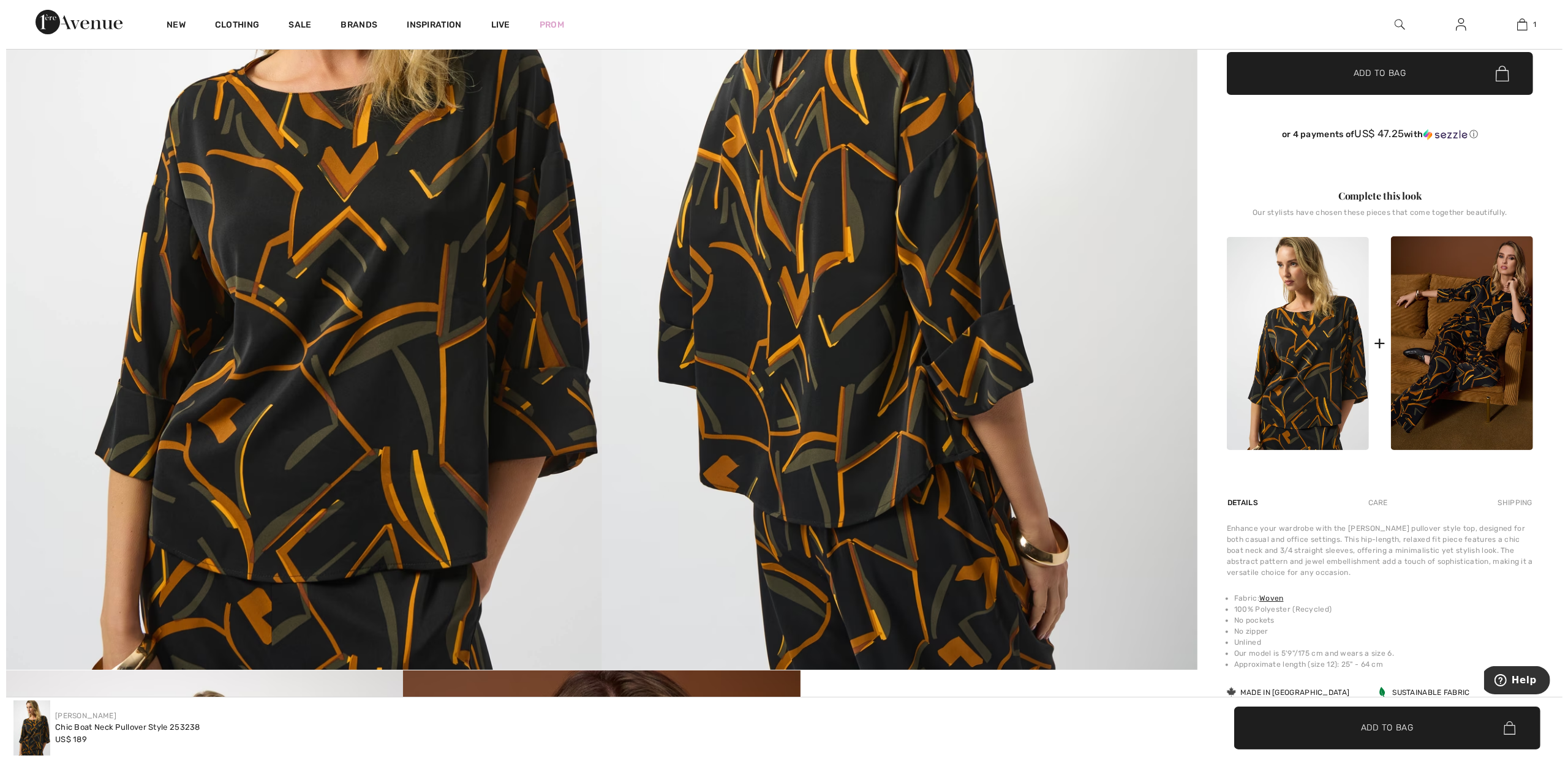
scroll to position [307, 0]
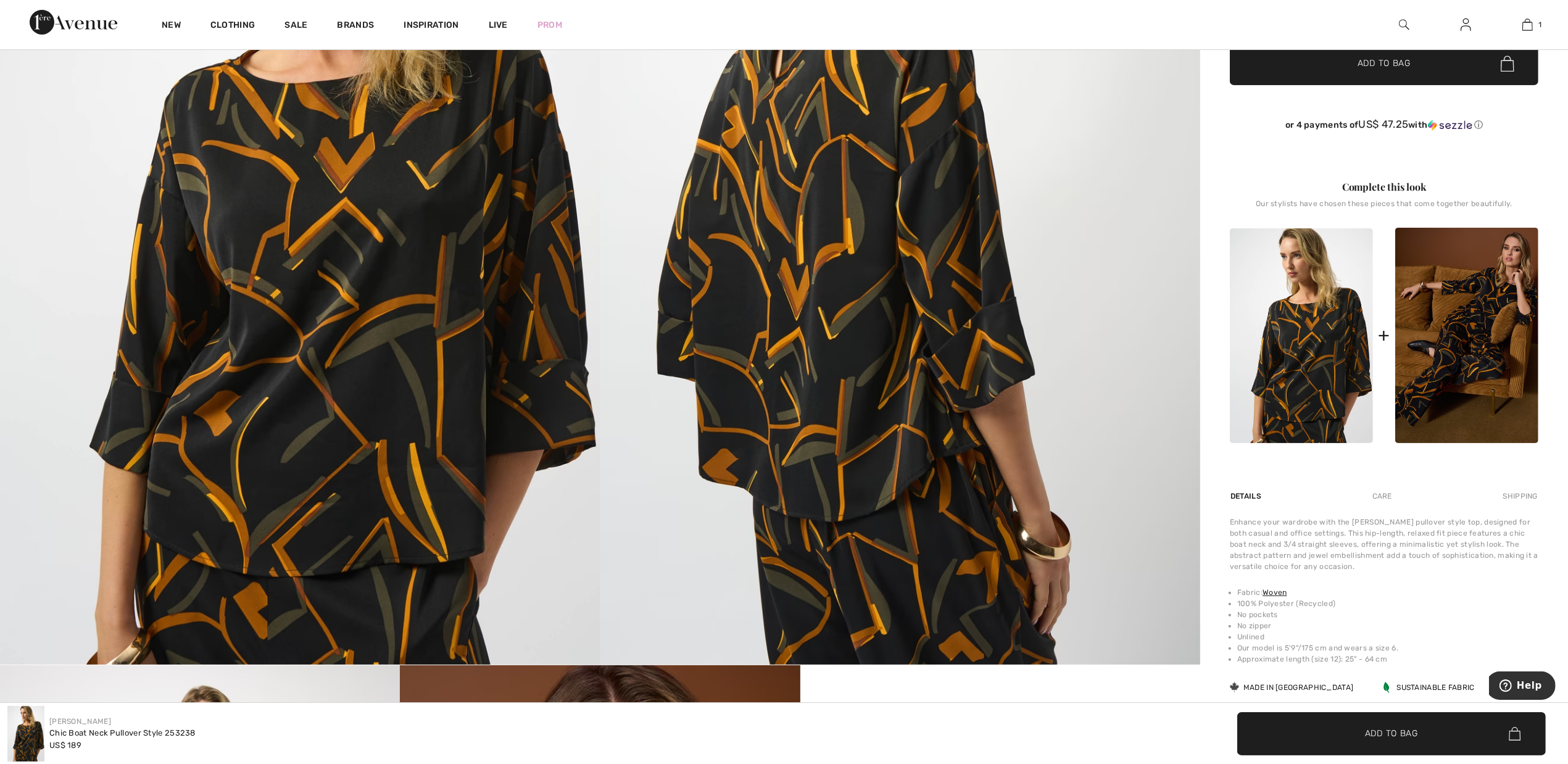
click at [989, 338] on img at bounding box center [901, 215] width 601 height 900
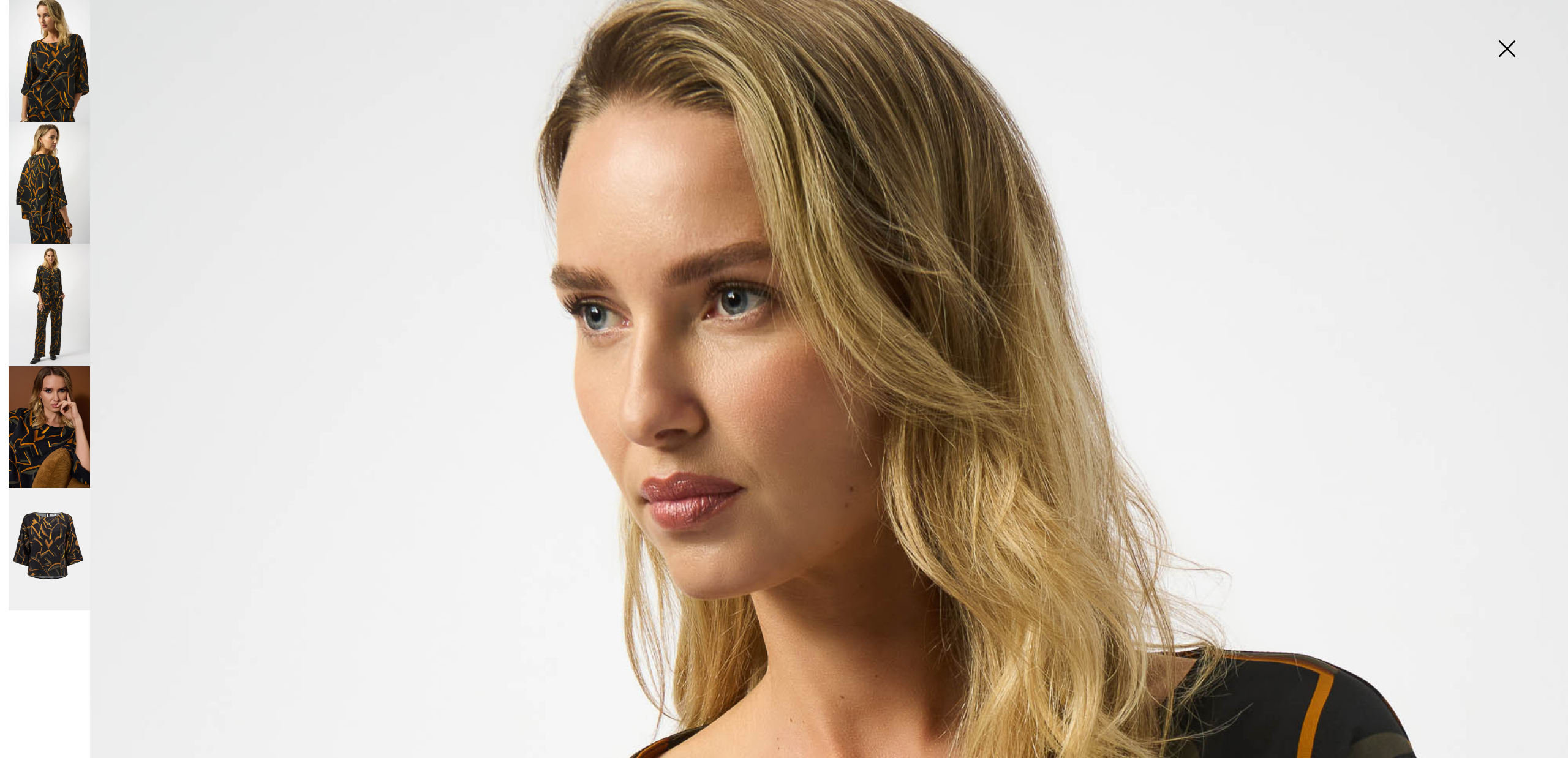
click at [41, 170] on img at bounding box center [50, 183] width 81 height 122
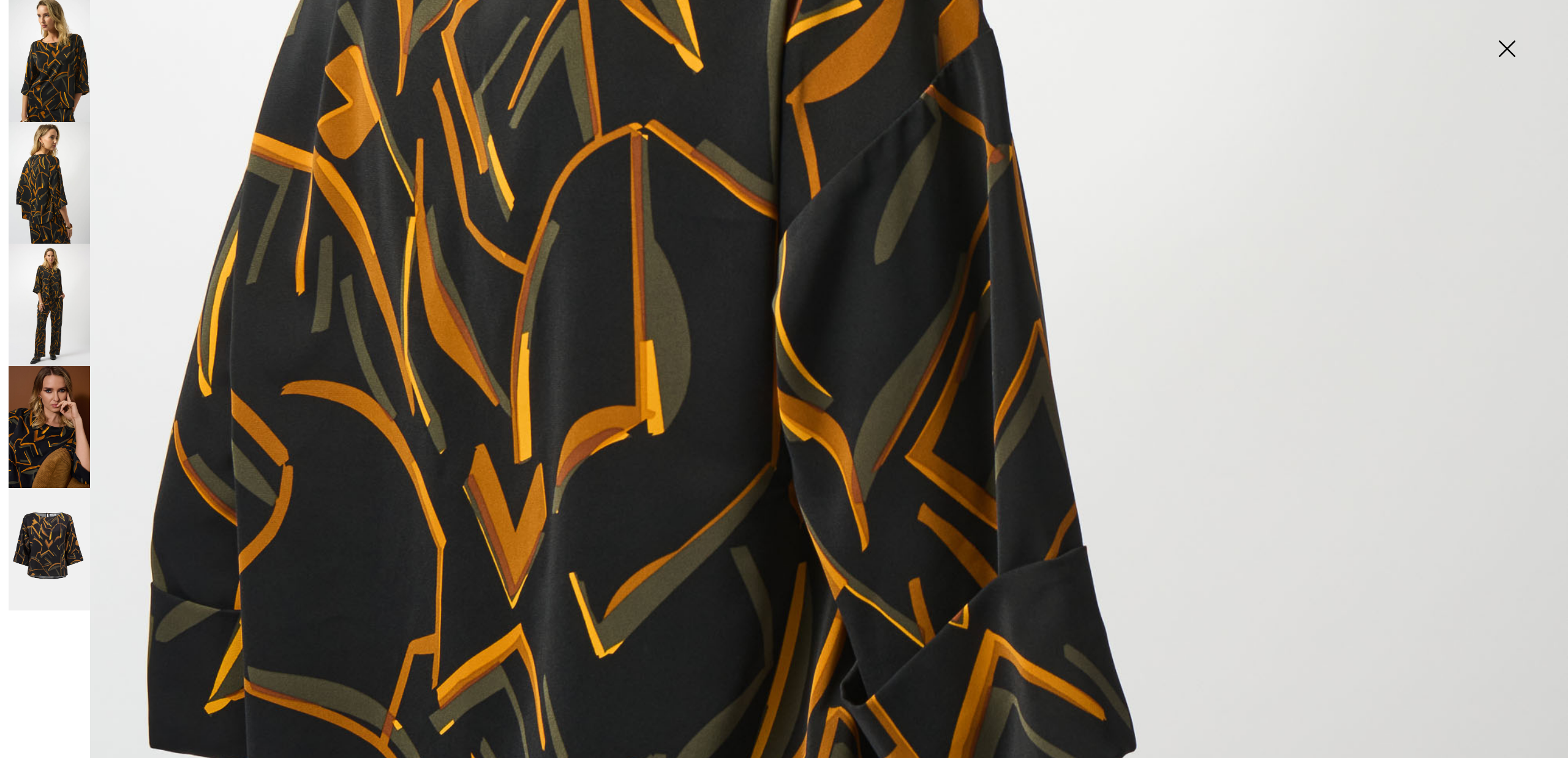
scroll to position [842, 0]
click at [59, 304] on img at bounding box center [50, 305] width 81 height 122
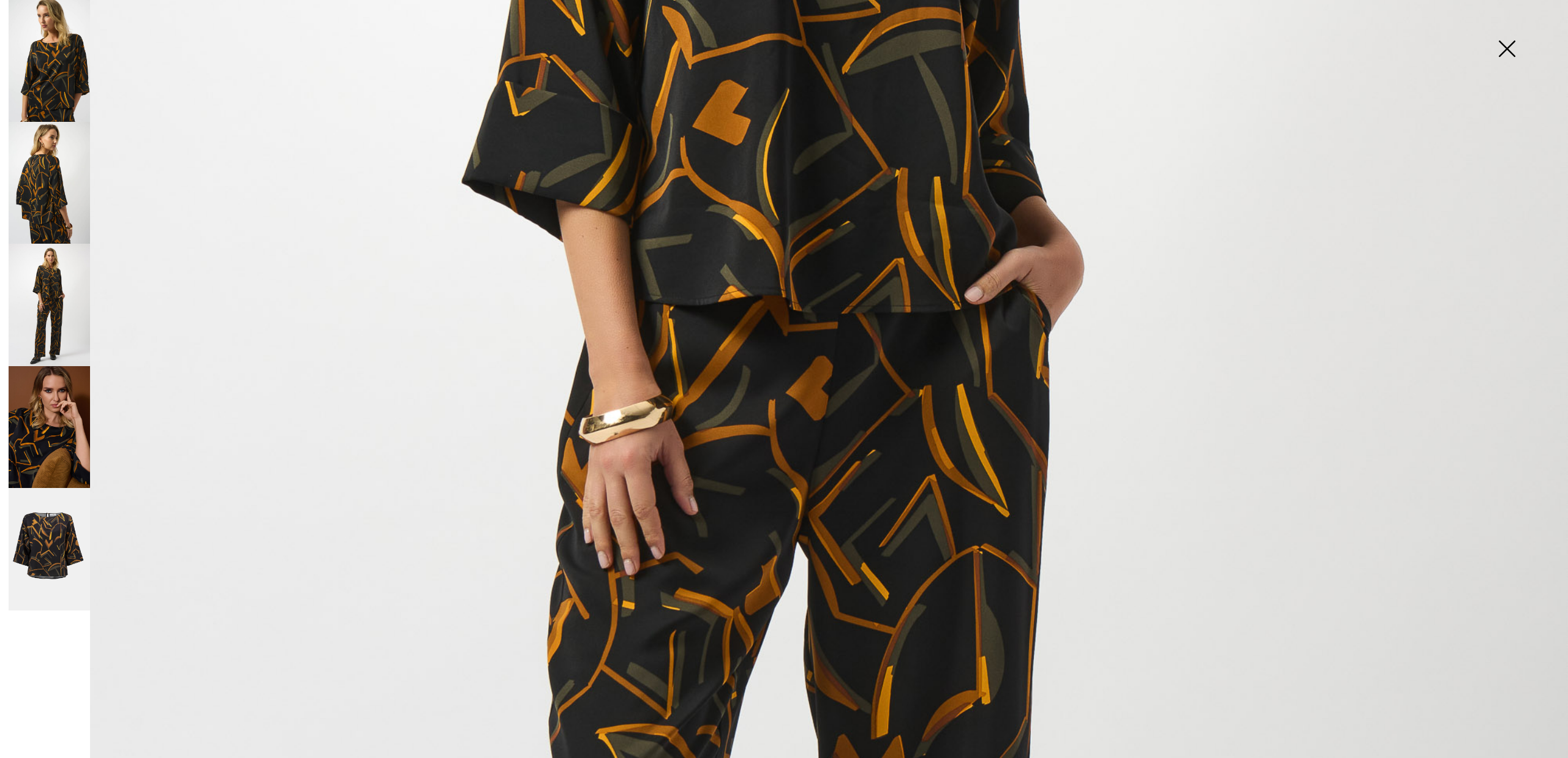
scroll to position [383, 0]
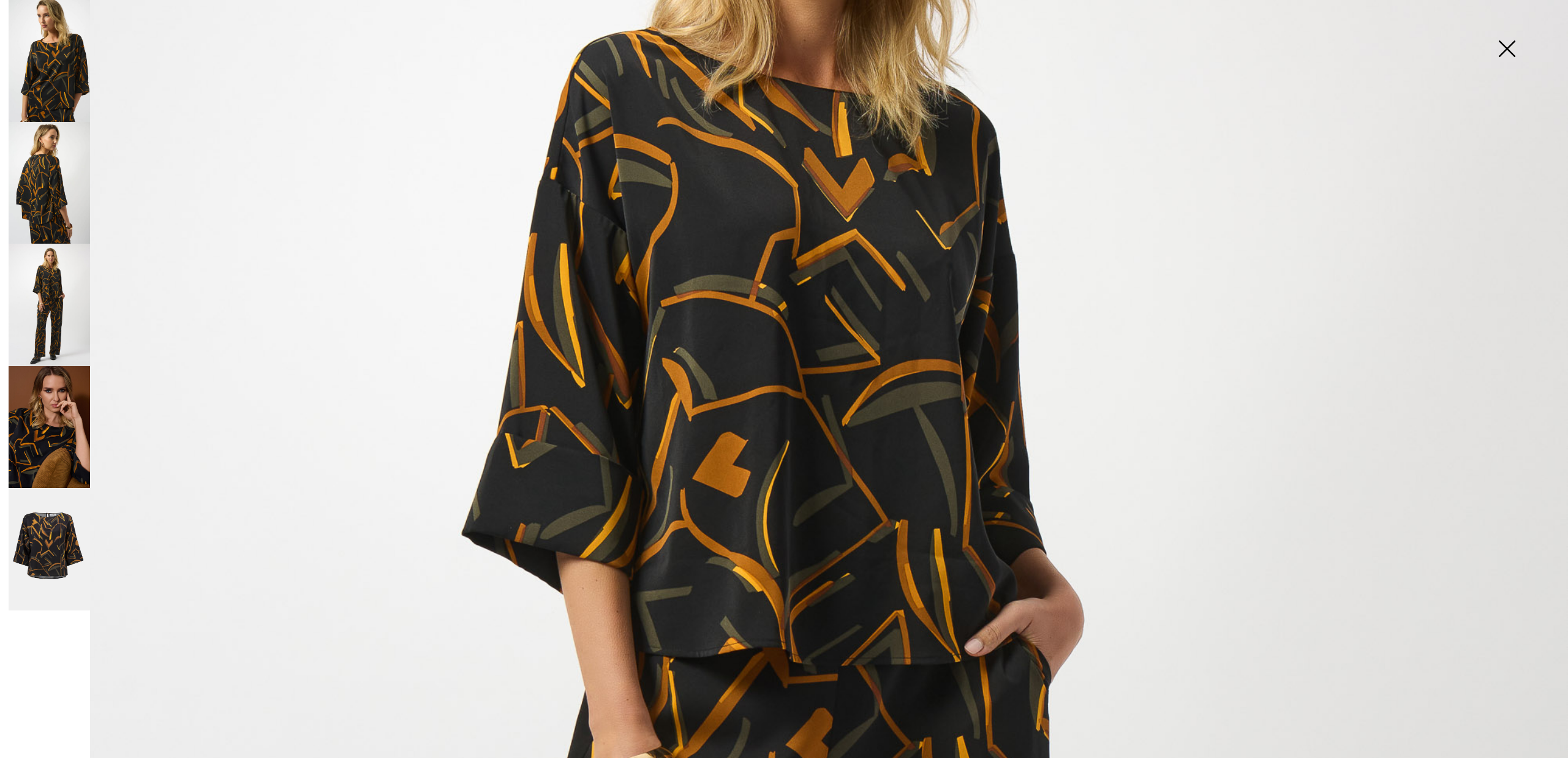
click at [60, 549] on img at bounding box center [50, 549] width 81 height 122
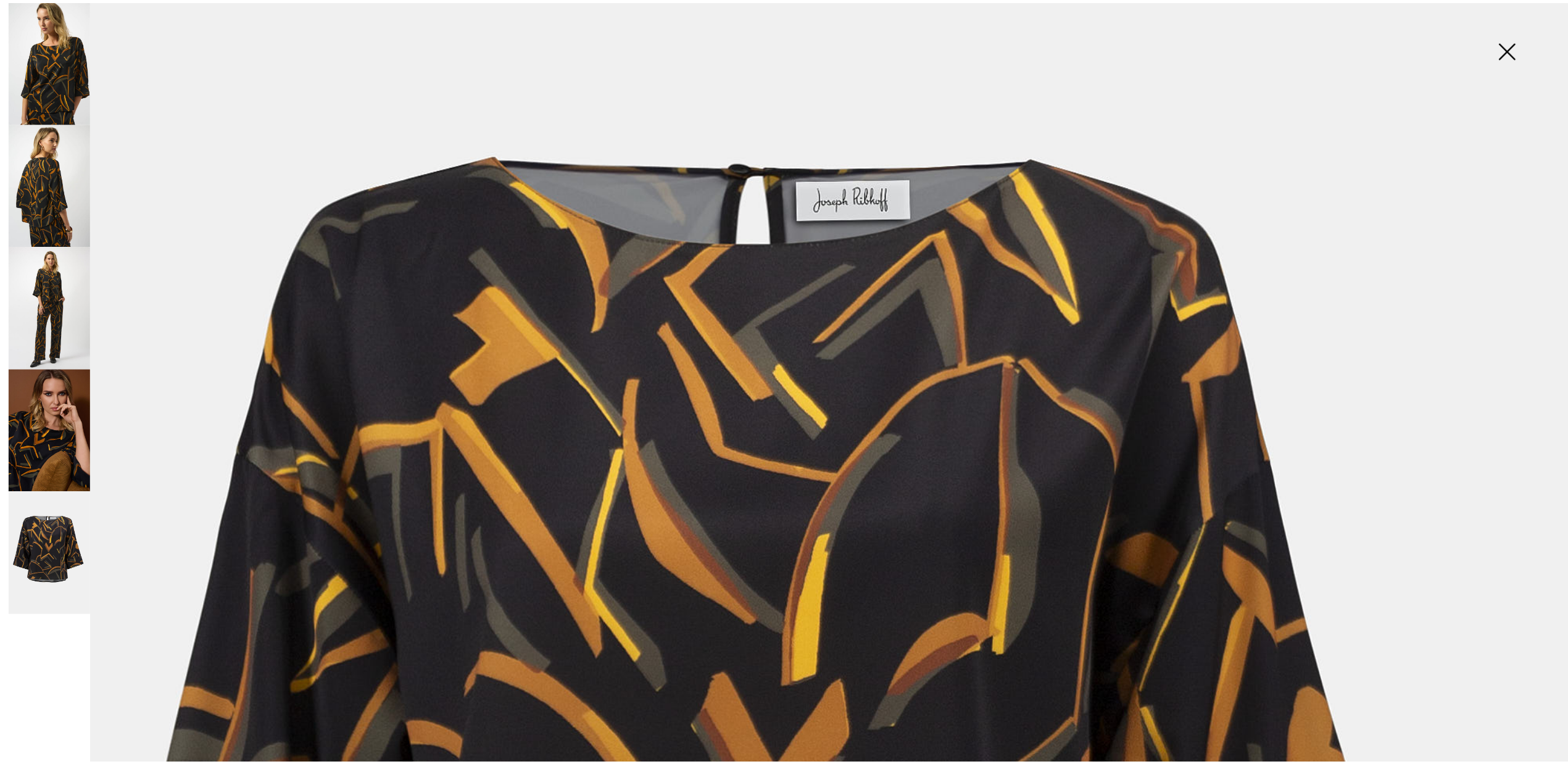
scroll to position [309, 0]
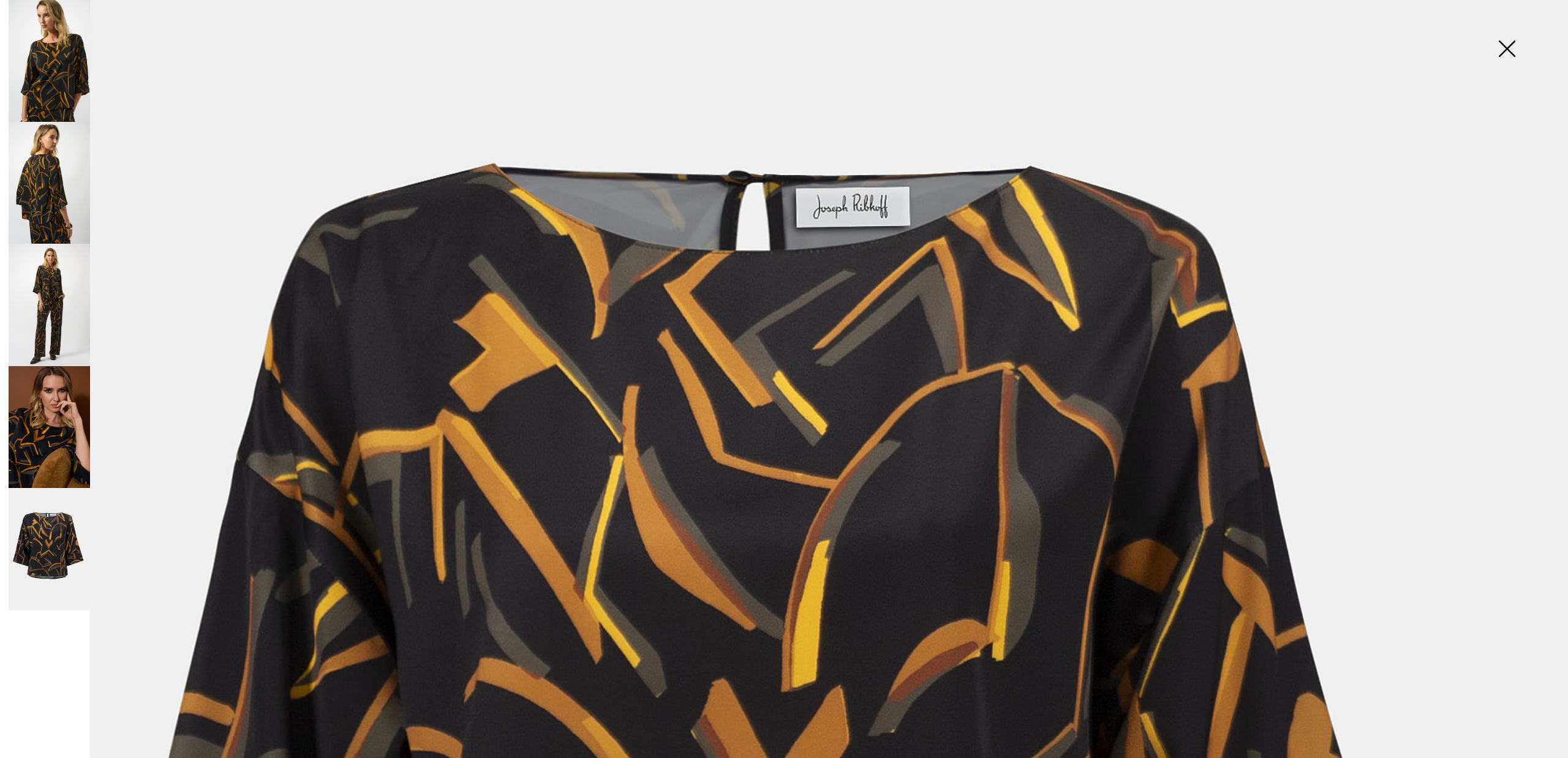
click at [29, 23] on img at bounding box center [50, 61] width 81 height 122
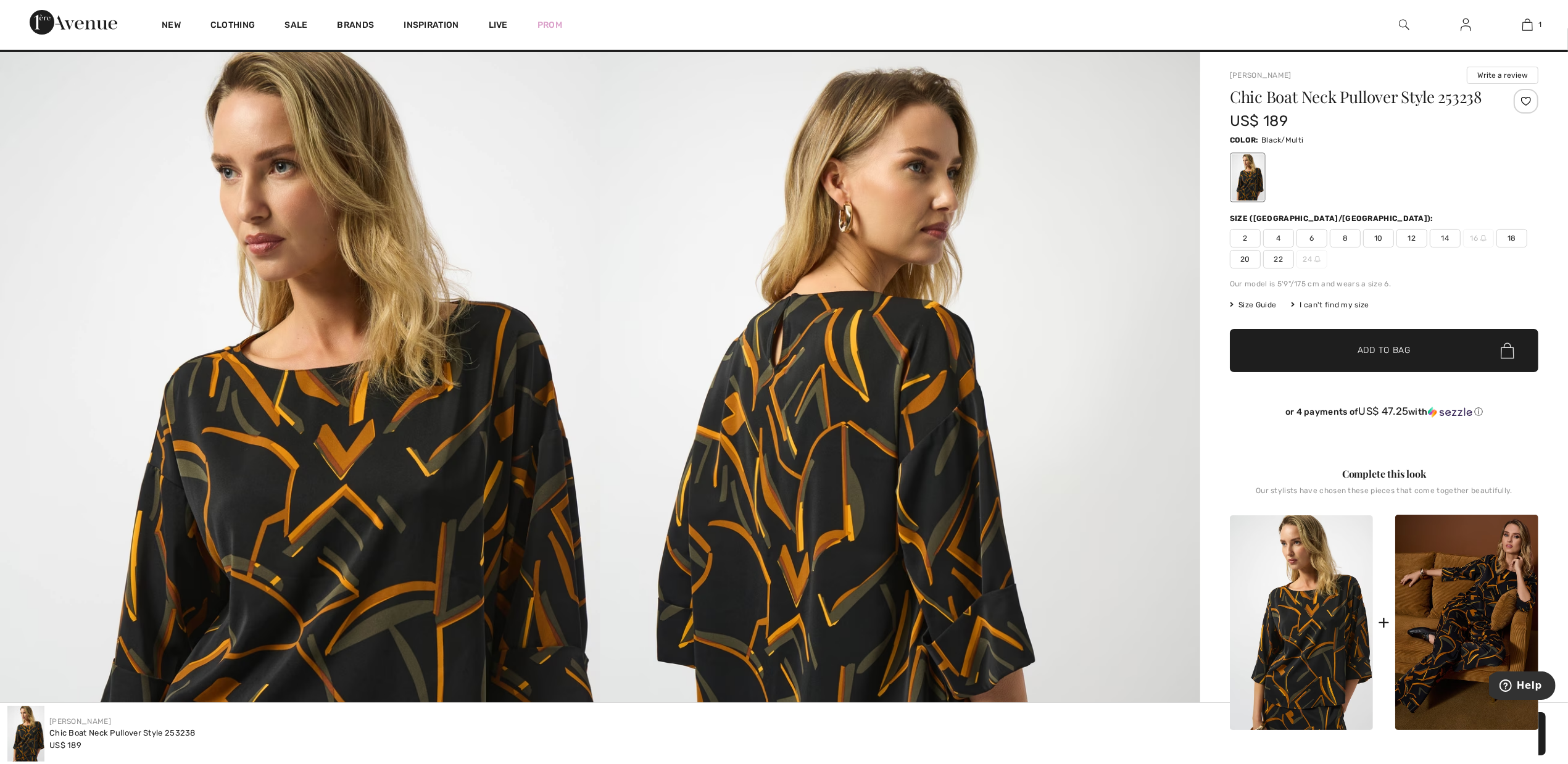
scroll to position [0, 0]
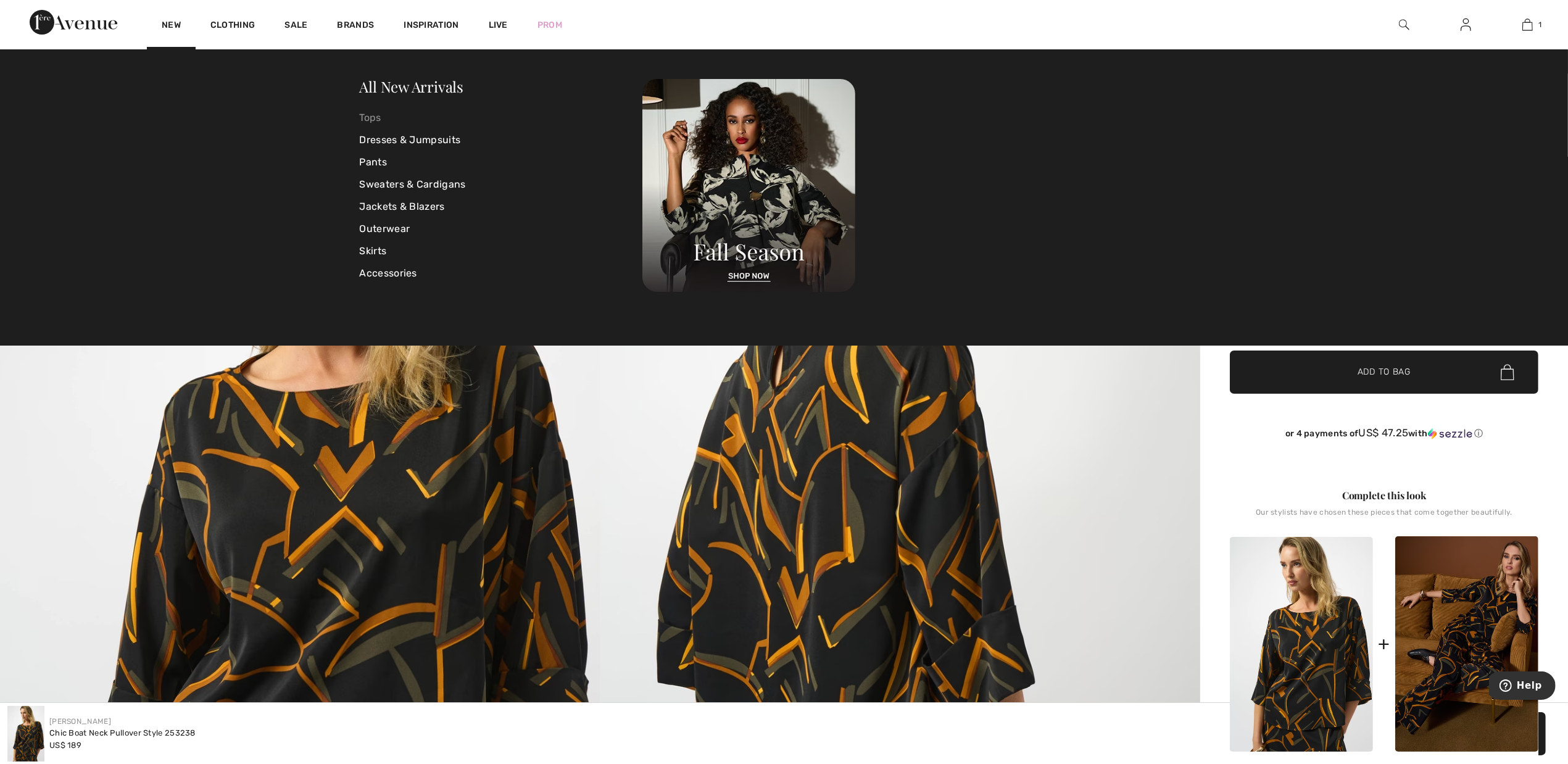
click at [370, 110] on link "Tops" at bounding box center [501, 118] width 283 height 22
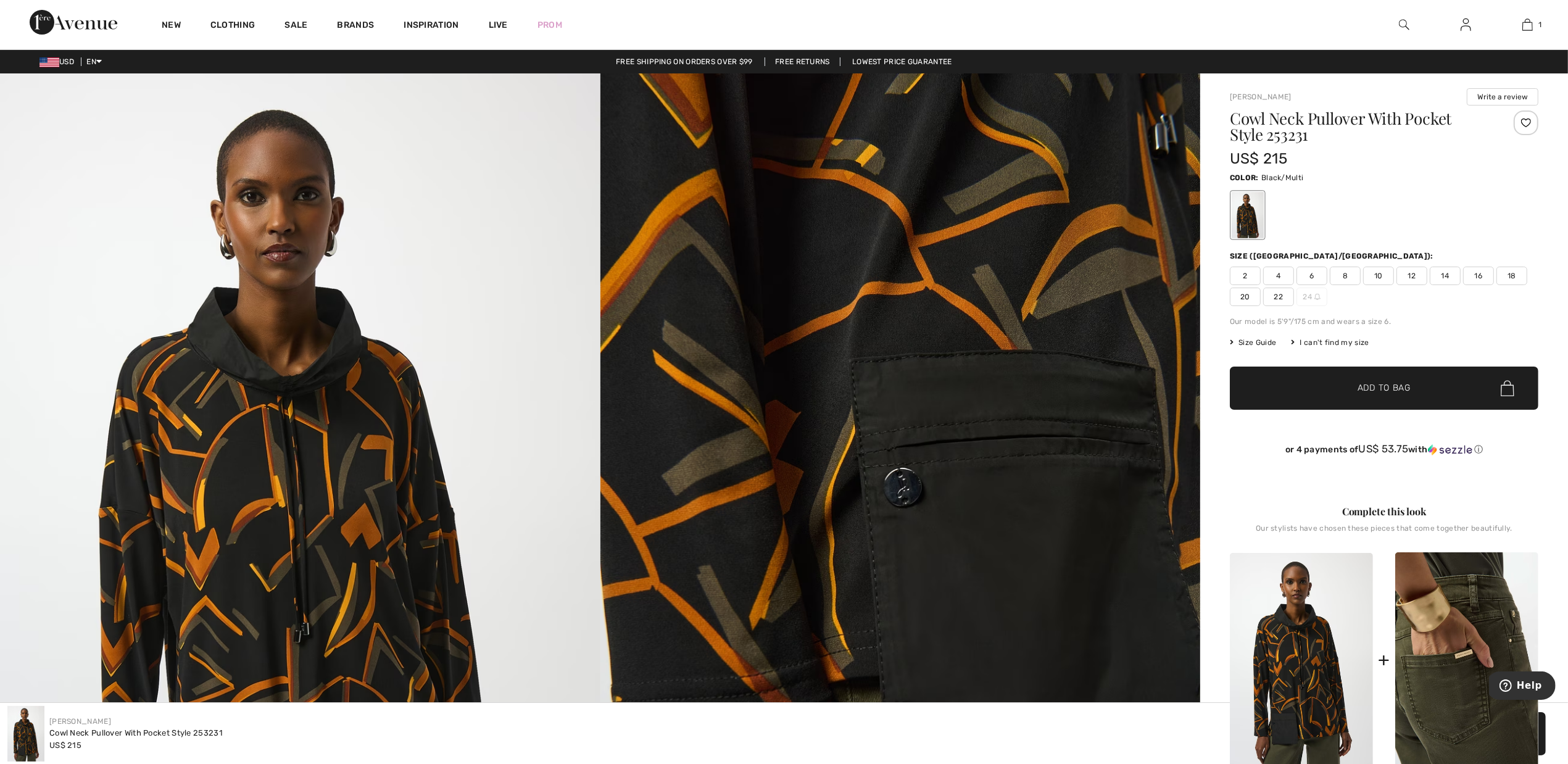
click at [1468, 610] on img at bounding box center [1467, 659] width 143 height 215
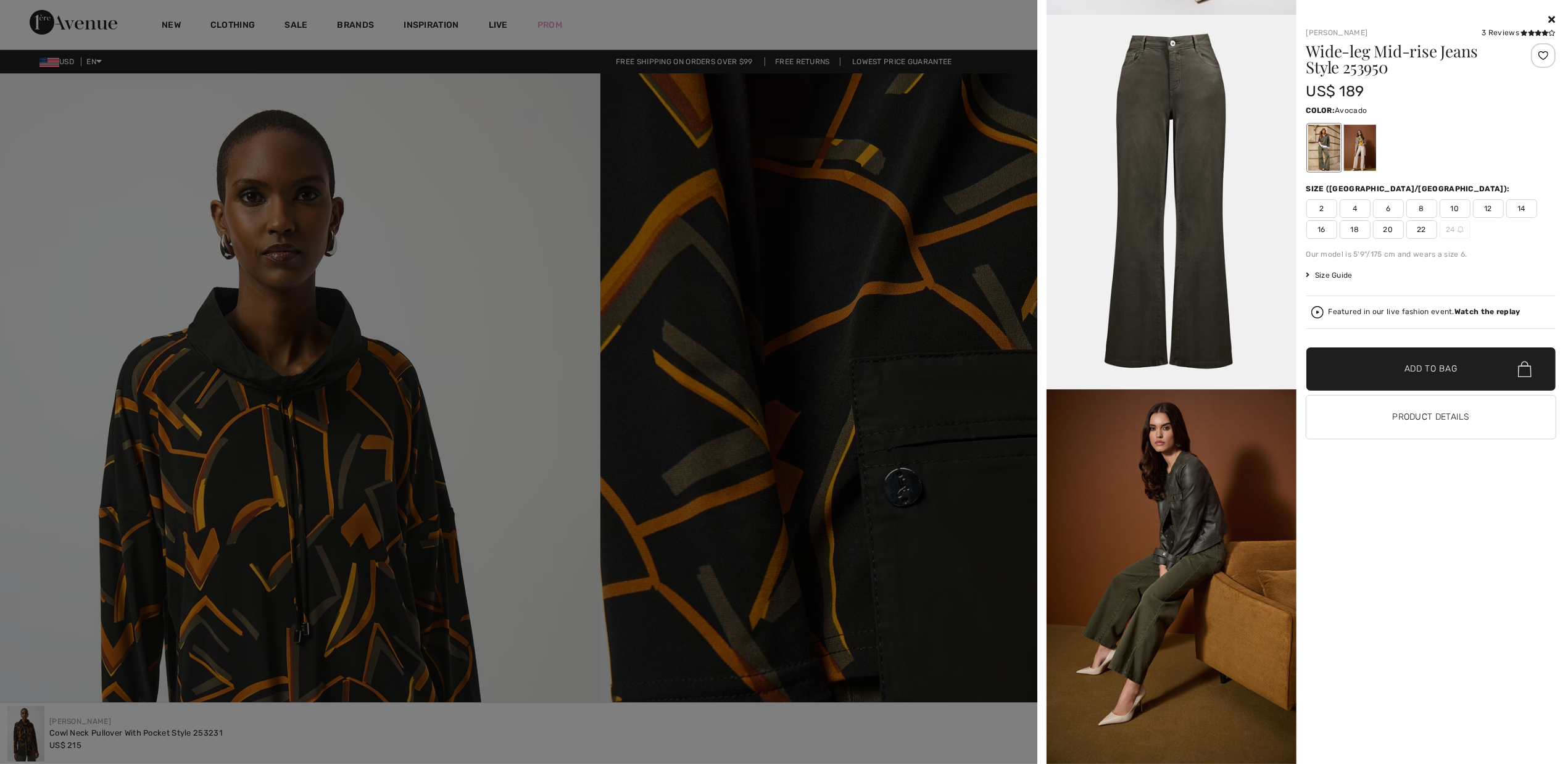
scroll to position [2260, 0]
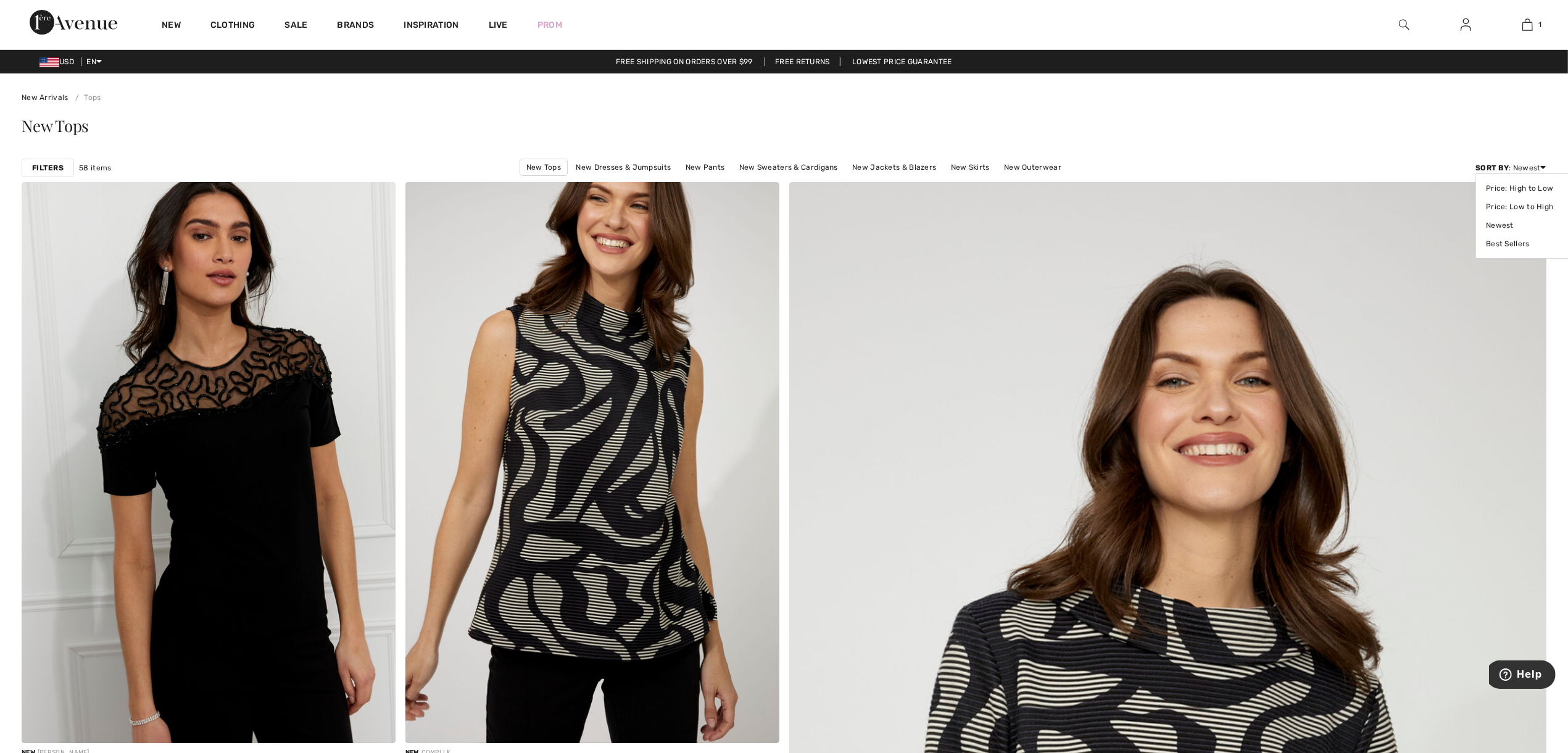
click at [1541, 167] on icon at bounding box center [1544, 167] width 6 height 9
click at [1535, 206] on link "Price: Low to High" at bounding box center [1525, 207] width 78 height 19
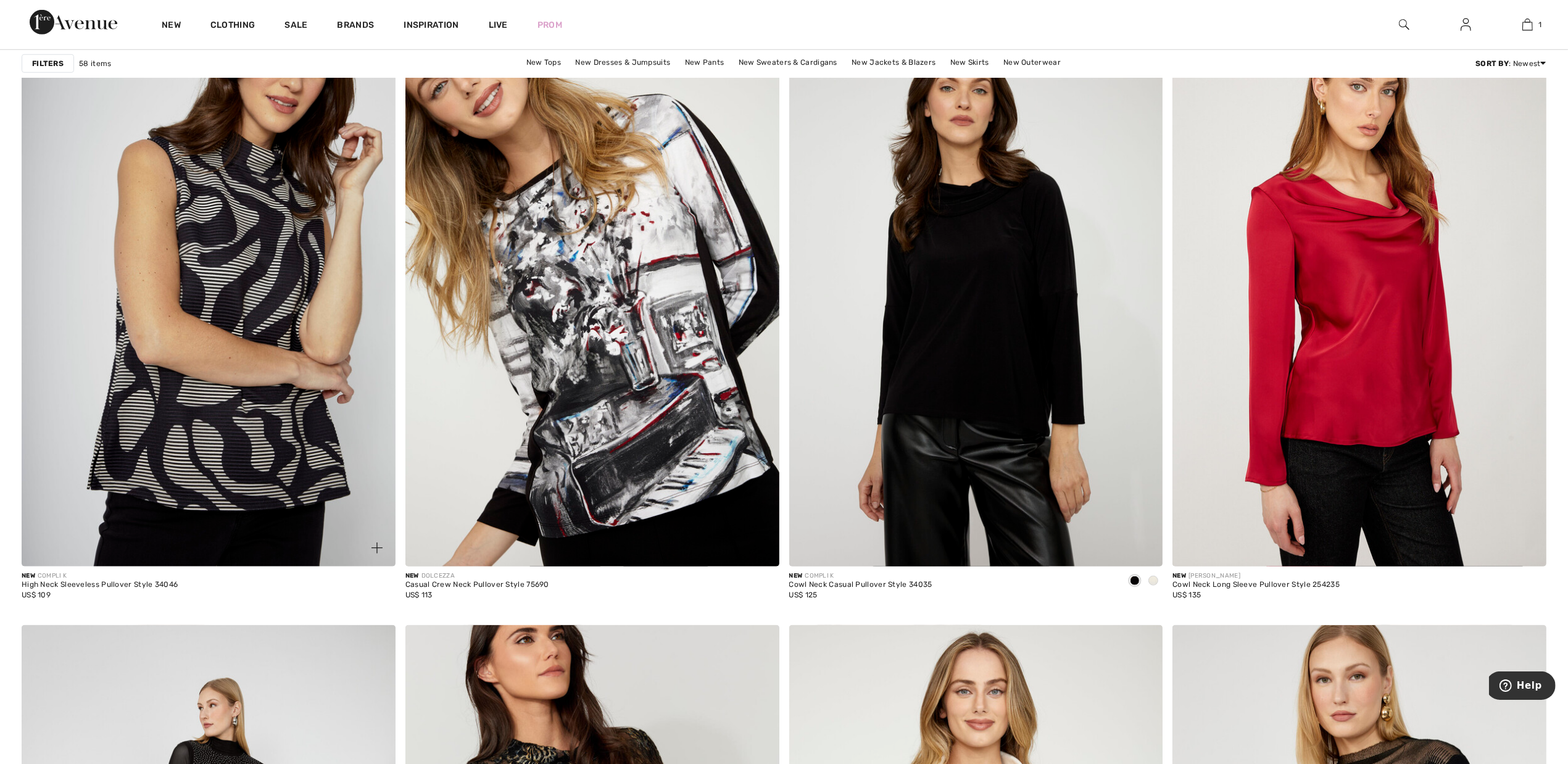
scroll to position [926, 0]
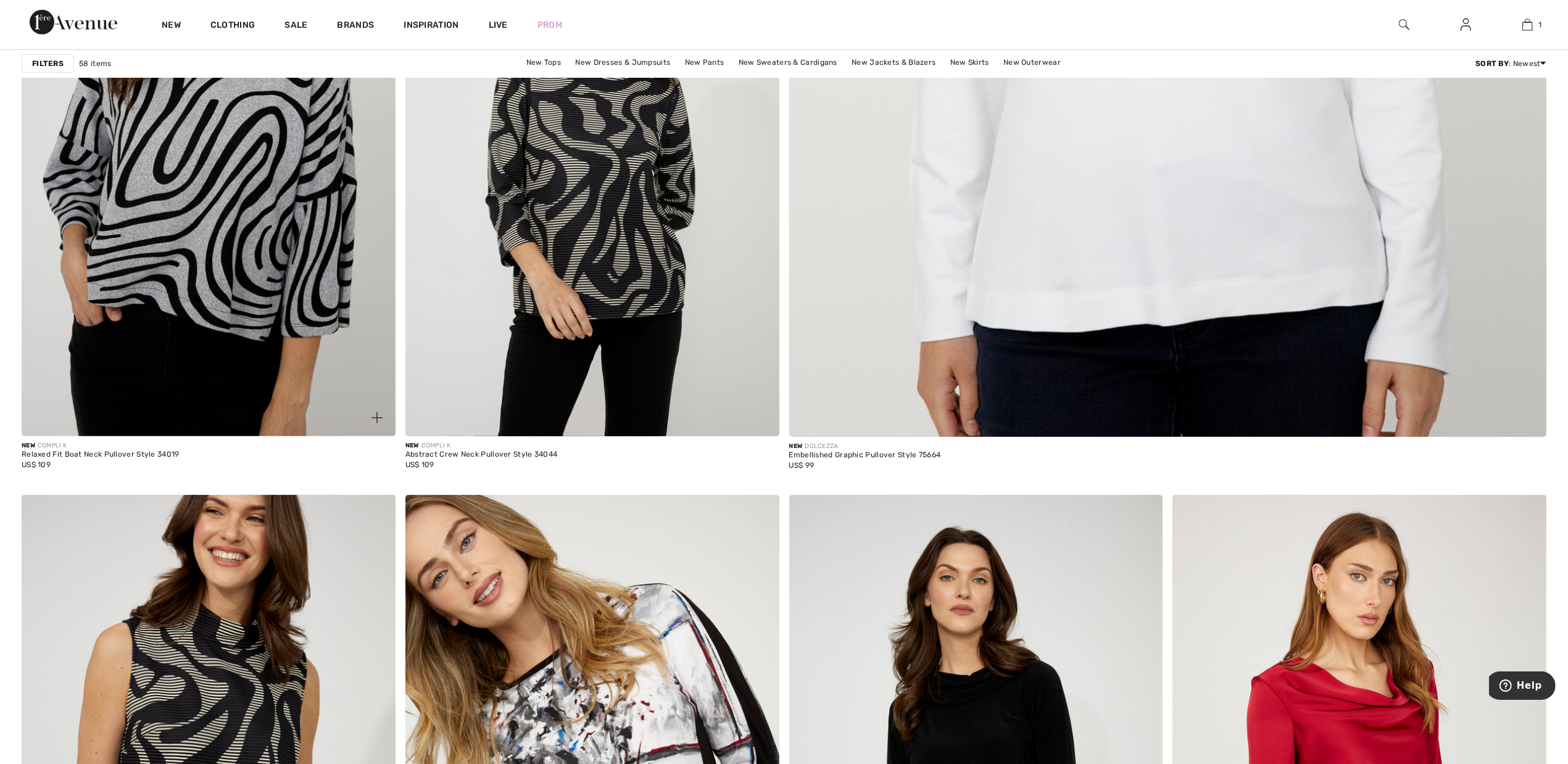
click at [187, 221] on img at bounding box center [209, 156] width 374 height 561
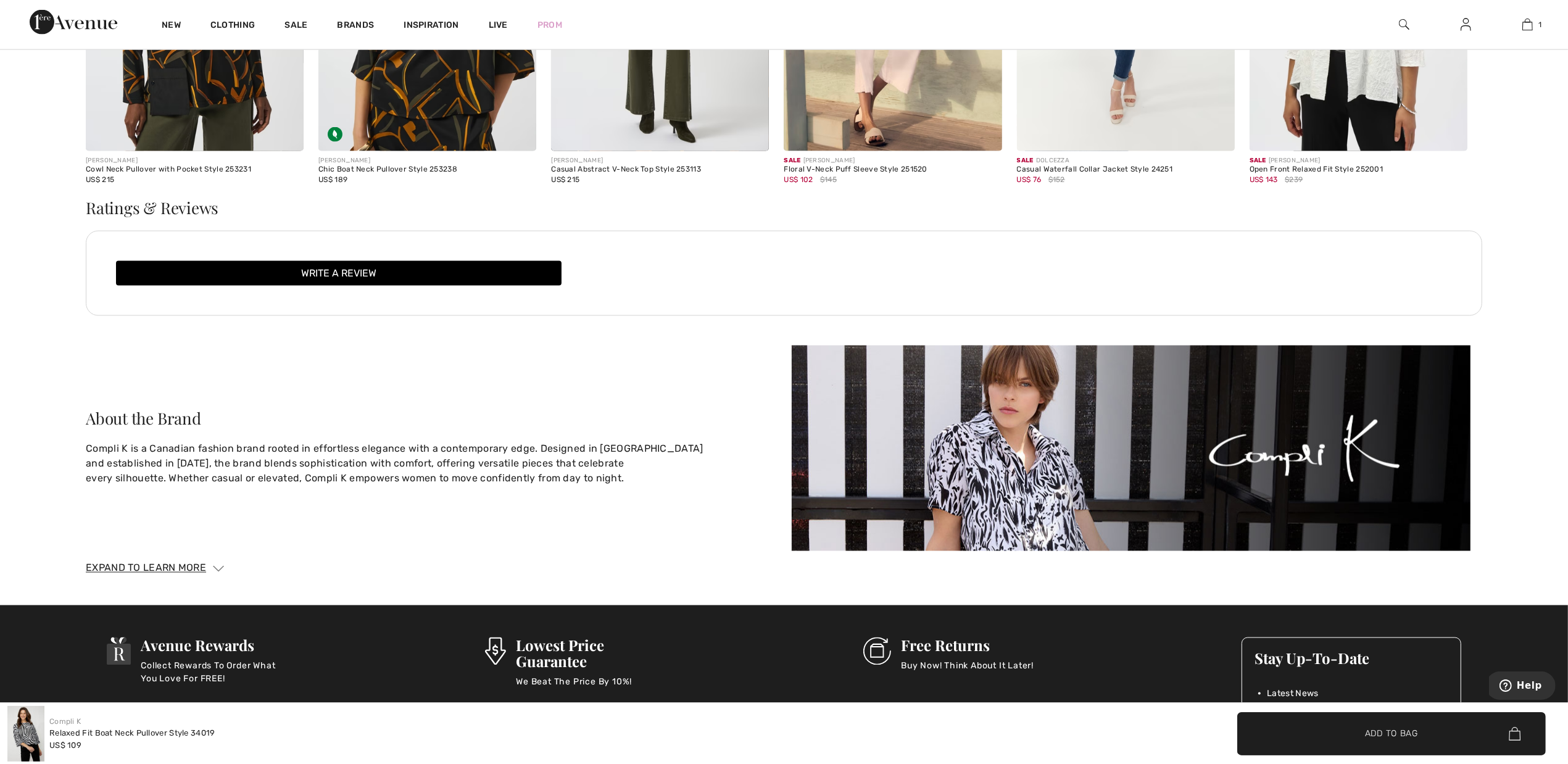
scroll to position [2623, 0]
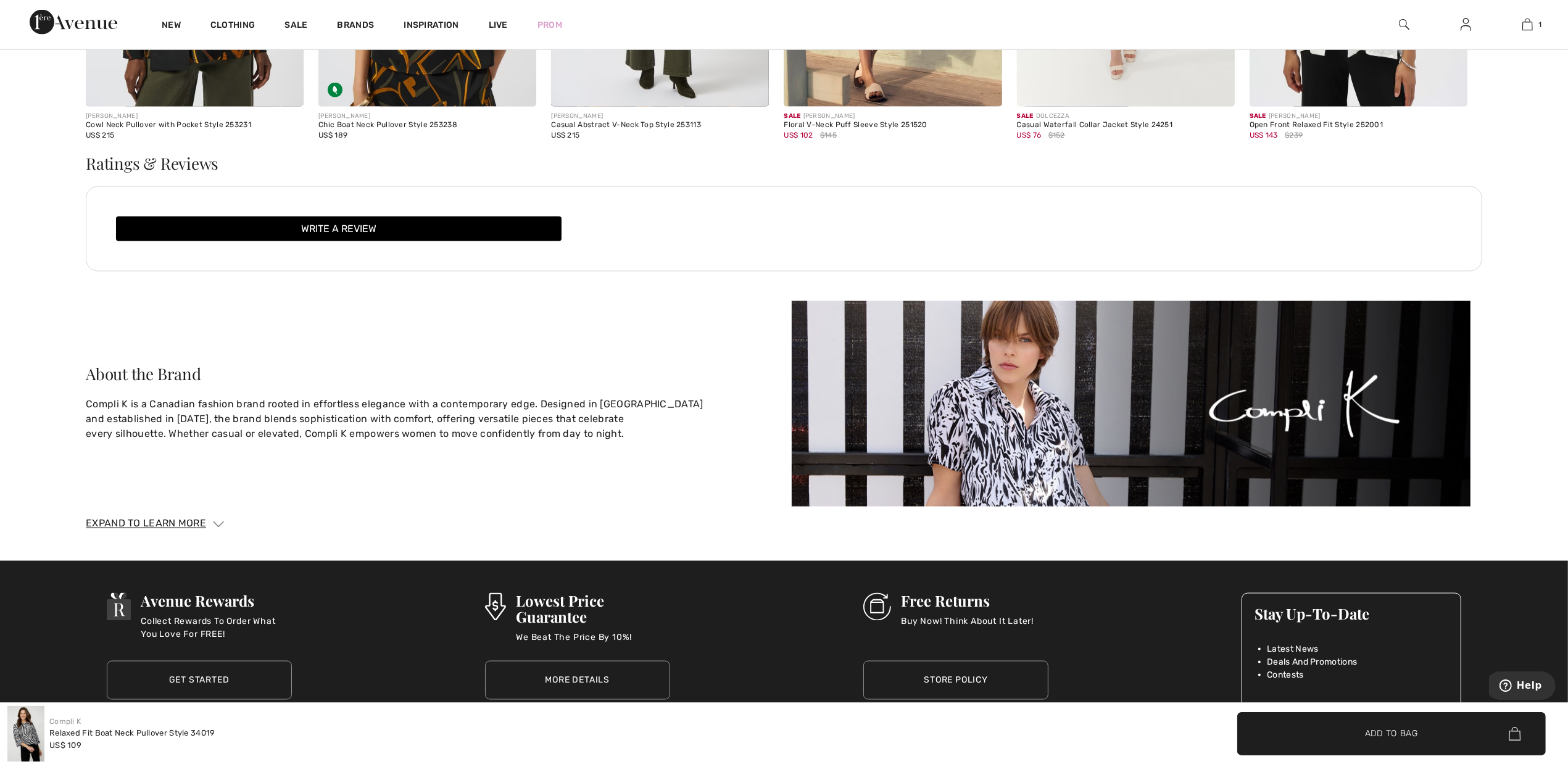
click at [218, 523] on img at bounding box center [218, 525] width 11 height 6
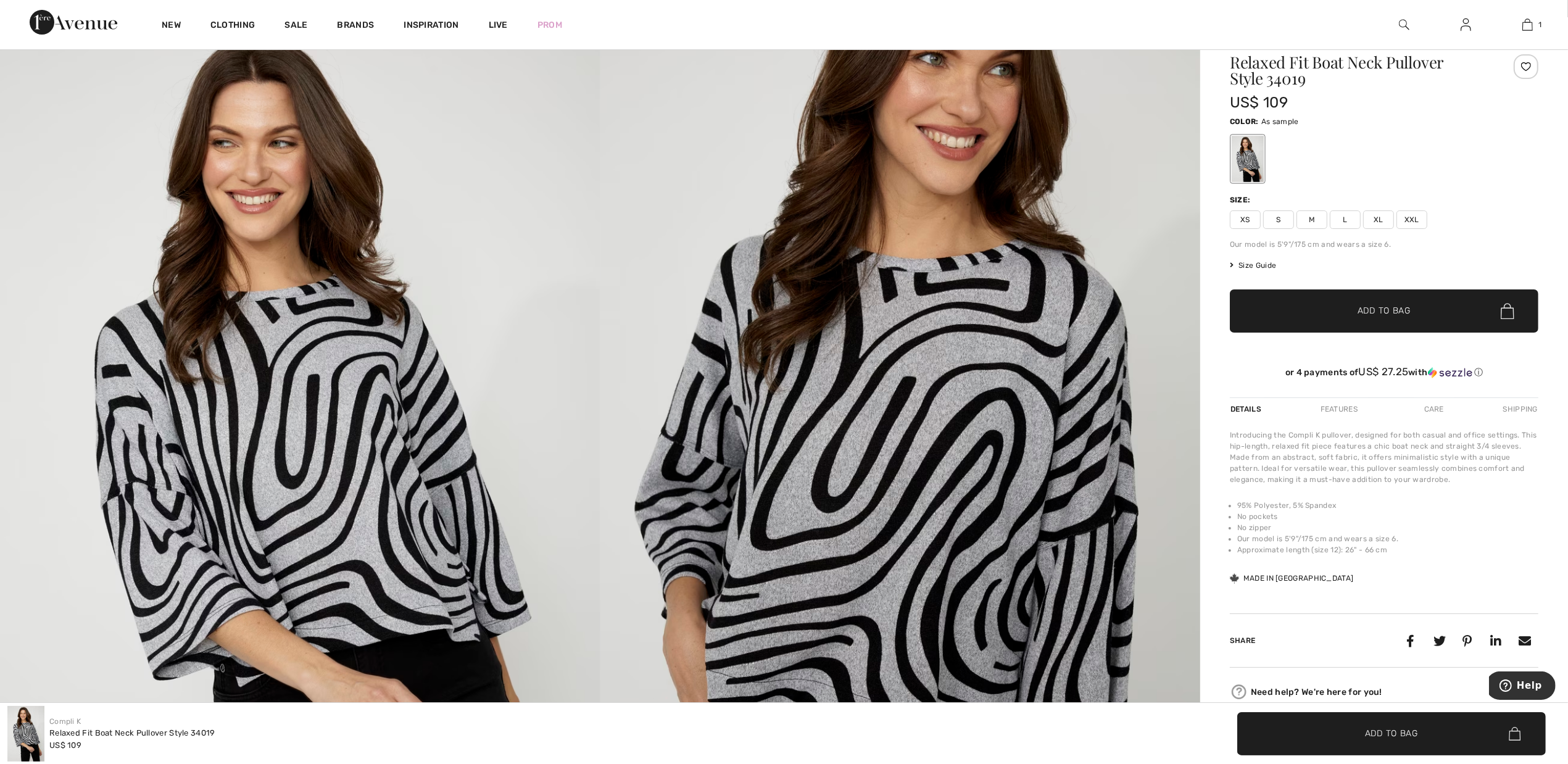
scroll to position [0, 0]
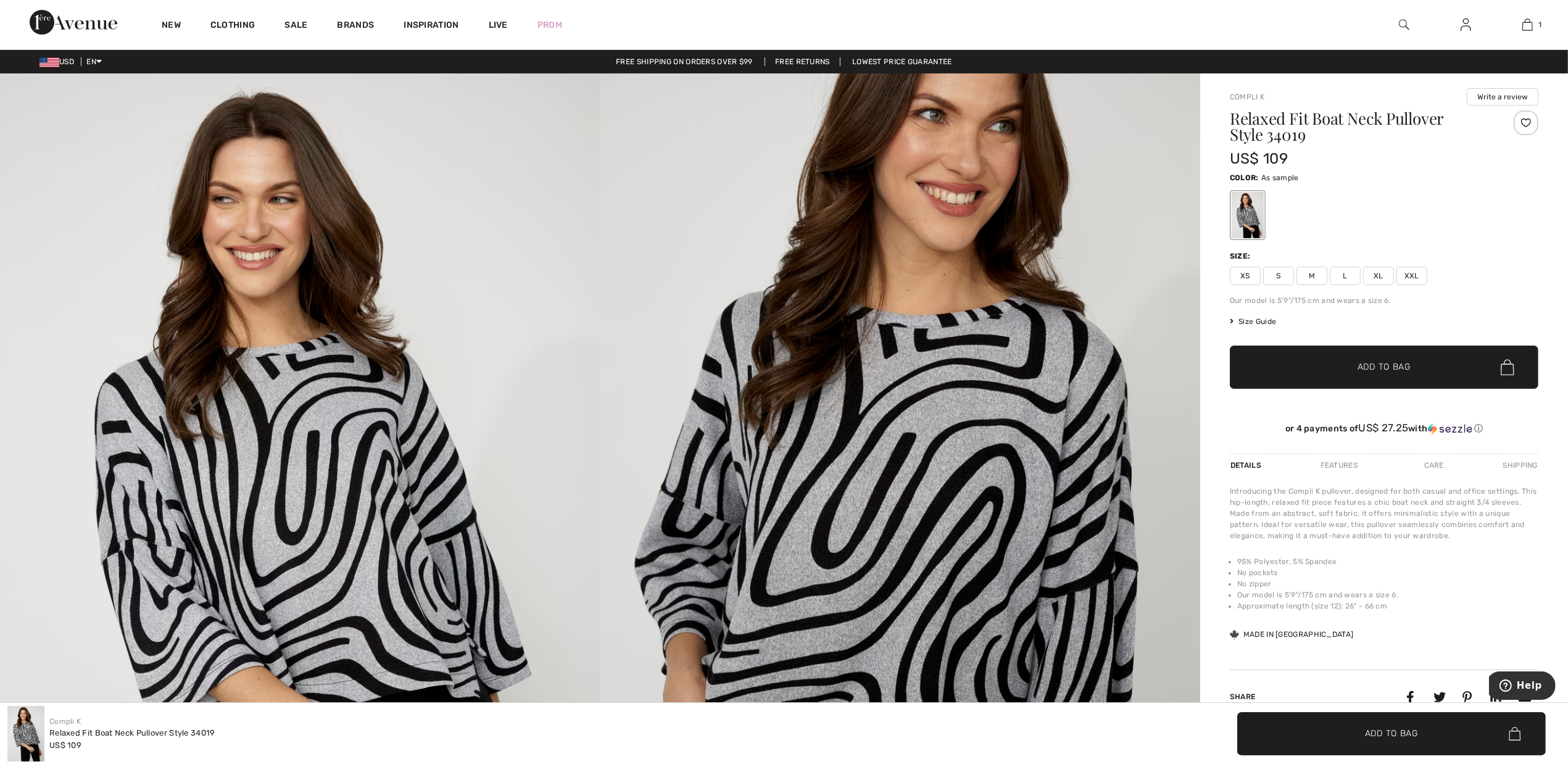
click at [1254, 321] on span "Size Guide" at bounding box center [1253, 321] width 46 height 11
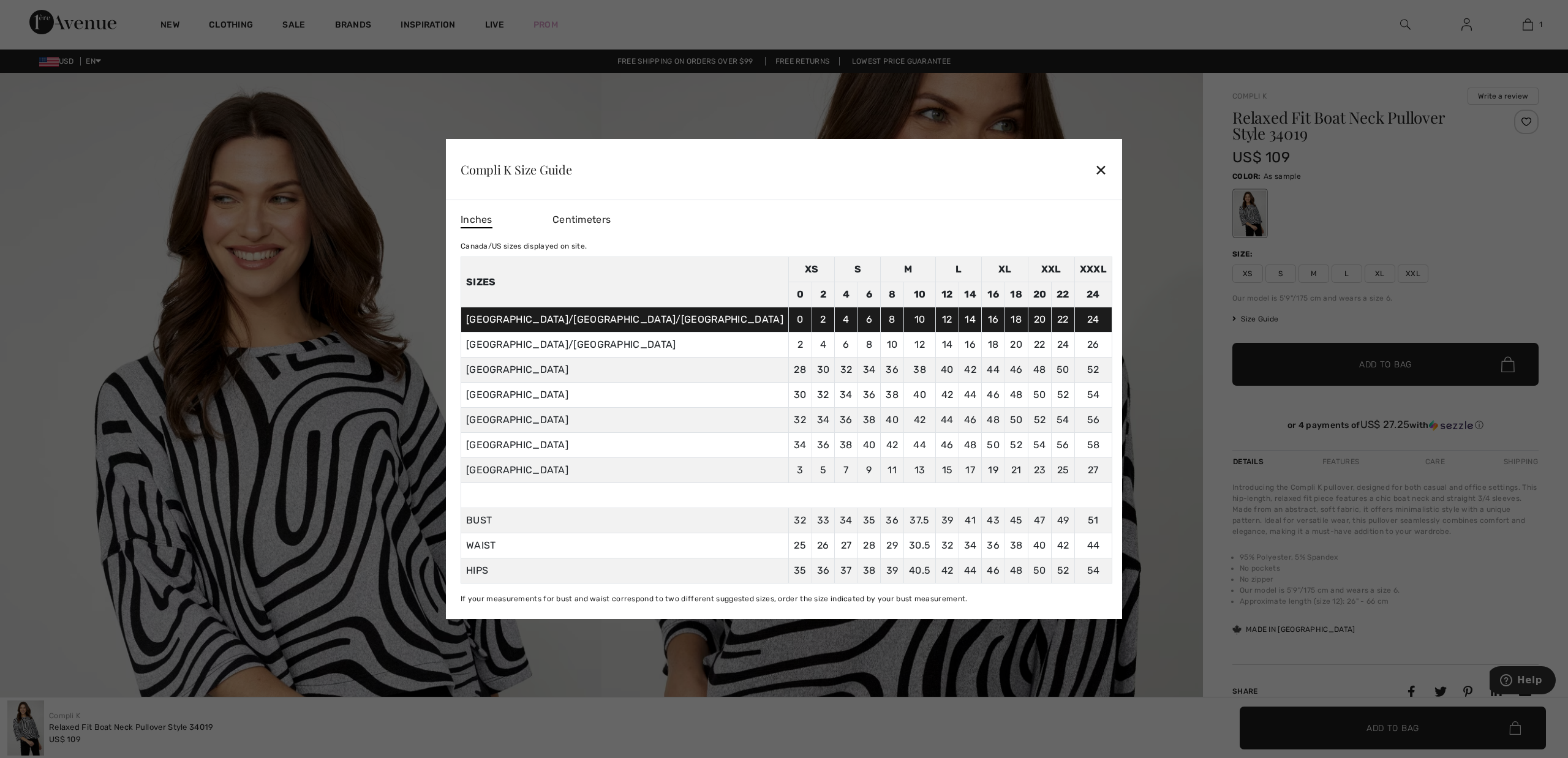
click at [1095, 166] on div "✕" at bounding box center [1101, 170] width 13 height 26
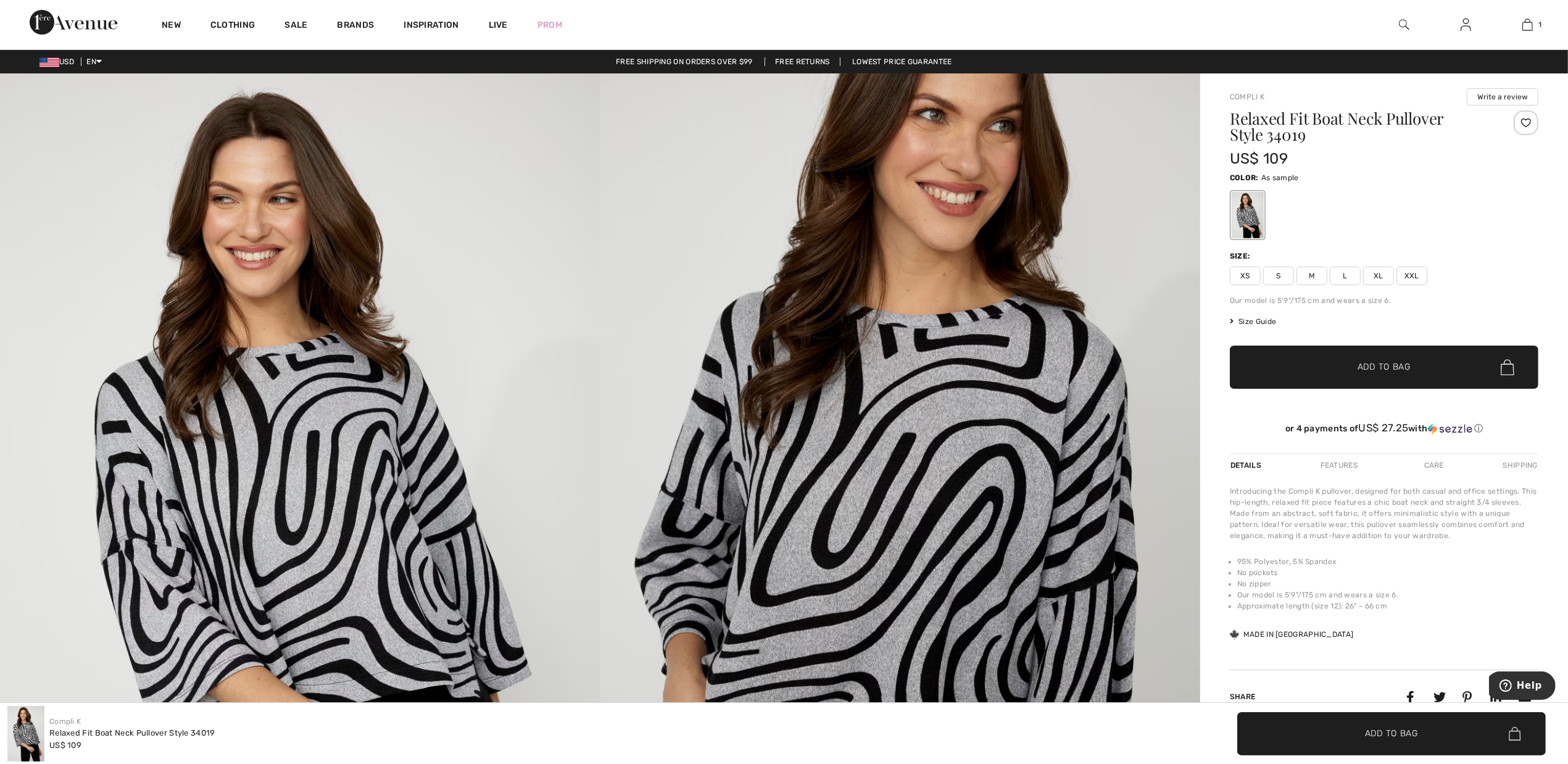
click at [1380, 275] on span "XL" at bounding box center [1379, 276] width 31 height 19
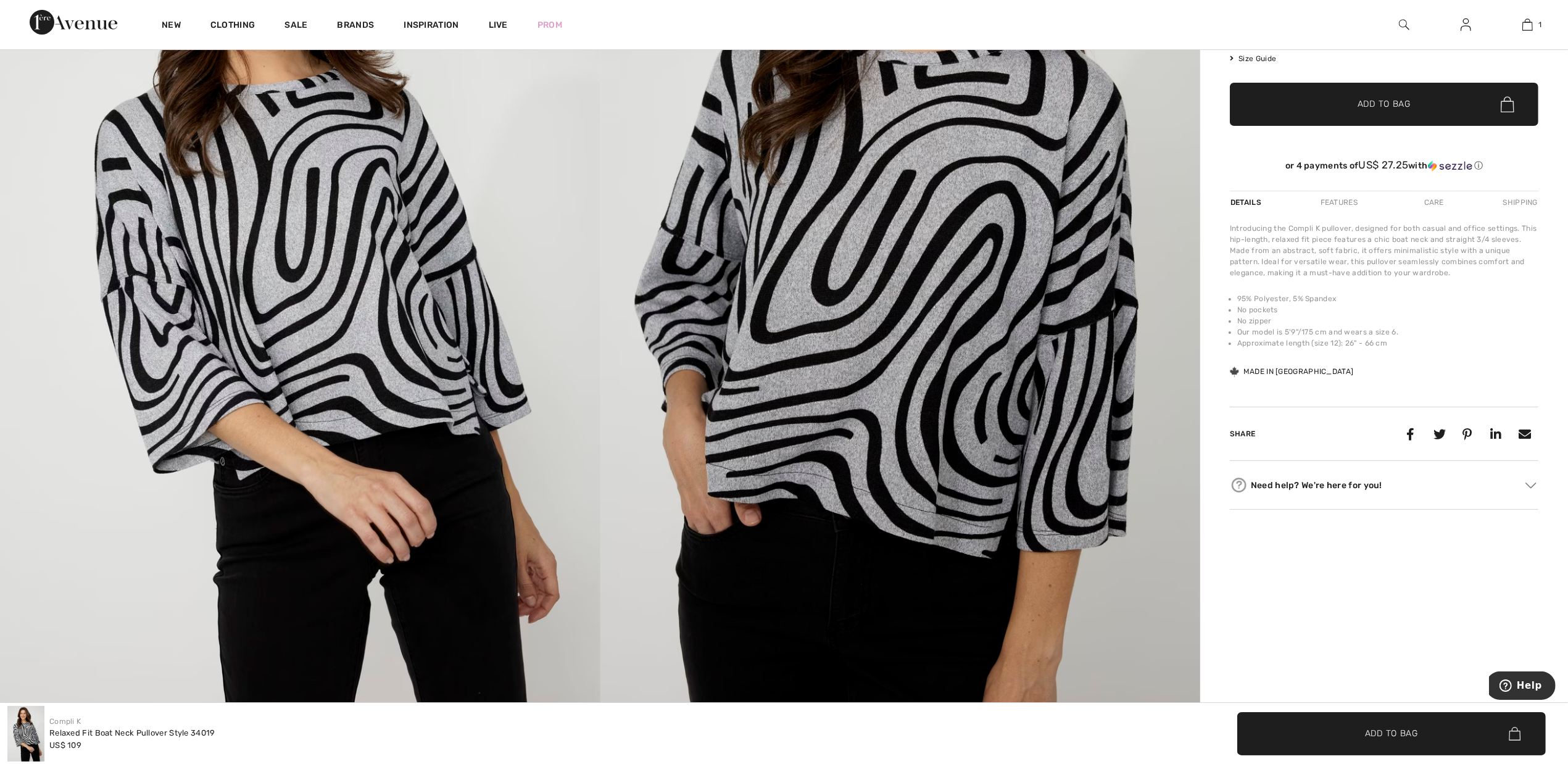
scroll to position [309, 0]
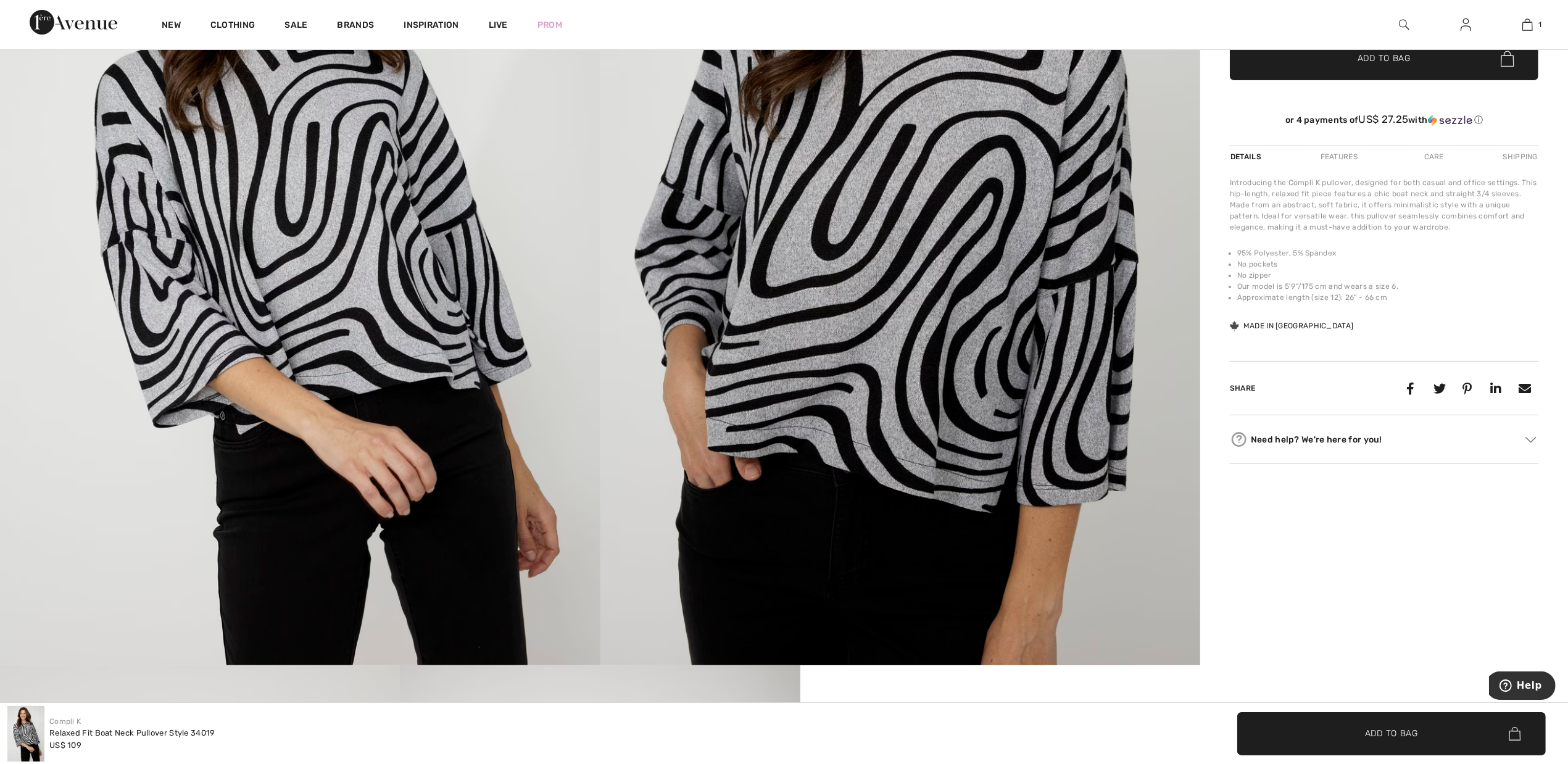
click at [1341, 161] on div "Features" at bounding box center [1339, 157] width 58 height 22
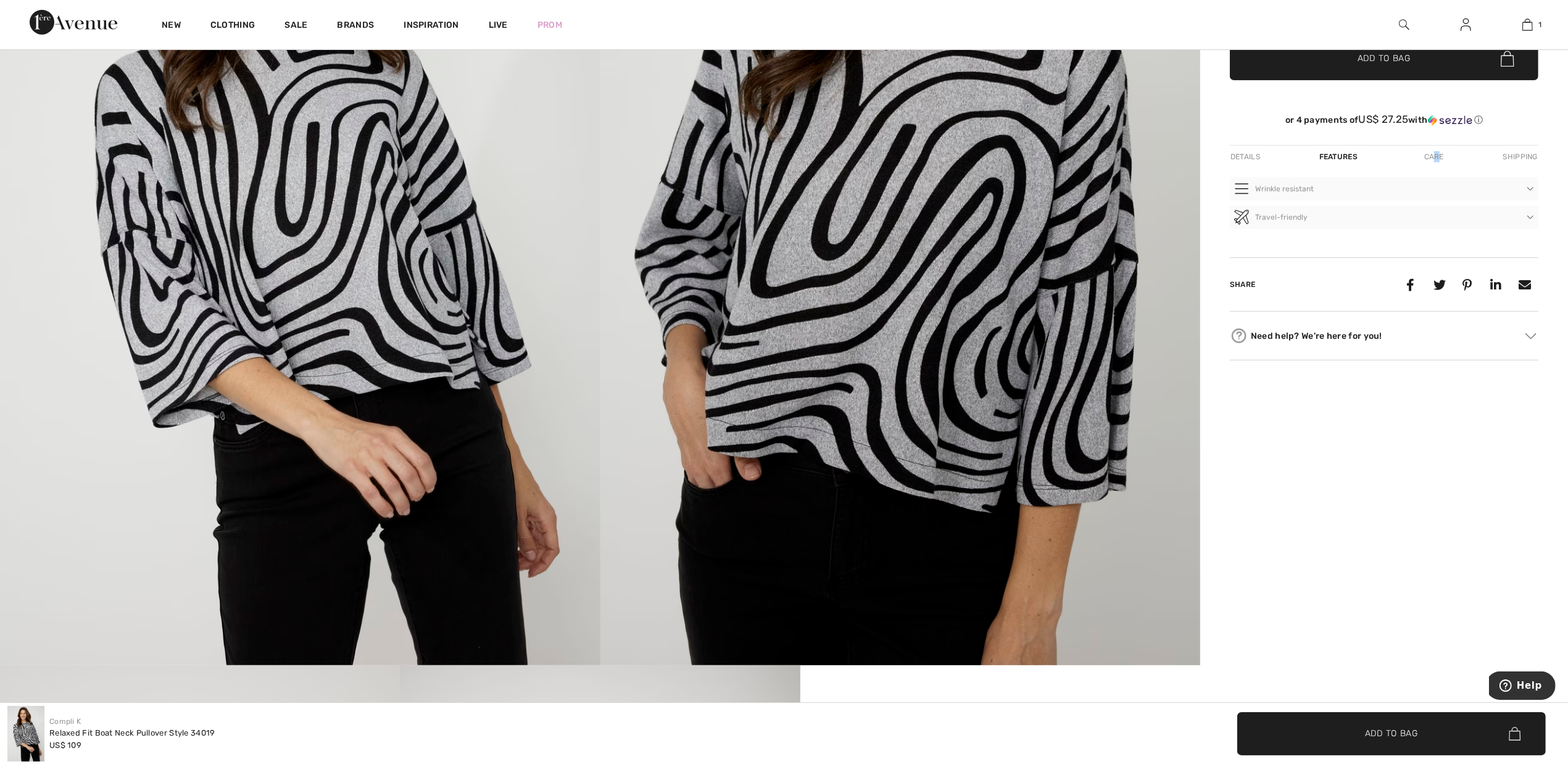
click at [1438, 157] on div "Care" at bounding box center [1434, 157] width 41 height 22
click at [1523, 153] on div "Shipping" at bounding box center [1520, 157] width 38 height 22
click at [1251, 156] on div "Details" at bounding box center [1246, 157] width 33 height 22
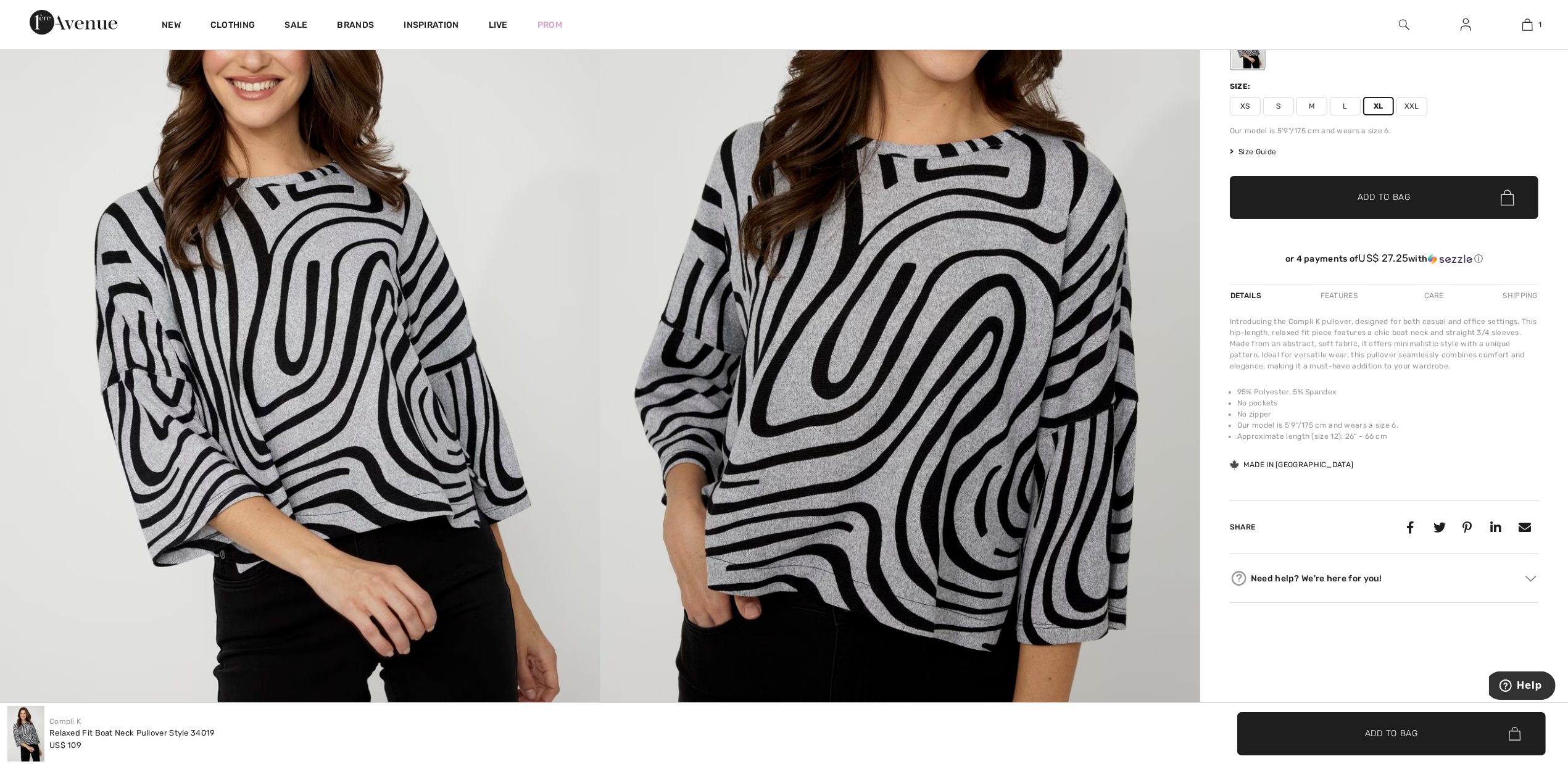
scroll to position [0, 0]
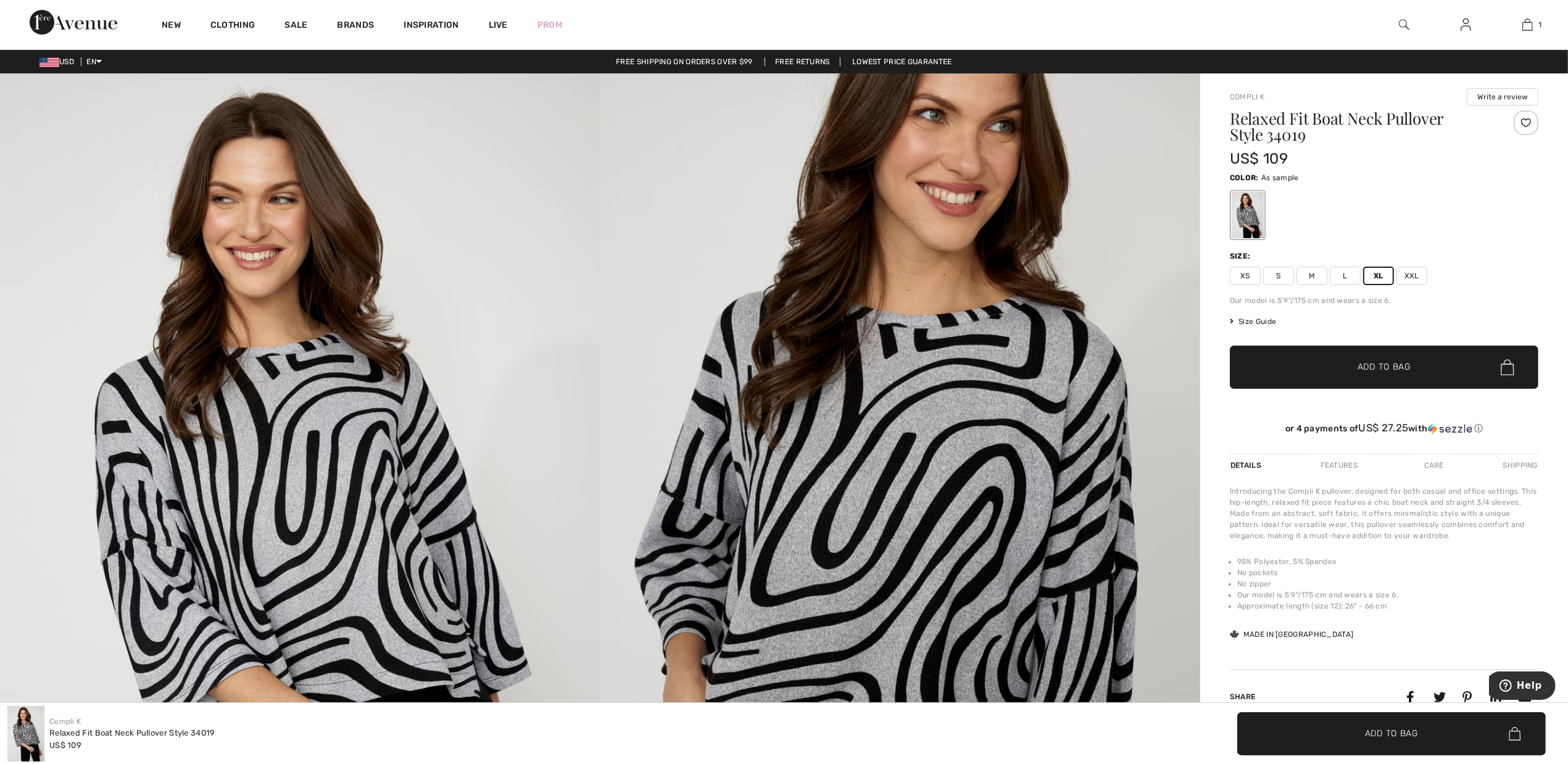
click at [1252, 318] on span "Size Guide" at bounding box center [1253, 321] width 46 height 11
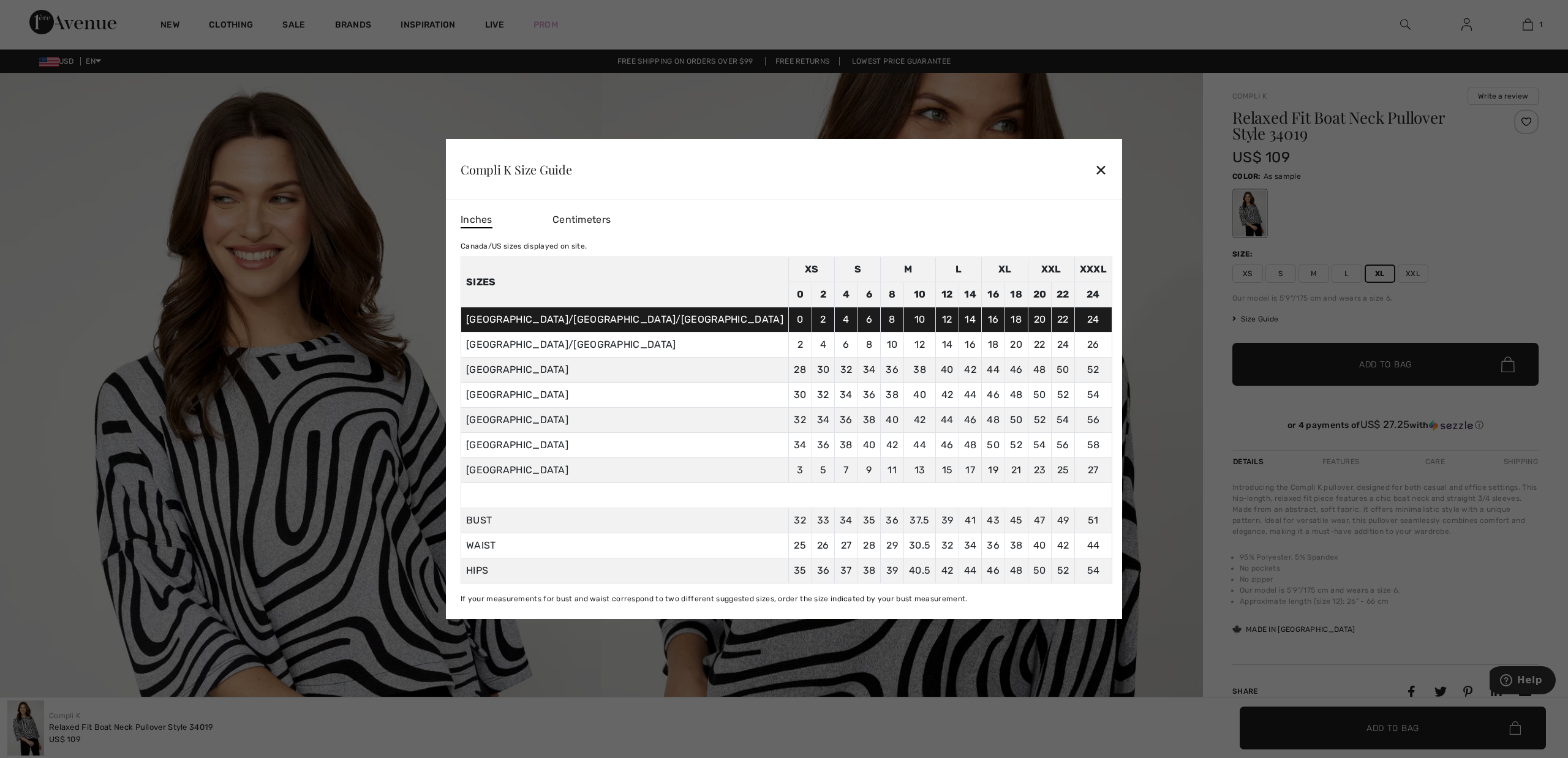
click at [1095, 169] on div "✕" at bounding box center [1101, 170] width 13 height 26
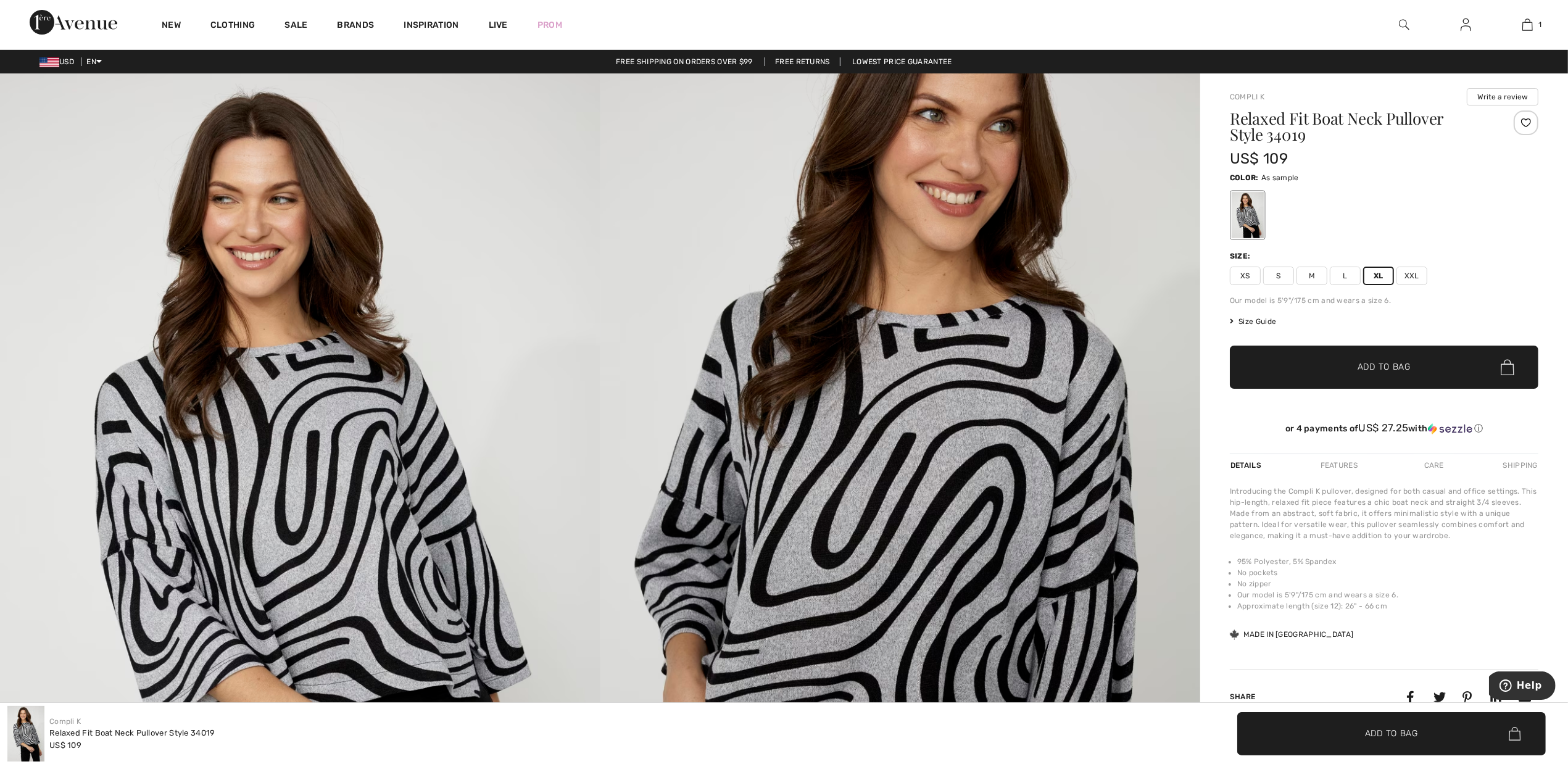
click at [1409, 273] on span "XXL" at bounding box center [1412, 276] width 31 height 19
click at [1380, 371] on span "Add to Bag" at bounding box center [1384, 367] width 53 height 13
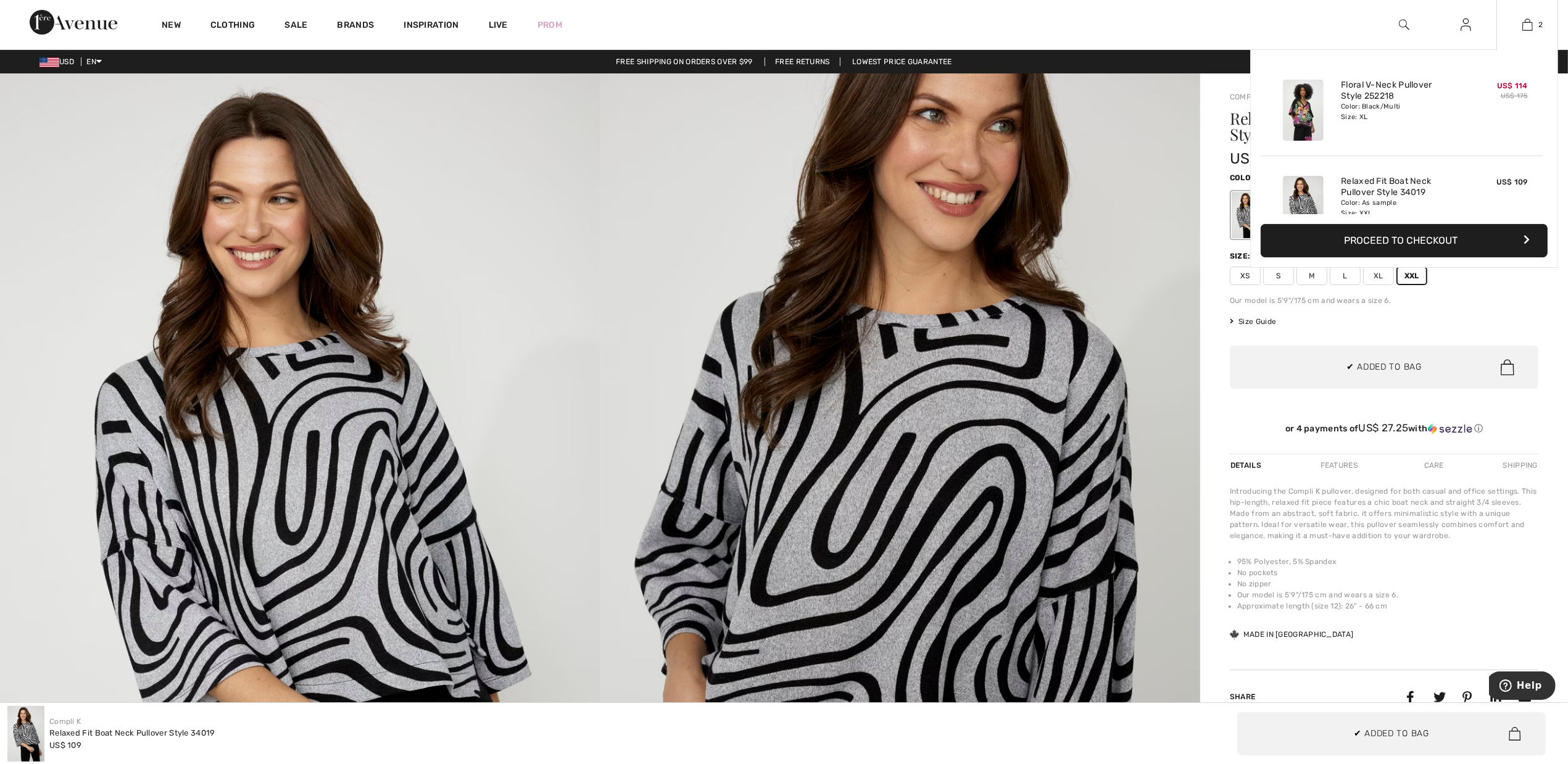
scroll to position [38, 0]
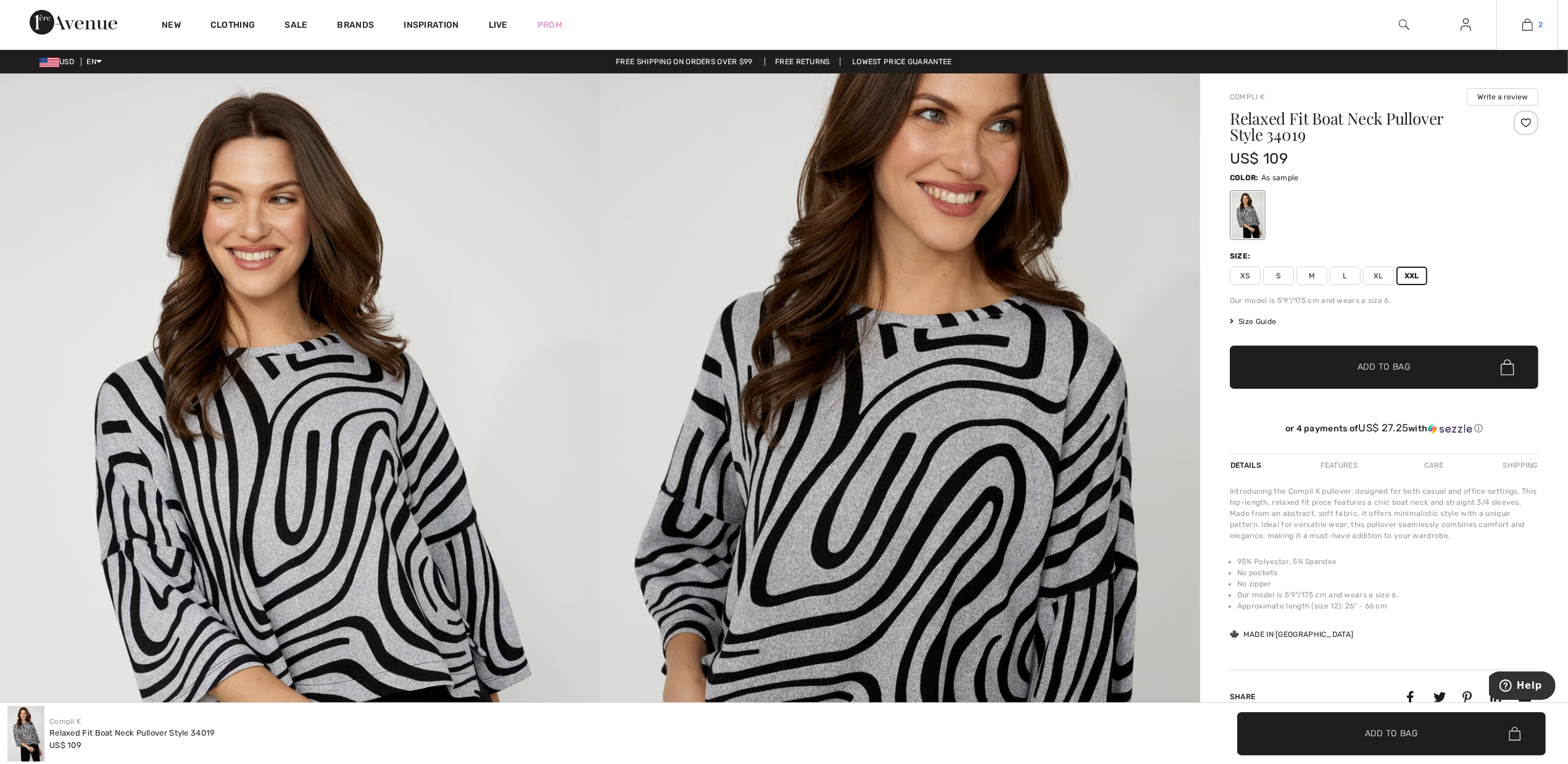
click at [1529, 25] on img at bounding box center [1528, 24] width 10 height 15
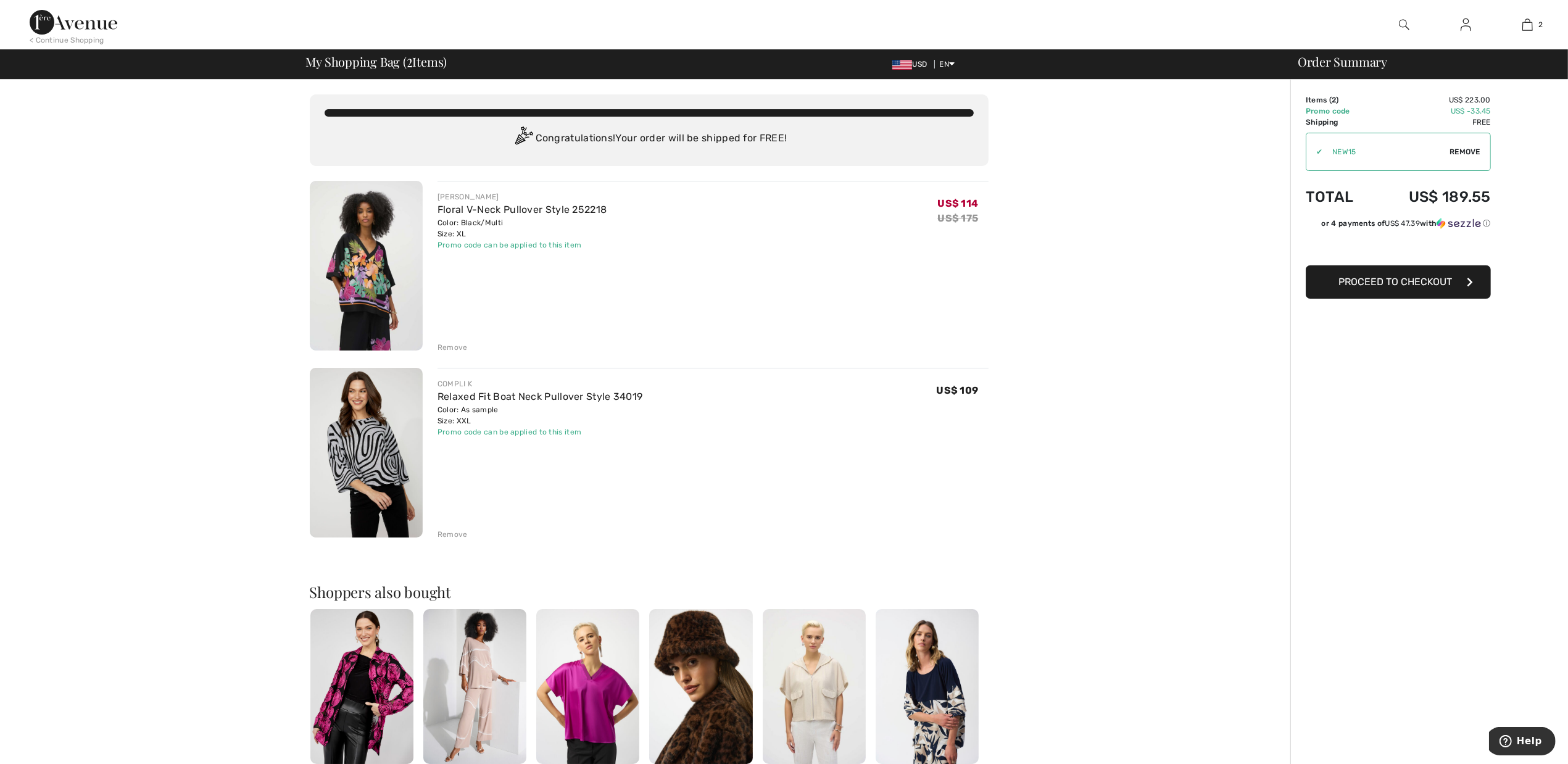
click at [1464, 149] on span "Remove" at bounding box center [1465, 151] width 31 height 11
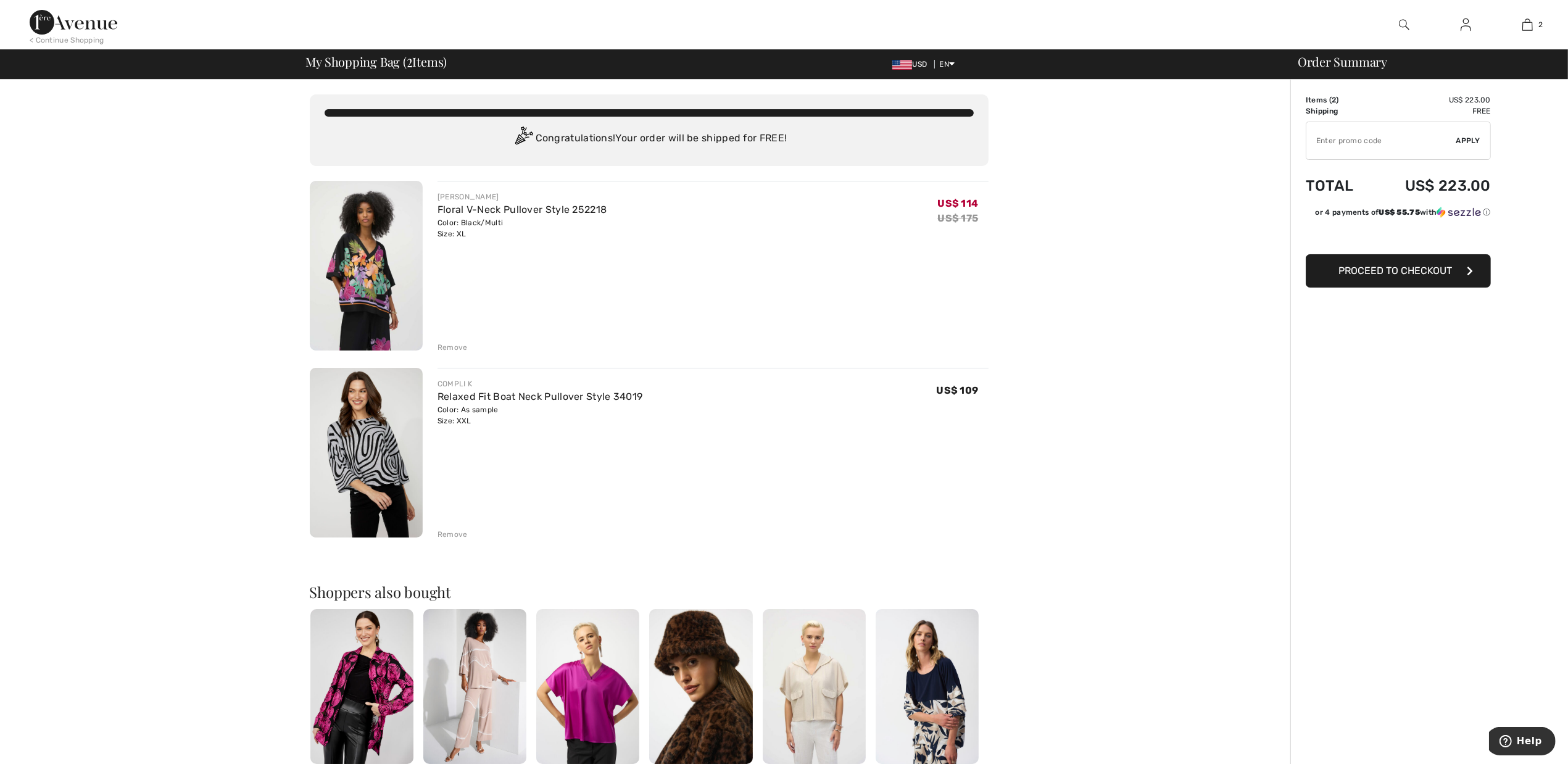
click at [1323, 142] on input "TEXT" at bounding box center [1382, 140] width 150 height 37
type input "NEW15"
click at [1464, 139] on span "Apply" at bounding box center [1469, 140] width 25 height 11
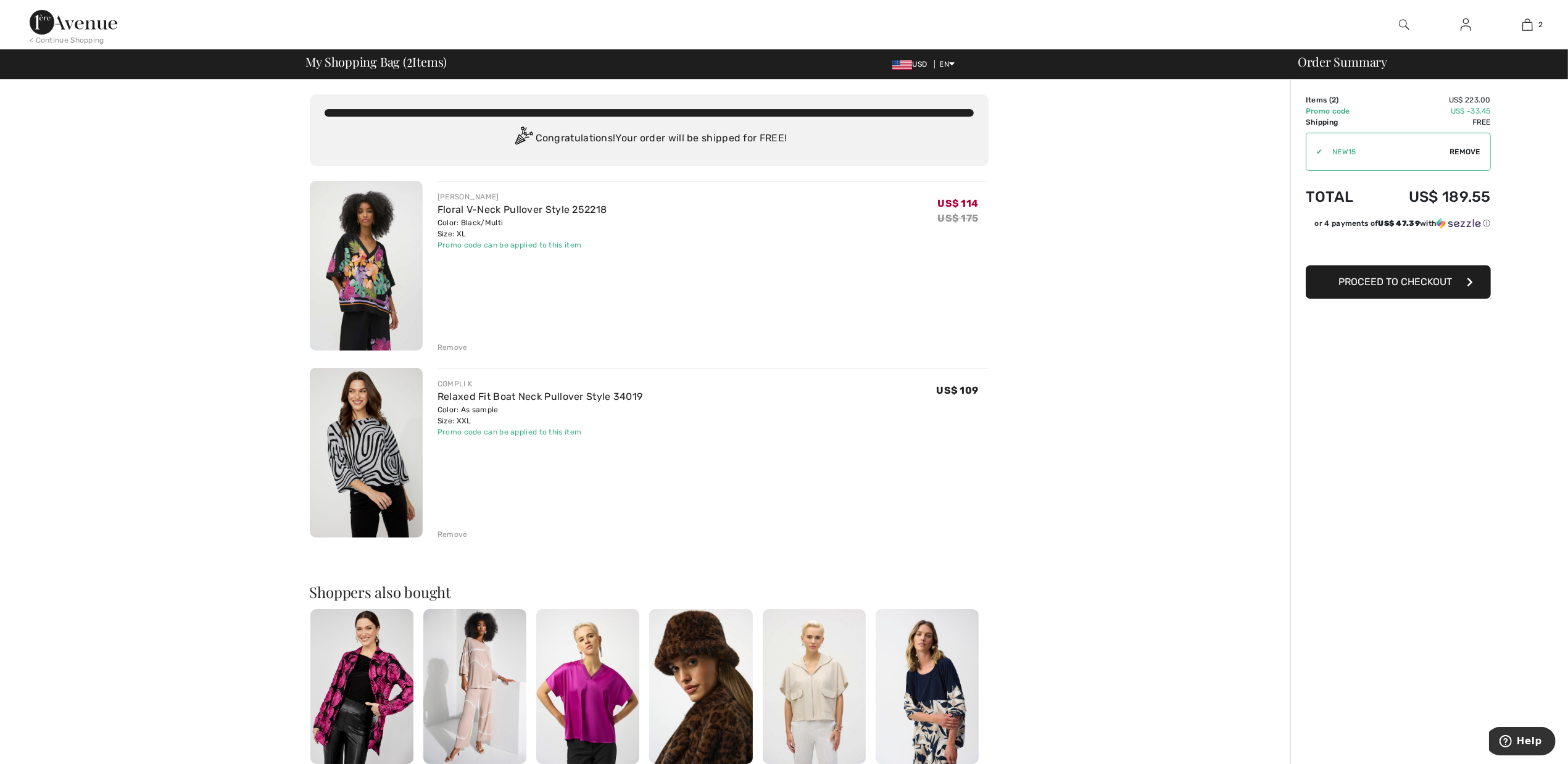
click at [1388, 288] on span "Proceed to Checkout" at bounding box center [1396, 282] width 114 height 12
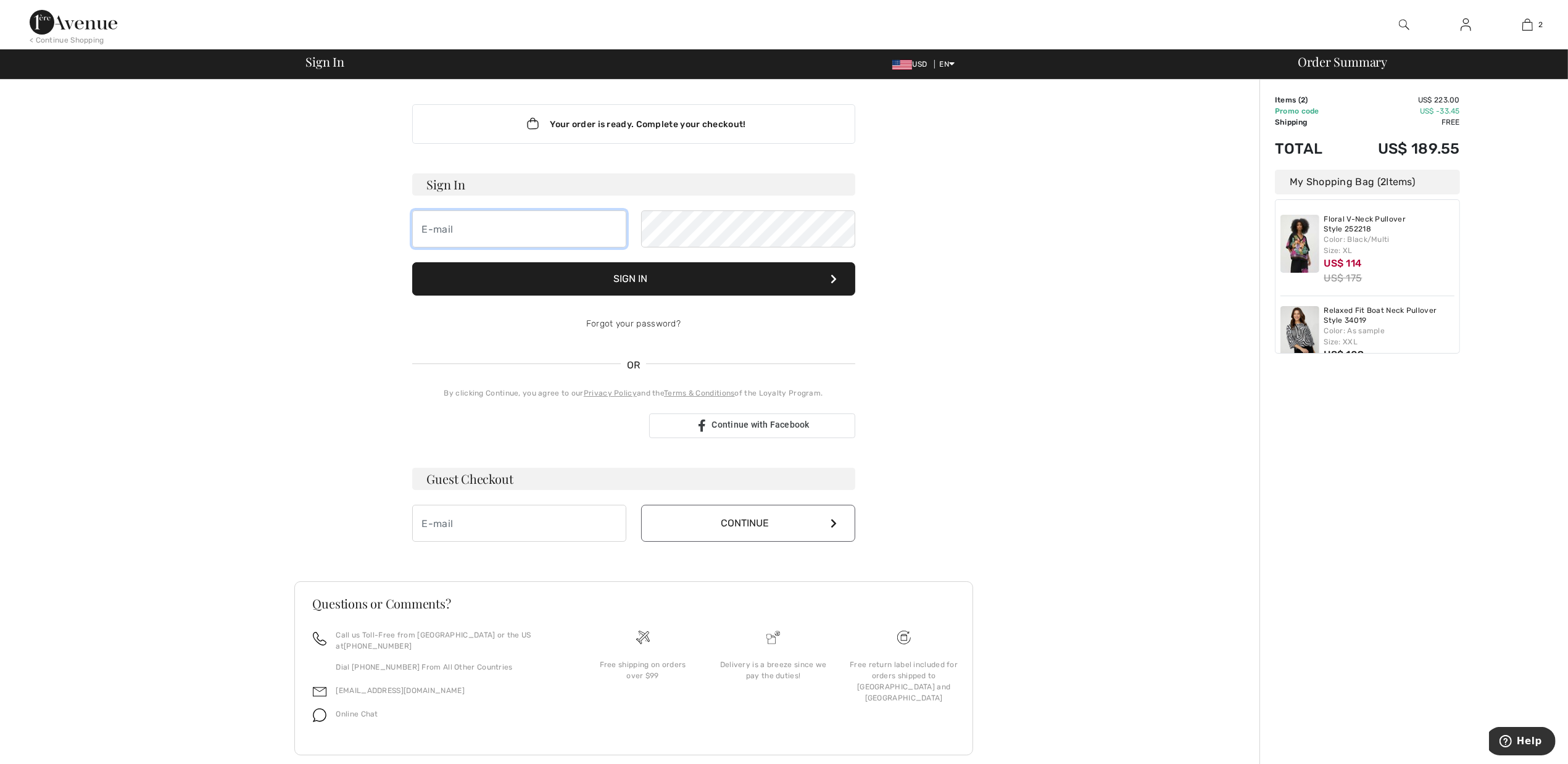
click at [470, 228] on input "email" at bounding box center [519, 228] width 214 height 37
click at [477, 529] on input "email" at bounding box center [519, 523] width 214 height 37
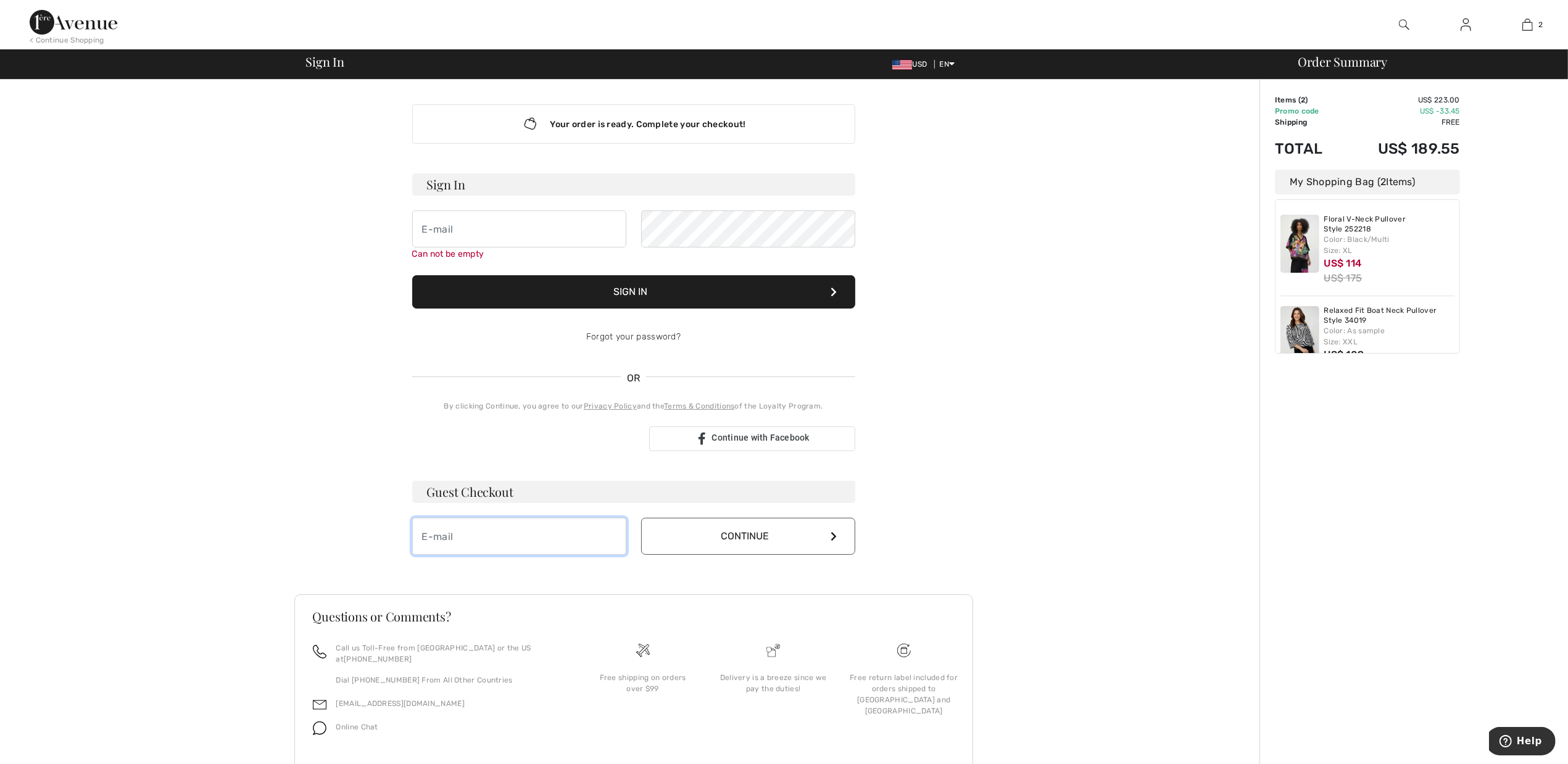
type input "[PERSON_NAME][EMAIL_ADDRESS][DOMAIN_NAME]"
click at [738, 544] on button "Continue" at bounding box center [748, 536] width 214 height 37
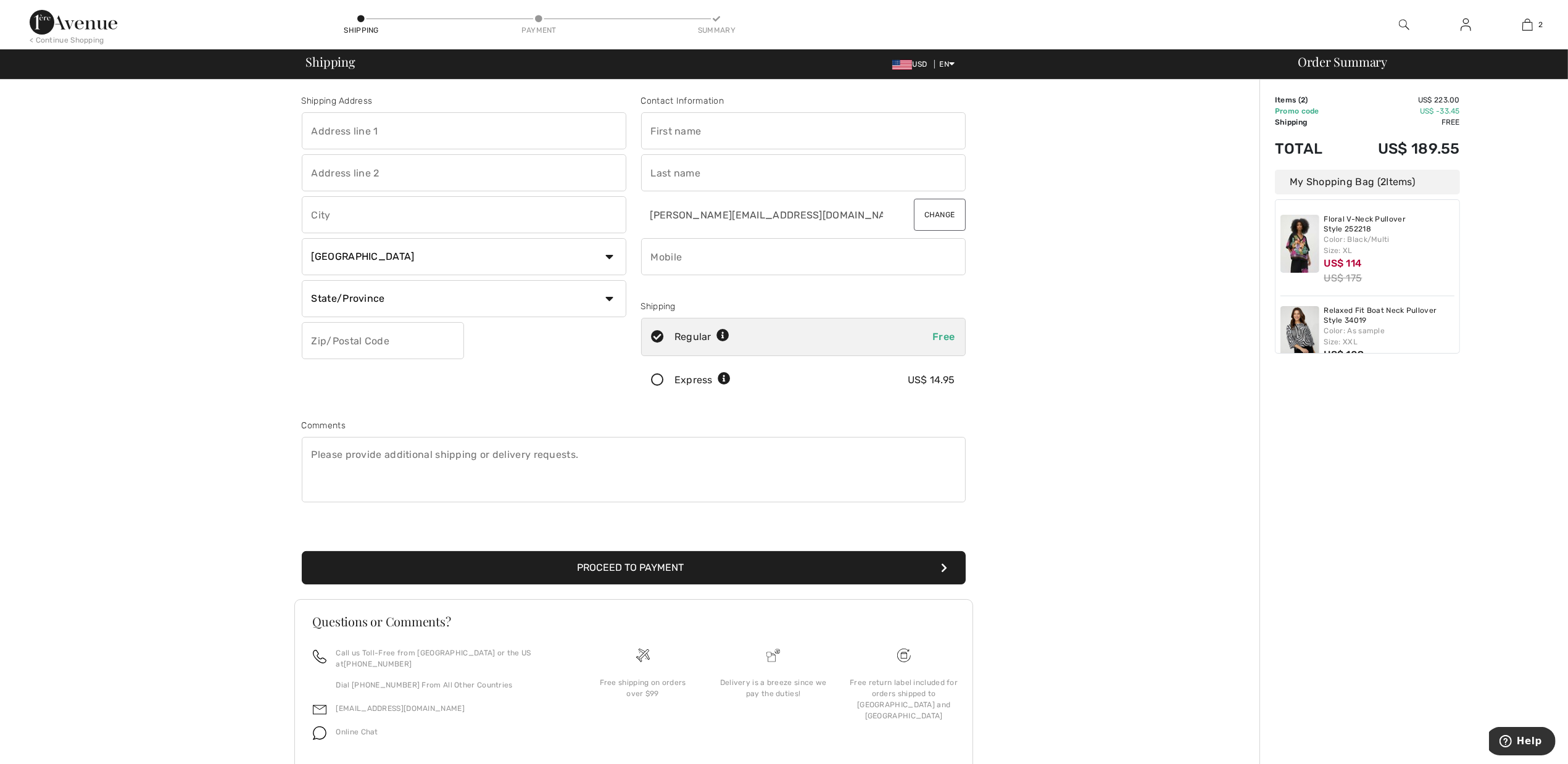
click at [331, 128] on input "text" at bounding box center [464, 130] width 325 height 37
type input "4055 E ALSEA HWY"
type input "Waldport"
select select "US"
select select "OR"
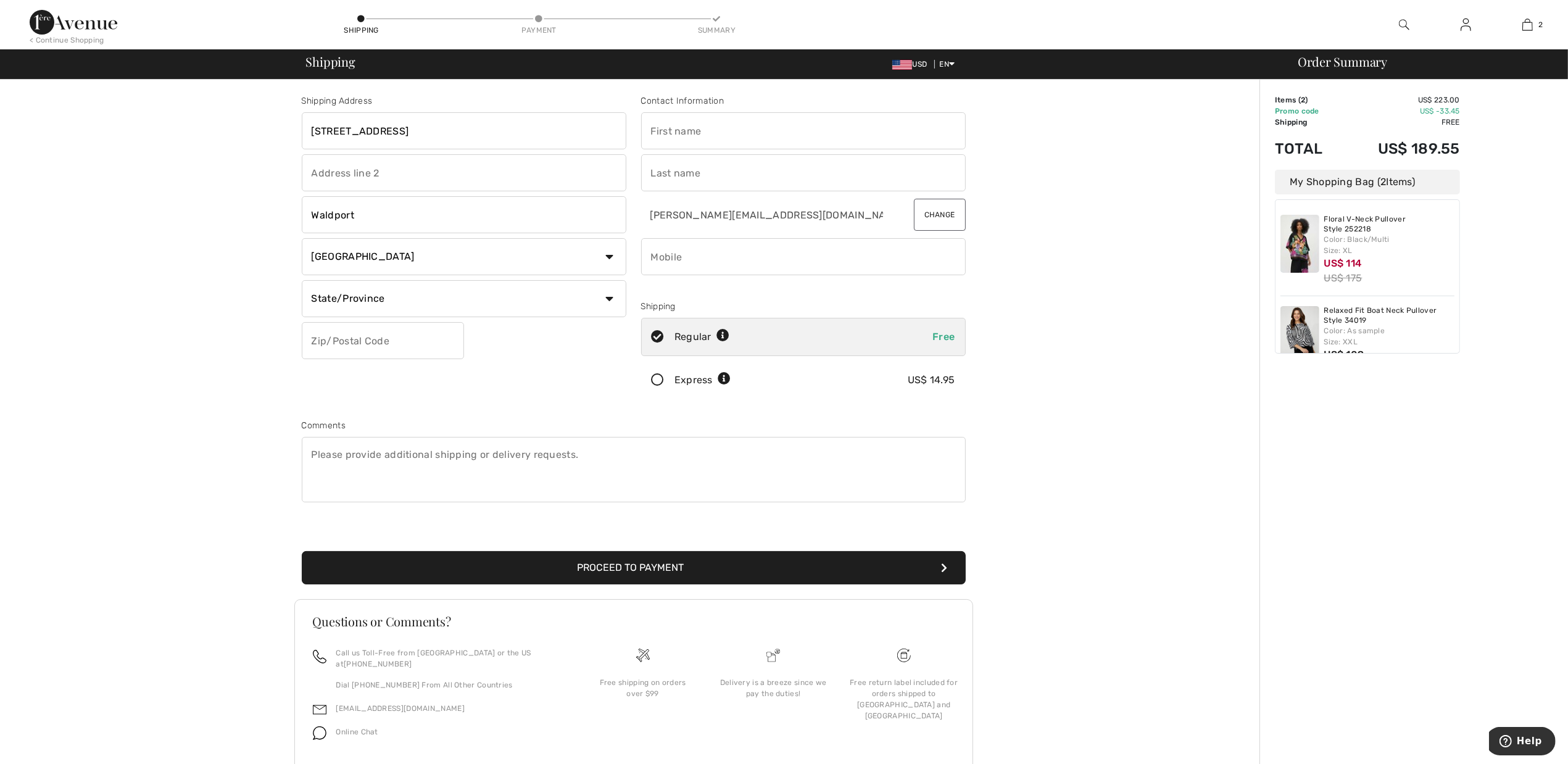
type input "97394"
type input "SUSAN"
type input "CRONENWETT"
type input "5415635540"
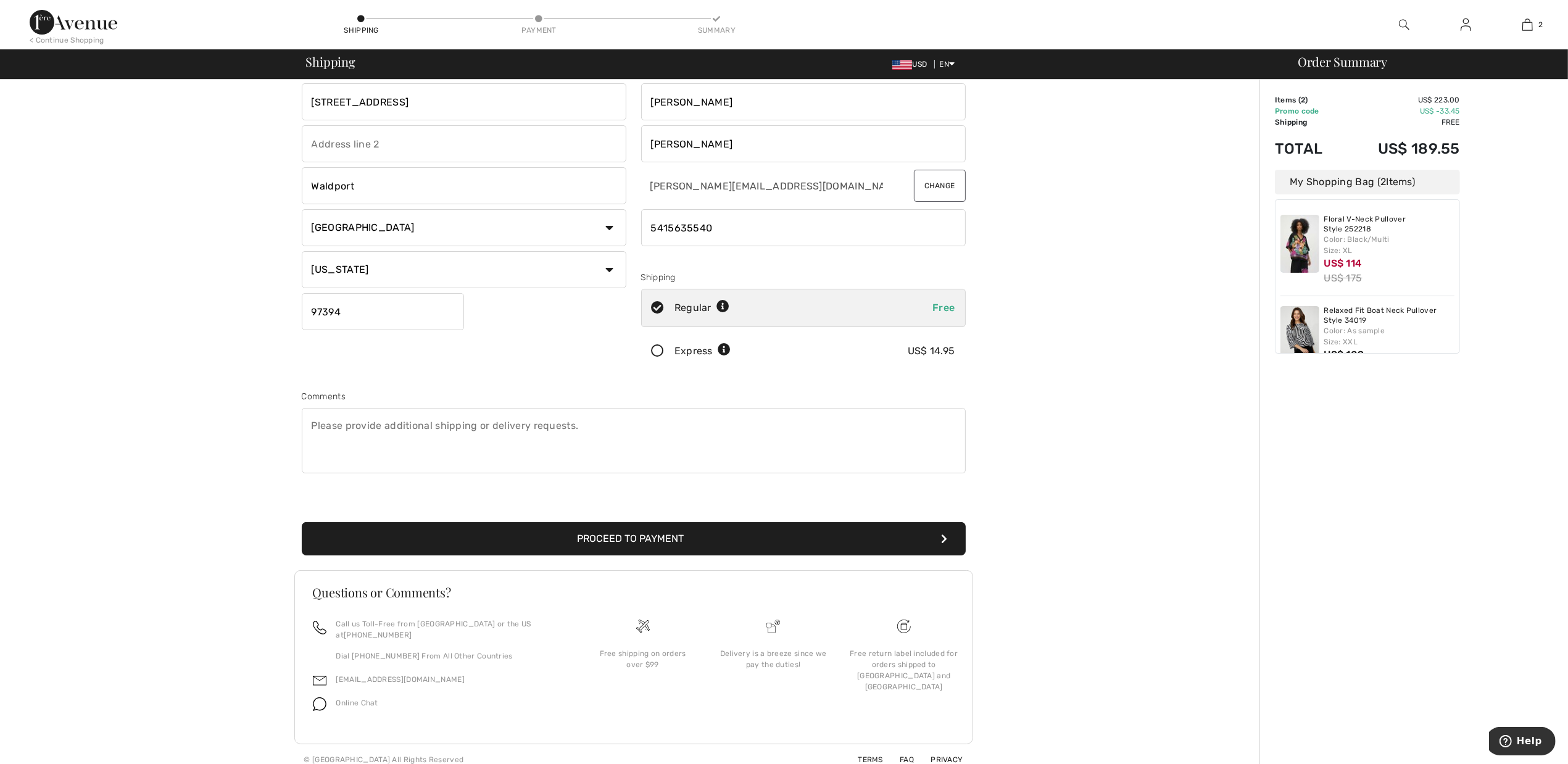
click at [570, 543] on button "Proceed to Payment" at bounding box center [634, 538] width 664 height 33
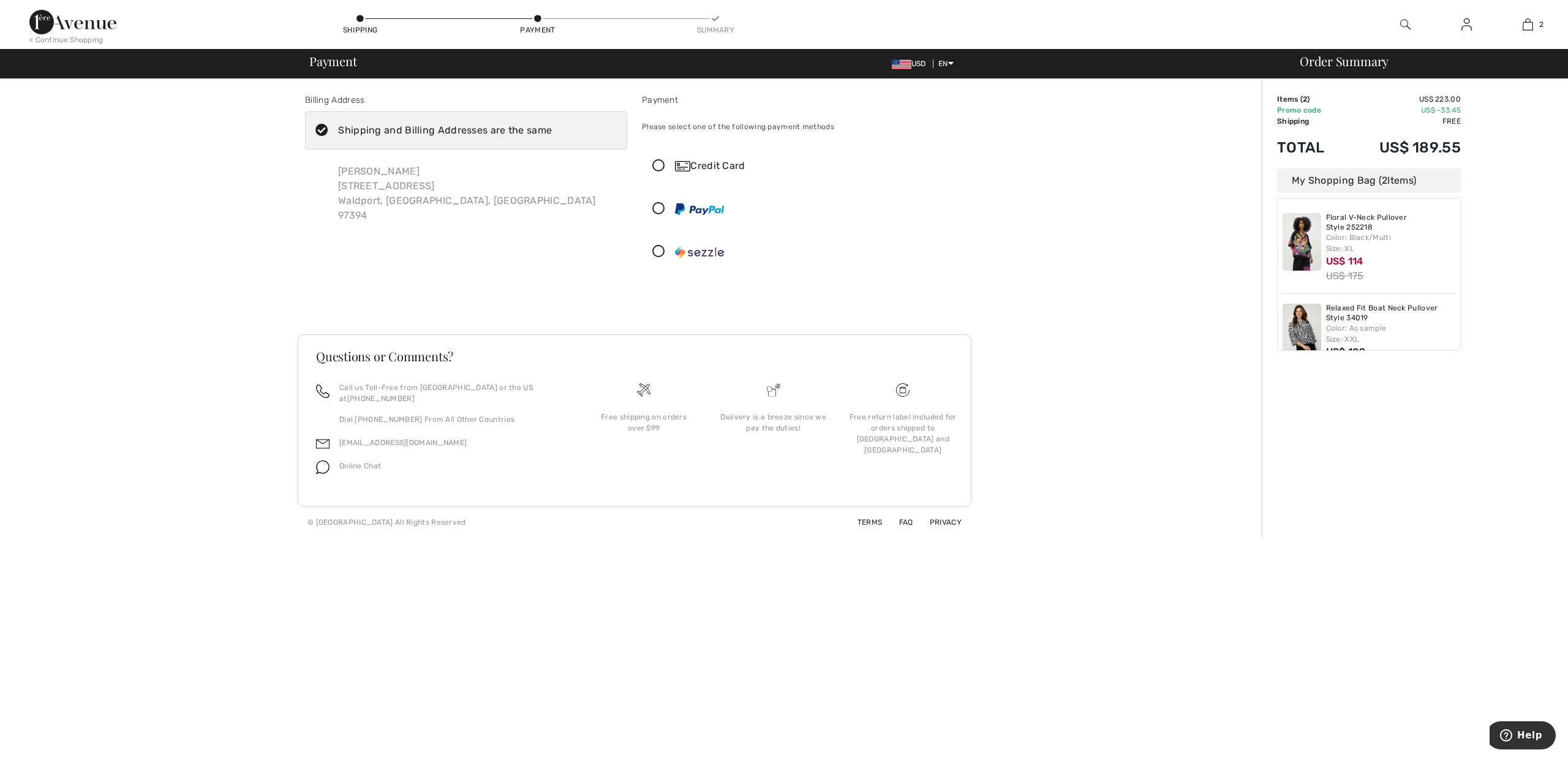
click at [660, 166] on icon at bounding box center [659, 166] width 33 height 13
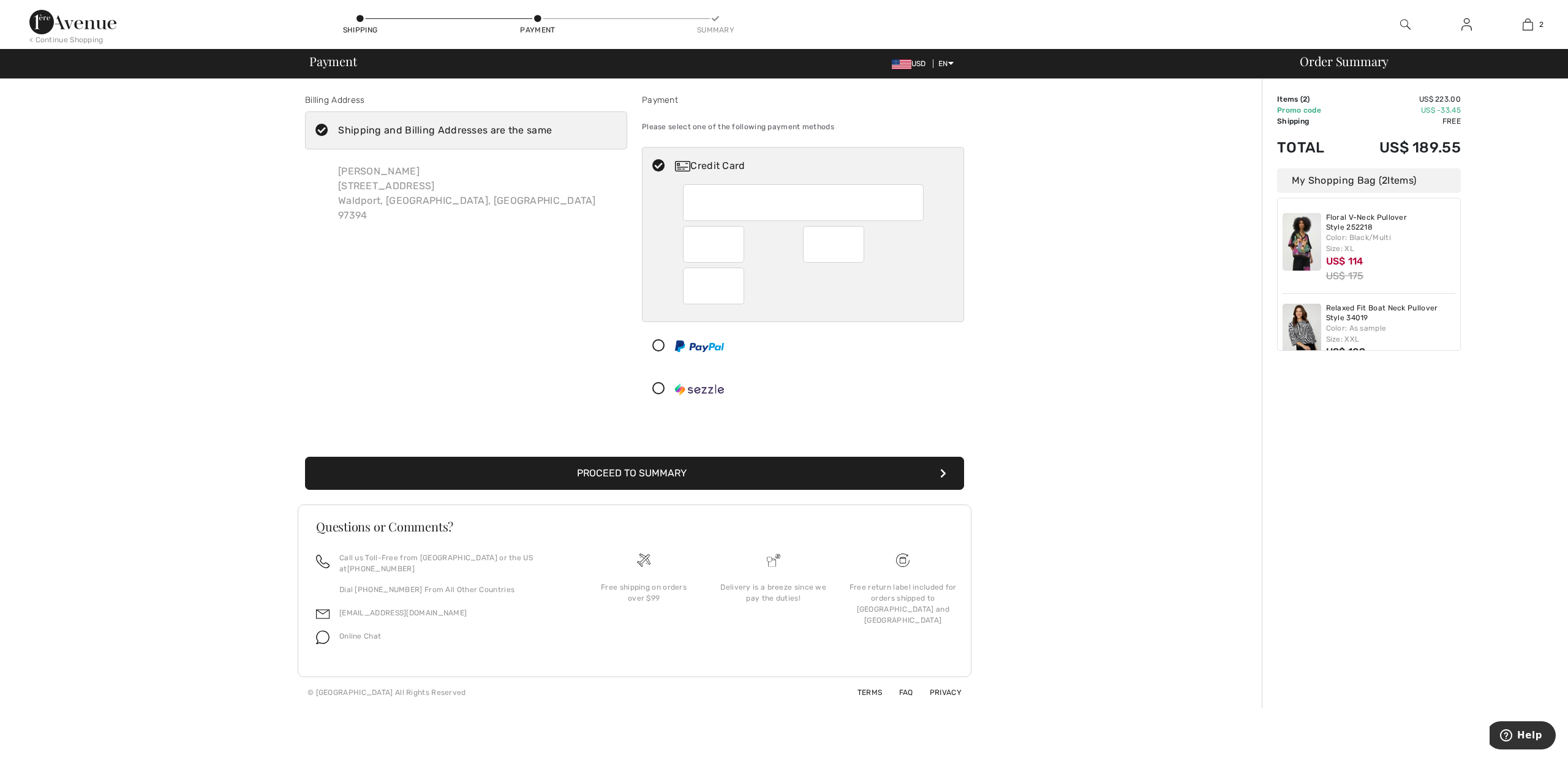
click at [638, 475] on button "Proceed to Summary" at bounding box center [634, 472] width 659 height 33
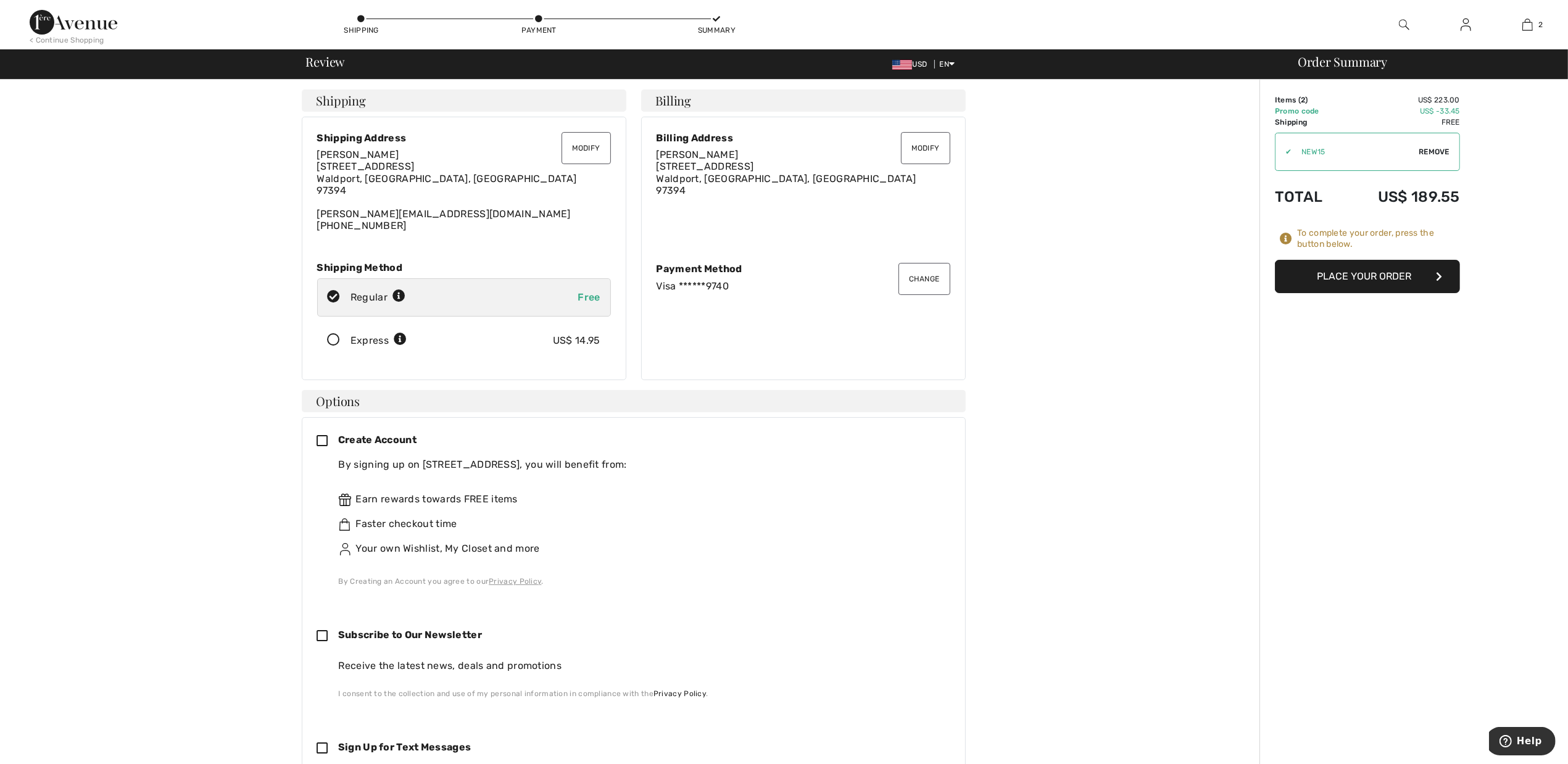
click at [322, 442] on icon at bounding box center [327, 441] width 21 height 13
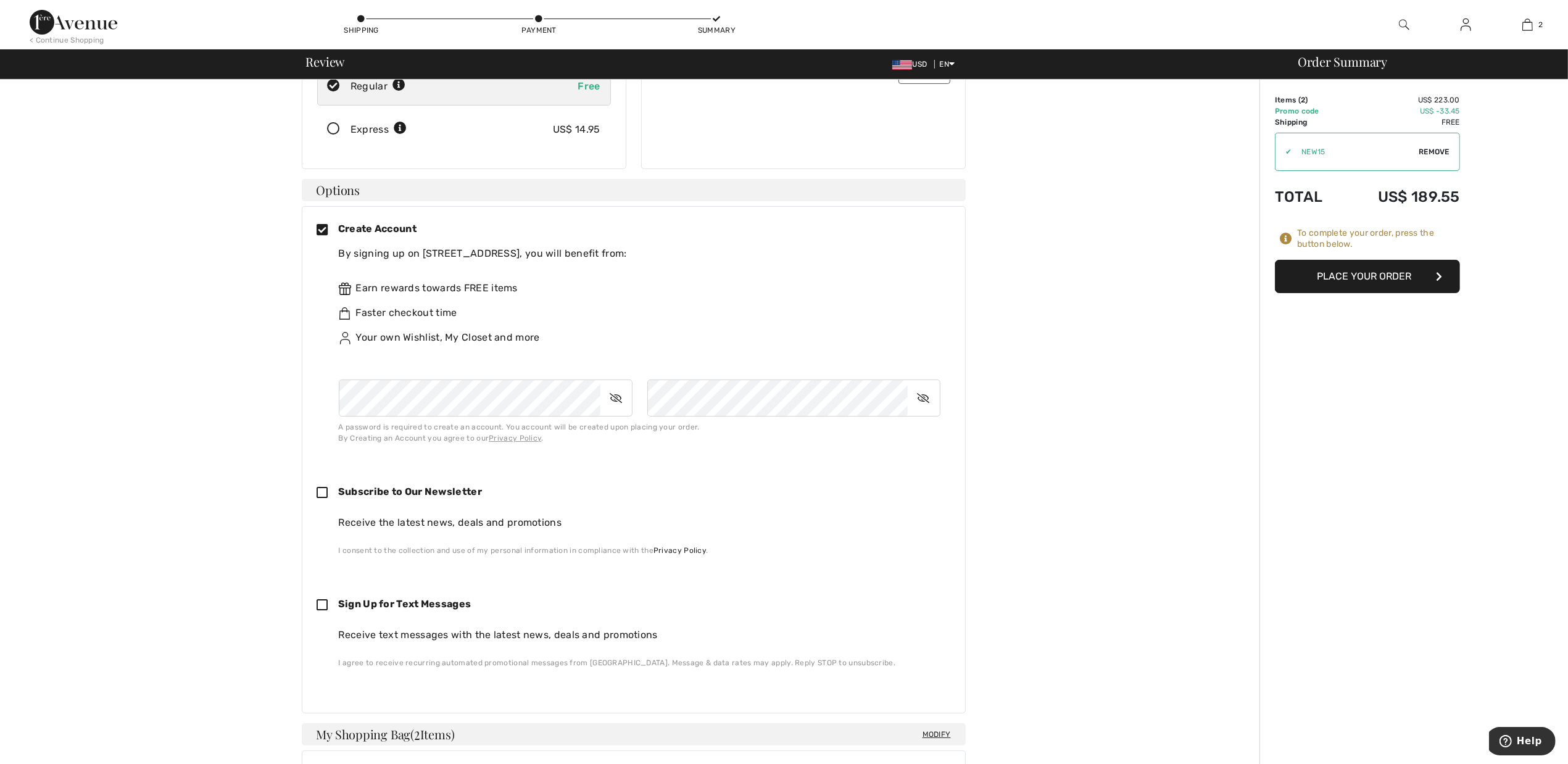
scroll to position [231, 0]
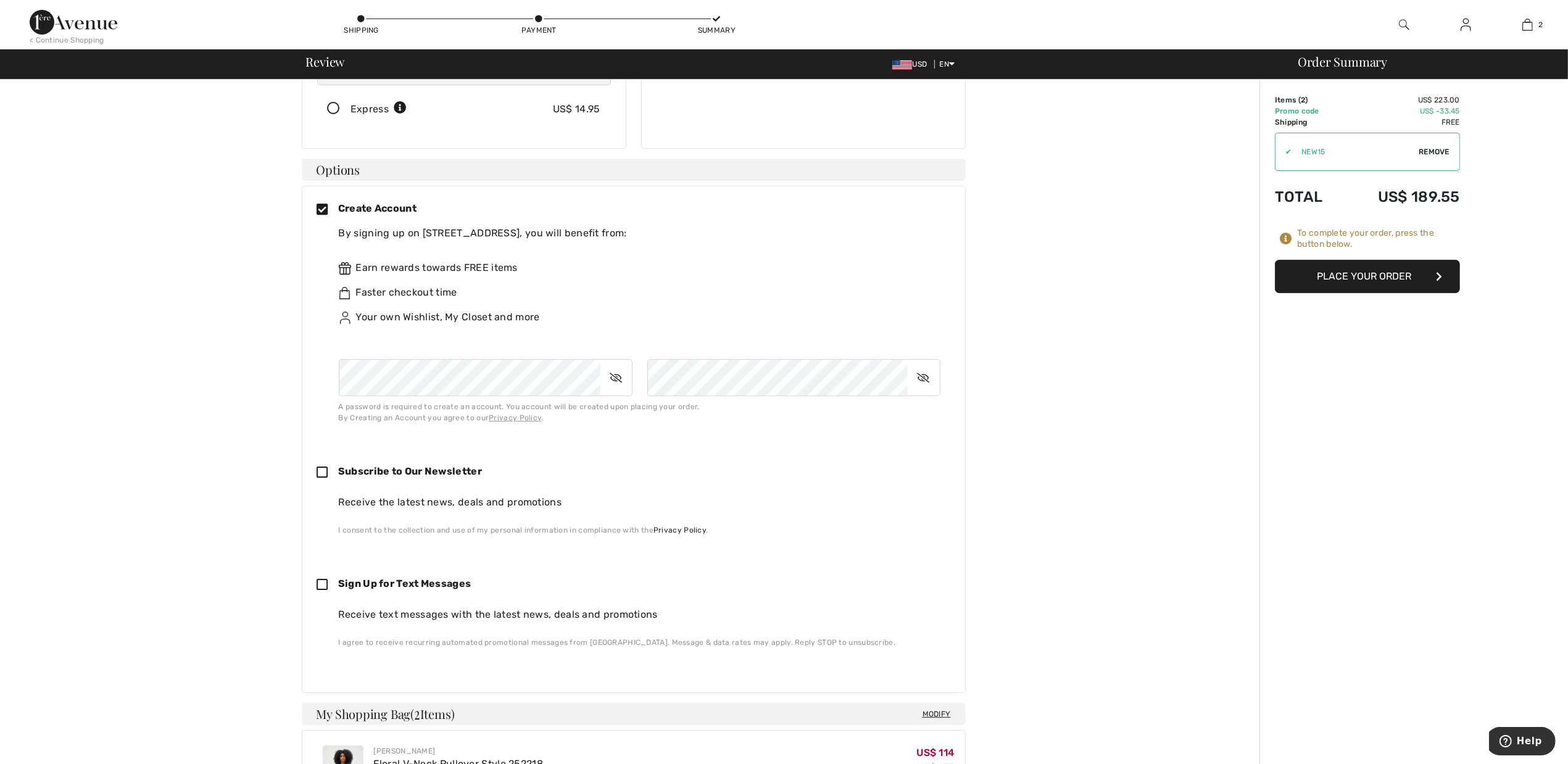
click at [582, 378] on keeper-lock "Open Keeper Popup" at bounding box center [586, 379] width 15 height 15
click at [589, 380] on keeper-lock "Open Keeper Popup" at bounding box center [586, 379] width 15 height 15
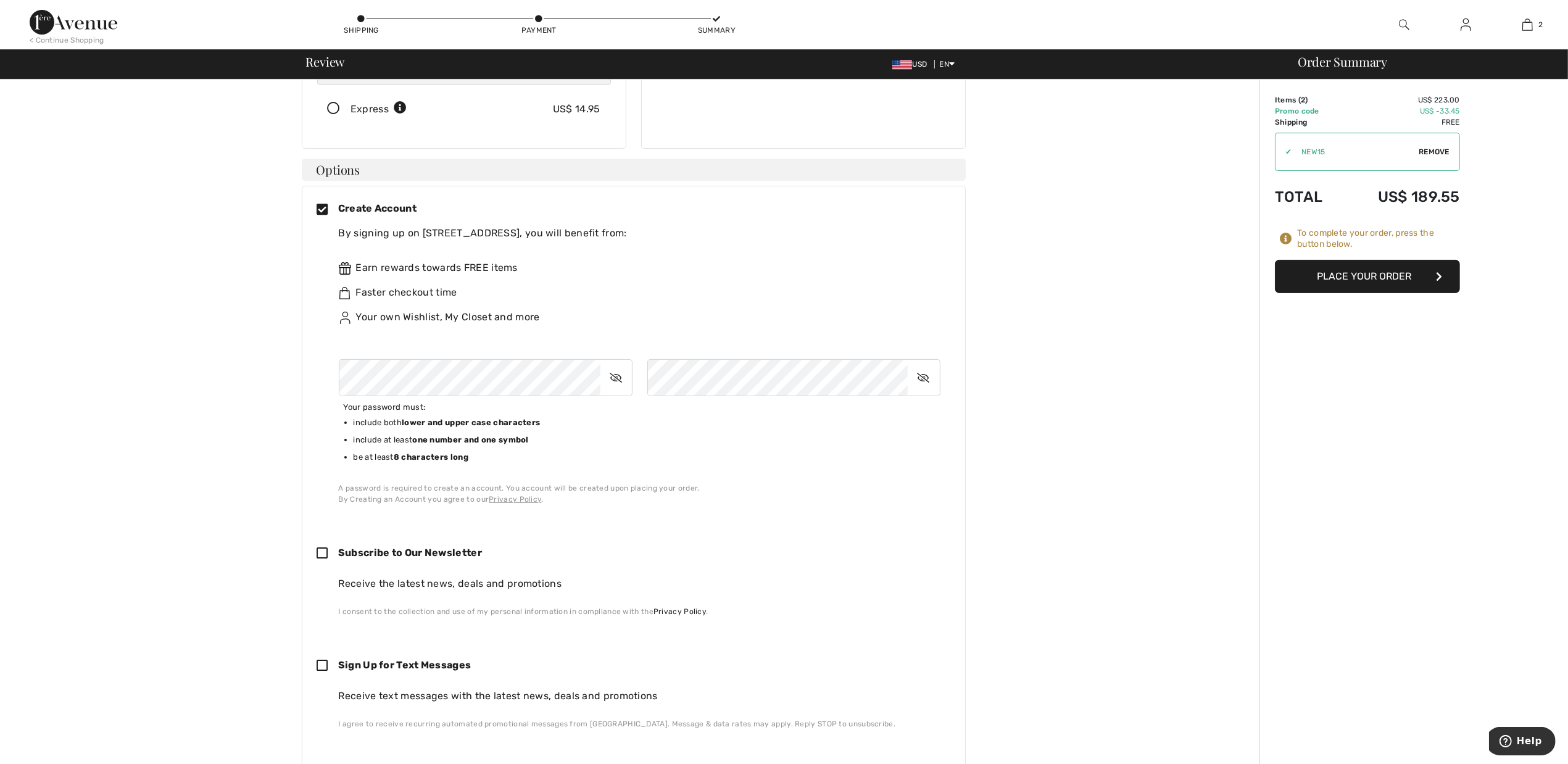
click at [622, 380] on icon at bounding box center [616, 378] width 31 height 28
click at [270, 389] on div "To complete your order, scroll below. Shipping Modify Modify Shipping Address […" at bounding box center [633, 599] width 1252 height 1502
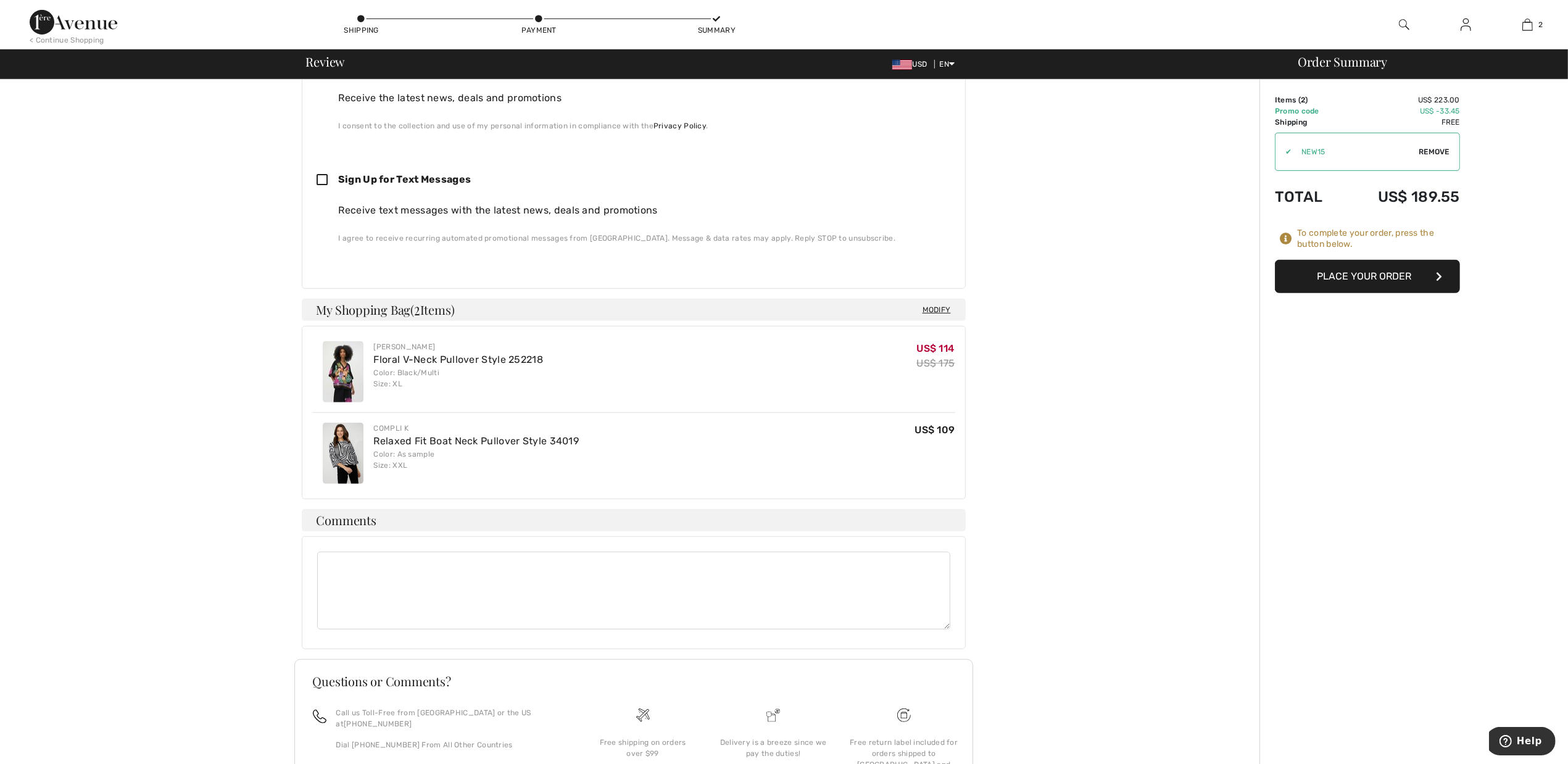
scroll to position [576, 0]
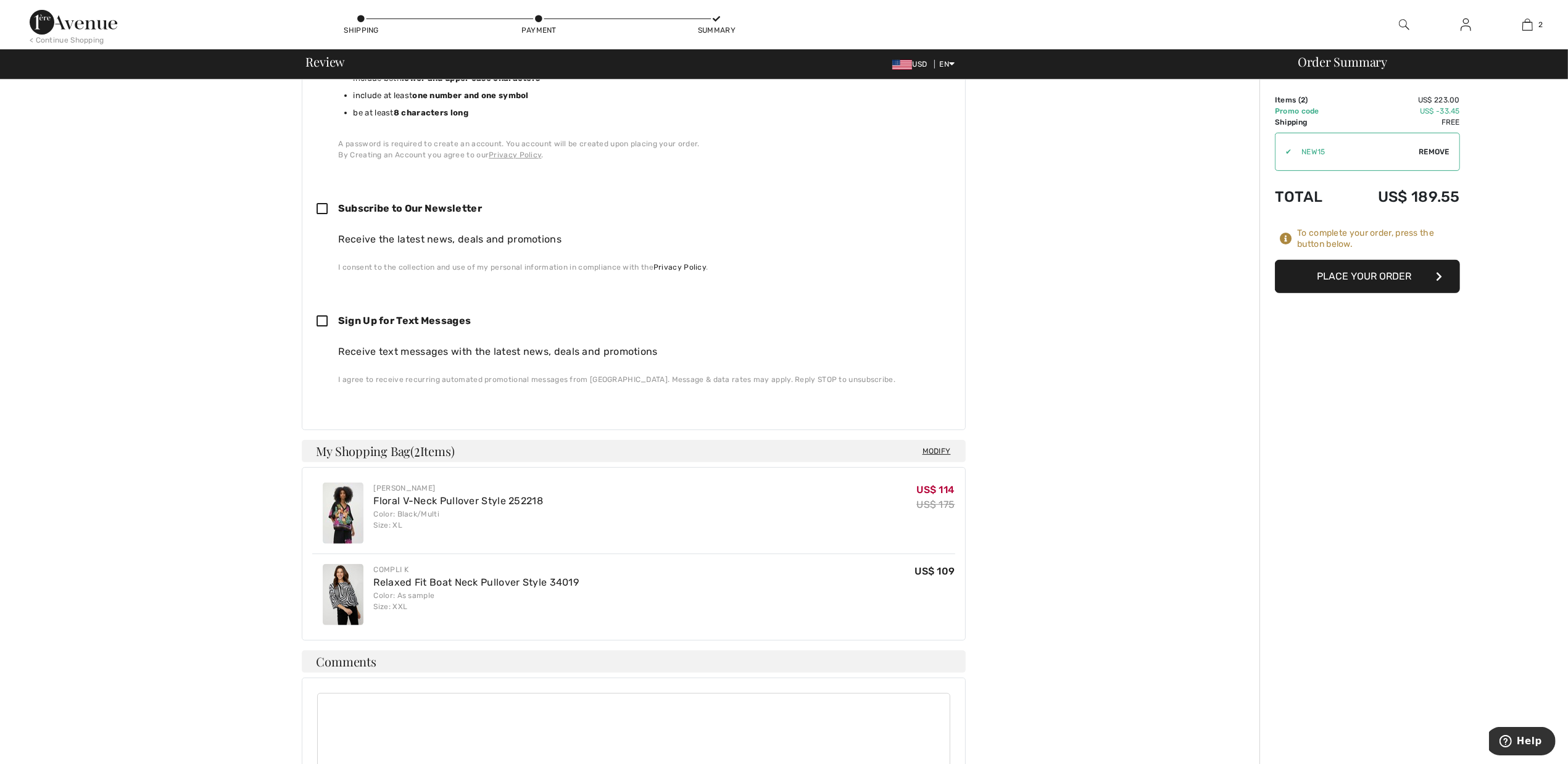
click at [1343, 281] on button "Place Your Order" at bounding box center [1367, 276] width 185 height 33
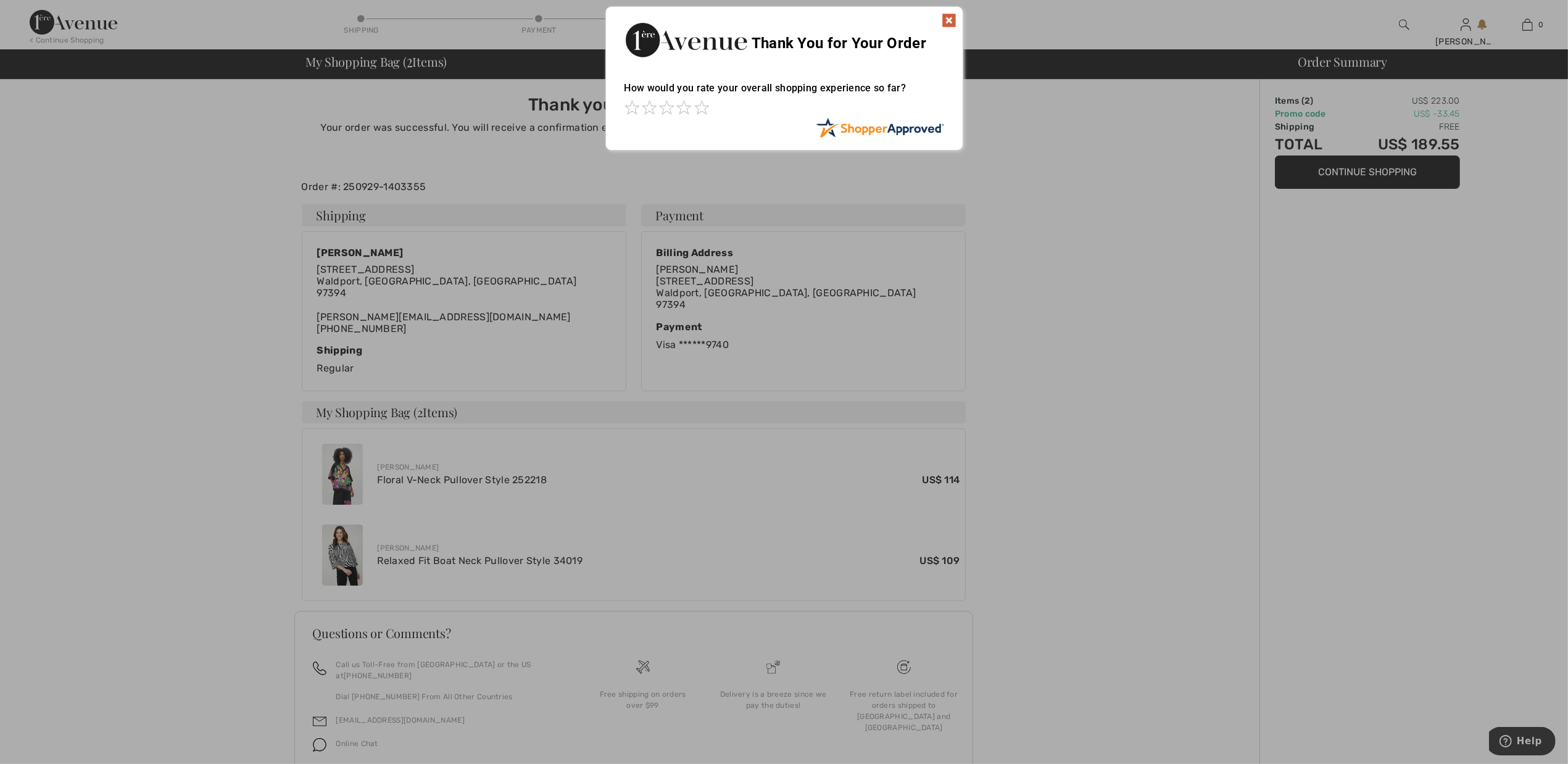
click at [946, 19] on img at bounding box center [949, 20] width 15 height 15
